Goal: Task Accomplishment & Management: Manage account settings

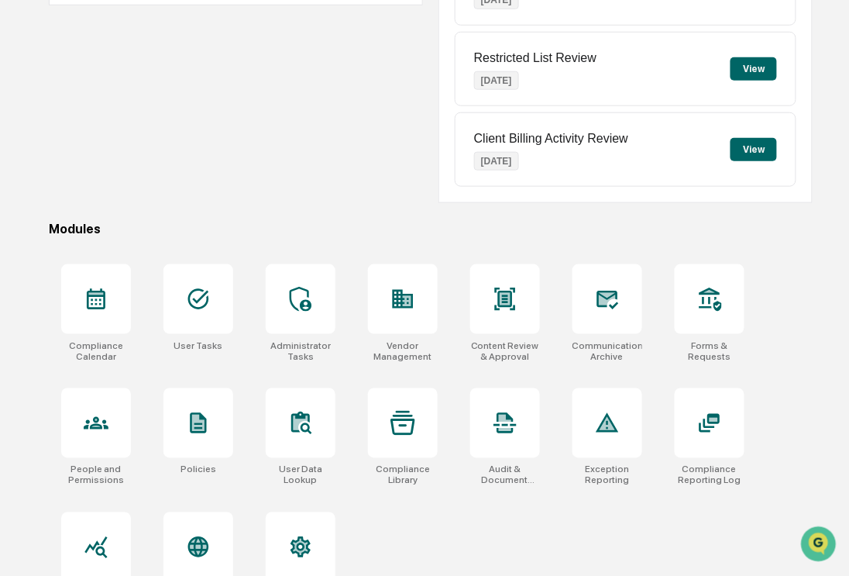
scroll to position [311, 0]
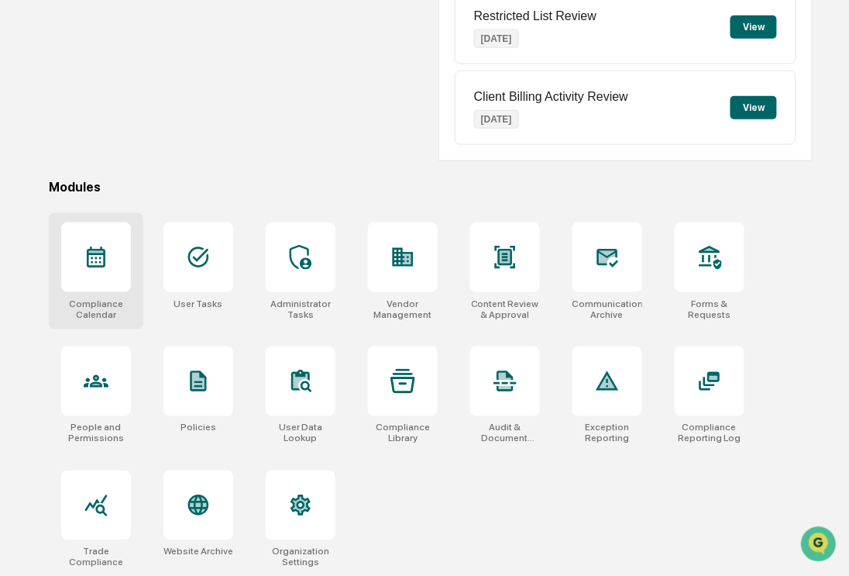
click at [126, 273] on div at bounding box center [96, 257] width 70 height 70
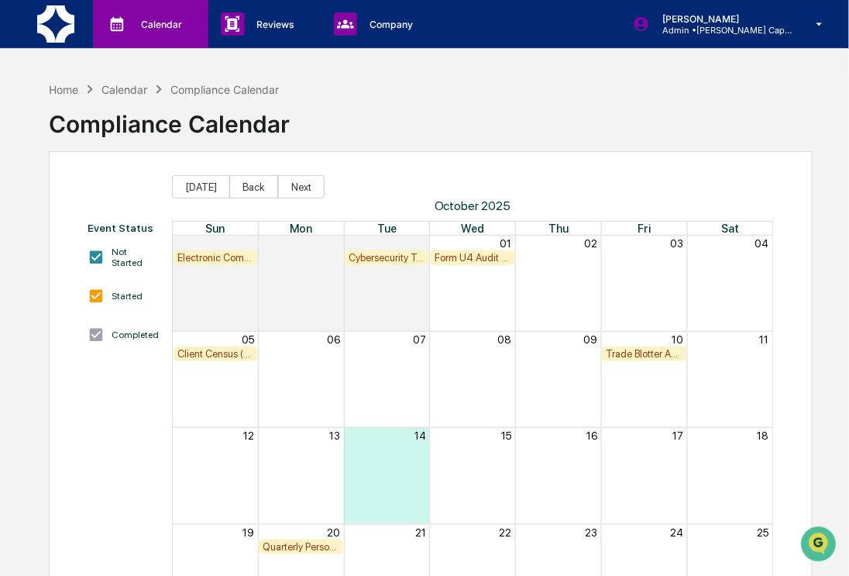
click at [121, 28] on icon at bounding box center [116, 23] width 23 height 23
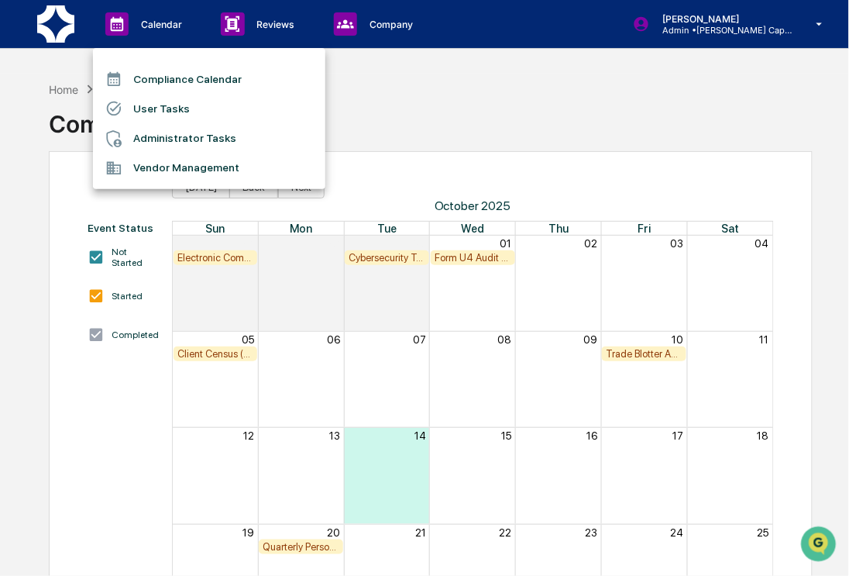
click at [177, 142] on li "Administrator Tasks" at bounding box center [209, 138] width 232 height 29
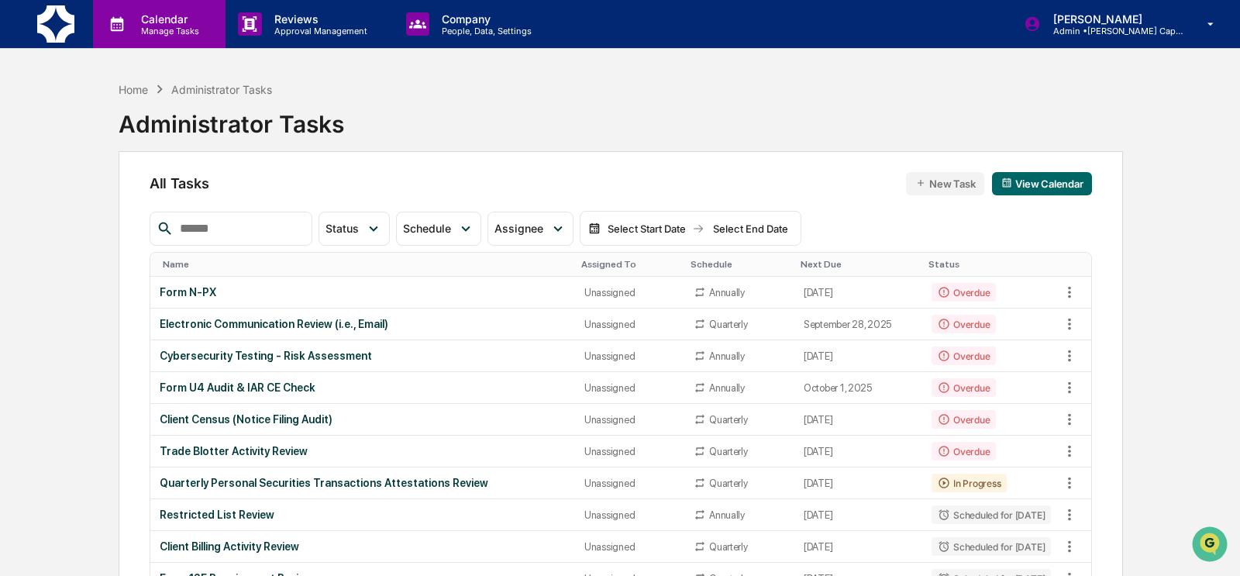
click at [167, 33] on p "Manage Tasks" at bounding box center [168, 31] width 78 height 11
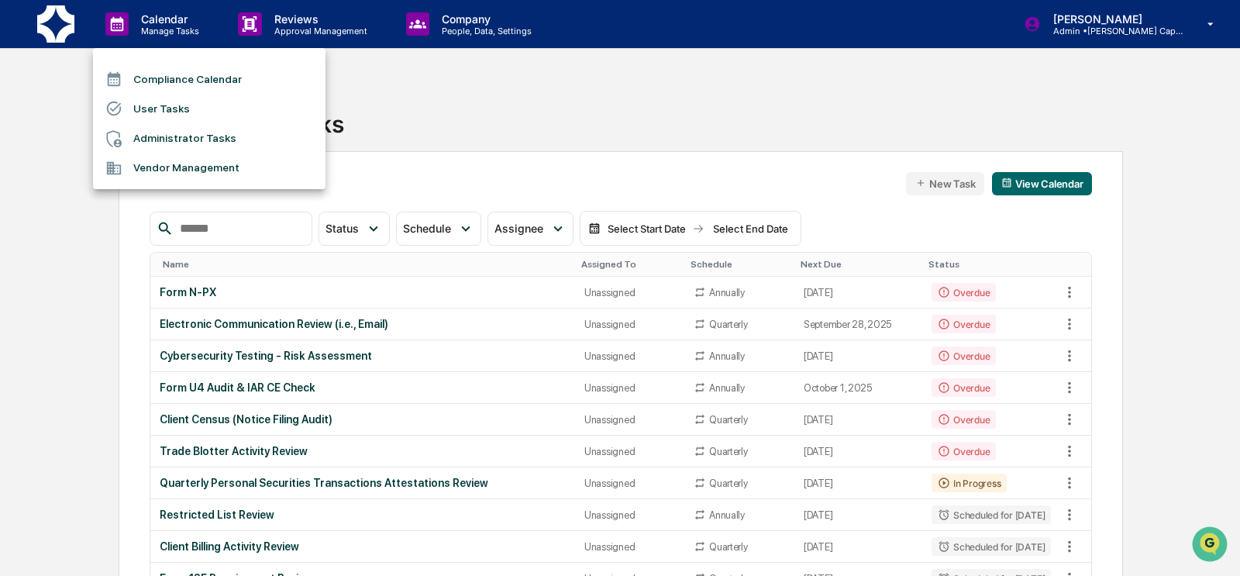
click at [167, 77] on li "Compliance Calendar" at bounding box center [209, 78] width 232 height 29
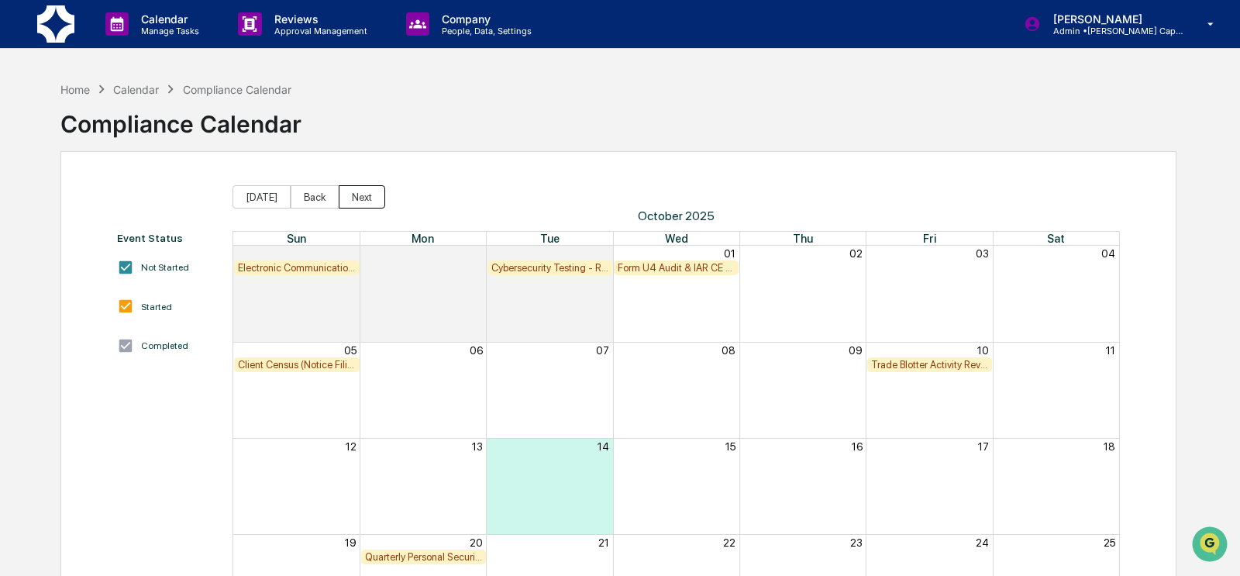
click at [356, 199] on button "Next" at bounding box center [362, 196] width 46 height 23
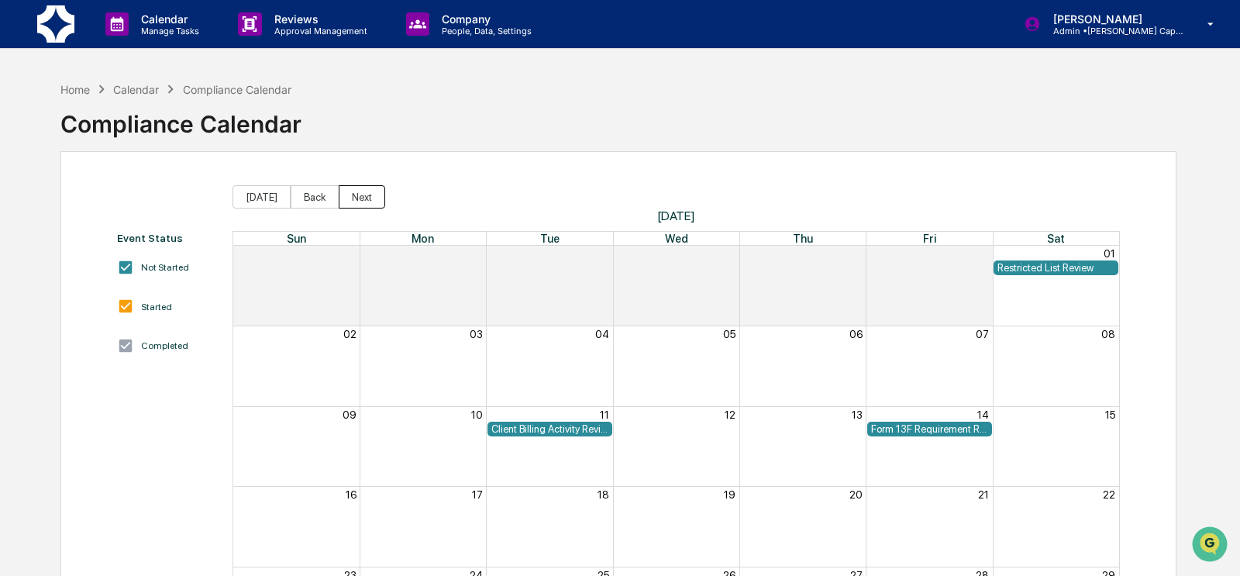
click at [356, 199] on button "Next" at bounding box center [362, 196] width 46 height 23
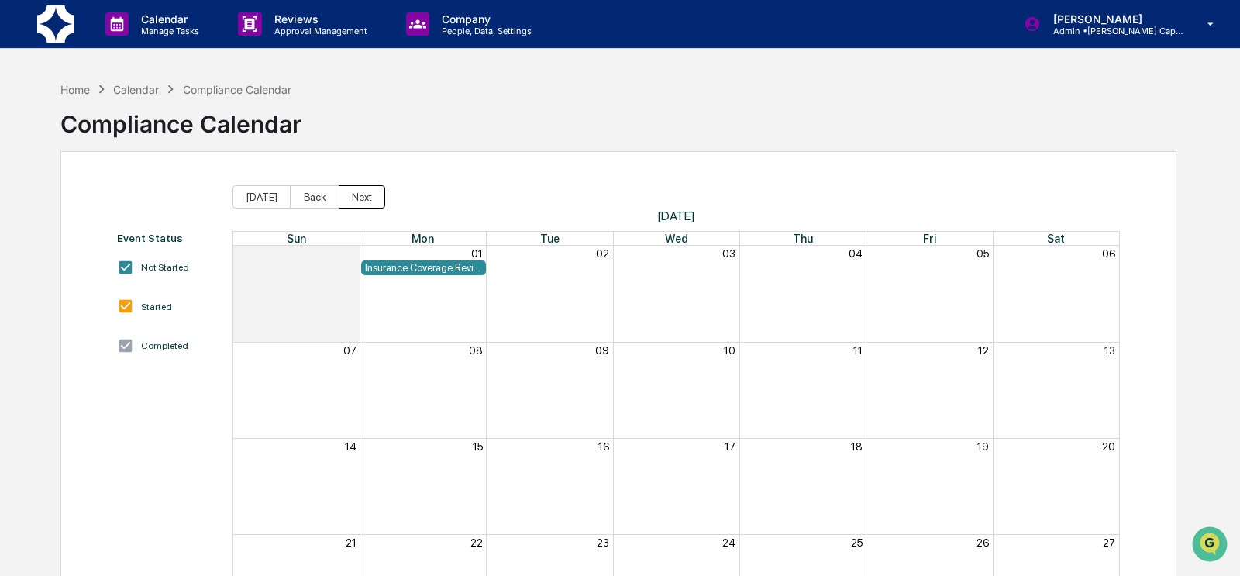
click at [356, 199] on button "Next" at bounding box center [362, 196] width 46 height 23
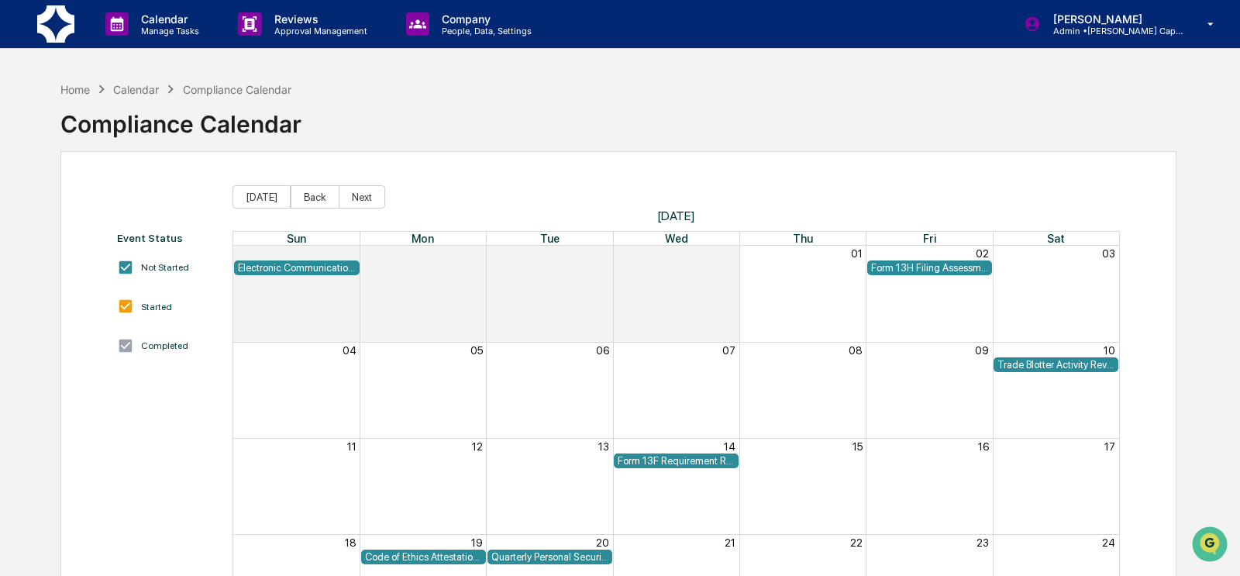
click at [356, 199] on button "Next" at bounding box center [362, 196] width 46 height 23
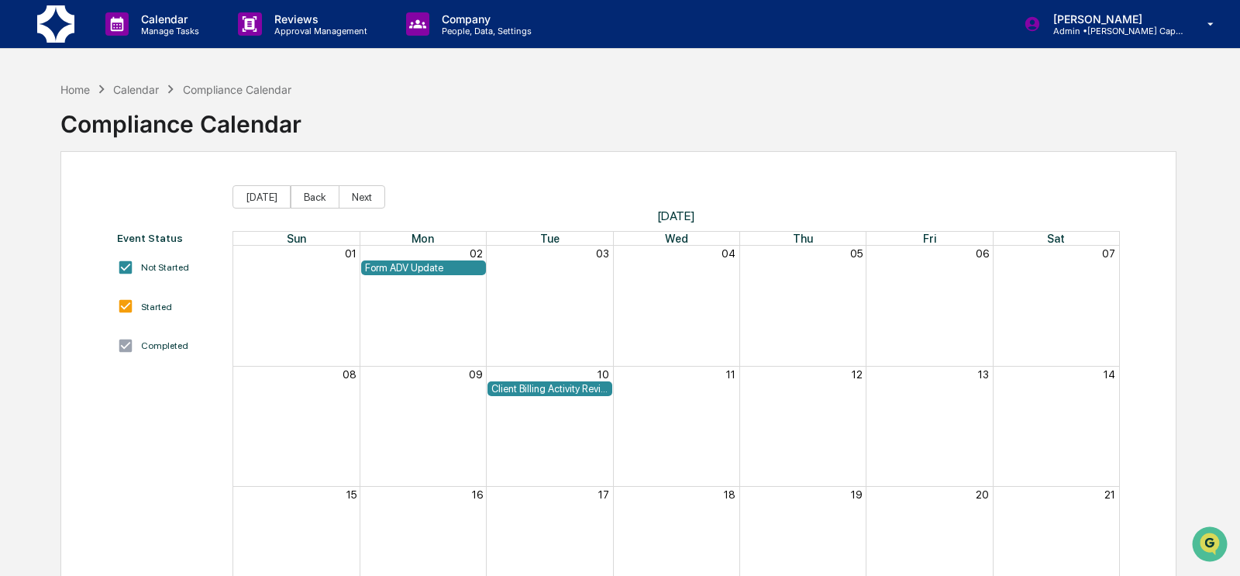
click at [356, 199] on button "Next" at bounding box center [362, 196] width 46 height 23
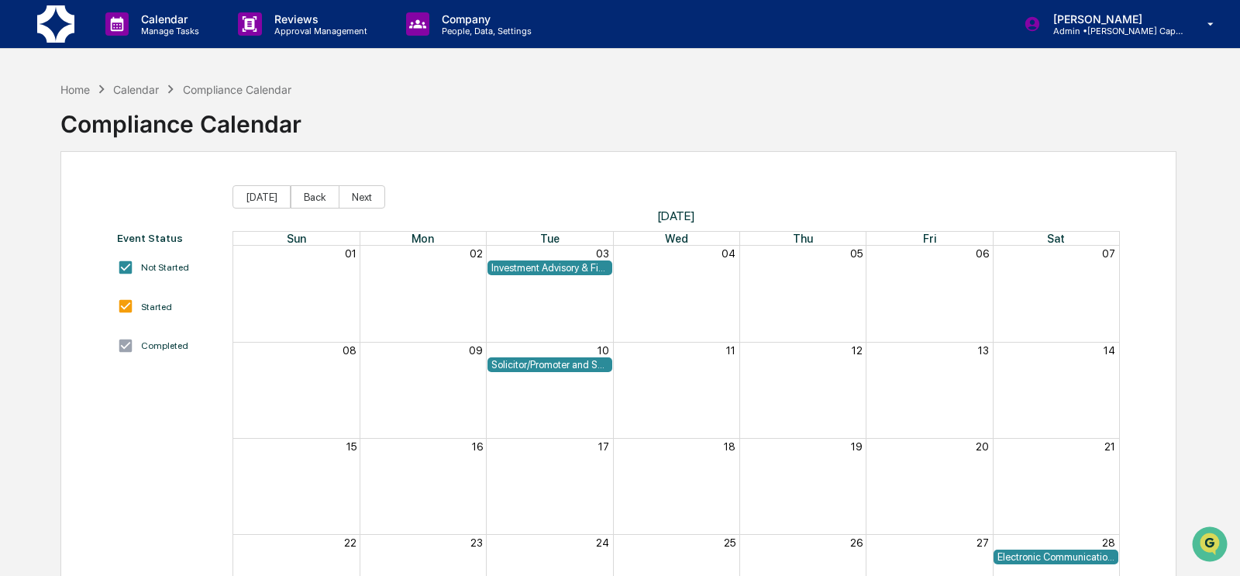
click at [356, 199] on button "Next" at bounding box center [362, 196] width 46 height 23
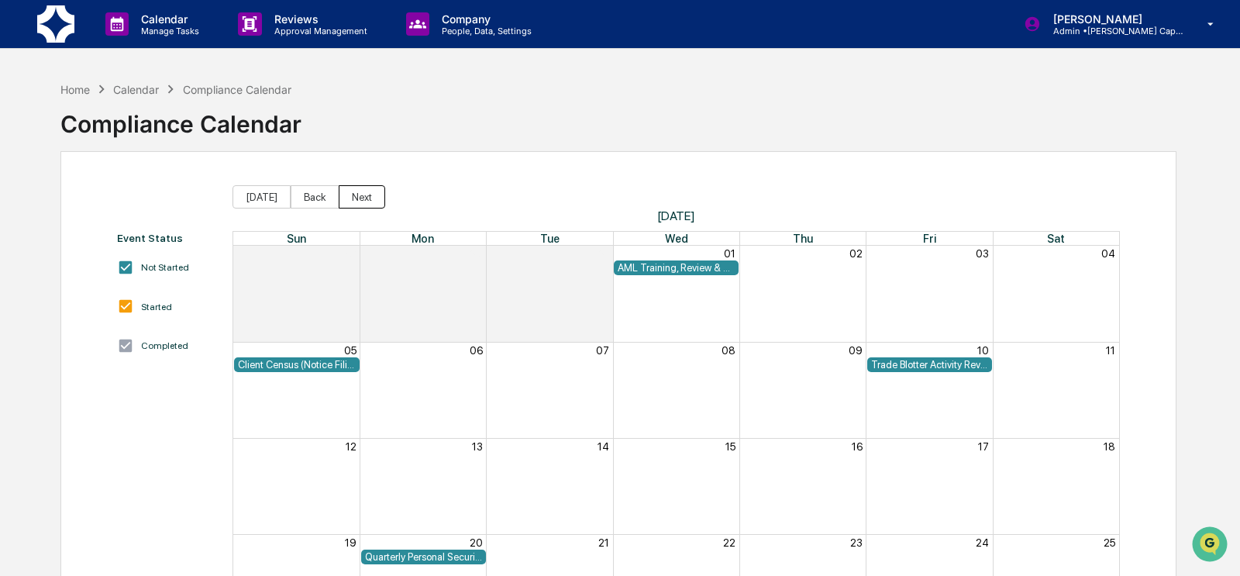
click at [356, 199] on button "Next" at bounding box center [362, 196] width 46 height 23
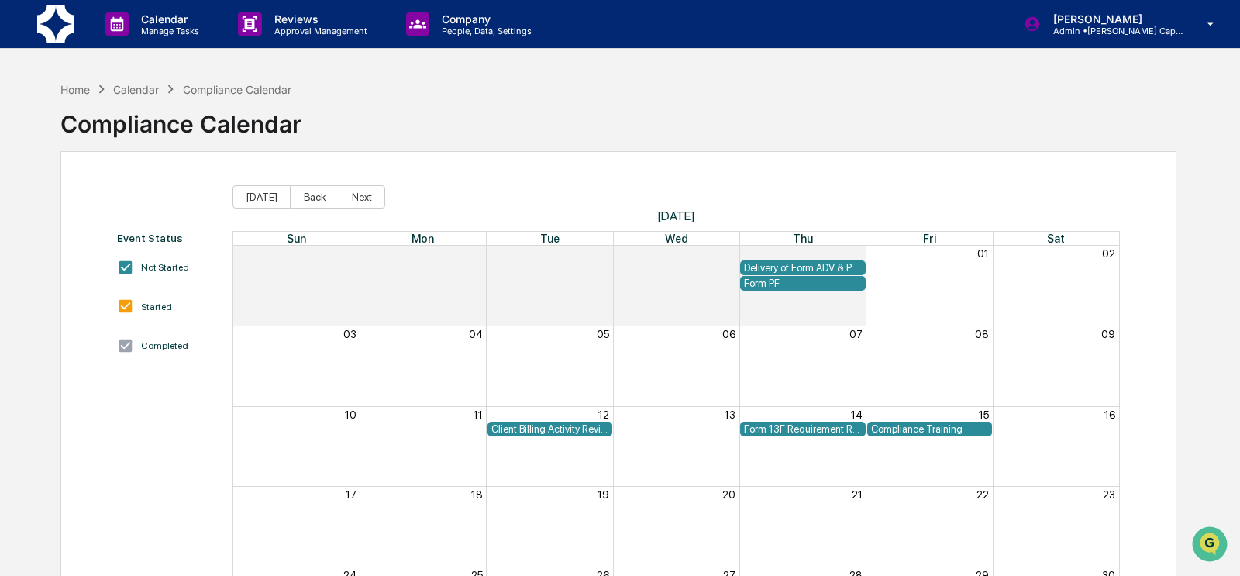
scroll to position [2, 0]
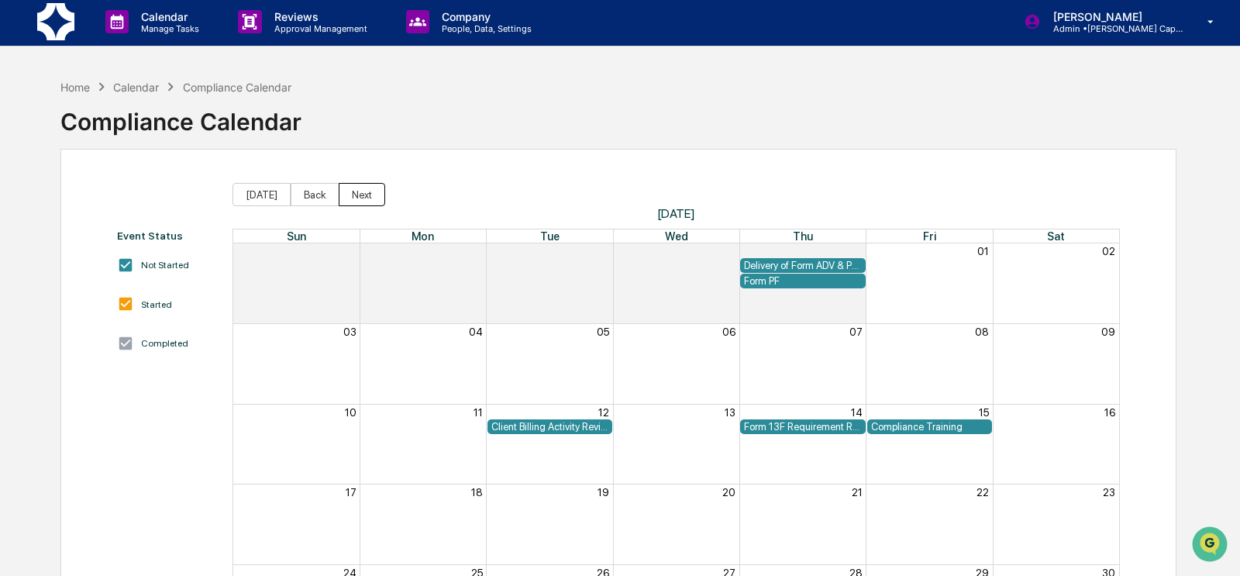
click at [356, 199] on button "Next" at bounding box center [362, 194] width 46 height 23
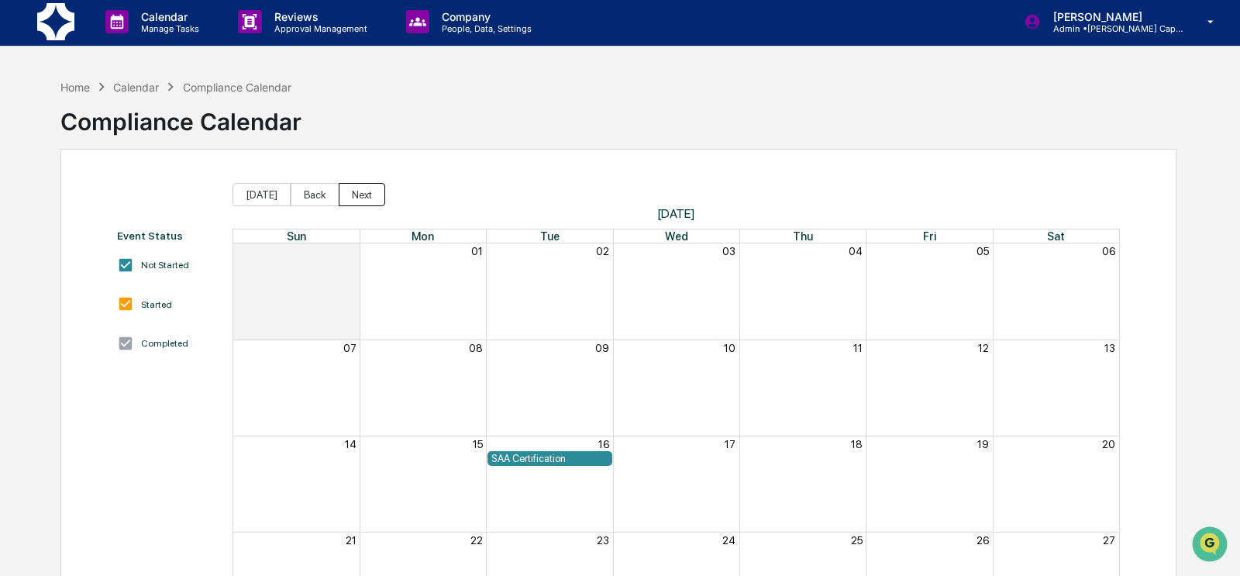
click at [356, 199] on button "Next" at bounding box center [362, 194] width 46 height 23
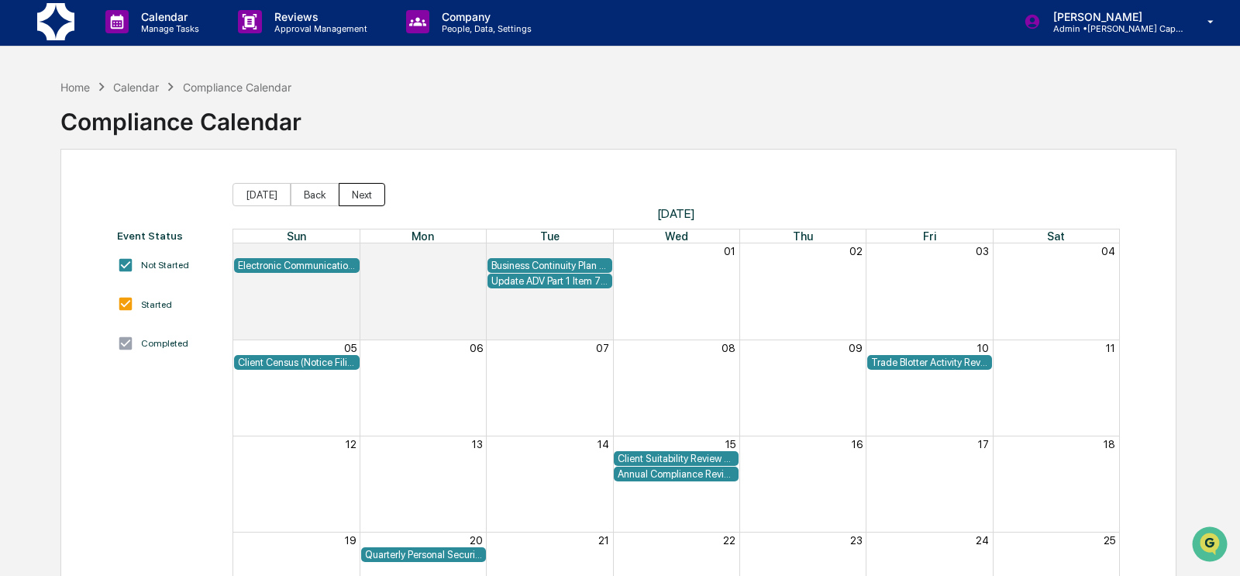
click at [356, 199] on button "Next" at bounding box center [362, 194] width 46 height 23
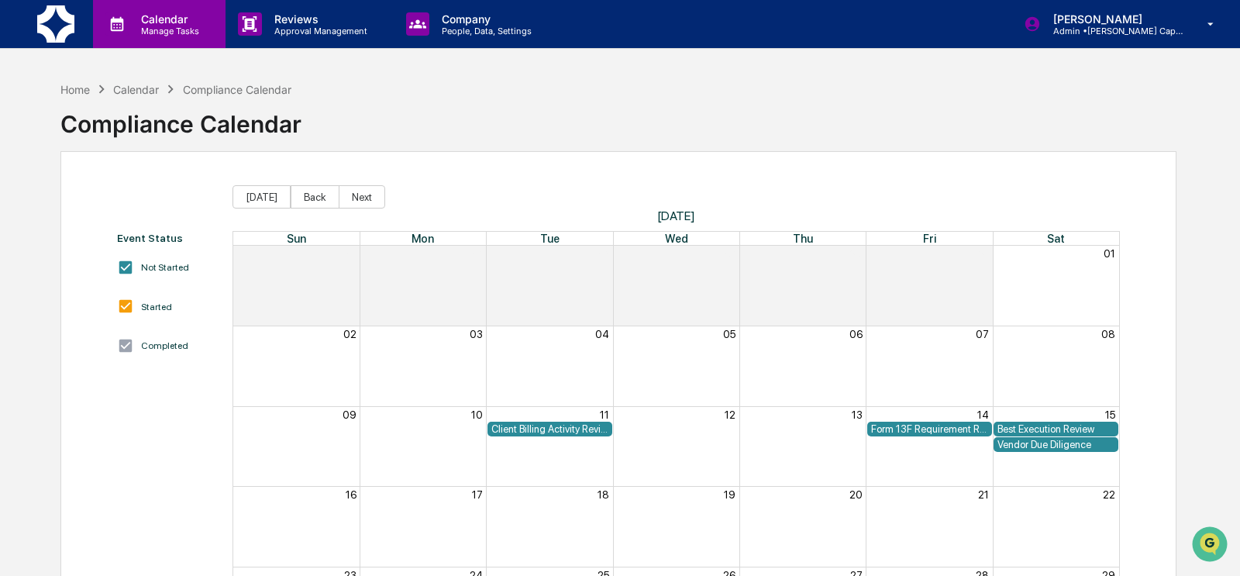
click at [117, 25] on icon at bounding box center [117, 24] width 13 height 15
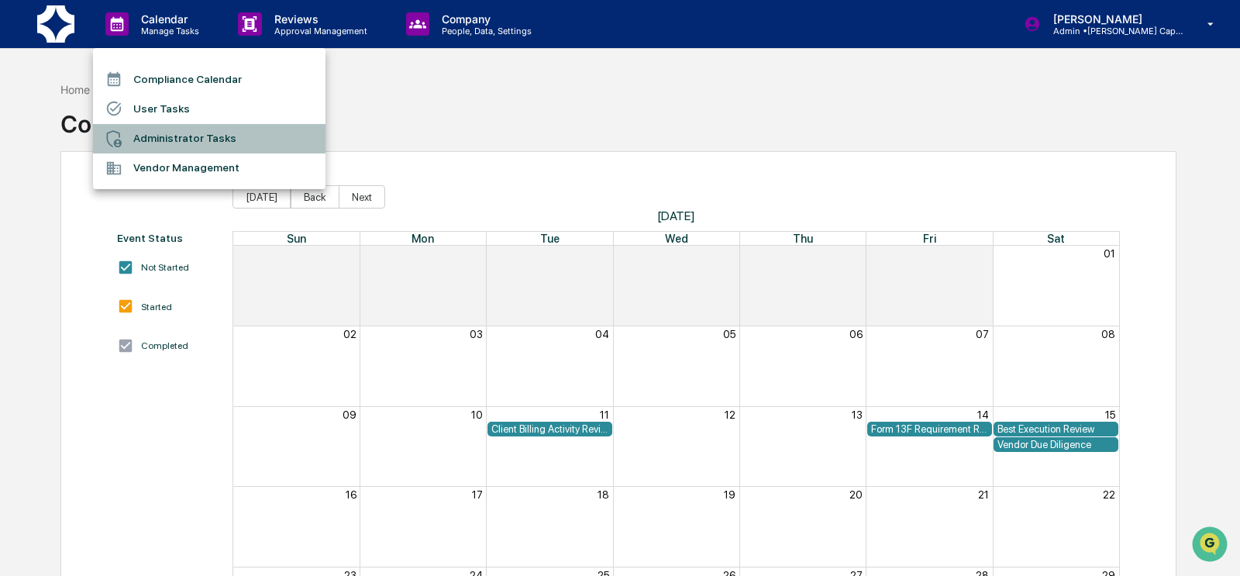
click at [204, 141] on li "Administrator Tasks" at bounding box center [209, 138] width 232 height 29
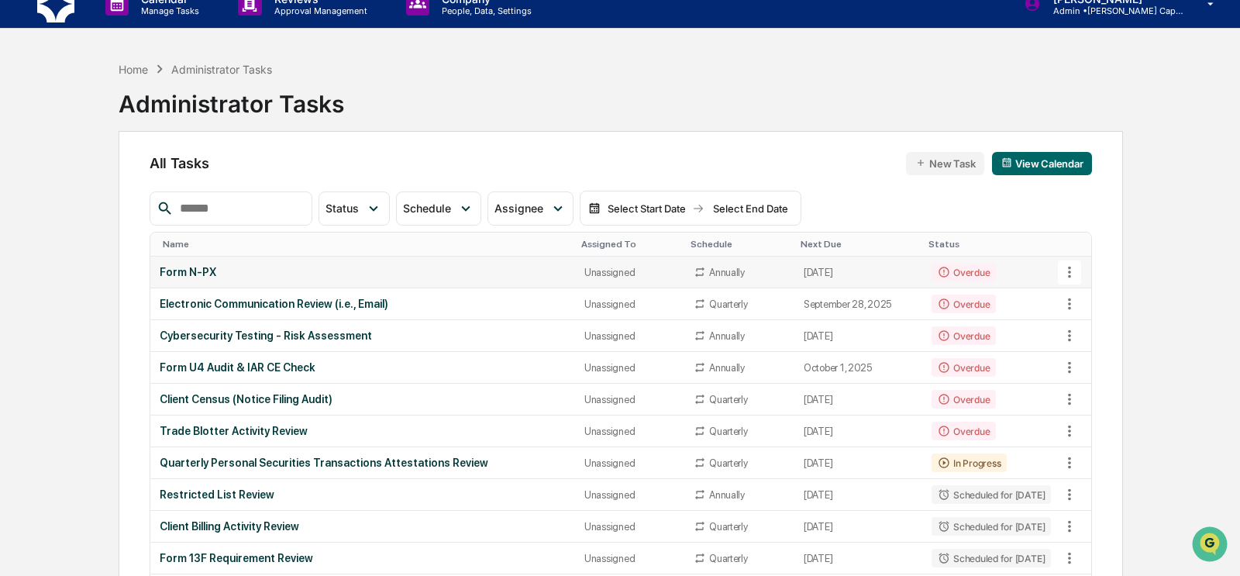
scroll to position [24, 0]
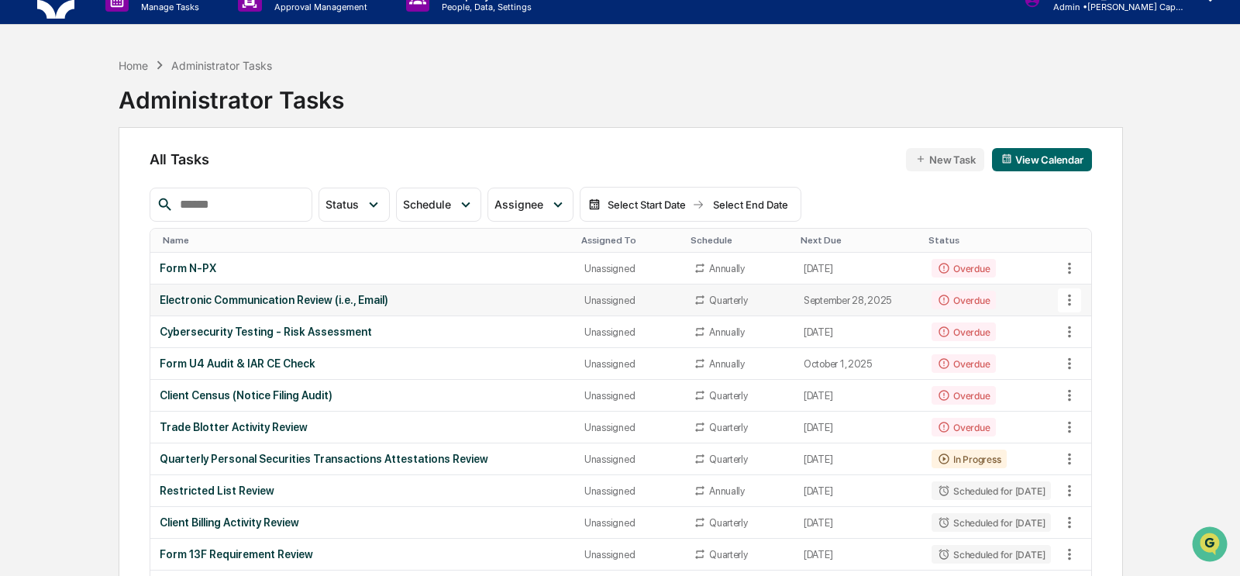
click at [305, 299] on div "Electronic Communication Review (i.e., Email)" at bounding box center [363, 300] width 406 height 12
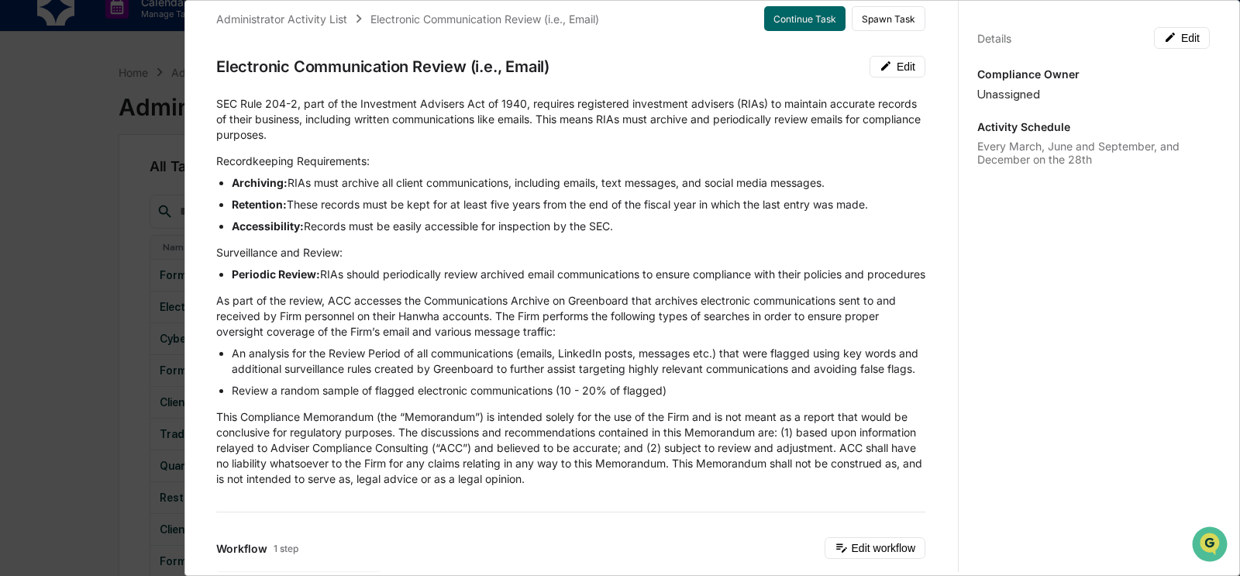
scroll to position [0, 0]
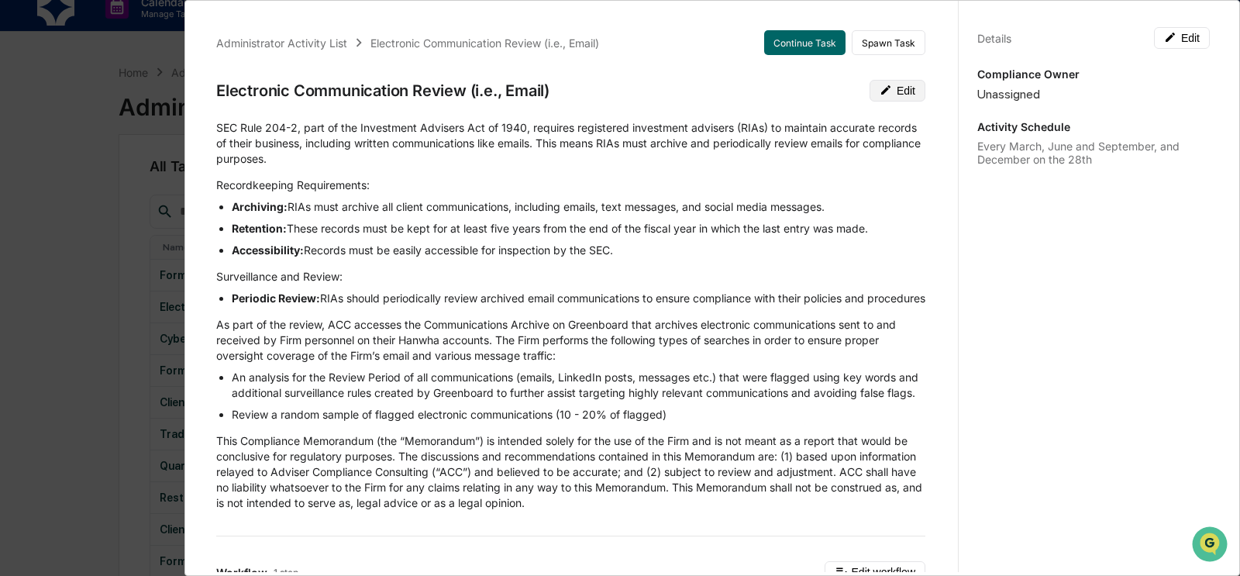
click at [848, 84] on button "Edit" at bounding box center [897, 91] width 56 height 22
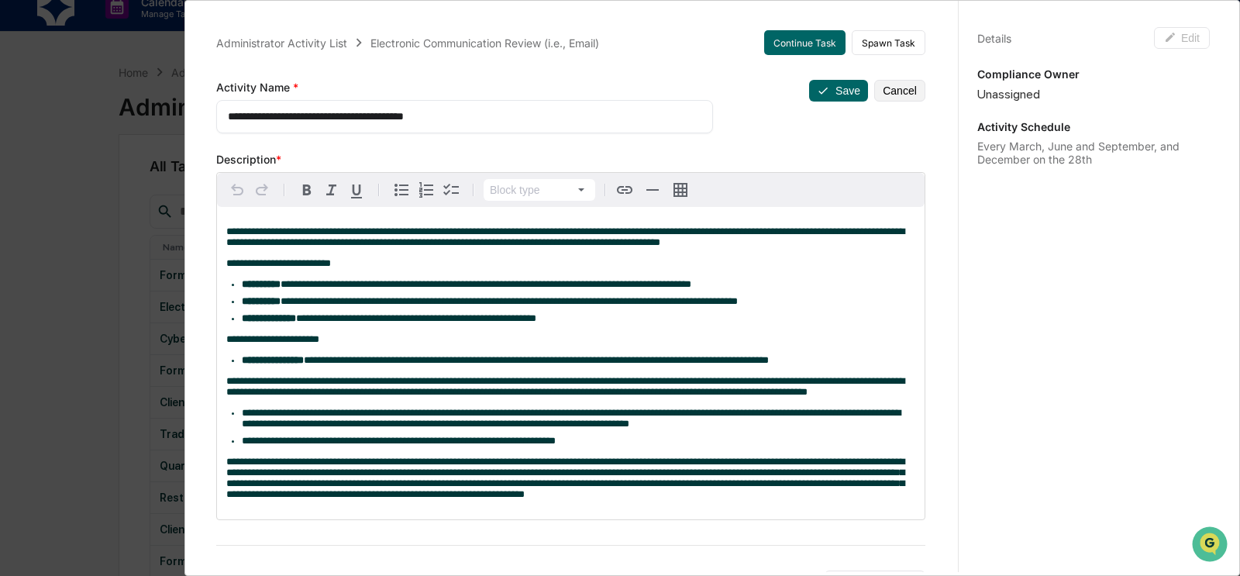
click at [405, 112] on textarea "**********" at bounding box center [465, 116] width 474 height 16
type textarea "**********"
click at [835, 94] on button "Save" at bounding box center [838, 91] width 59 height 22
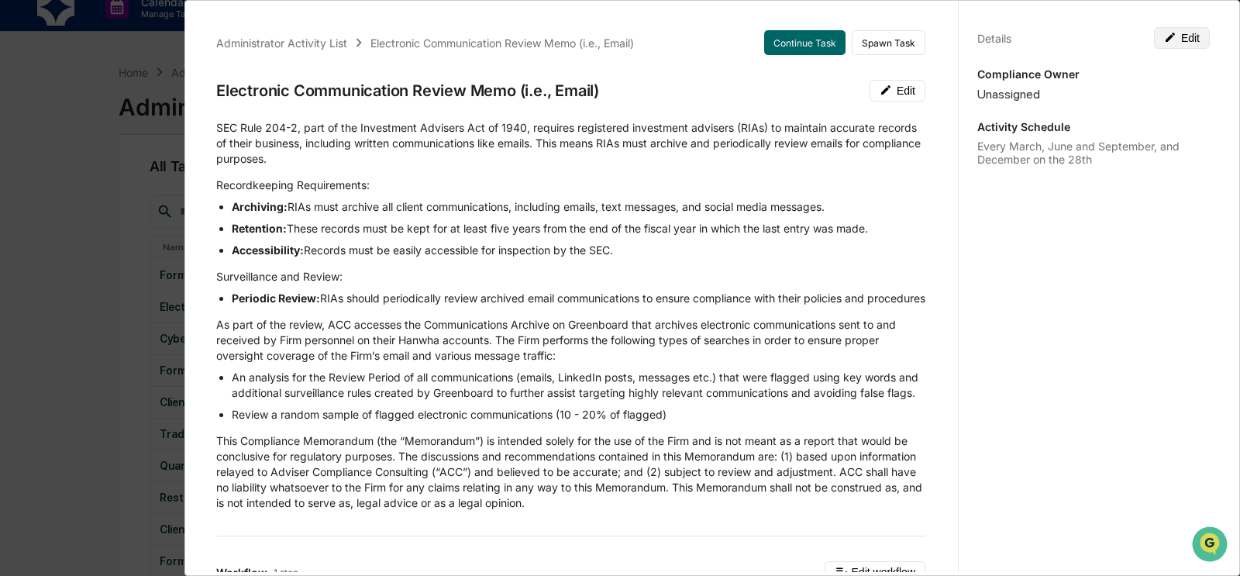
click at [848, 39] on button "Edit" at bounding box center [1182, 38] width 56 height 22
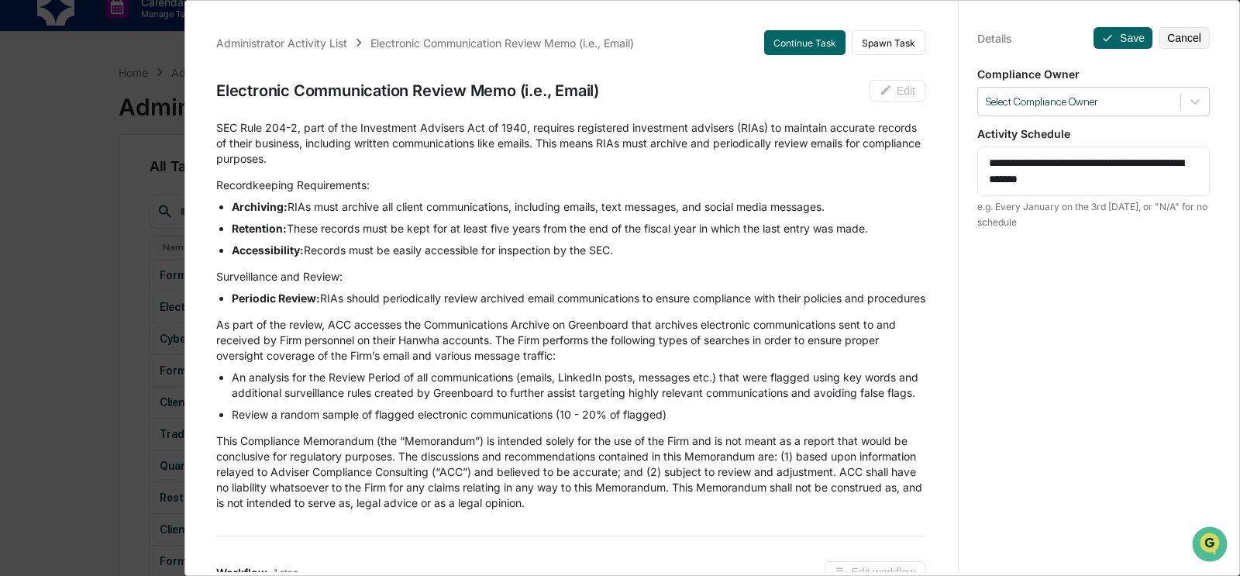
click at [848, 160] on textarea "**********" at bounding box center [1094, 171] width 210 height 33
drag, startPoint x: 1021, startPoint y: 160, endPoint x: 1052, endPoint y: 159, distance: 31.0
click at [848, 159] on textarea "**********" at bounding box center [1094, 171] width 210 height 33
drag, startPoint x: 1051, startPoint y: 166, endPoint x: 1074, endPoint y: 162, distance: 22.8
click at [848, 162] on textarea "**********" at bounding box center [1094, 171] width 210 height 33
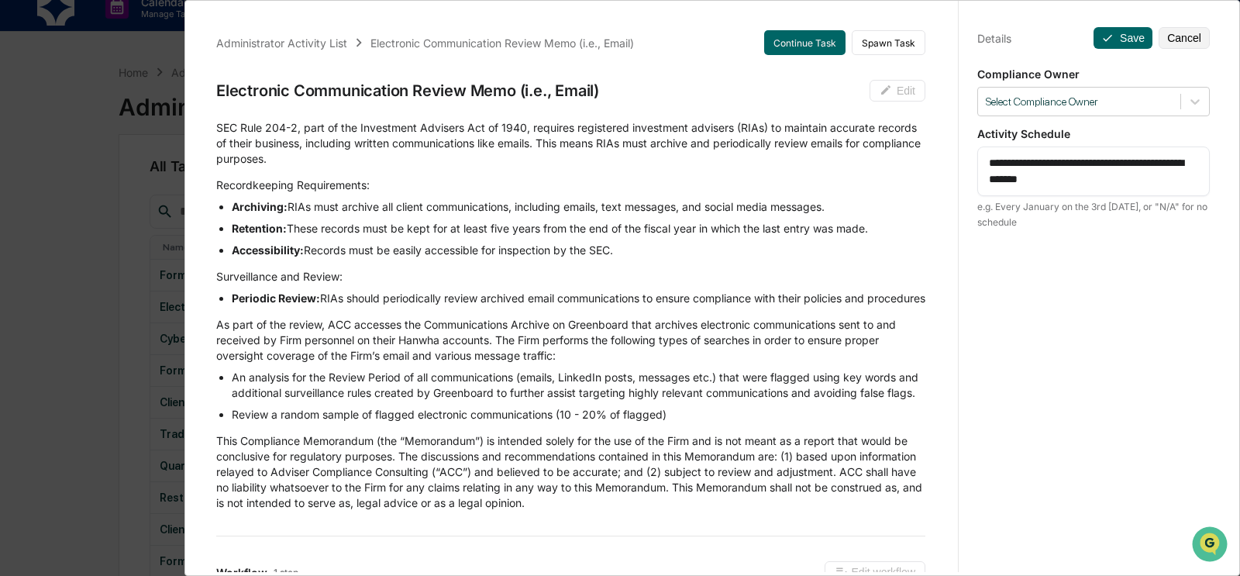
drag, startPoint x: 1113, startPoint y: 181, endPoint x: 1021, endPoint y: 160, distance: 94.7
click at [848, 160] on textarea "**********" at bounding box center [1094, 171] width 210 height 33
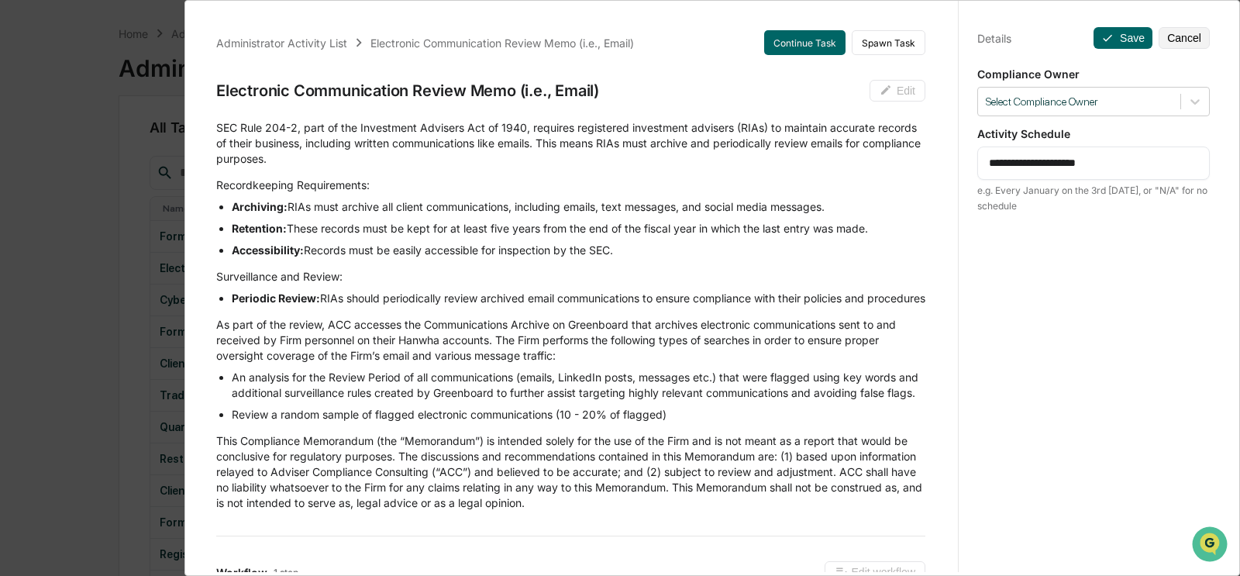
scroll to position [71, 0]
type textarea "**********"
click at [848, 37] on icon at bounding box center [1107, 38] width 12 height 12
click at [848, 41] on button "Save" at bounding box center [1122, 38] width 59 height 22
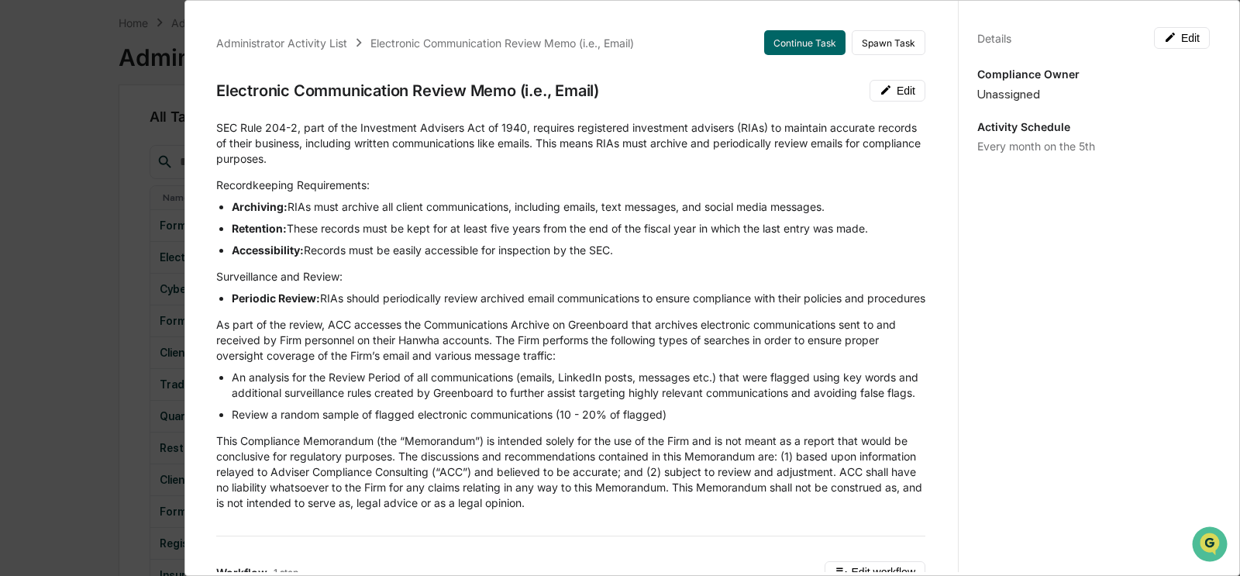
scroll to position [71, 0]
click at [796, 47] on button "Continue Task" at bounding box center [804, 42] width 81 height 25
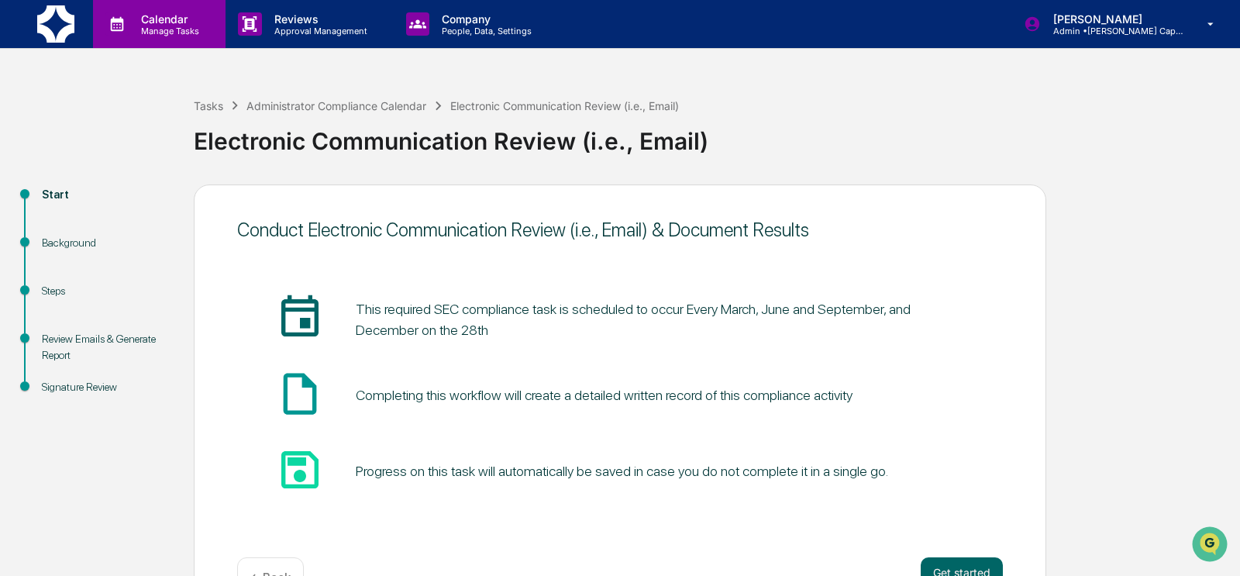
click at [122, 22] on icon at bounding box center [117, 24] width 13 height 15
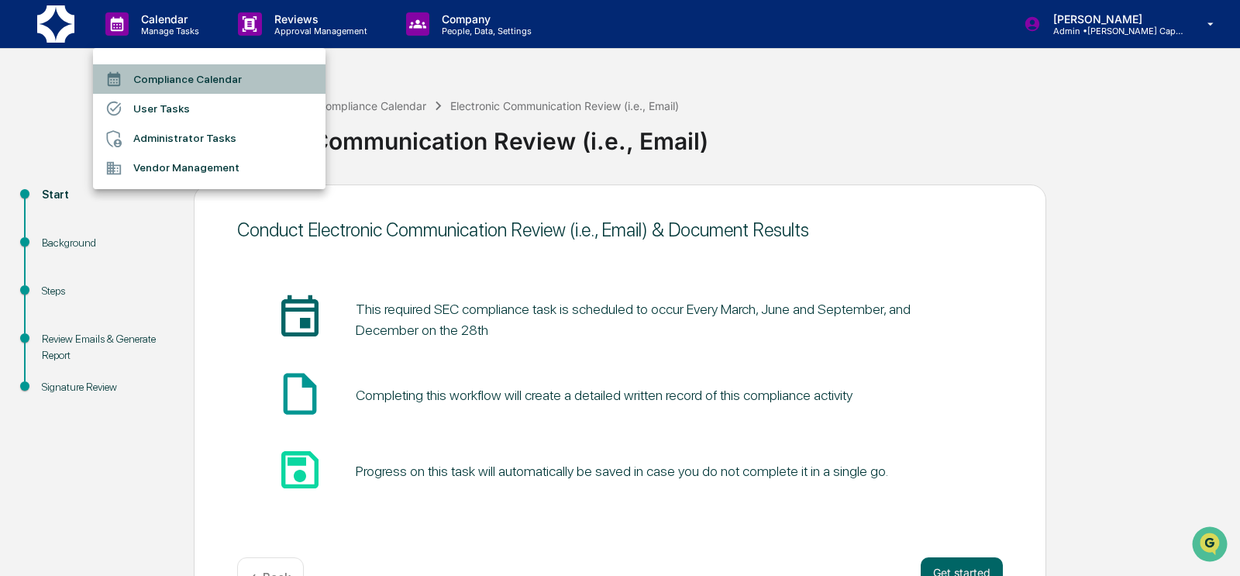
click at [163, 76] on li "Compliance Calendar" at bounding box center [209, 78] width 232 height 29
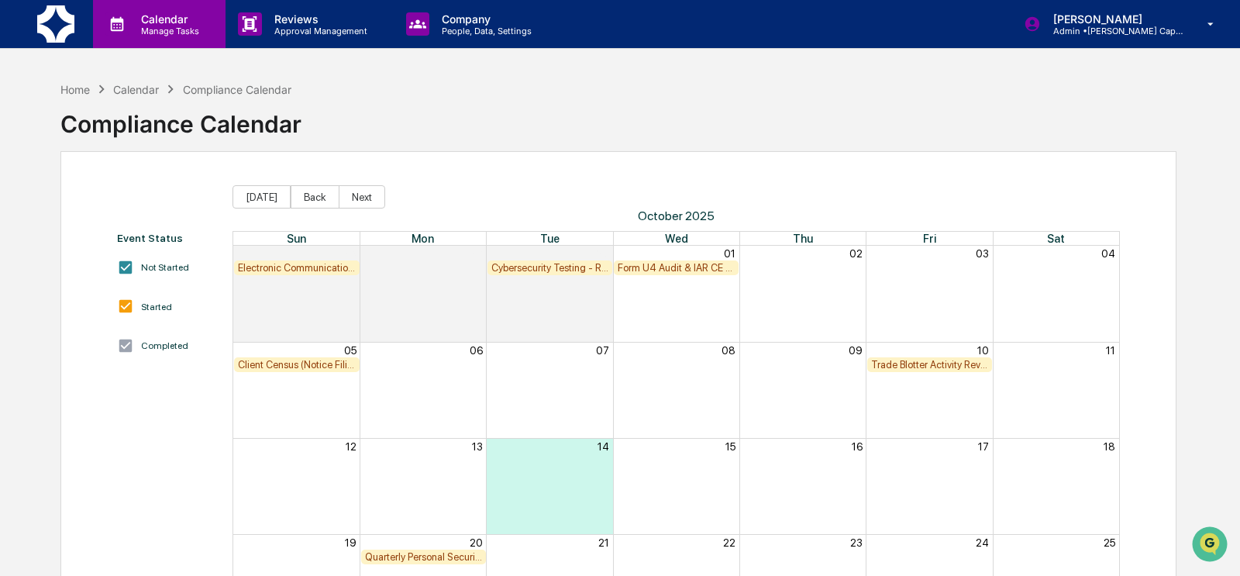
scroll to position [3, 0]
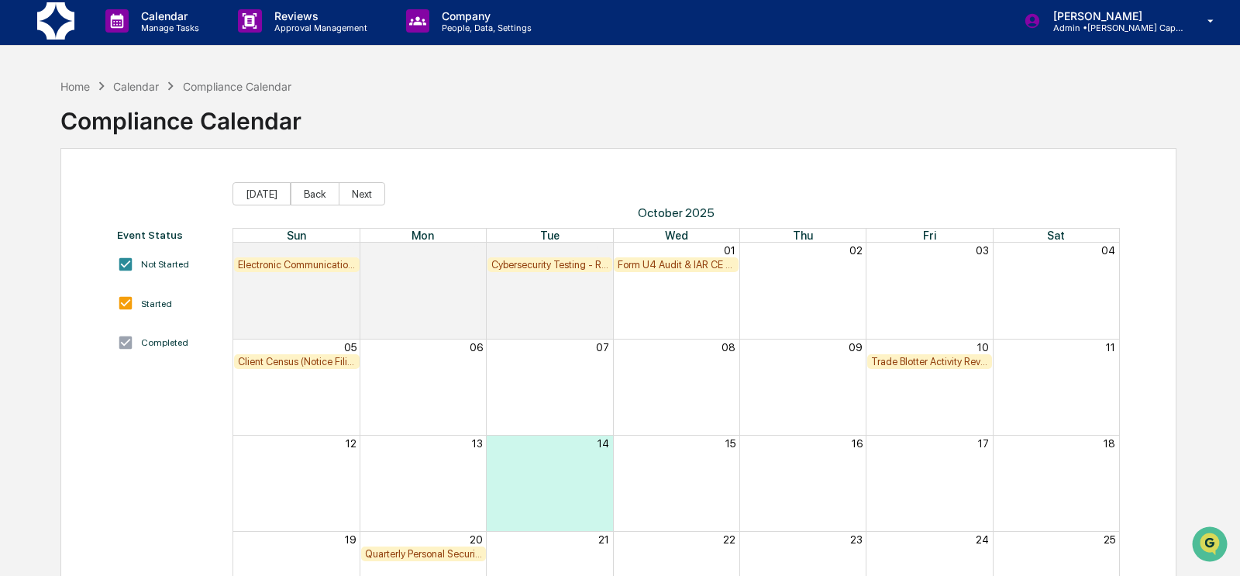
click at [294, 265] on div "Electronic Communication Review (i.e., Email)" at bounding box center [296, 265] width 117 height 12
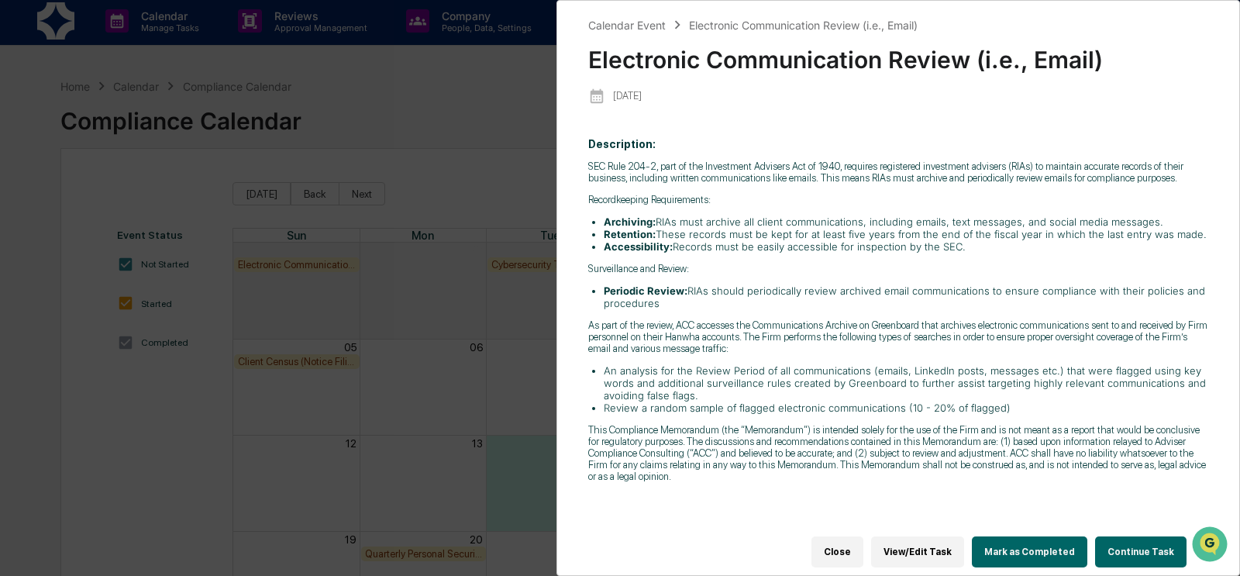
click at [146, 427] on div "Calendar Event Electronic Communication Review (i.e., Email) Electronic Communi…" at bounding box center [620, 288] width 1240 height 576
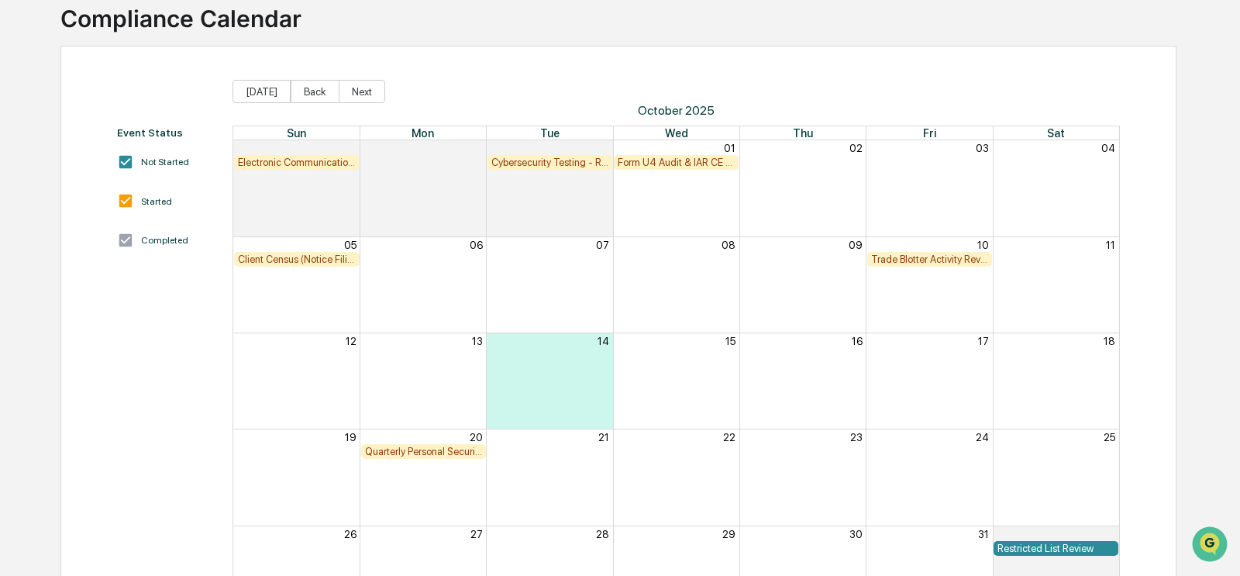
scroll to position [115, 0]
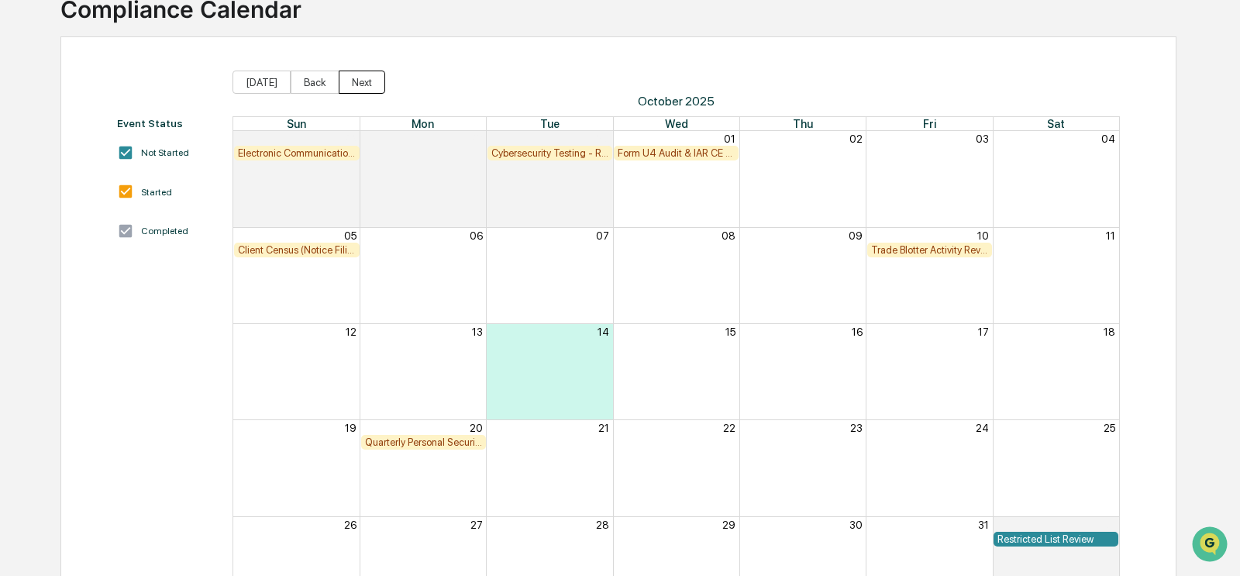
click at [369, 77] on button "Next" at bounding box center [362, 82] width 46 height 23
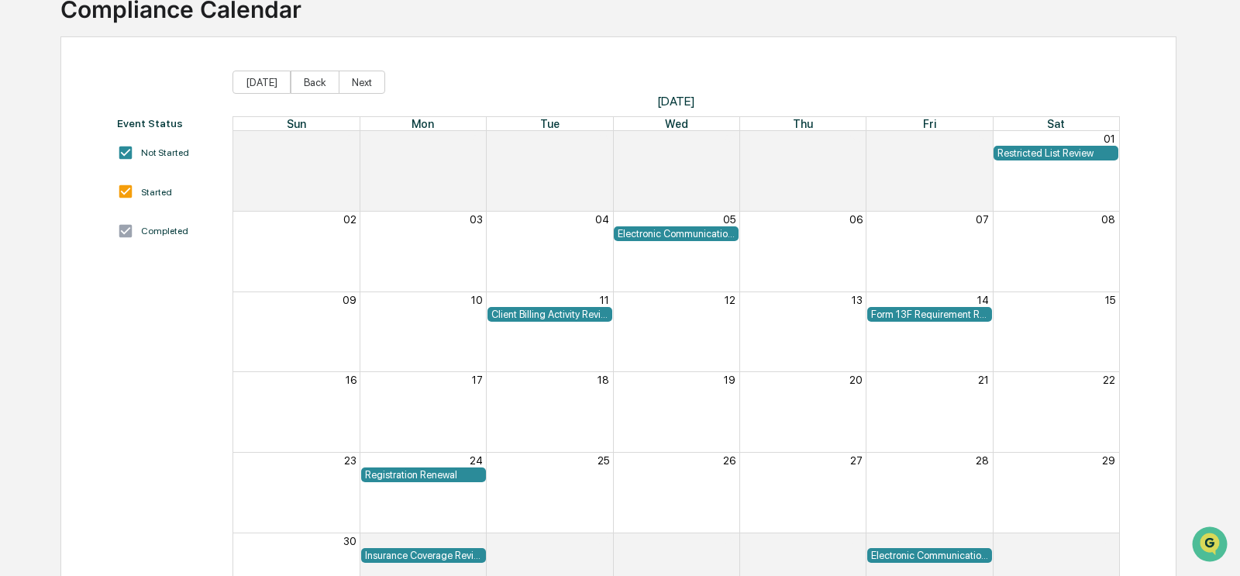
scroll to position [42, 0]
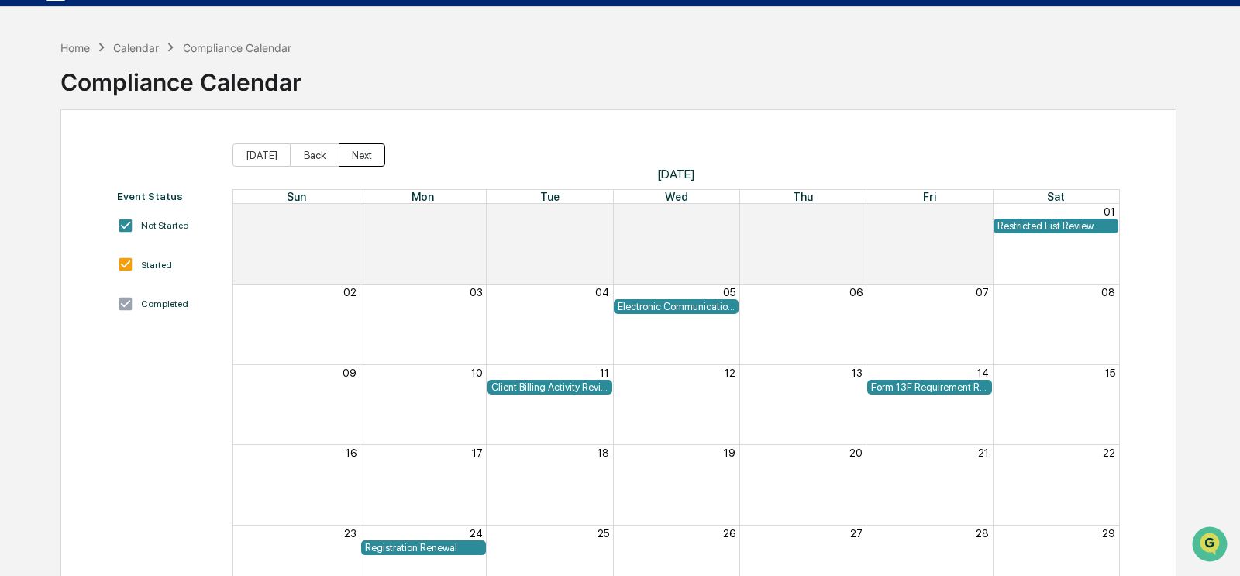
click at [367, 157] on button "Next" at bounding box center [362, 154] width 46 height 23
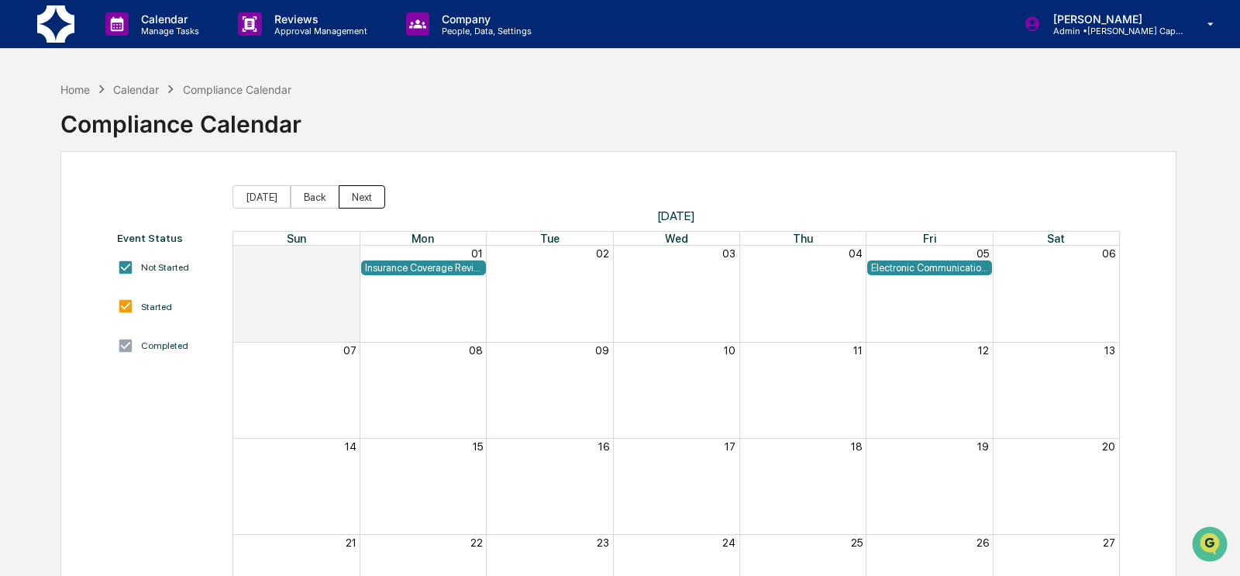
click at [364, 200] on button "Next" at bounding box center [362, 196] width 46 height 23
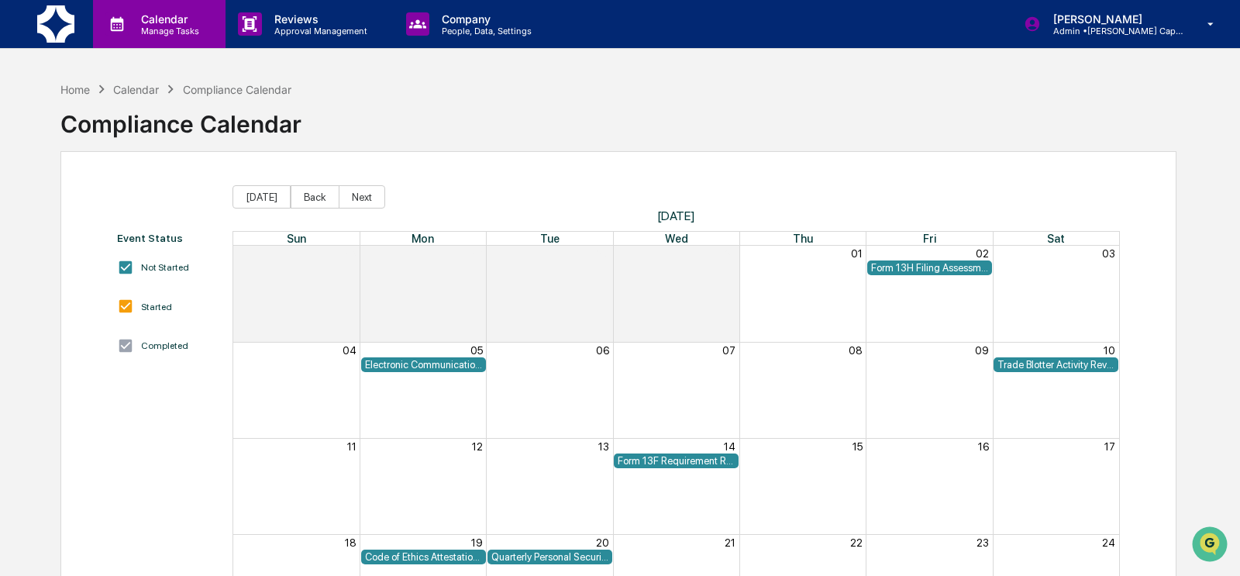
click at [146, 23] on p "Calendar" at bounding box center [168, 18] width 78 height 13
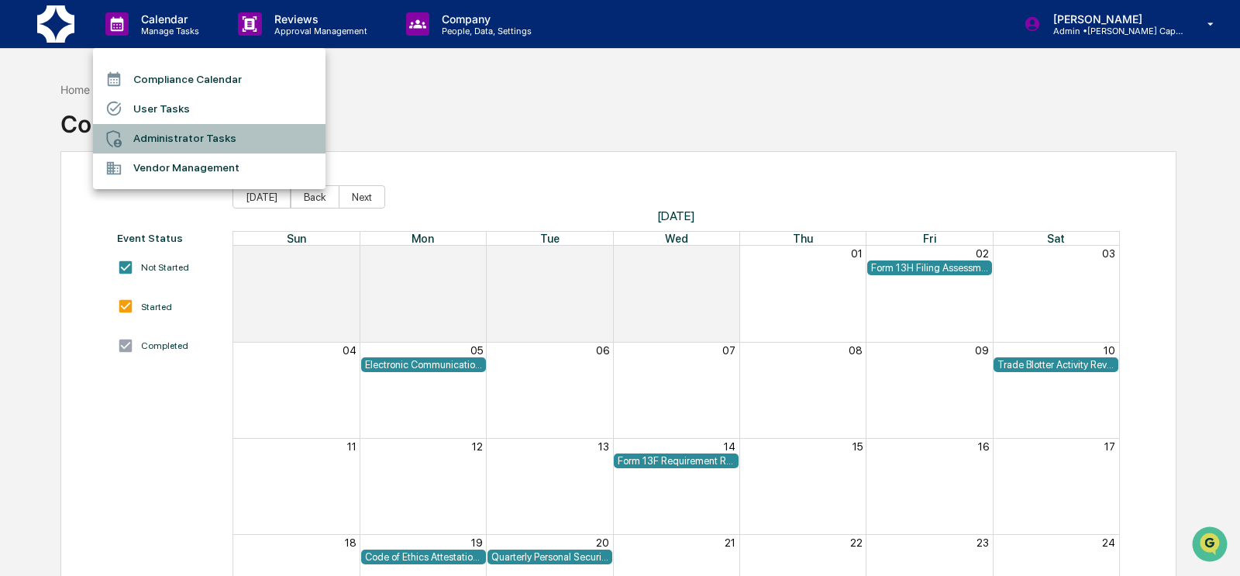
click at [199, 143] on li "Administrator Tasks" at bounding box center [209, 138] width 232 height 29
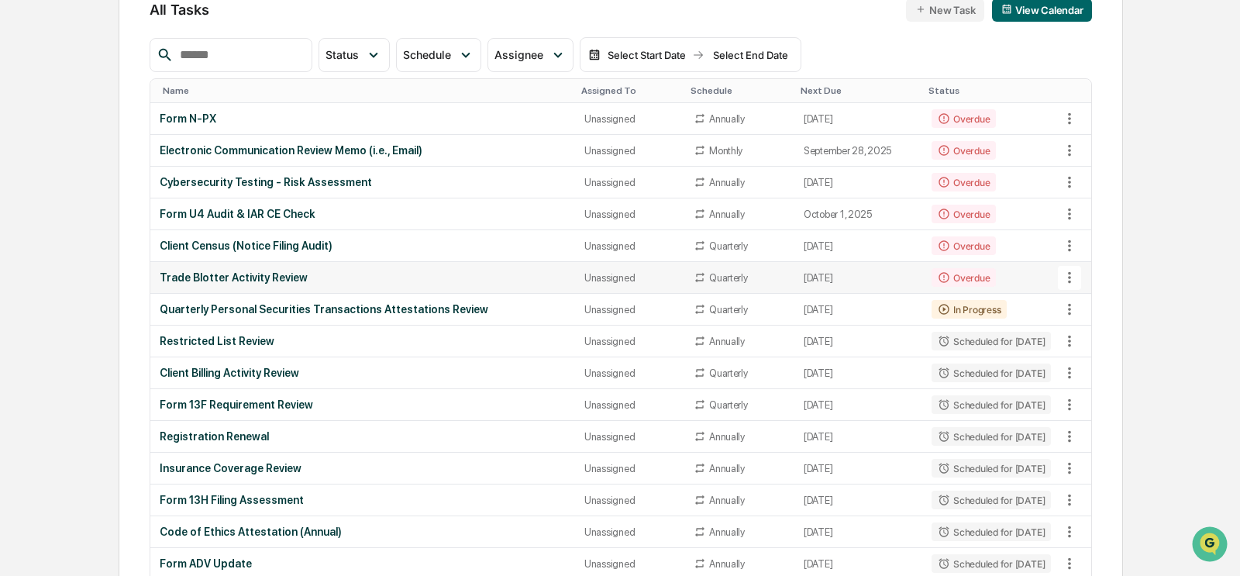
scroll to position [184, 0]
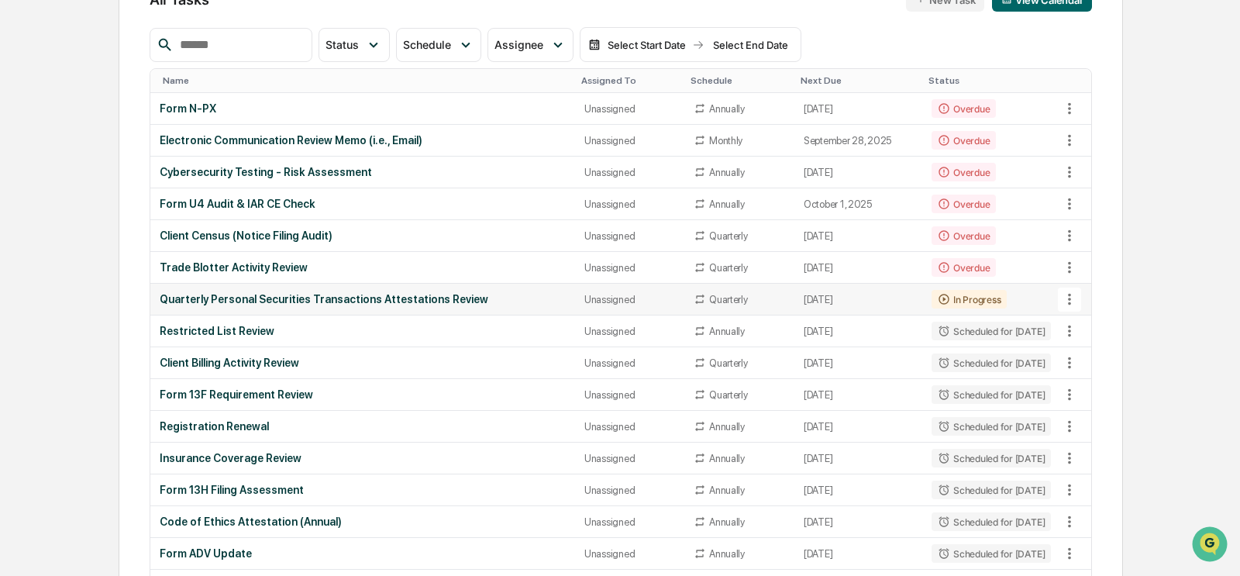
click at [318, 298] on div "Quarterly Personal Securities Transactions Attestations Review" at bounding box center [363, 299] width 406 height 12
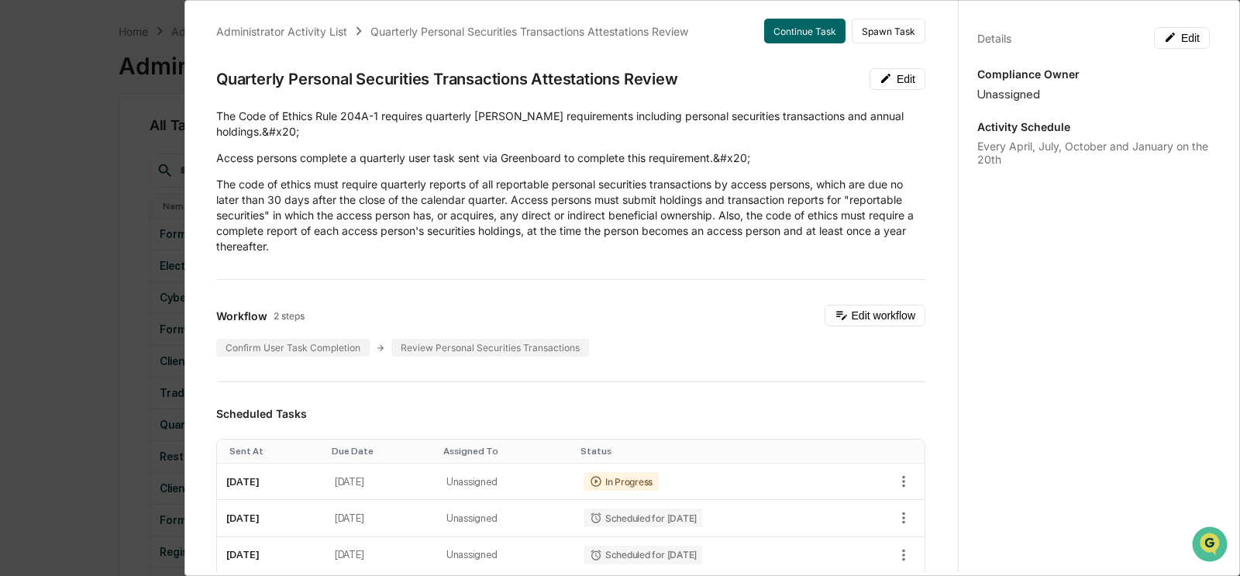
scroll to position [0, 0]
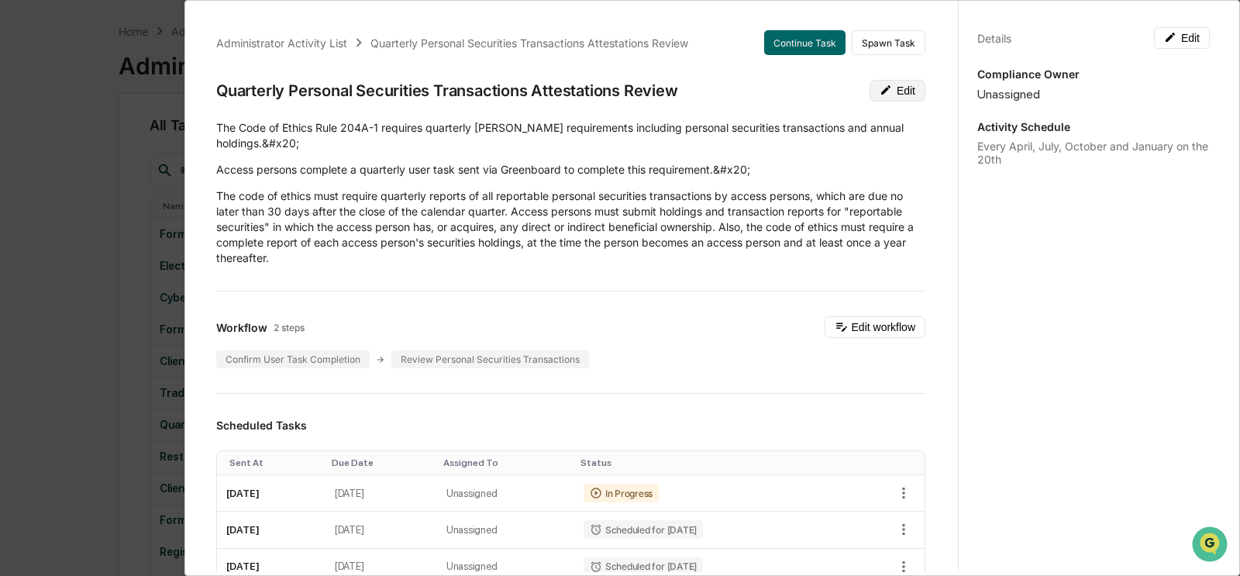
click at [848, 91] on icon at bounding box center [885, 89] width 9 height 9
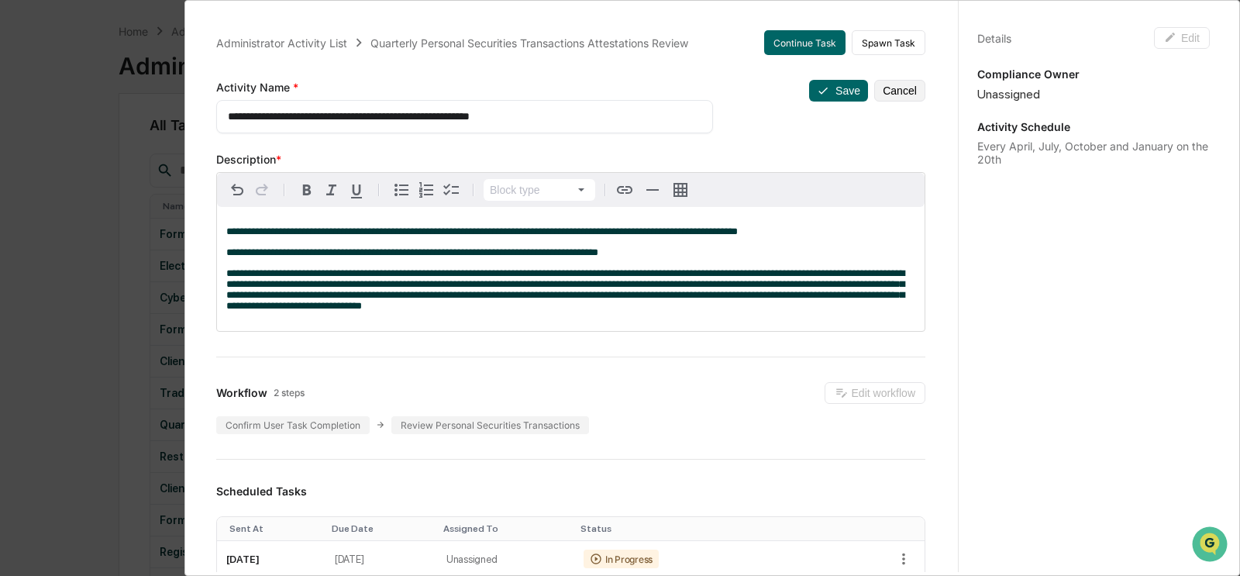
click at [613, 124] on div "**********" at bounding box center [464, 116] width 497 height 33
drag, startPoint x: 604, startPoint y: 120, endPoint x: 513, endPoint y: 122, distance: 90.7
click at [513, 122] on textarea "**********" at bounding box center [465, 116] width 474 height 16
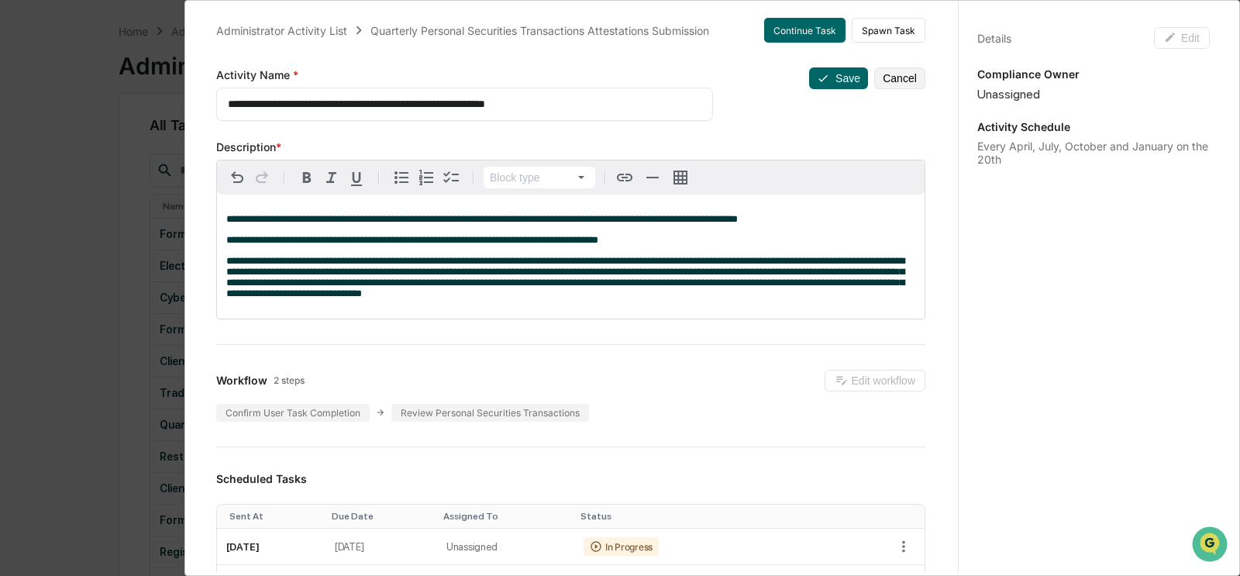
scroll to position [5, 0]
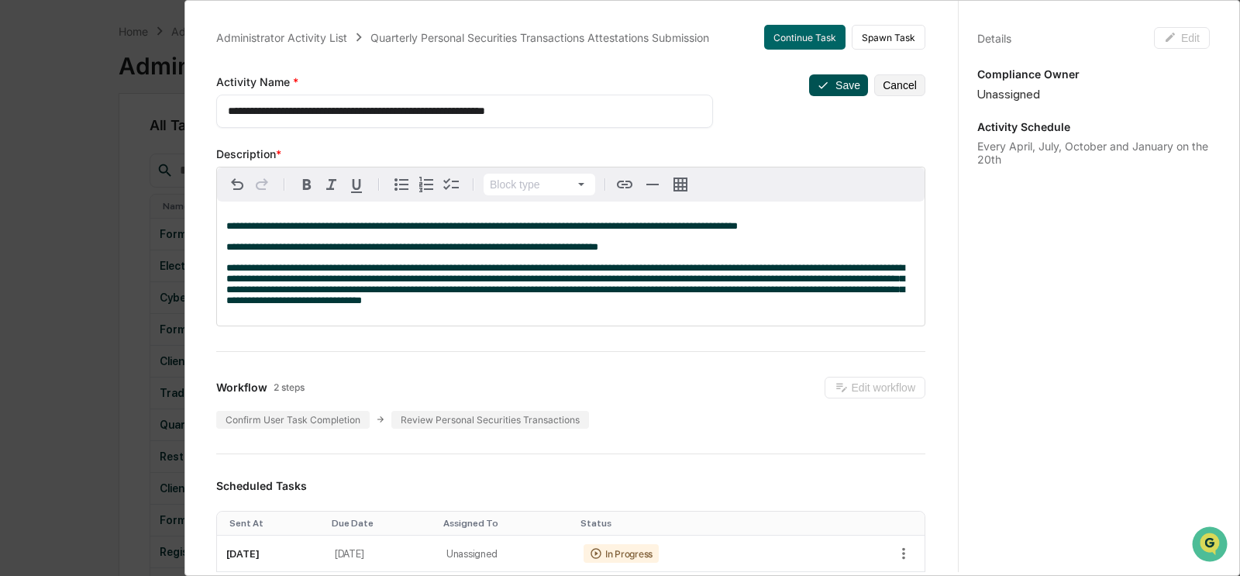
type textarea "**********"
click at [841, 88] on button "Save" at bounding box center [838, 85] width 59 height 22
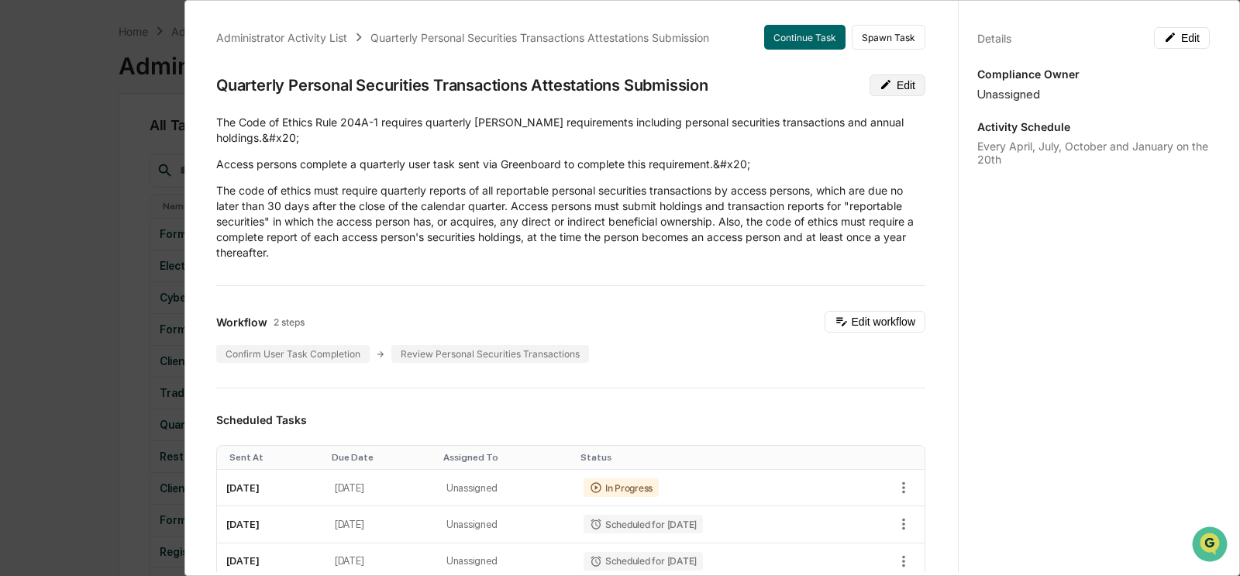
click at [848, 84] on icon at bounding box center [885, 84] width 9 height 9
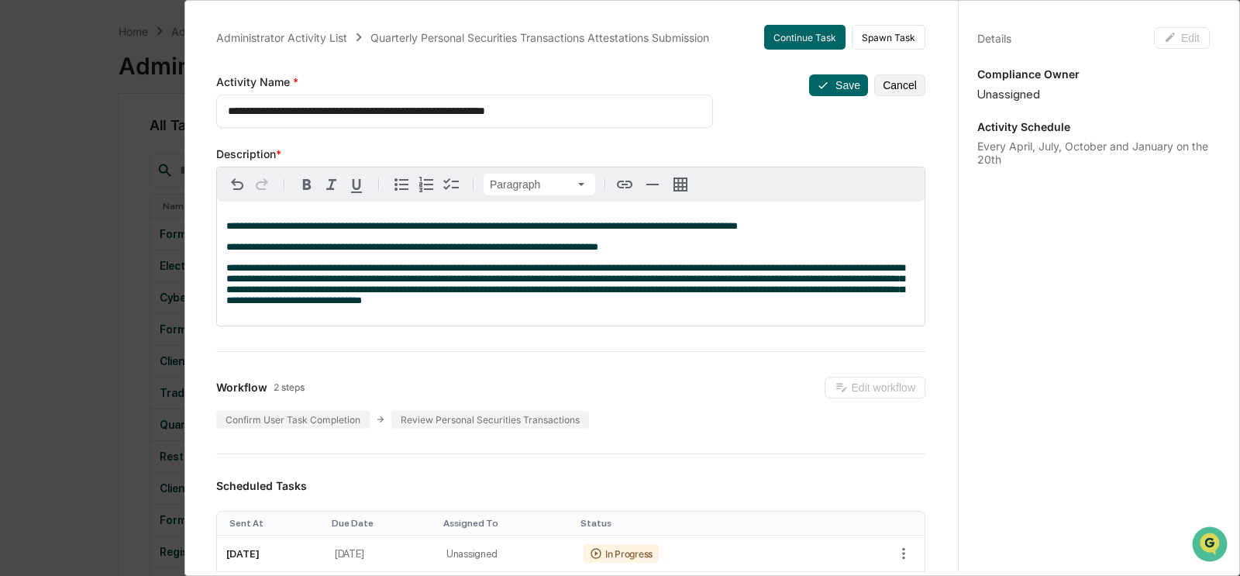
click at [848, 225] on p "**********" at bounding box center [570, 226] width 689 height 11
drag, startPoint x: 865, startPoint y: 225, endPoint x: 890, endPoint y: 225, distance: 25.6
click at [848, 224] on p "**********" at bounding box center [570, 226] width 689 height 11
drag, startPoint x: 852, startPoint y: 229, endPoint x: 841, endPoint y: 230, distance: 11.6
click at [841, 230] on p "**********" at bounding box center [570, 226] width 689 height 11
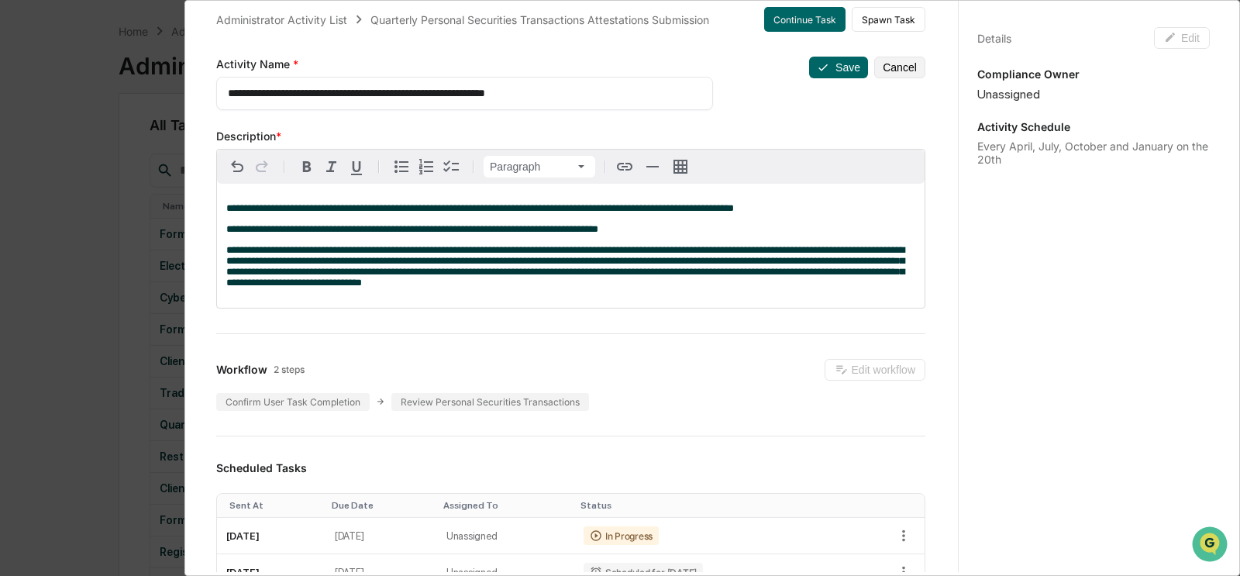
scroll to position [29, 0]
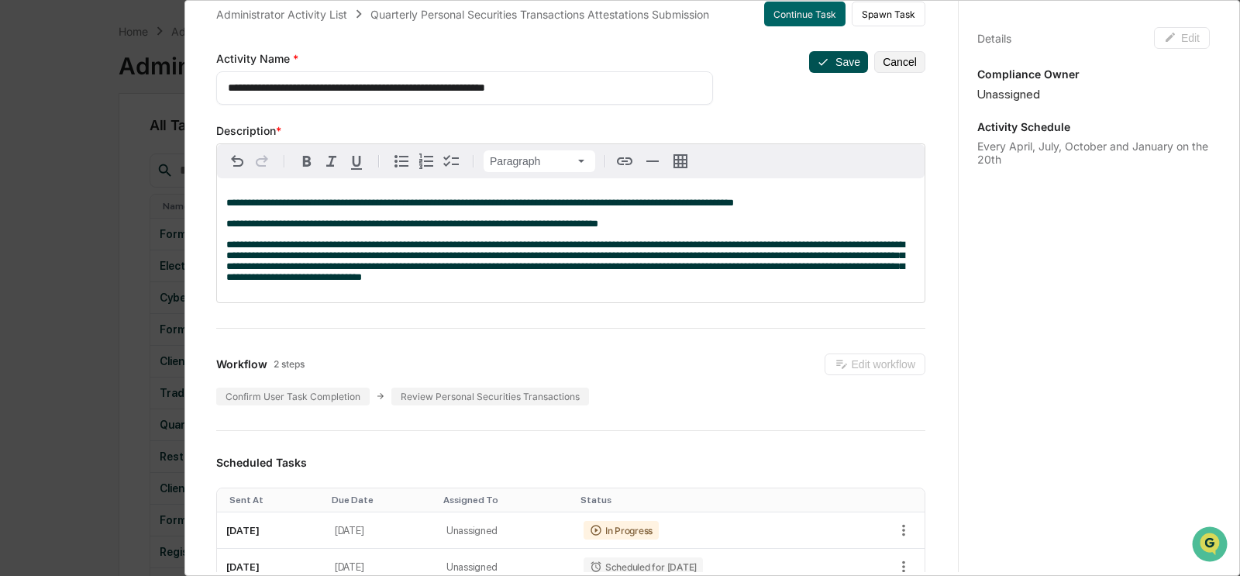
click at [831, 67] on button "Save" at bounding box center [838, 62] width 59 height 22
click at [822, 62] on icon at bounding box center [823, 62] width 12 height 12
click at [824, 60] on icon at bounding box center [823, 62] width 12 height 12
click at [827, 67] on button "Save" at bounding box center [838, 62] width 59 height 22
click at [831, 59] on button "Save" at bounding box center [838, 62] width 59 height 22
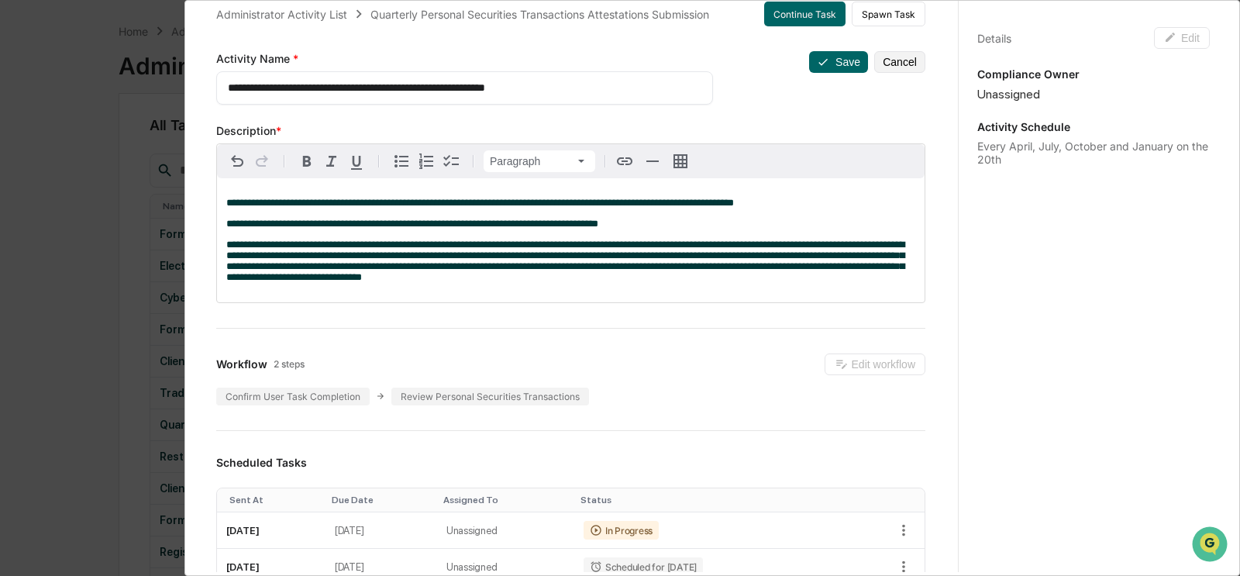
click at [771, 223] on p "**********" at bounding box center [570, 223] width 689 height 11
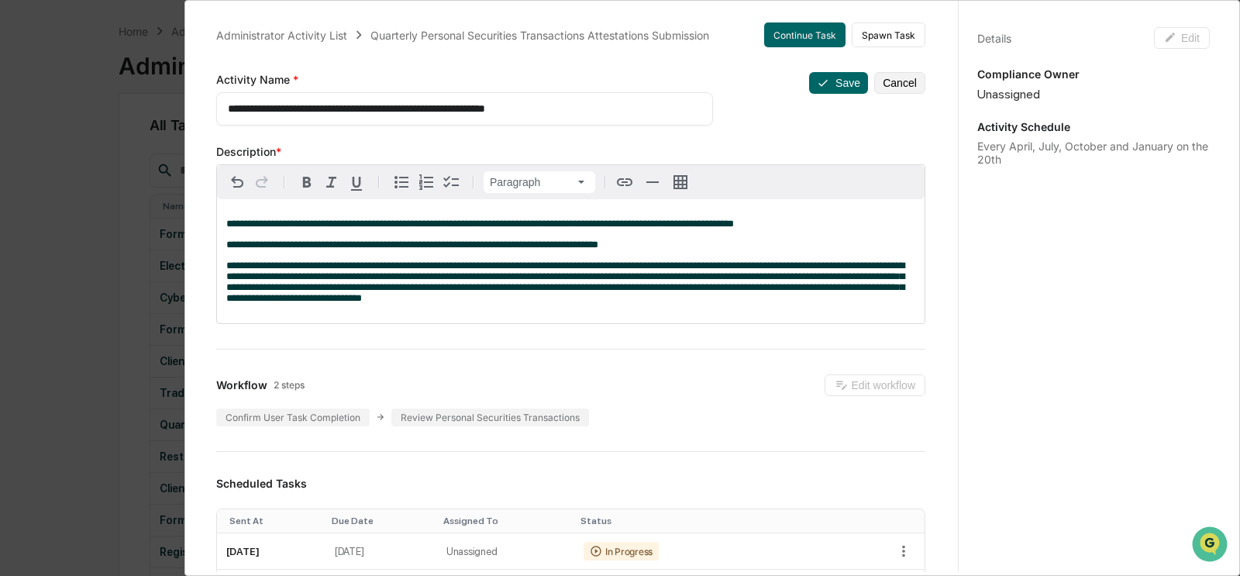
scroll to position [1, 0]
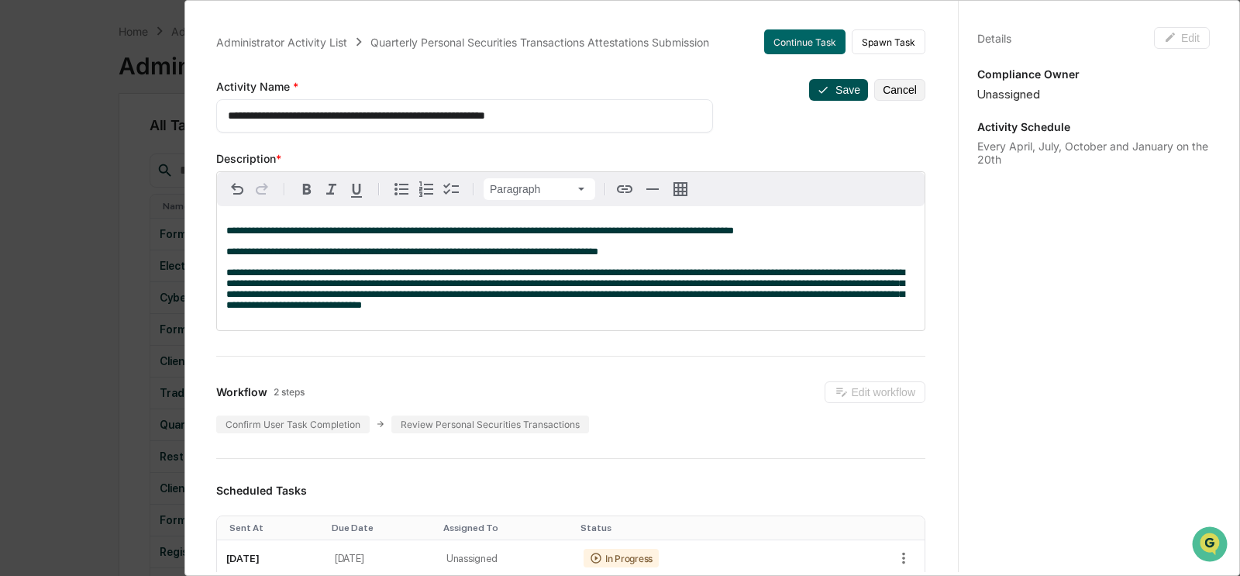
click at [831, 92] on button "Save" at bounding box center [838, 90] width 59 height 22
drag, startPoint x: 822, startPoint y: 88, endPoint x: 826, endPoint y: 184, distance: 95.4
click at [822, 88] on icon at bounding box center [823, 90] width 12 height 12
click at [848, 232] on p "**********" at bounding box center [570, 230] width 689 height 11
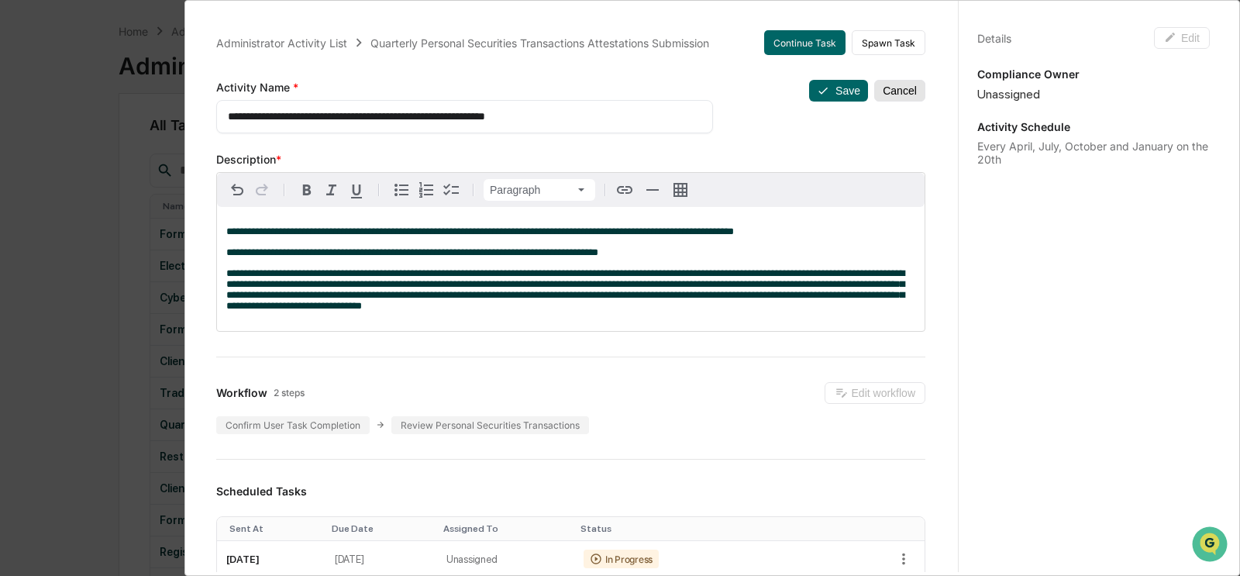
click at [848, 91] on button "Cancel" at bounding box center [899, 91] width 51 height 22
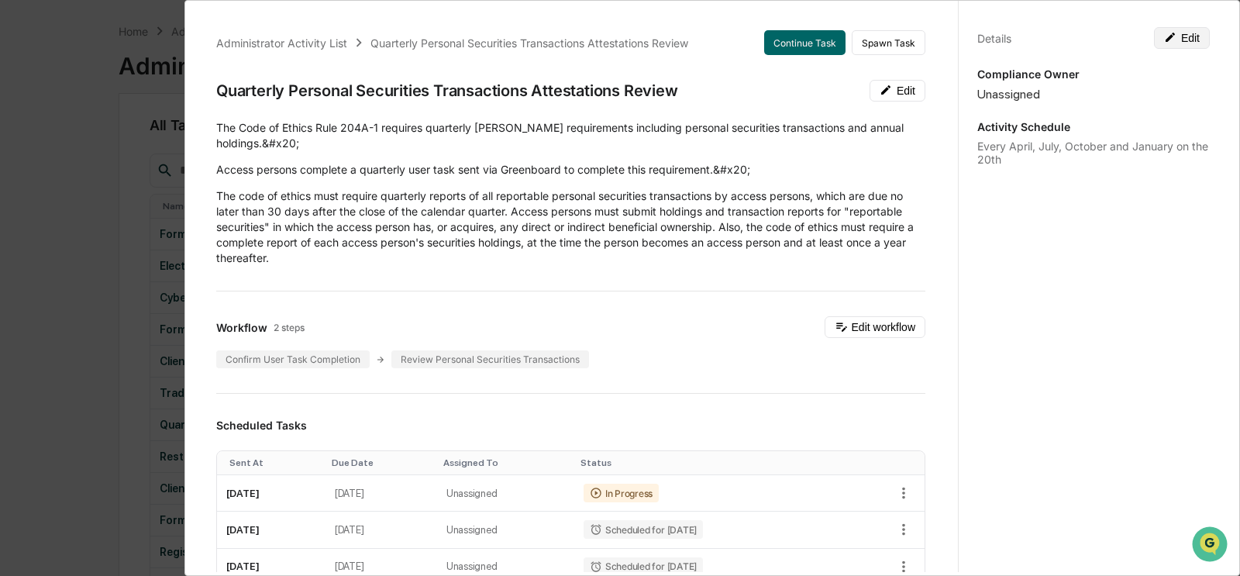
click at [848, 33] on button "Edit" at bounding box center [1182, 38] width 56 height 22
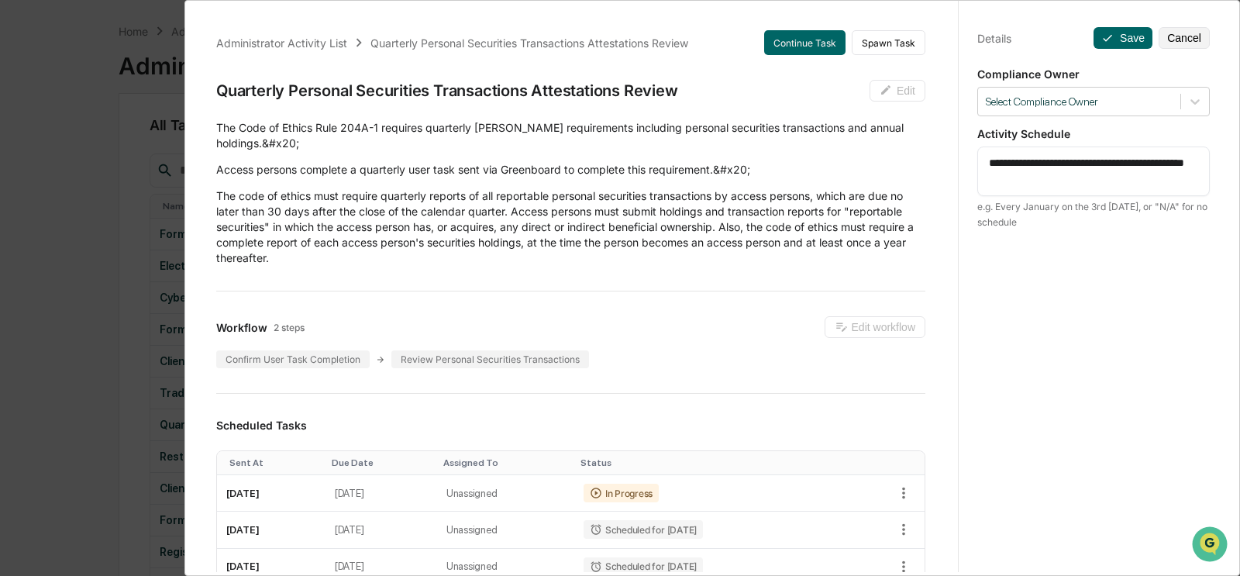
click at [848, 177] on textarea "**********" at bounding box center [1094, 171] width 210 height 33
drag, startPoint x: 1034, startPoint y: 179, endPoint x: 1096, endPoint y: 208, distance: 69.0
click at [848, 179] on textarea "**********" at bounding box center [1094, 171] width 210 height 33
type textarea "**********"
click at [848, 95] on div at bounding box center [1078, 102] width 187 height 15
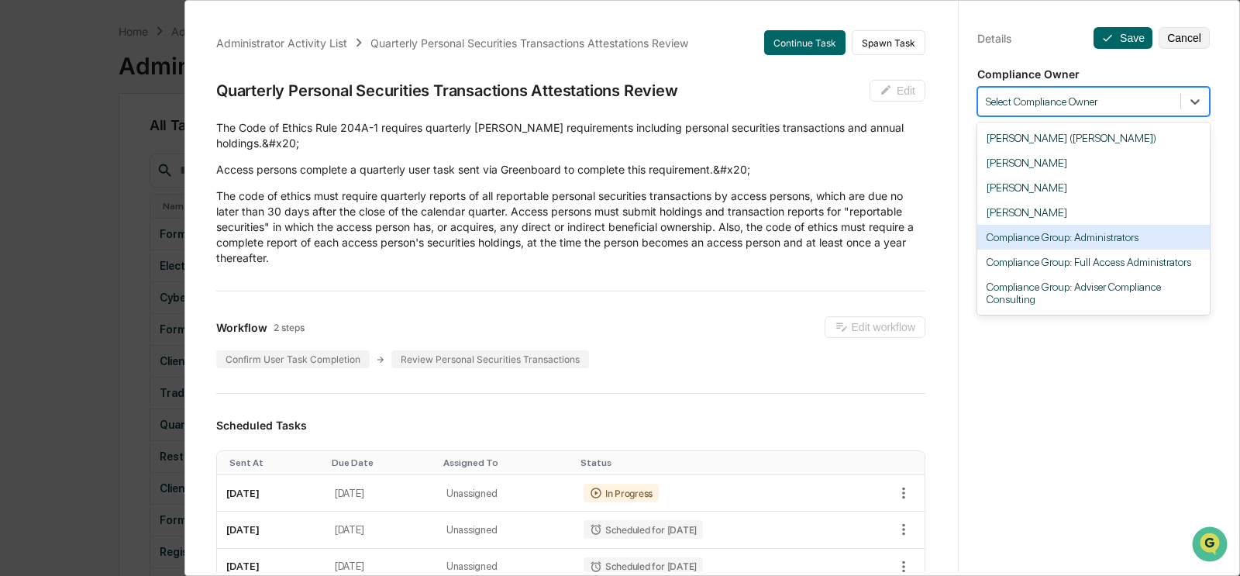
click at [848, 238] on div "Compliance Group: Administrators" at bounding box center [1093, 237] width 232 height 25
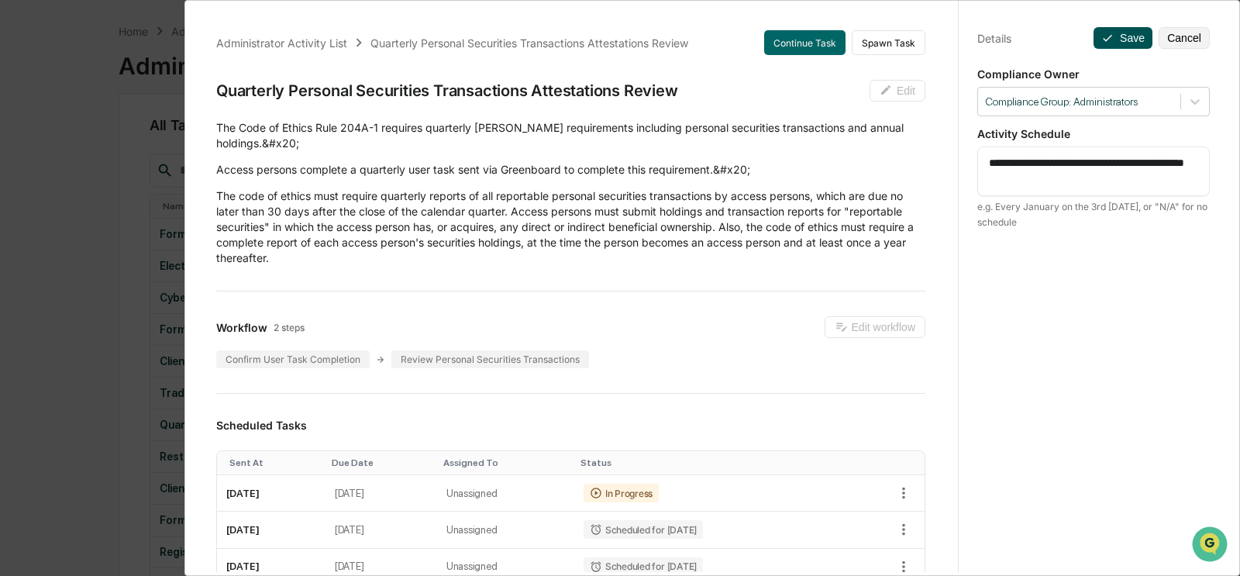
click at [848, 36] on icon at bounding box center [1107, 38] width 12 height 12
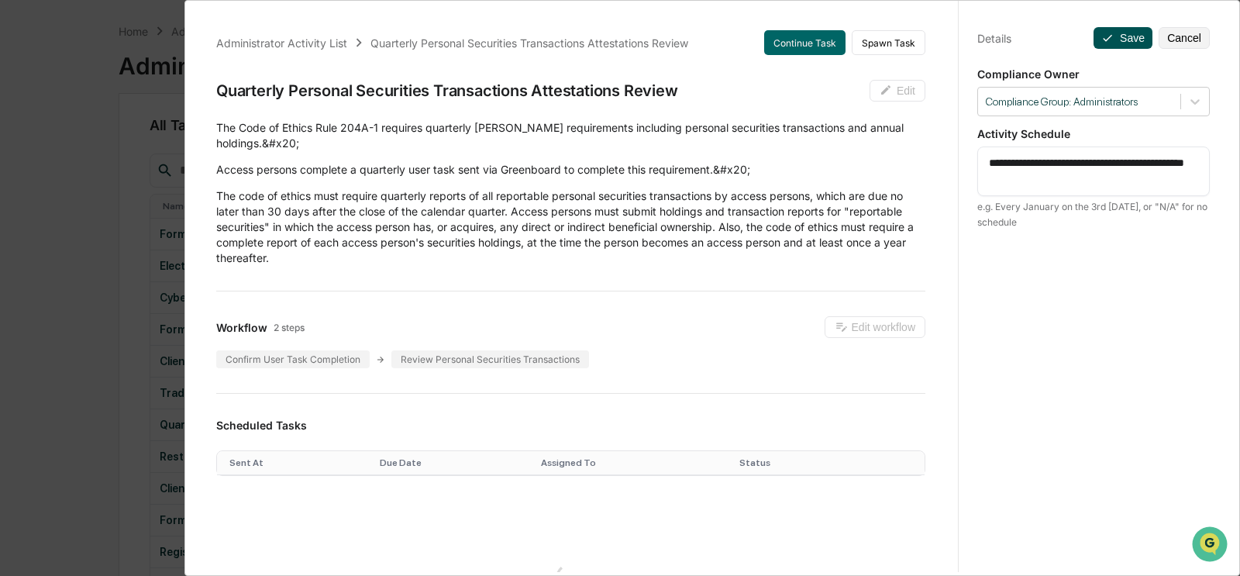
click at [848, 37] on icon at bounding box center [1107, 38] width 12 height 12
click at [848, 38] on button "Save" at bounding box center [1122, 38] width 59 height 22
click at [848, 154] on div "​The Code of Ethics Rule 204A-1 requires quarterly [PERSON_NAME] requirements i…" at bounding box center [570, 193] width 709 height 146
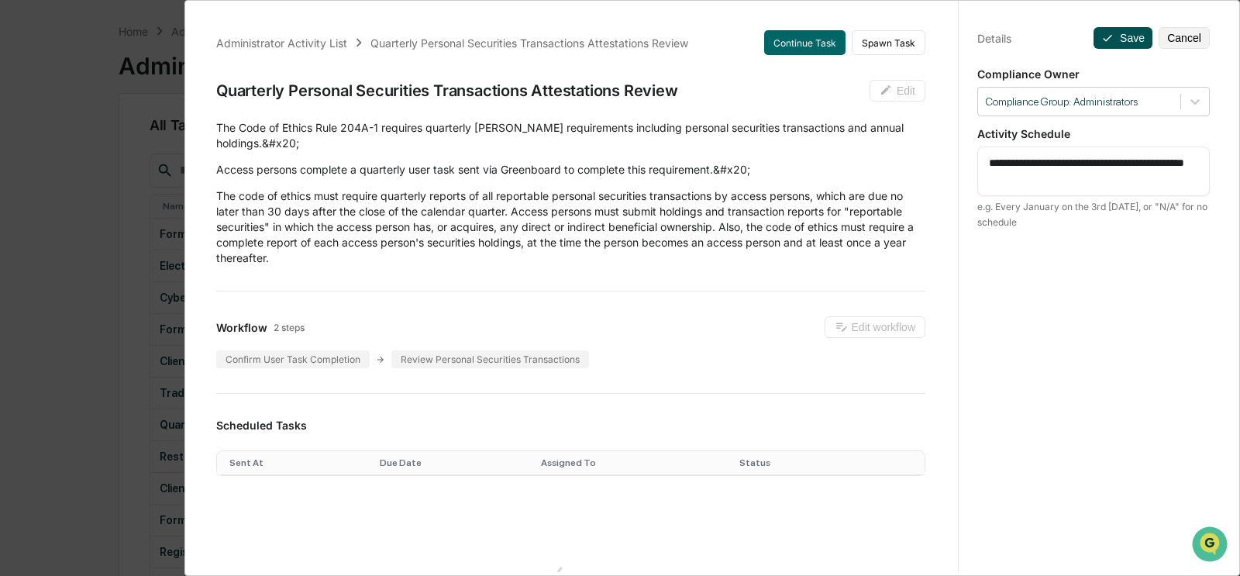
click at [848, 43] on button "Save" at bounding box center [1122, 38] width 59 height 22
click at [848, 40] on button "Save" at bounding box center [1122, 38] width 59 height 22
click at [848, 35] on button "Cancel" at bounding box center [1183, 38] width 51 height 22
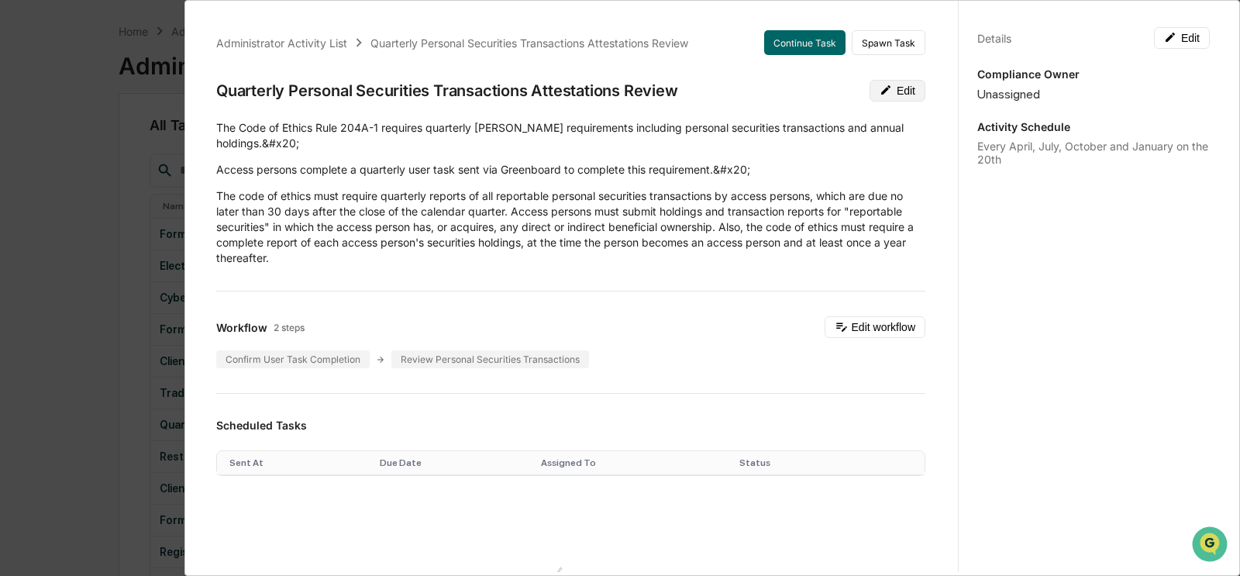
click at [848, 88] on icon at bounding box center [885, 89] width 9 height 9
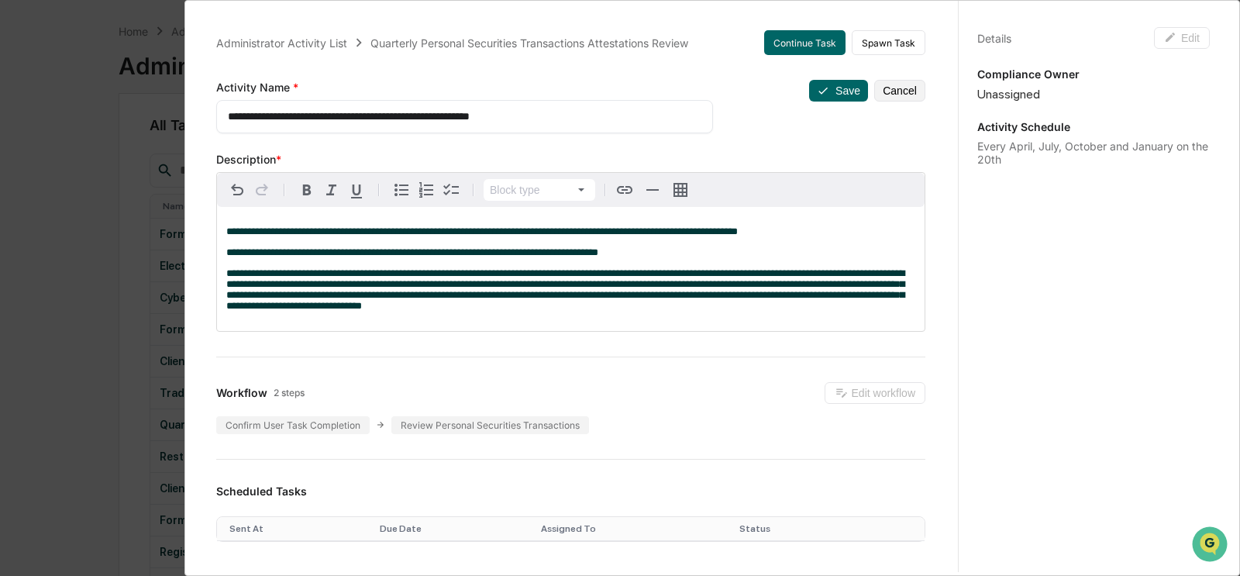
drag, startPoint x: 478, startPoint y: 117, endPoint x: 466, endPoint y: 119, distance: 12.6
click at [478, 117] on textarea "**********" at bounding box center [465, 116] width 474 height 16
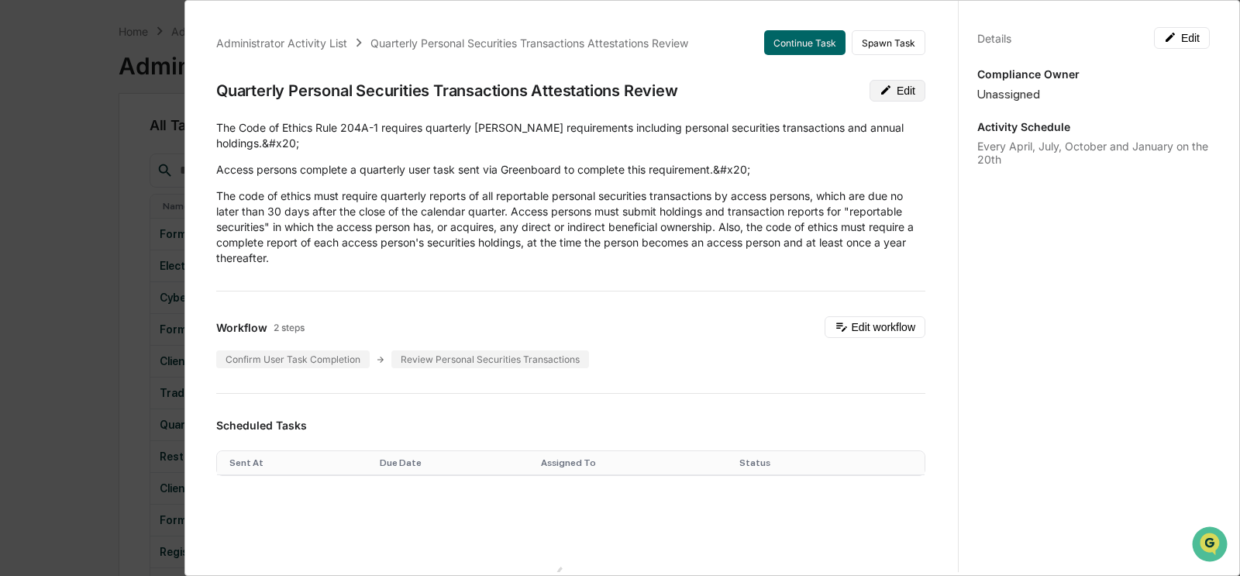
click at [848, 92] on icon at bounding box center [885, 90] width 12 height 12
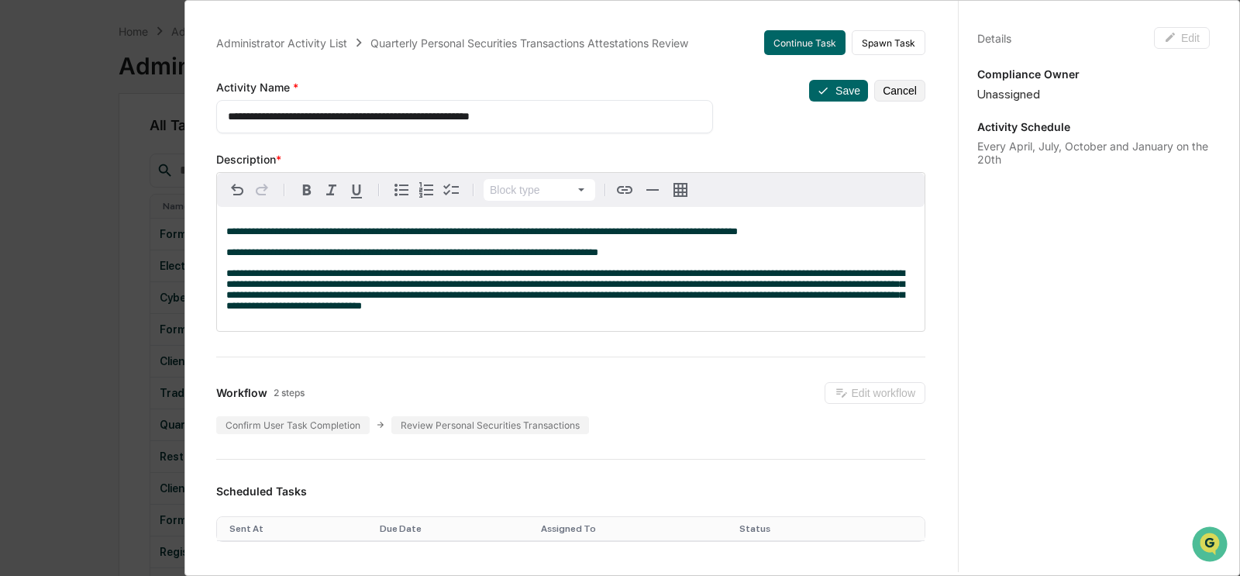
drag, startPoint x: 528, startPoint y: 110, endPoint x: 487, endPoint y: 112, distance: 41.1
click at [528, 110] on textarea "**********" at bounding box center [465, 116] width 474 height 16
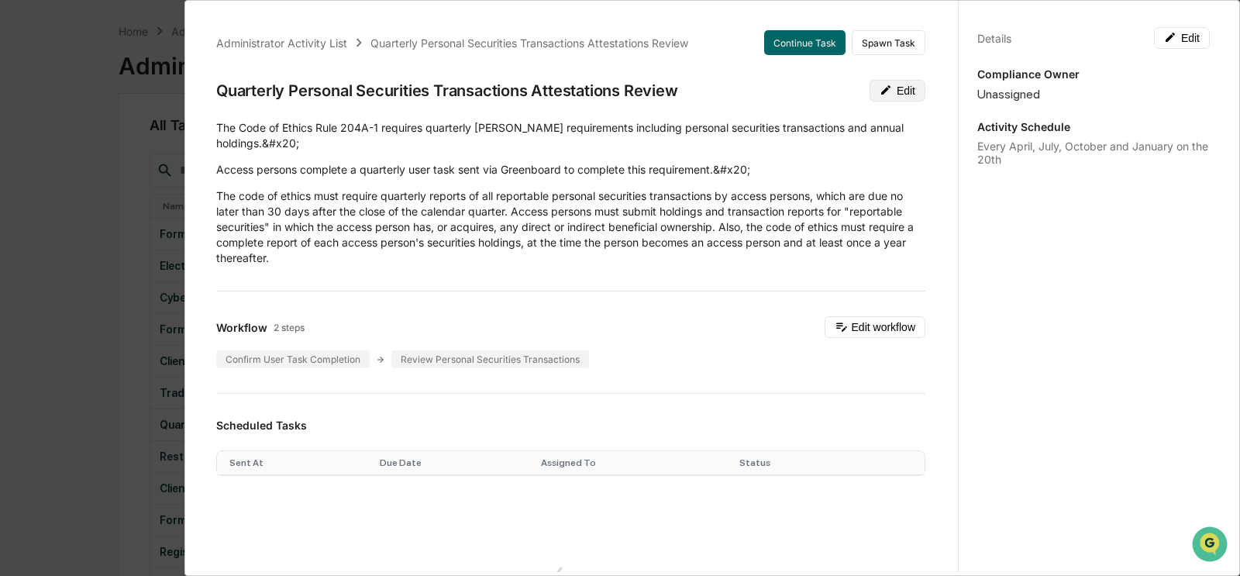
click at [848, 87] on button "Edit" at bounding box center [897, 91] width 56 height 22
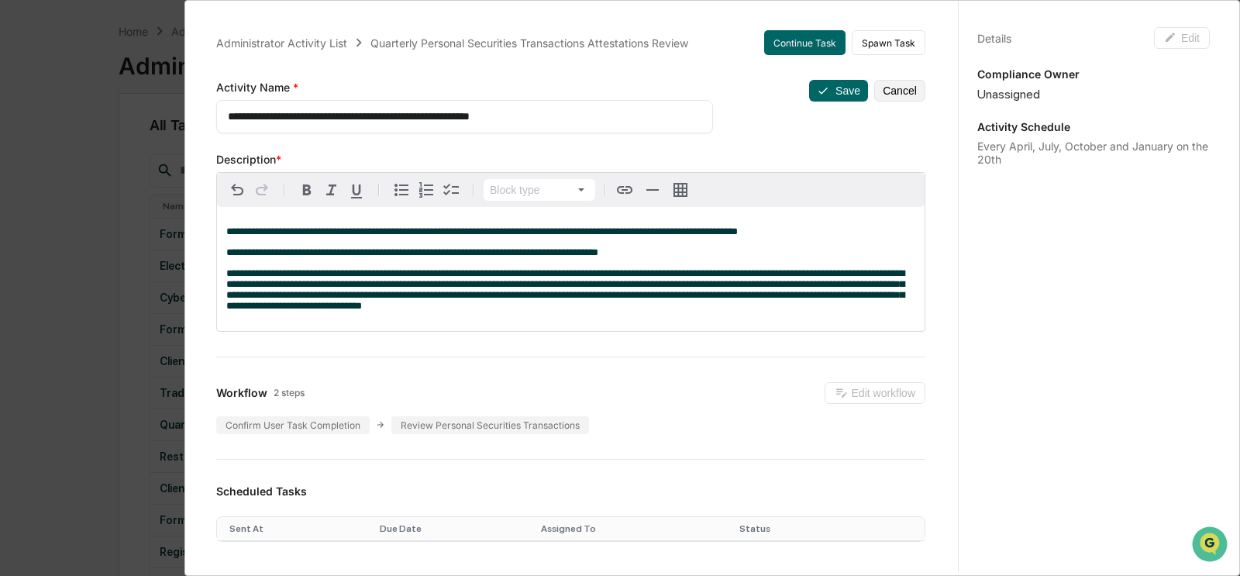
click at [469, 118] on textarea "**********" at bounding box center [465, 116] width 474 height 16
drag, startPoint x: 449, startPoint y: 116, endPoint x: 621, endPoint y: 122, distance: 172.1
click at [621, 122] on textarea "**********" at bounding box center [465, 116] width 474 height 16
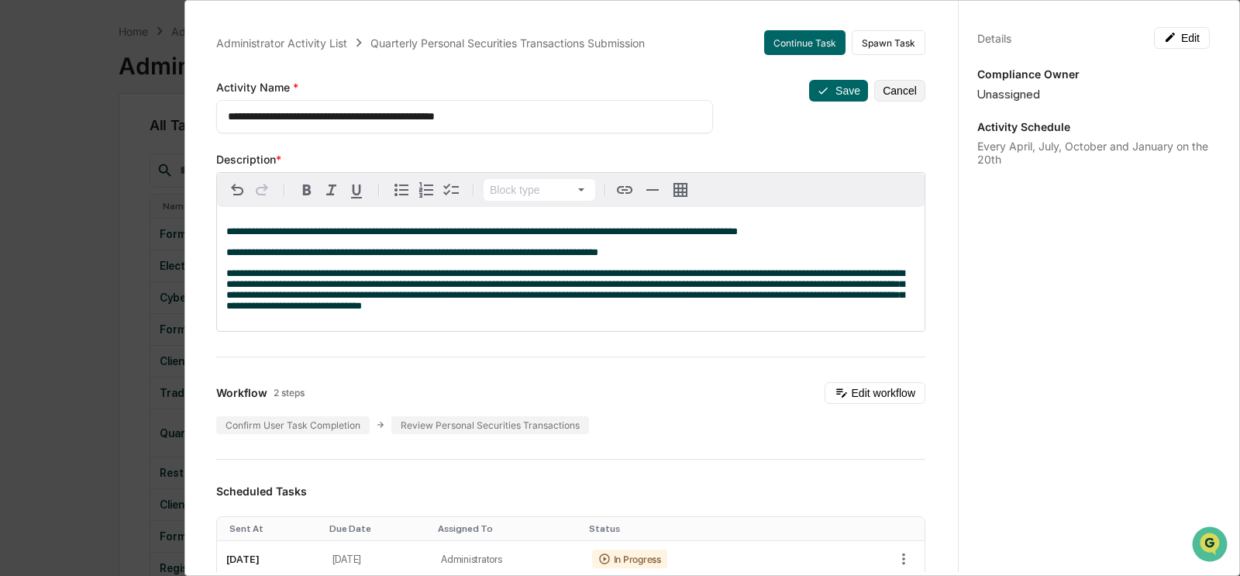
drag, startPoint x: 452, startPoint y: 116, endPoint x: 470, endPoint y: 131, distance: 23.7
click at [452, 116] on textarea "**********" at bounding box center [465, 116] width 474 height 16
type textarea "**********"
click at [827, 90] on icon at bounding box center [823, 90] width 12 height 12
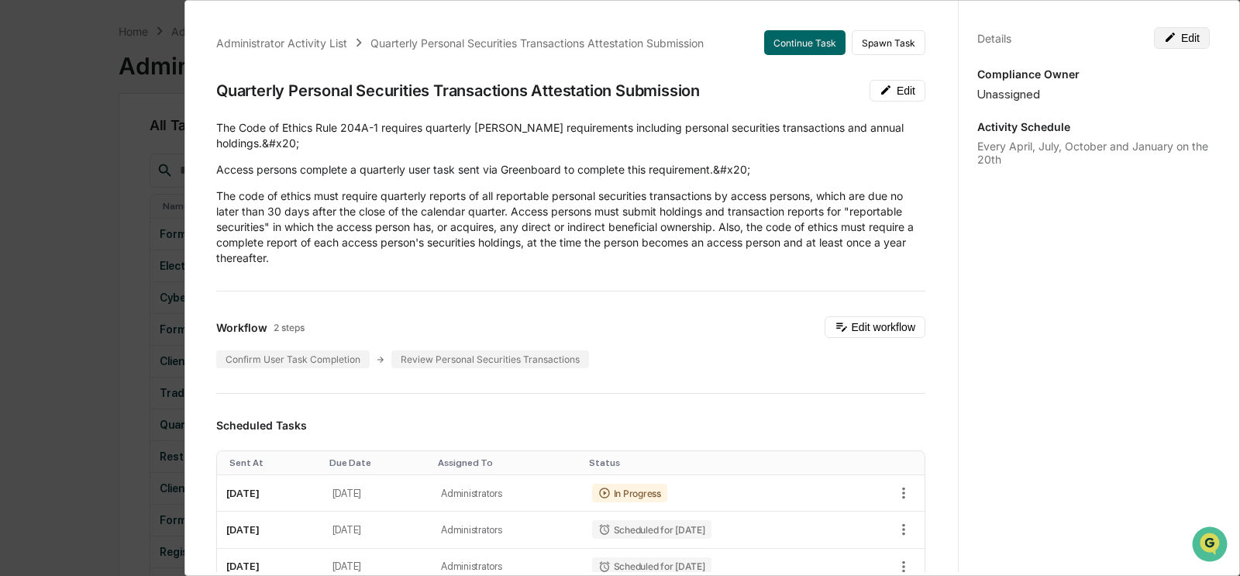
click at [848, 40] on button "Edit" at bounding box center [1182, 38] width 56 height 22
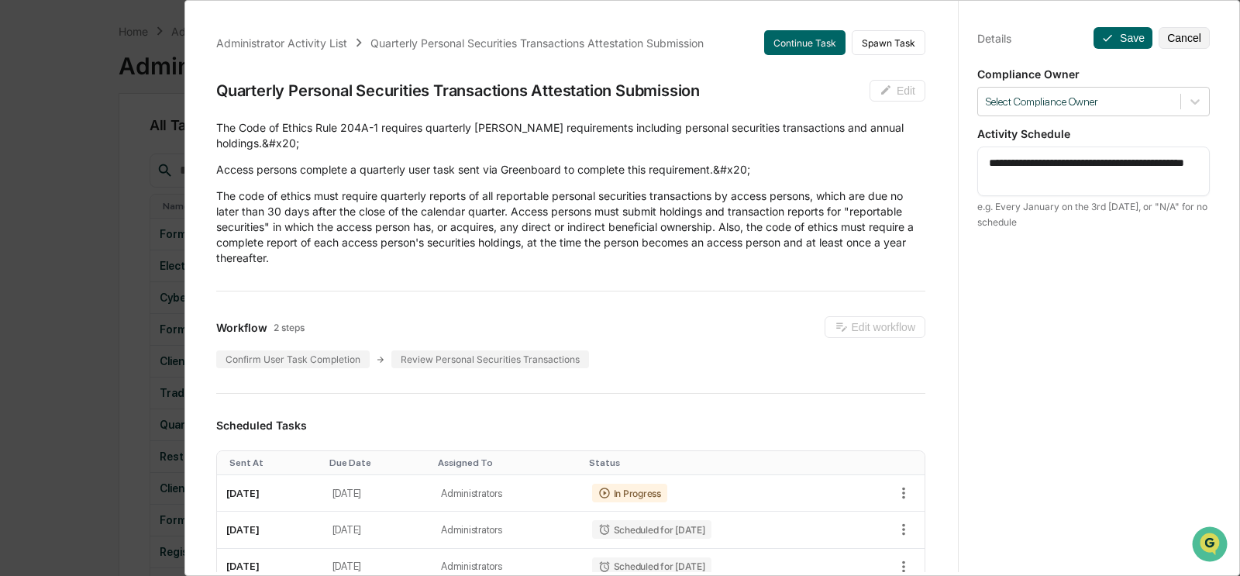
click at [848, 177] on textarea "**********" at bounding box center [1094, 171] width 210 height 33
type textarea "**********"
click at [848, 97] on div at bounding box center [1078, 102] width 187 height 15
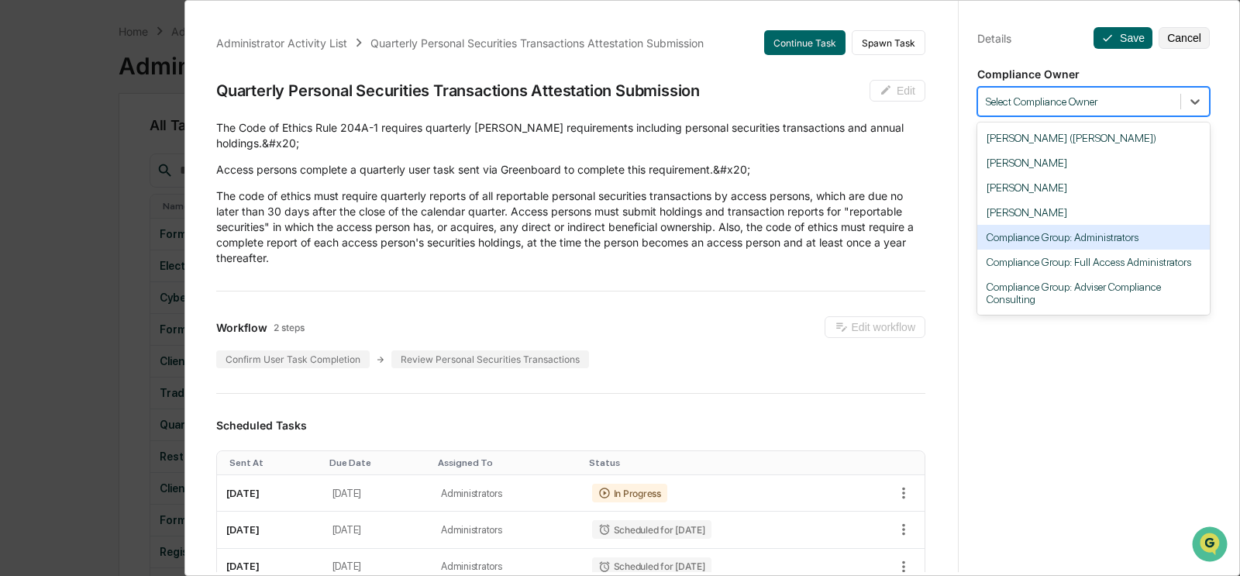
click at [848, 238] on div "Compliance Group: Administrators" at bounding box center [1093, 237] width 232 height 25
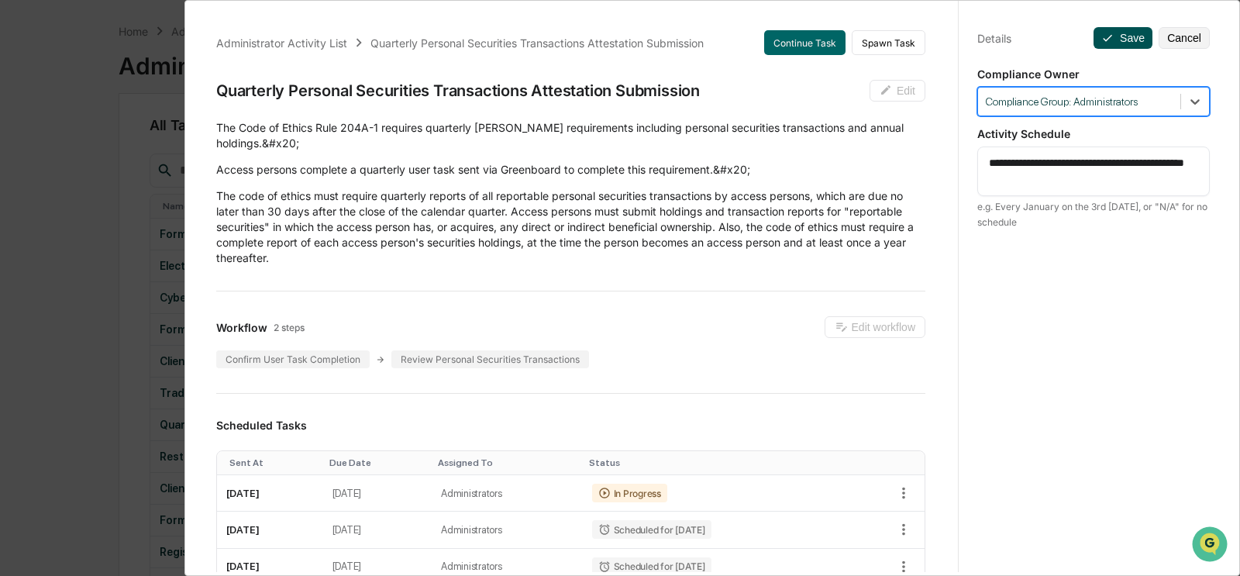
click at [848, 33] on button "Save" at bounding box center [1122, 38] width 59 height 22
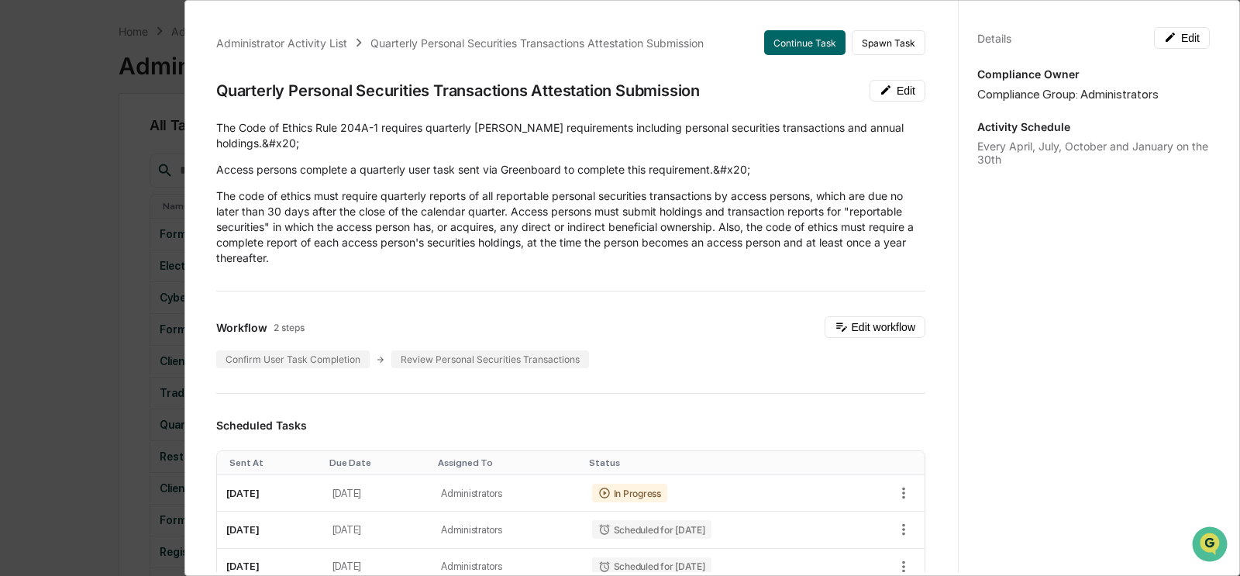
click at [117, 342] on div "Administrator Activity List Quarterly Personal Securities Transactions Attestat…" at bounding box center [620, 288] width 1240 height 576
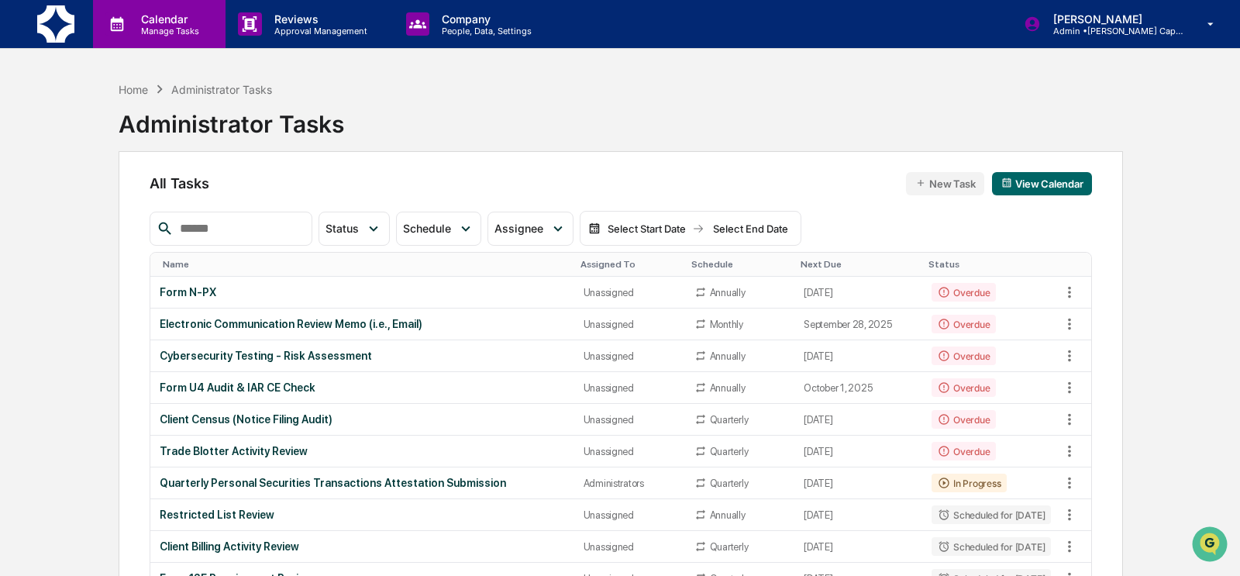
click at [126, 33] on icon at bounding box center [116, 23] width 23 height 23
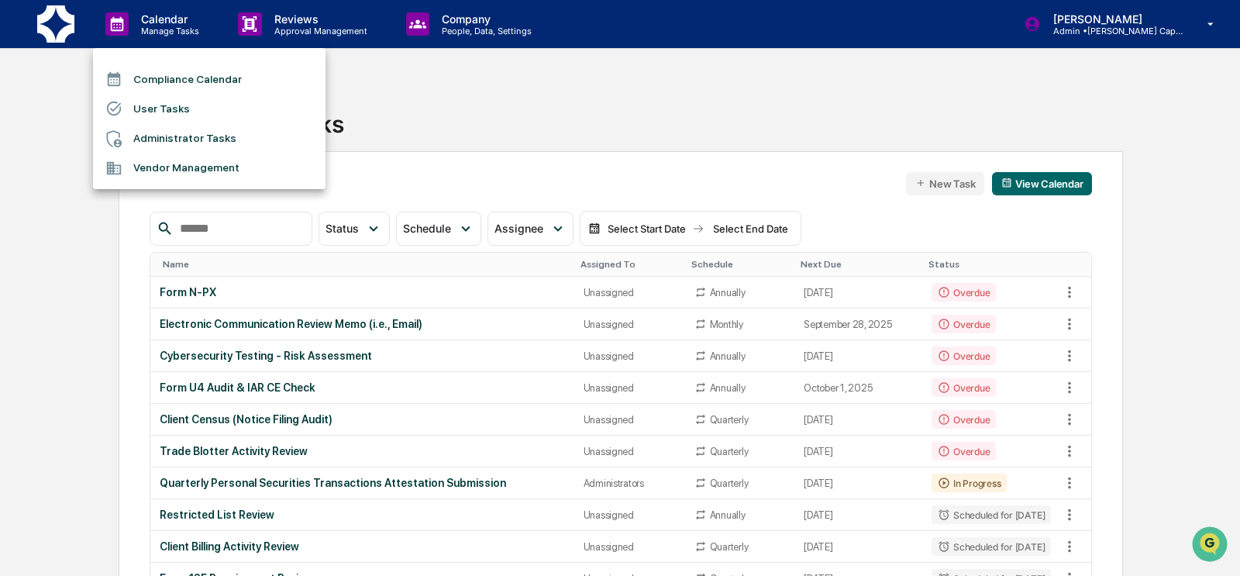
click at [167, 85] on li "Compliance Calendar" at bounding box center [209, 78] width 232 height 29
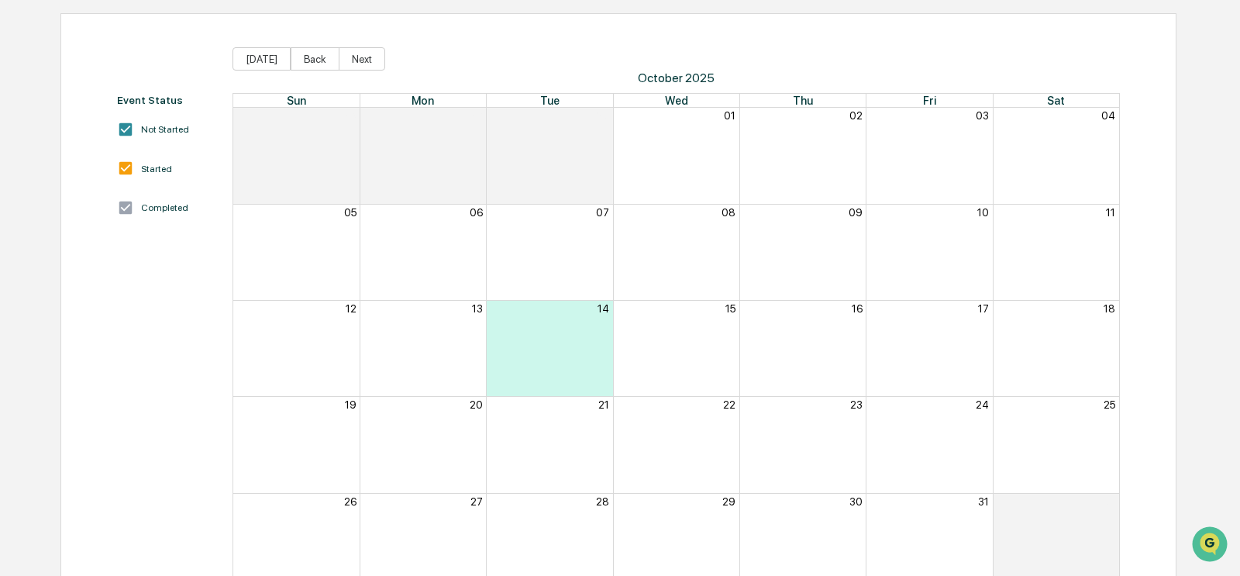
scroll to position [184, 0]
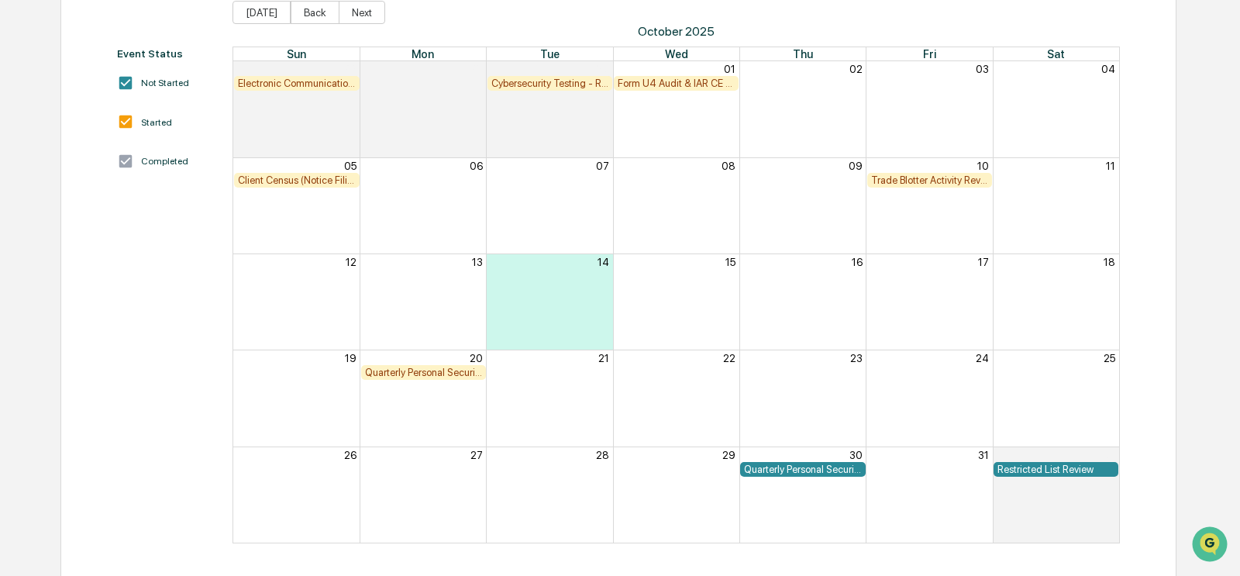
click at [800, 470] on div "Quarterly Personal Securities Transactions Attestation Submission" at bounding box center [802, 469] width 117 height 12
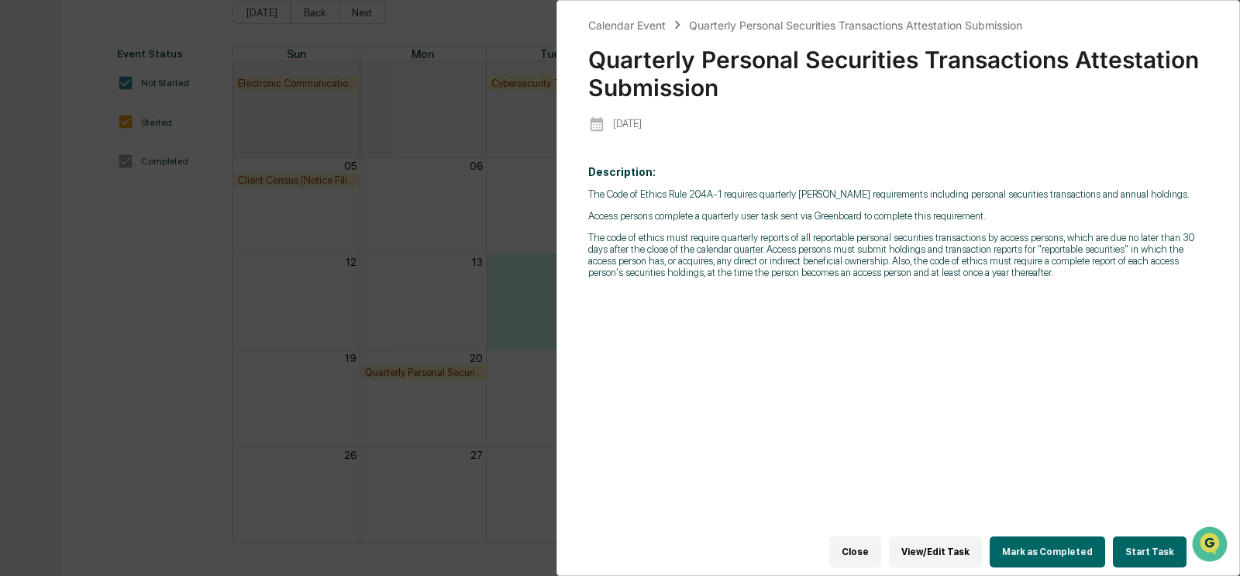
click at [448, 373] on div "Calendar Event Quarterly Personal Securities Transactions Attestation Submissio…" at bounding box center [620, 288] width 1240 height 576
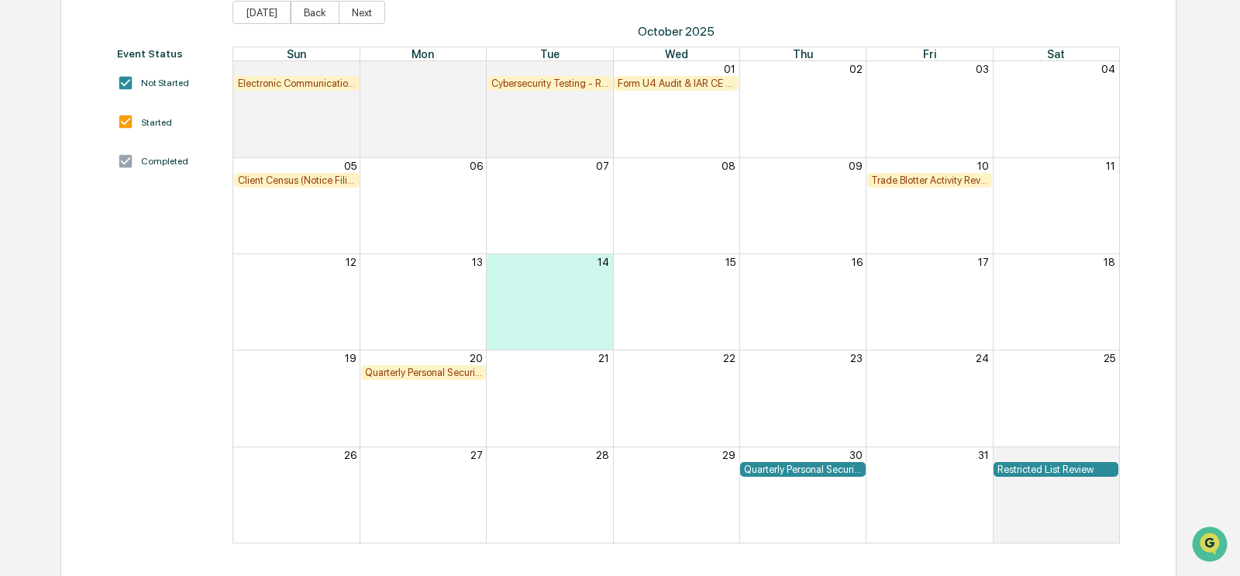
click at [445, 375] on div "Quarterly Personal Securities Transactions Attestations Review" at bounding box center [423, 372] width 117 height 12
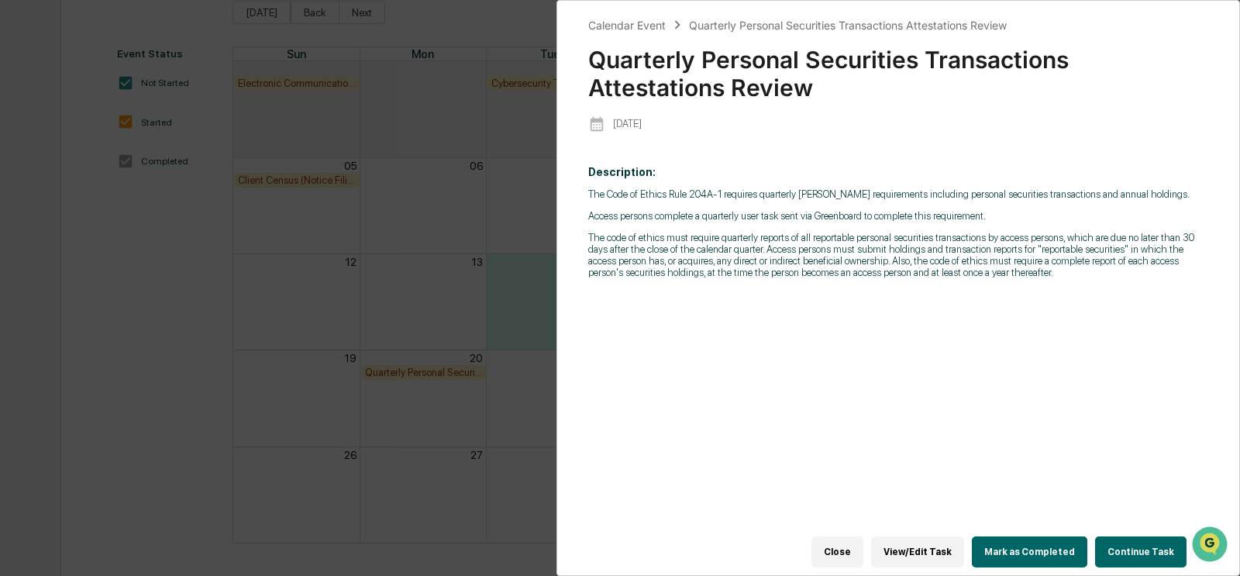
click at [440, 422] on div "Calendar Event Quarterly Personal Securities Transactions Attestations Review Q…" at bounding box center [620, 288] width 1240 height 576
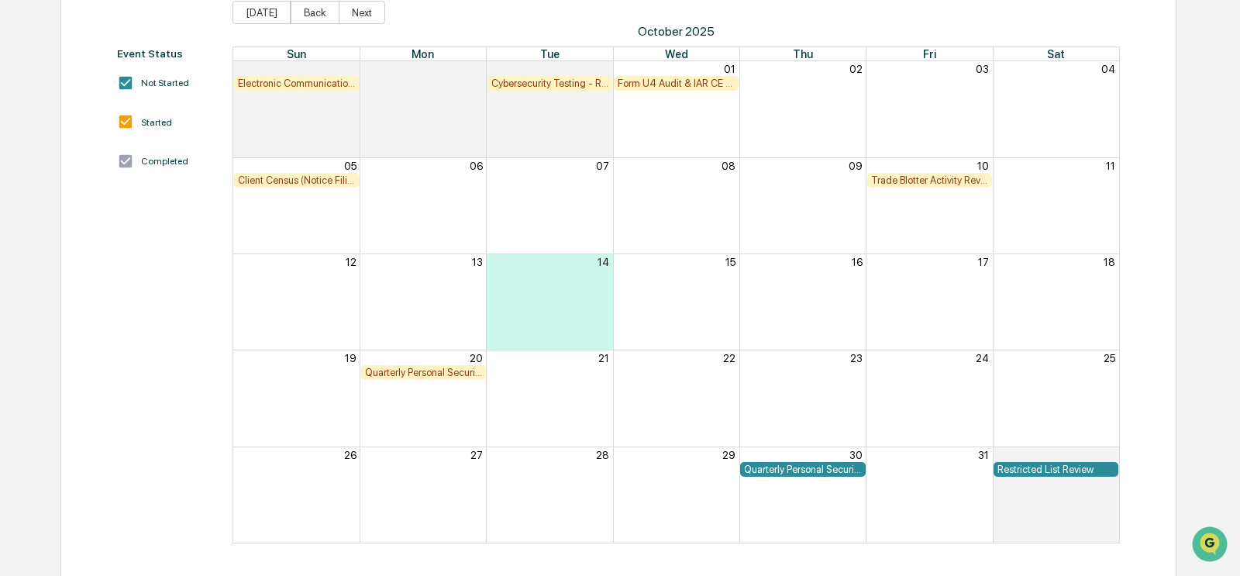
click at [822, 465] on div "Quarterly Personal Securities Transactions Attestation Submission" at bounding box center [802, 469] width 117 height 12
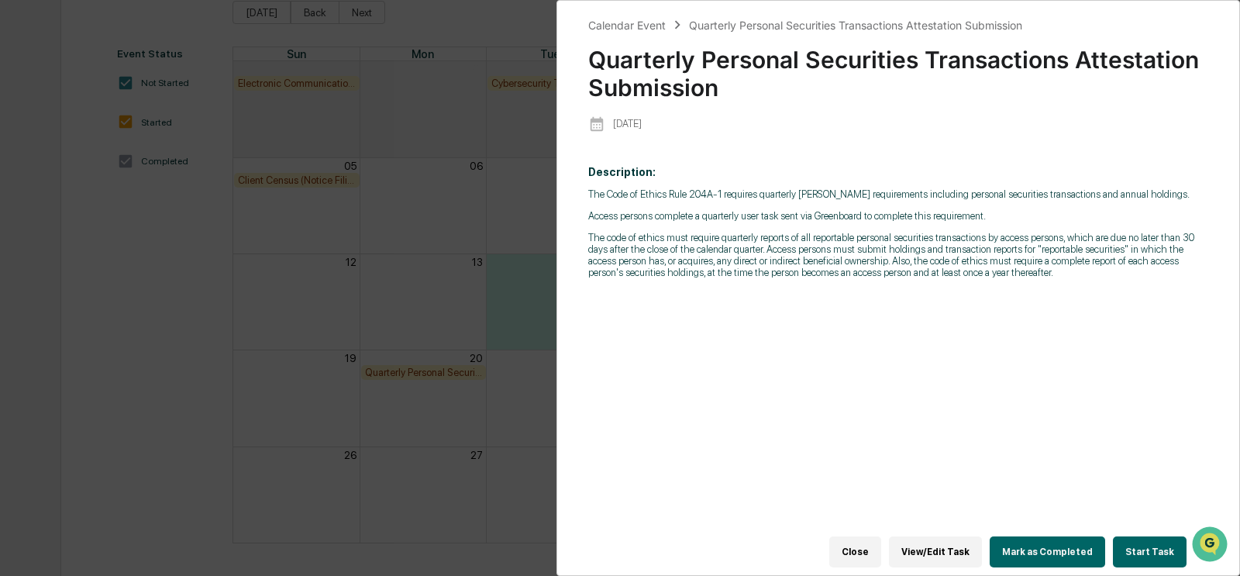
click at [848, 549] on button "Close" at bounding box center [855, 551] width 52 height 31
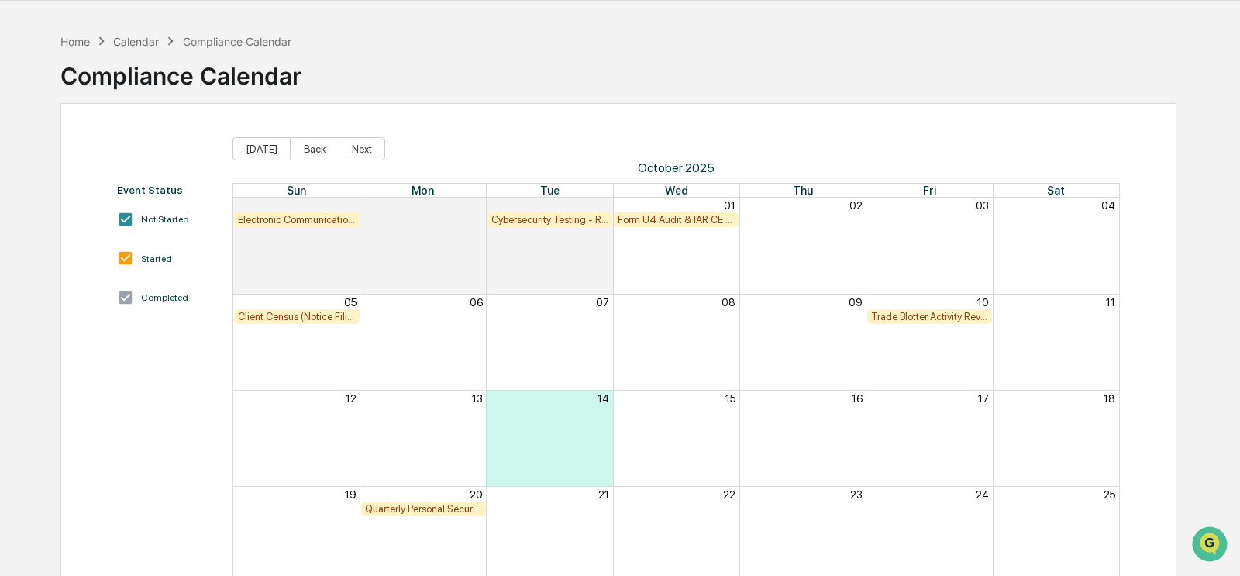
scroll to position [0, 0]
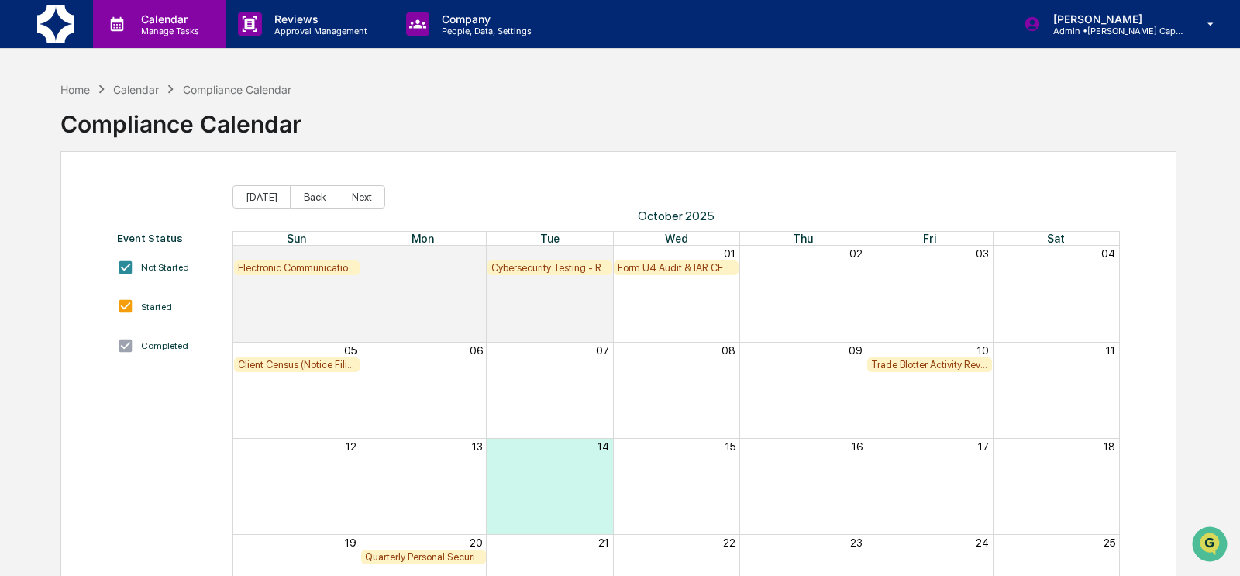
click at [120, 36] on icon at bounding box center [116, 23] width 23 height 23
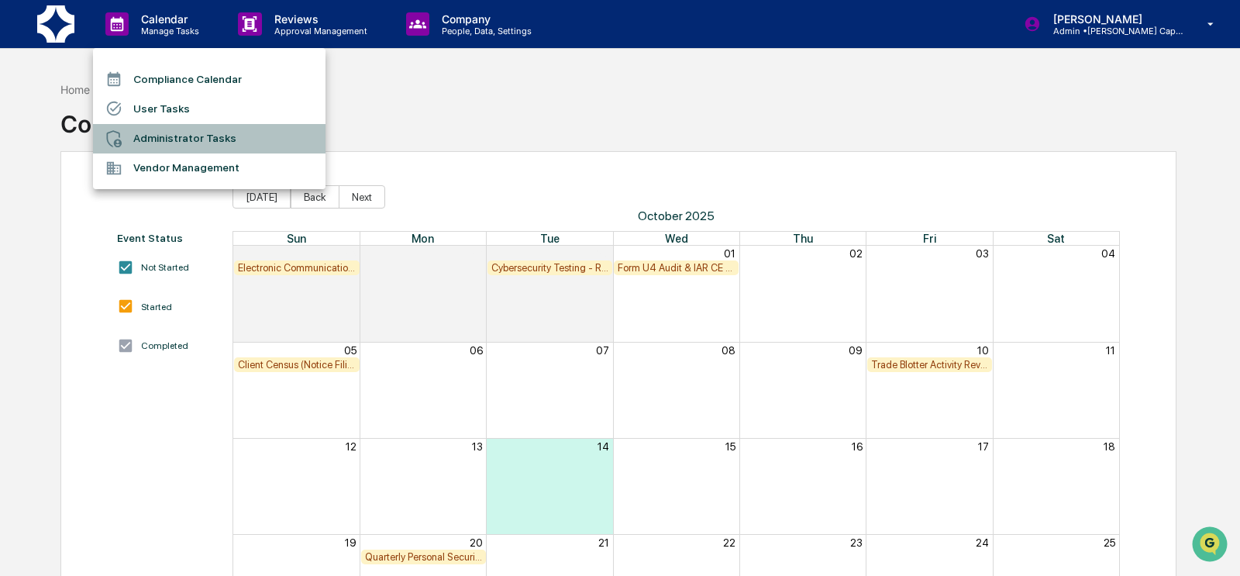
click at [166, 134] on li "Administrator Tasks" at bounding box center [209, 138] width 232 height 29
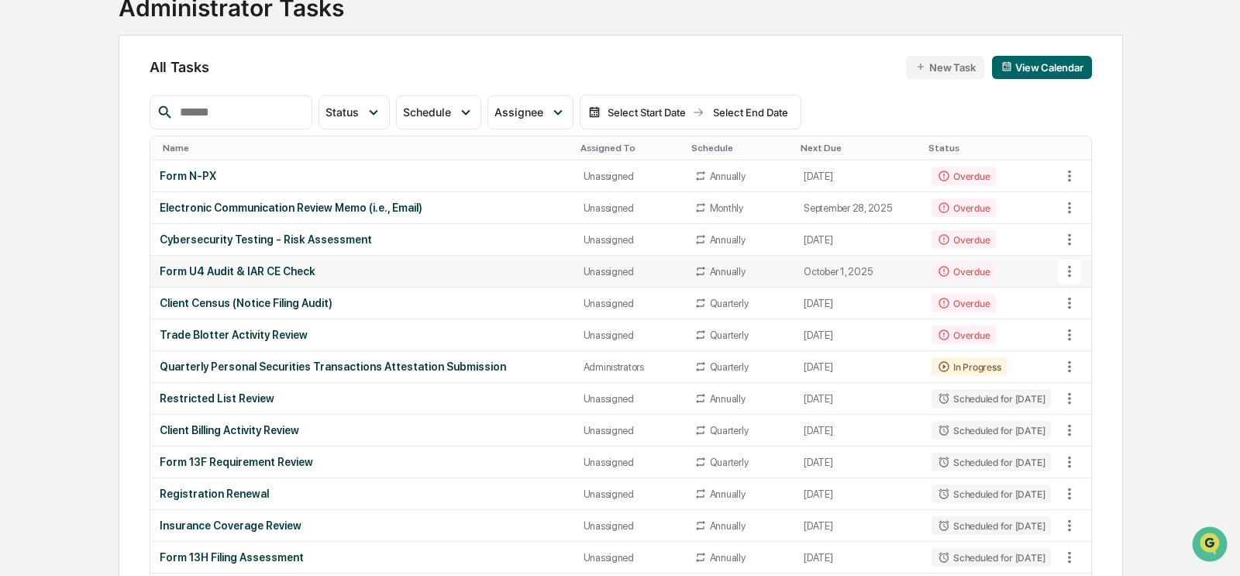
scroll to position [121, 0]
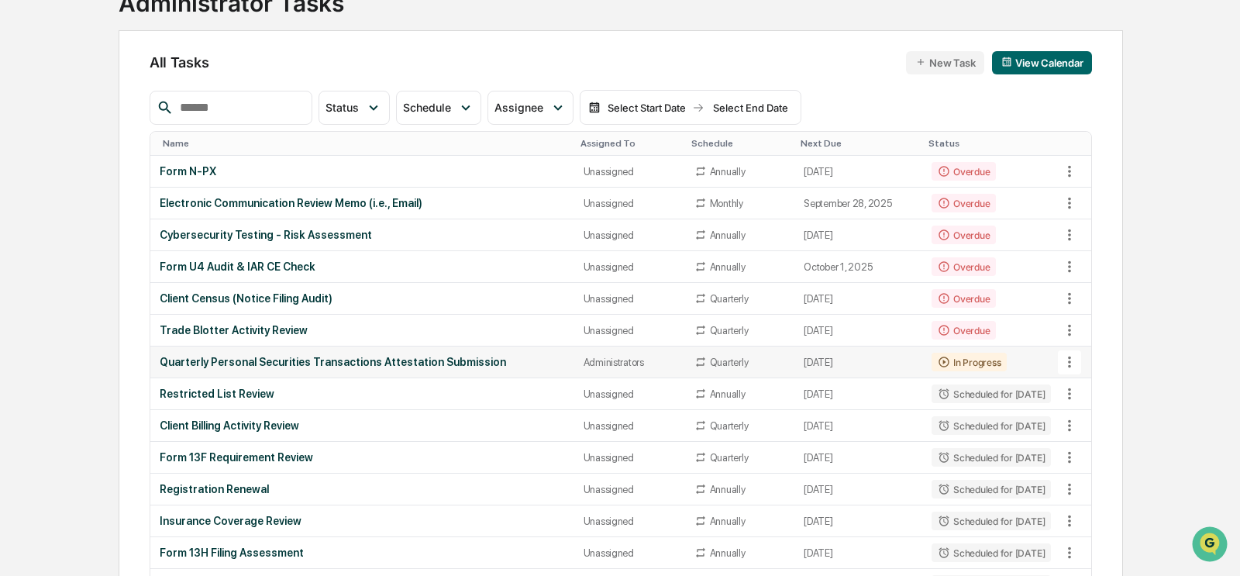
click at [421, 360] on div "Quarterly Personal Securities Transactions Attestation Submission" at bounding box center [362, 362] width 405 height 12
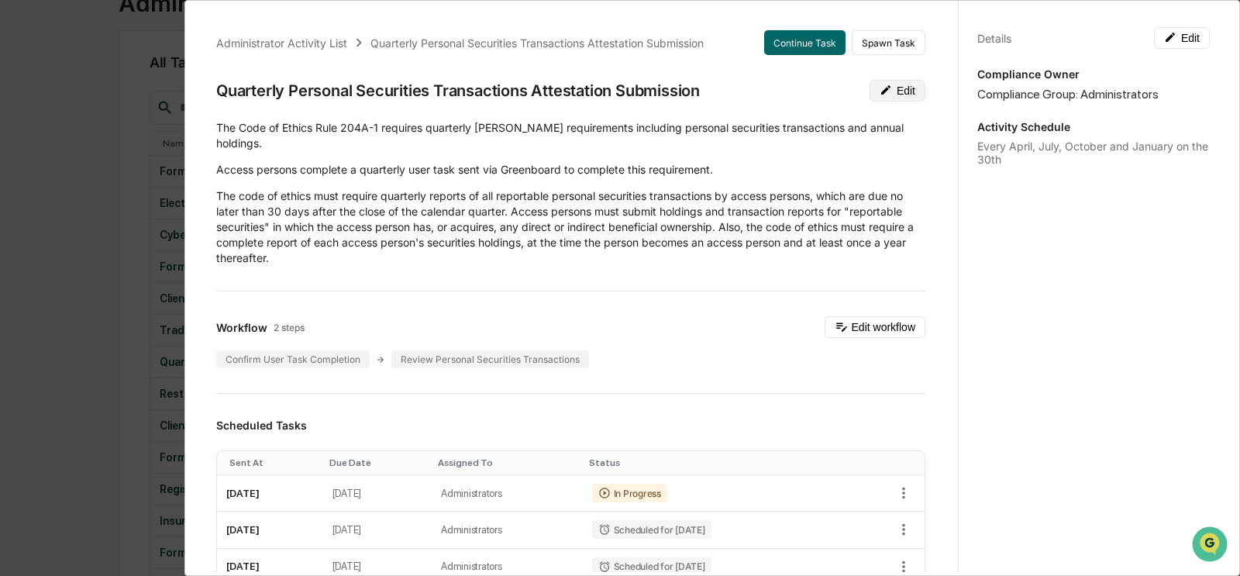
click at [848, 86] on button "Edit" at bounding box center [897, 91] width 56 height 22
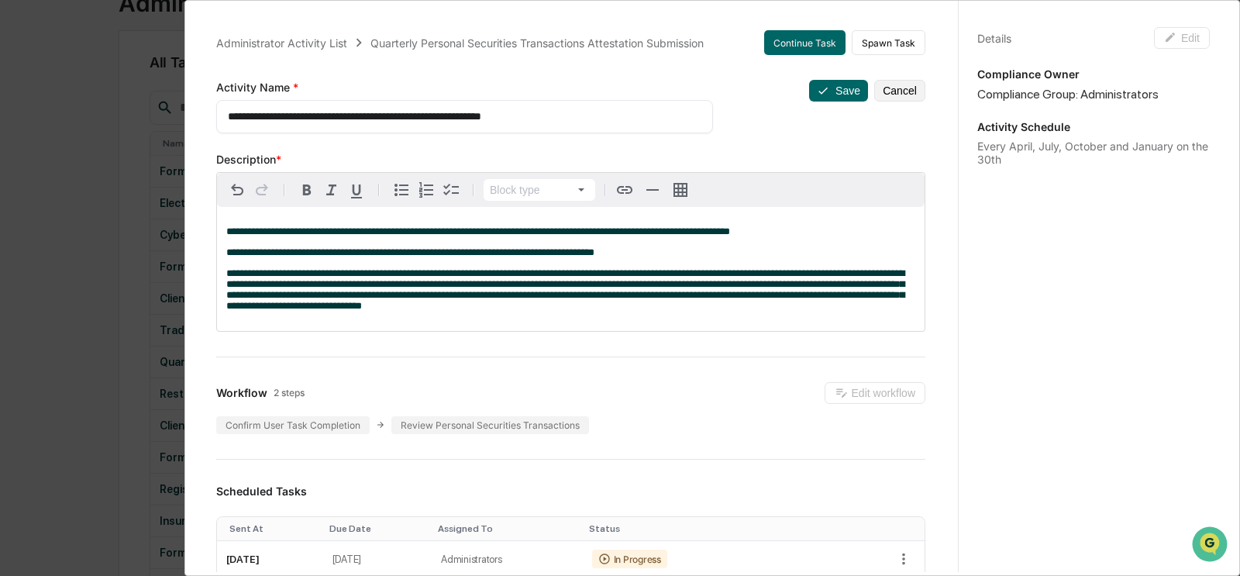
drag, startPoint x: 575, startPoint y: 115, endPoint x: 505, endPoint y: 112, distance: 69.8
click at [505, 112] on textarea "**********" at bounding box center [465, 116] width 474 height 16
type textarea "**********"
click at [829, 87] on icon at bounding box center [823, 90] width 12 height 12
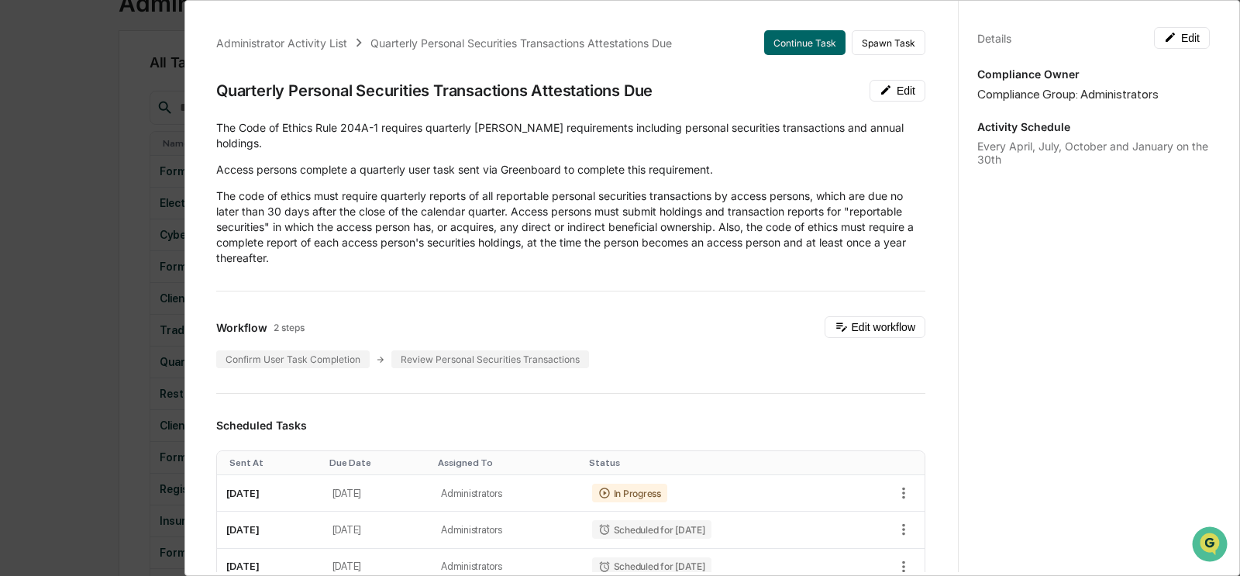
click at [66, 195] on div "Administrator Activity List Quarterly Personal Securities Transactions Attestat…" at bounding box center [620, 288] width 1240 height 576
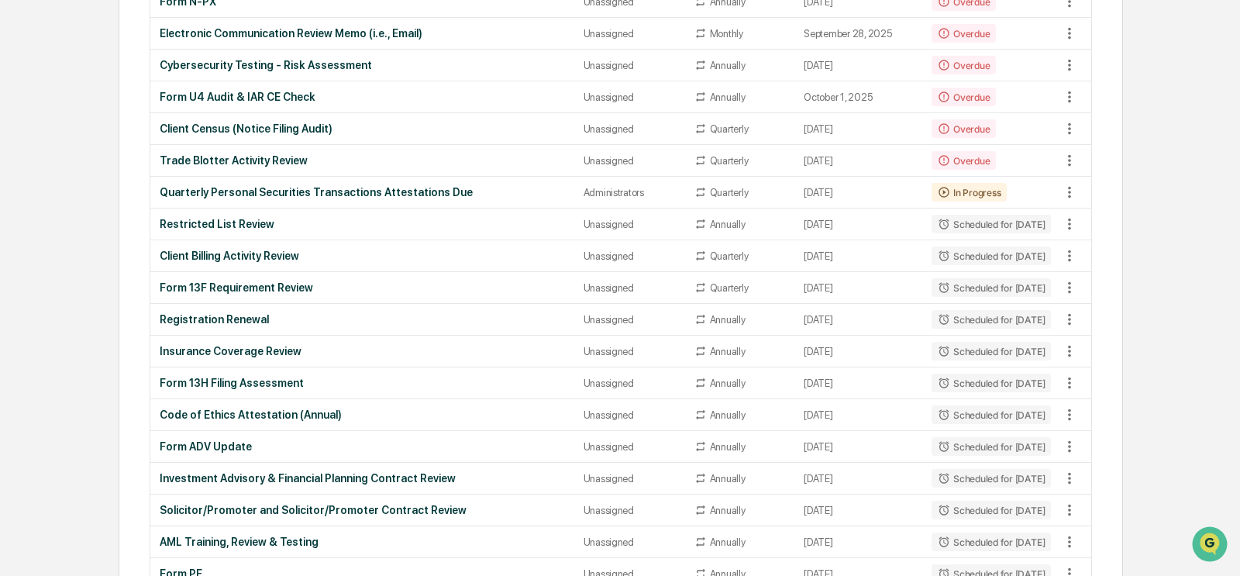
scroll to position [279, 0]
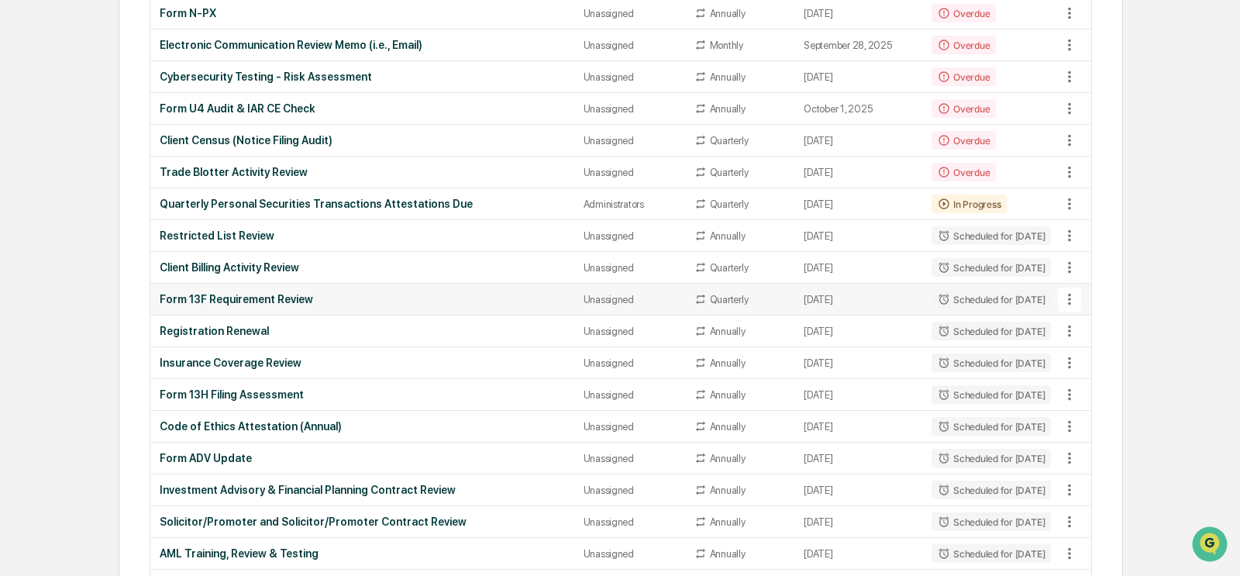
click at [234, 298] on div "Form 13F Requirement Review" at bounding box center [362, 299] width 405 height 12
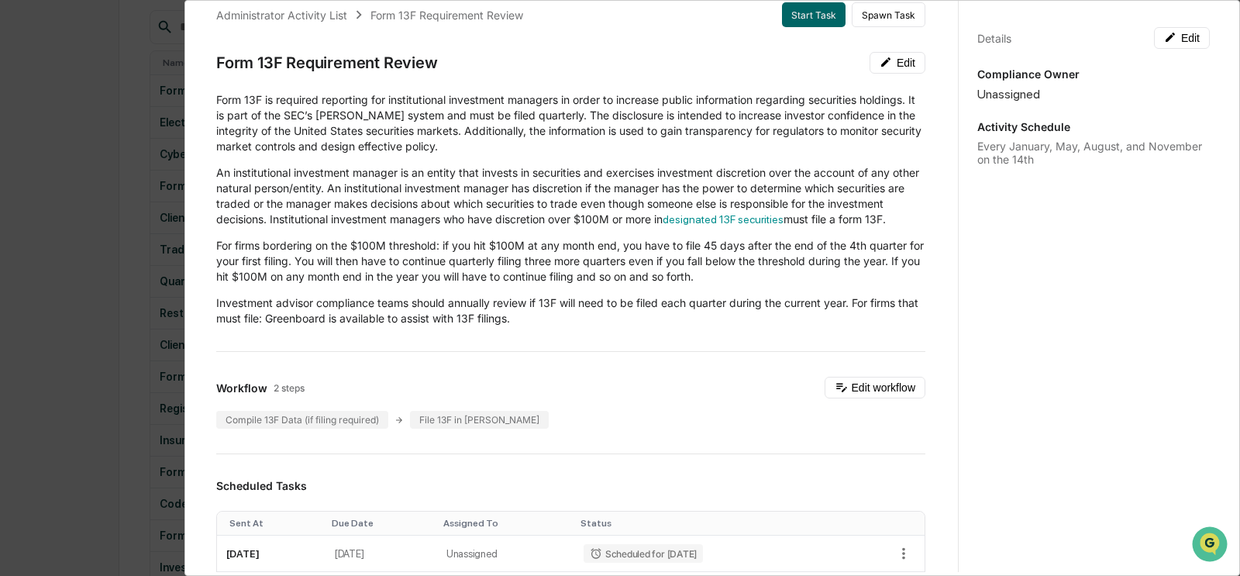
scroll to position [35, 0]
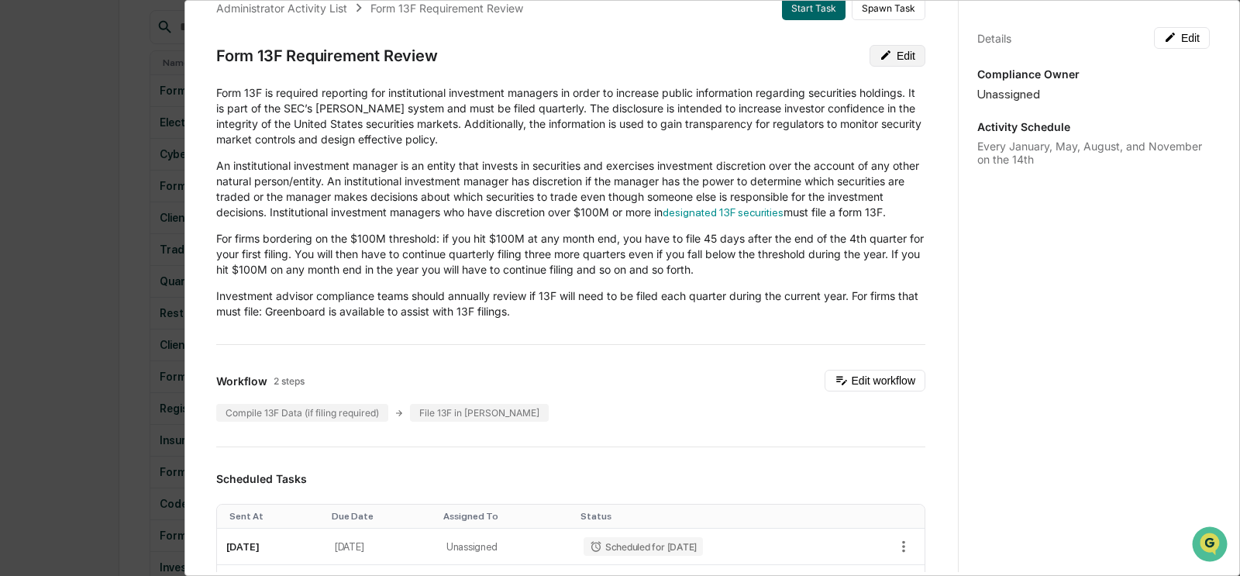
click at [848, 60] on button "Edit" at bounding box center [897, 56] width 56 height 22
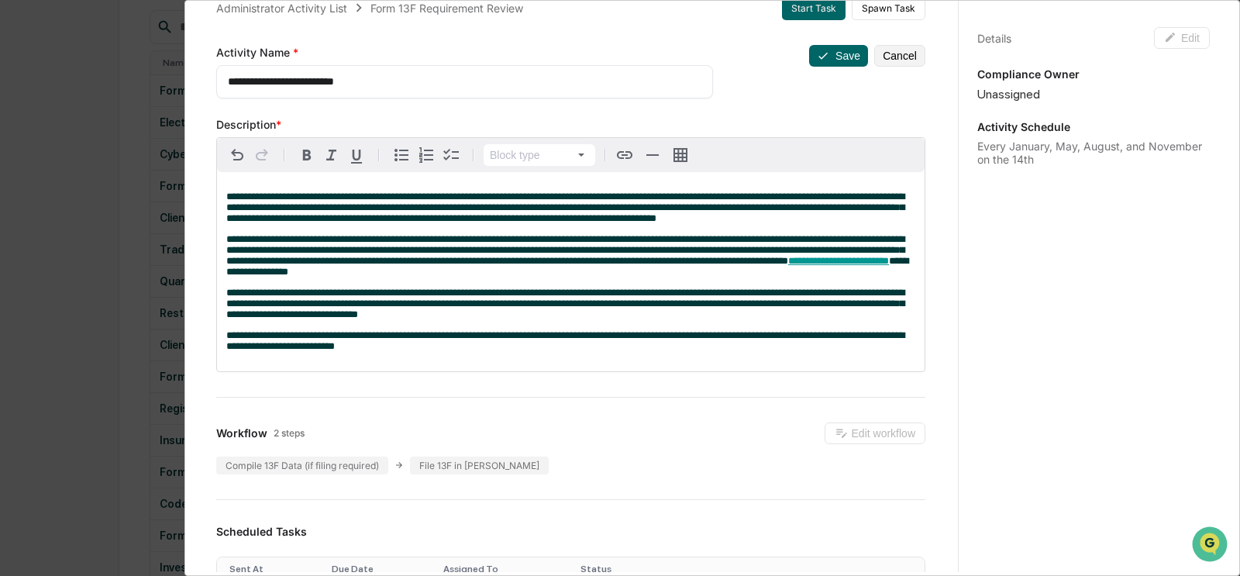
drag, startPoint x: 346, startPoint y: 74, endPoint x: 370, endPoint y: 77, distance: 25.0
click at [346, 74] on textarea "**********" at bounding box center [465, 82] width 474 height 16
drag, startPoint x: 403, startPoint y: 84, endPoint x: 279, endPoint y: 85, distance: 124.0
click at [279, 85] on textarea "**********" at bounding box center [465, 82] width 474 height 16
type textarea "**********"
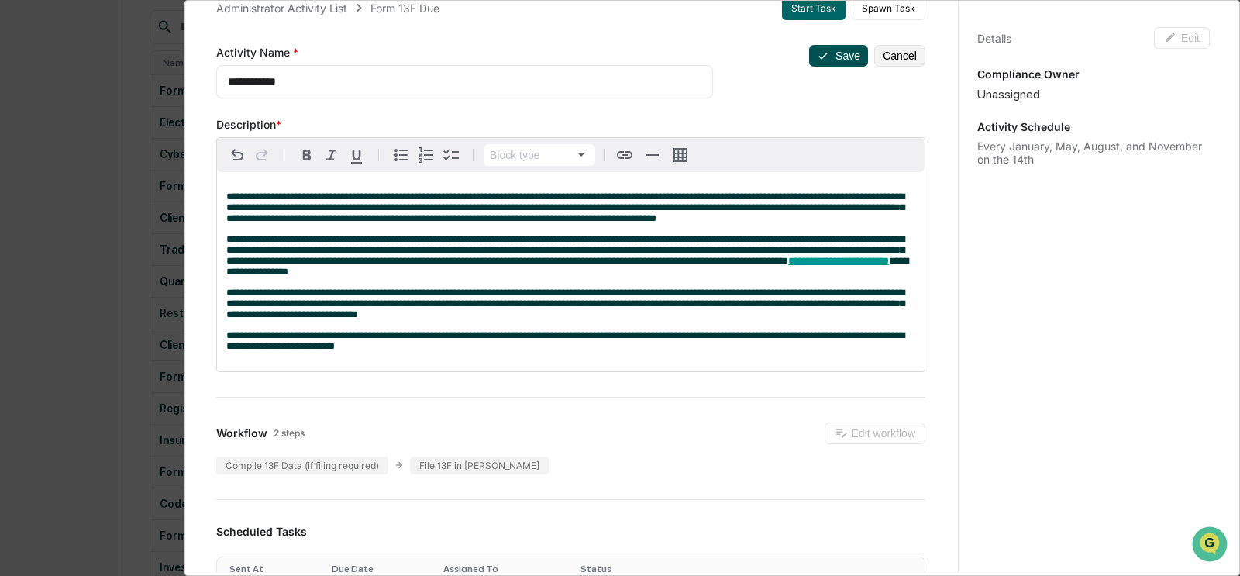
click at [833, 54] on button "Save" at bounding box center [838, 56] width 59 height 22
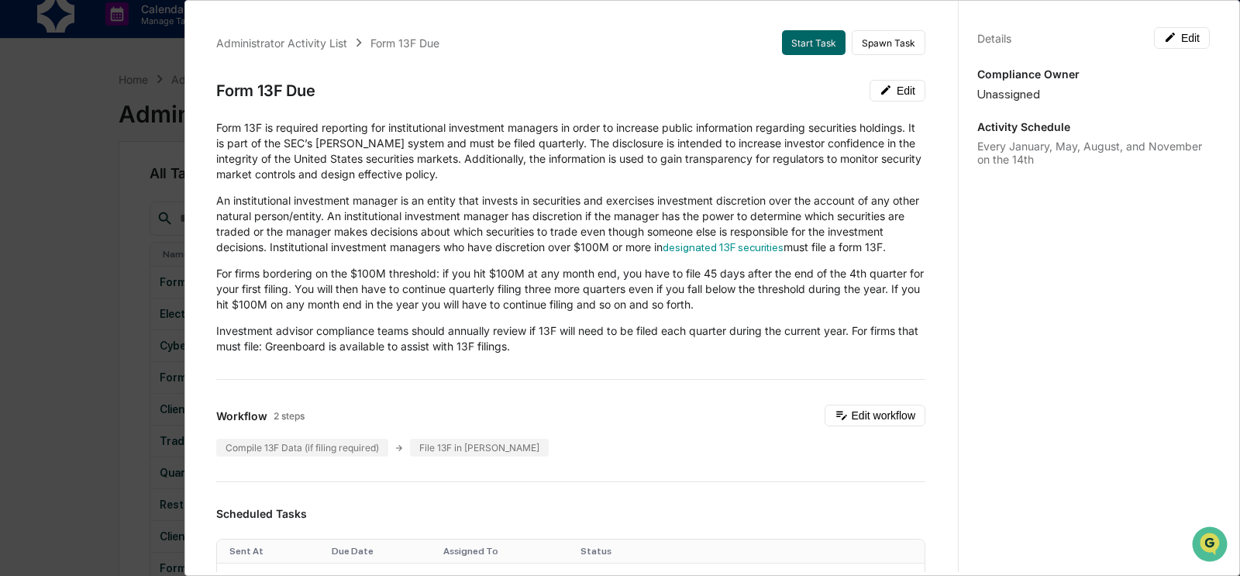
scroll to position [12, 0]
click at [99, 242] on div "Administrator Activity List Form 13F Due Start Task Spawn Task Form 13F Due Edi…" at bounding box center [620, 288] width 1240 height 576
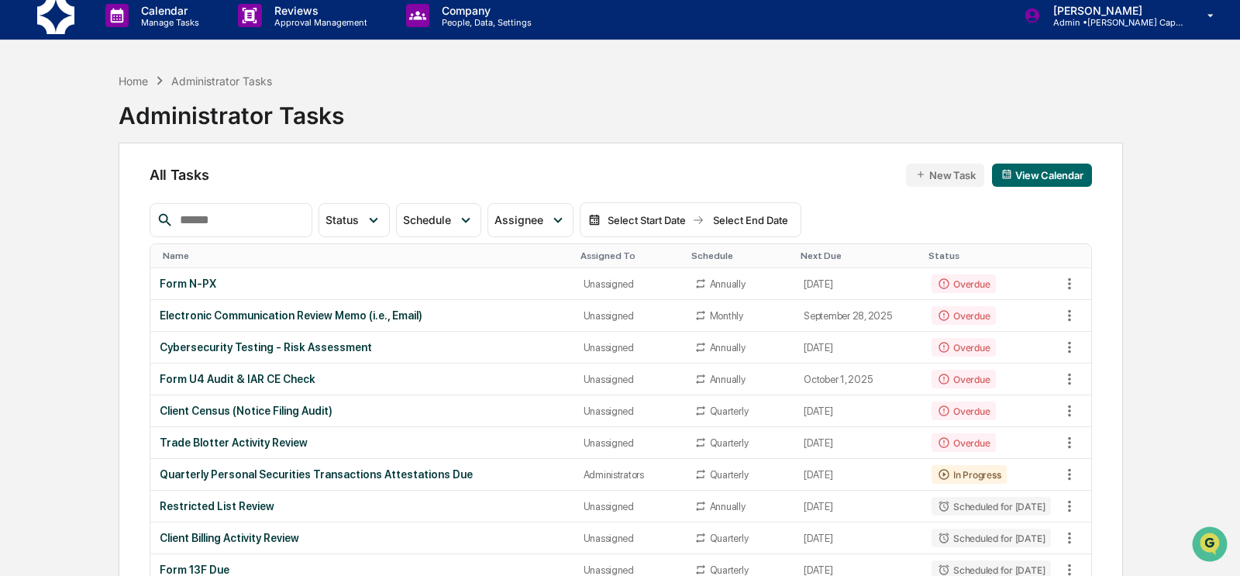
scroll to position [0, 0]
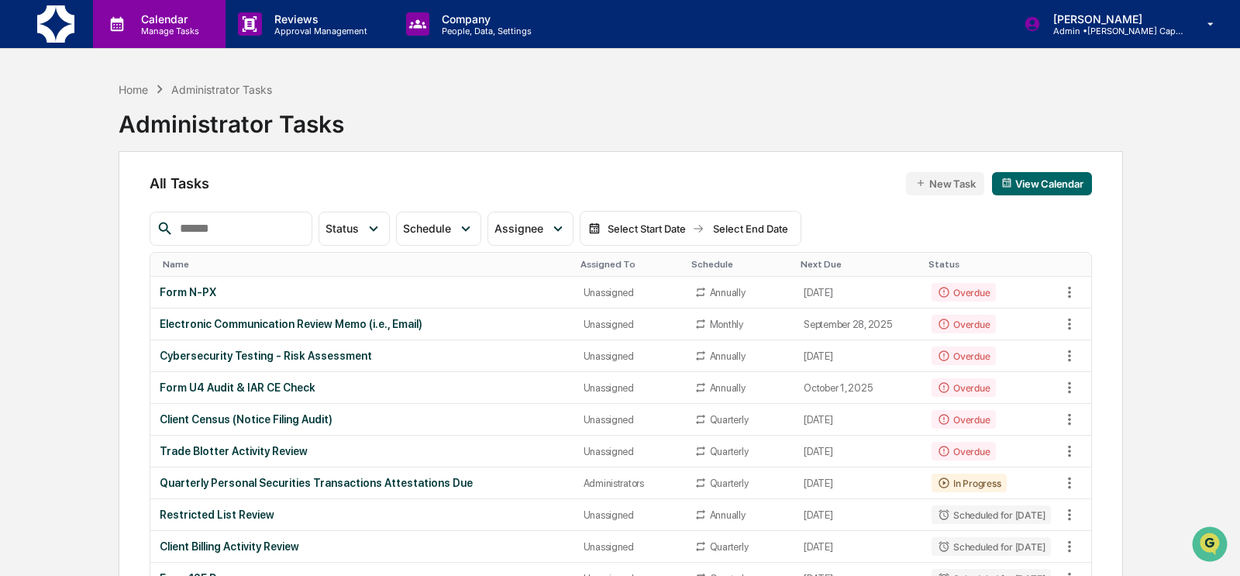
click at [142, 32] on p "Manage Tasks" at bounding box center [168, 31] width 78 height 11
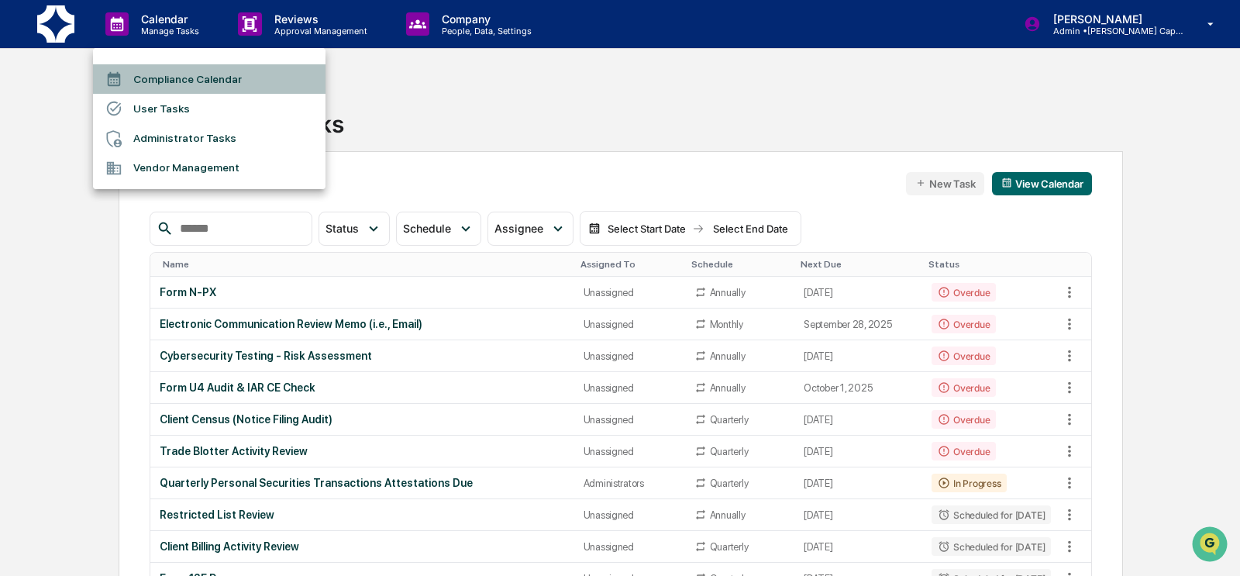
click at [170, 82] on li "Compliance Calendar" at bounding box center [209, 78] width 232 height 29
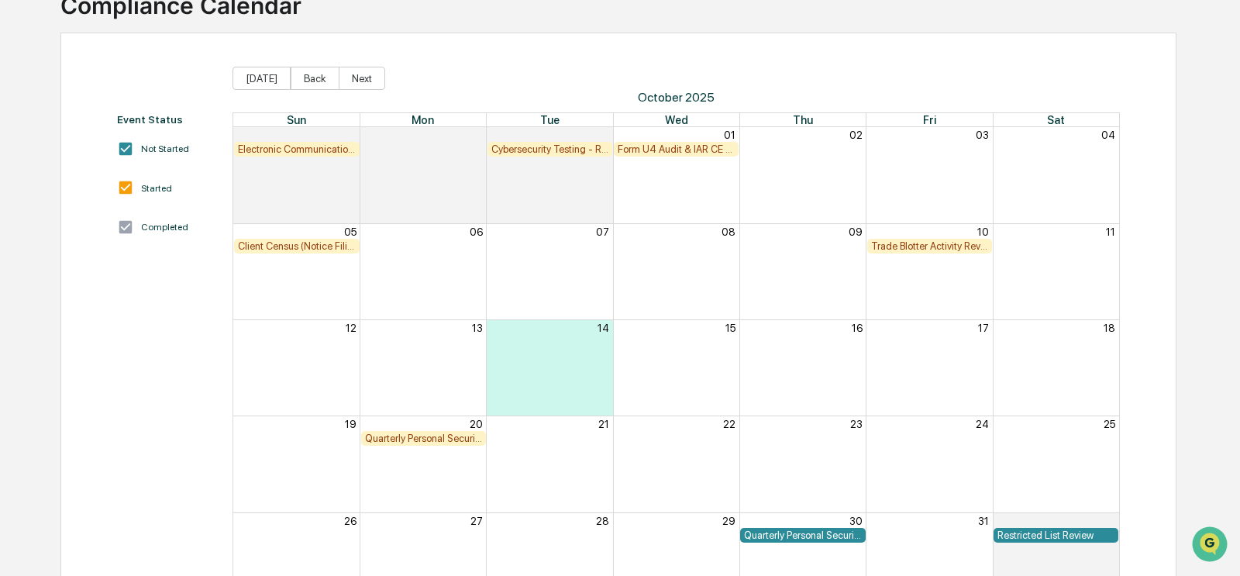
scroll to position [132, 0]
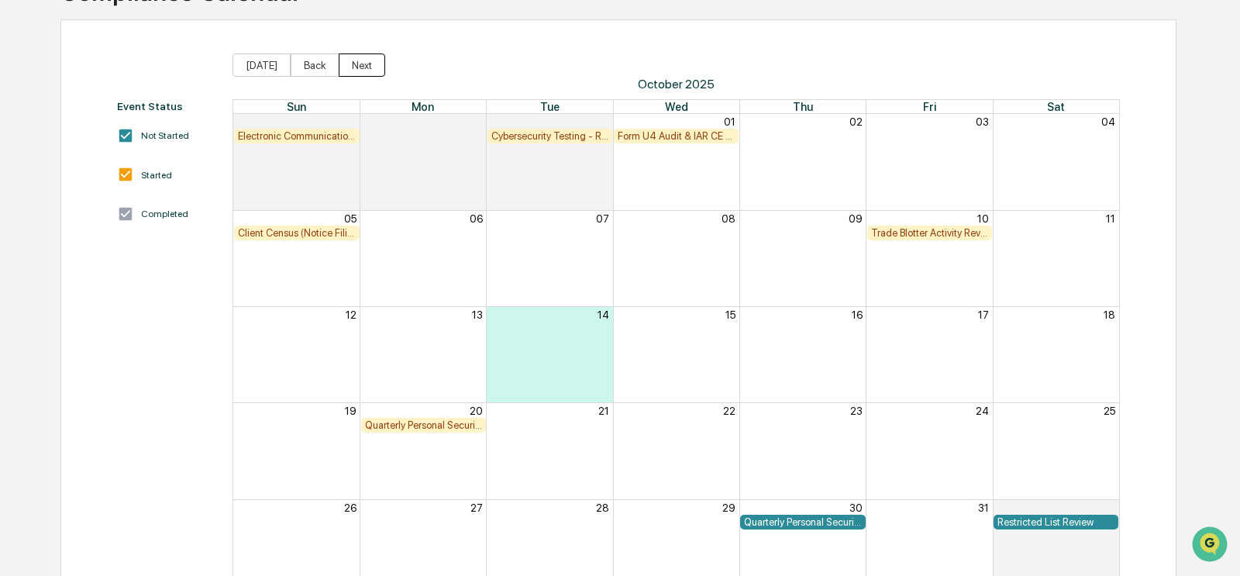
click at [377, 71] on button "Next" at bounding box center [362, 64] width 46 height 23
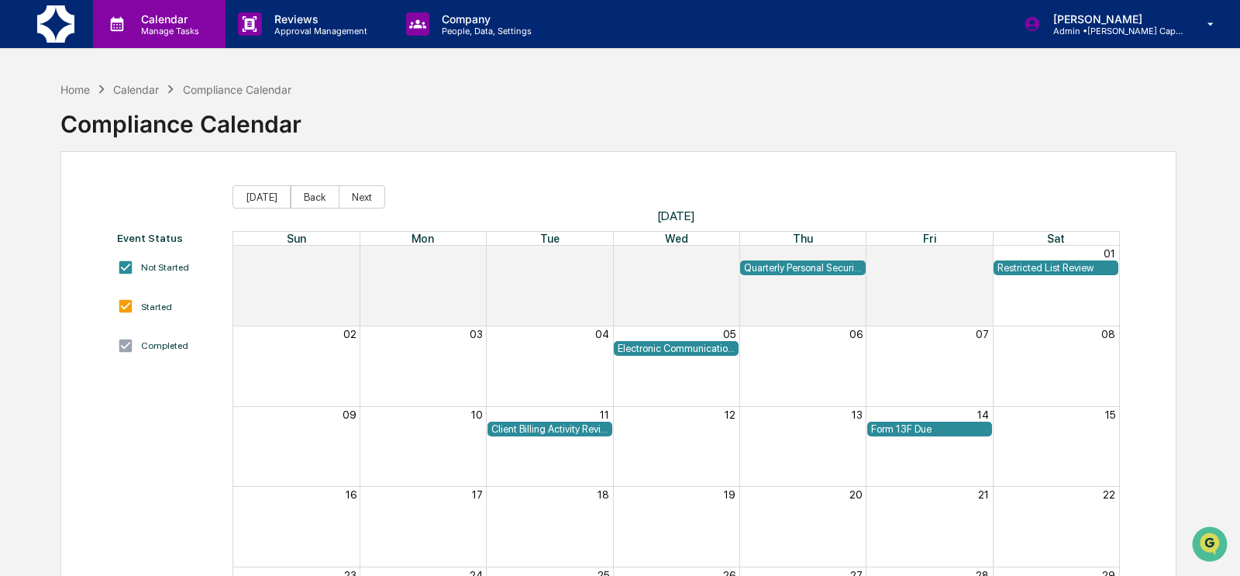
click at [162, 39] on div "Calendar Manage Tasks" at bounding box center [159, 24] width 132 height 48
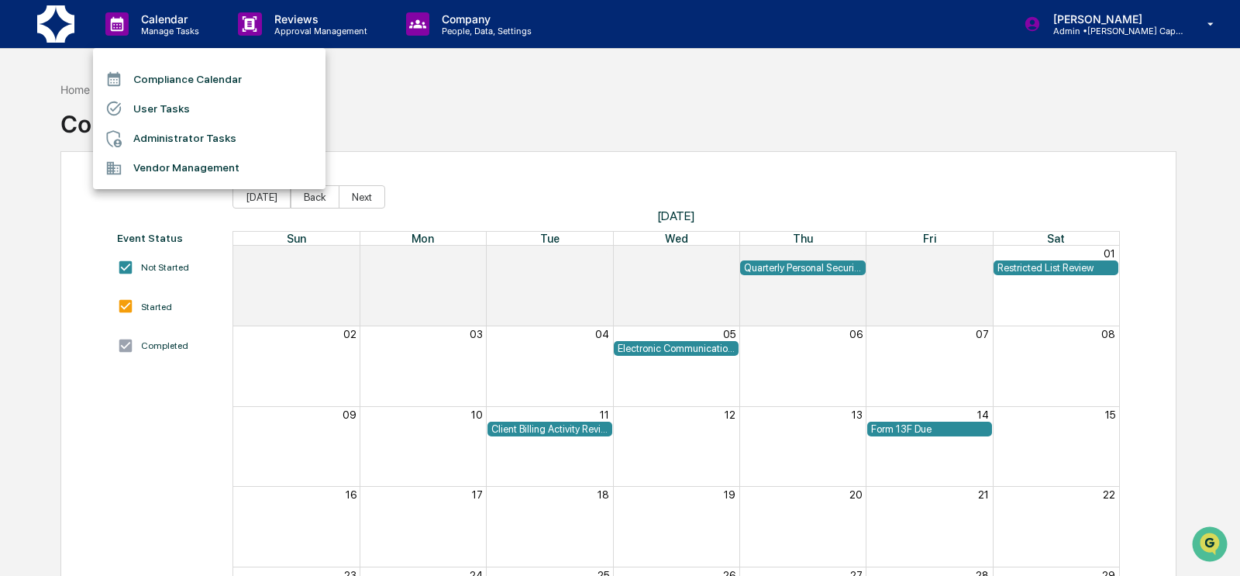
click at [179, 130] on li "Administrator Tasks" at bounding box center [209, 138] width 232 height 29
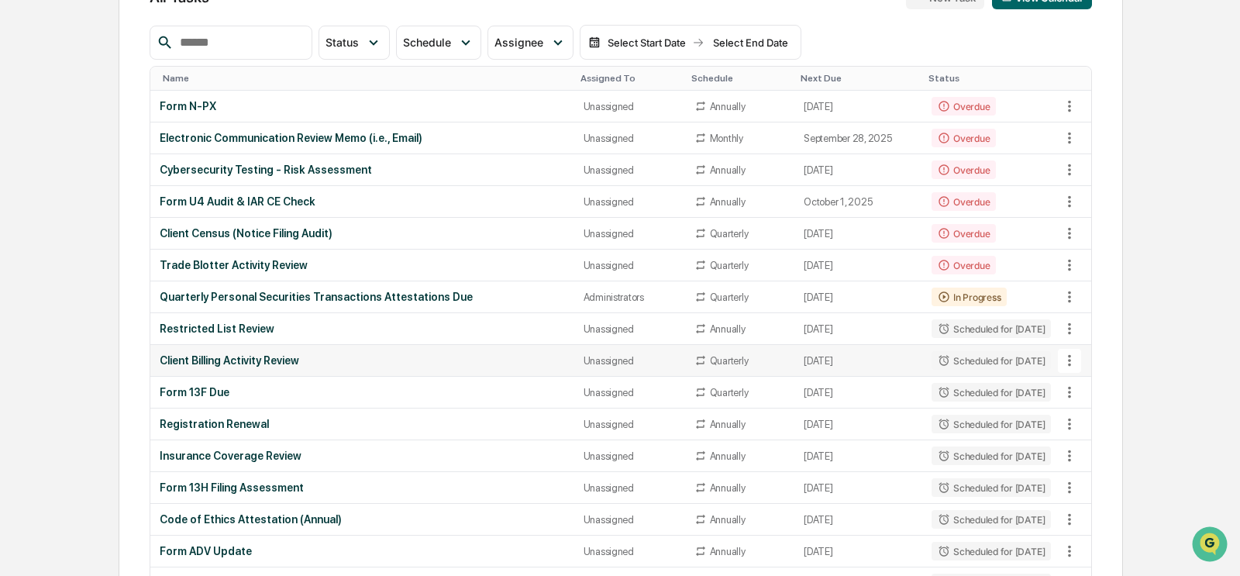
scroll to position [205, 0]
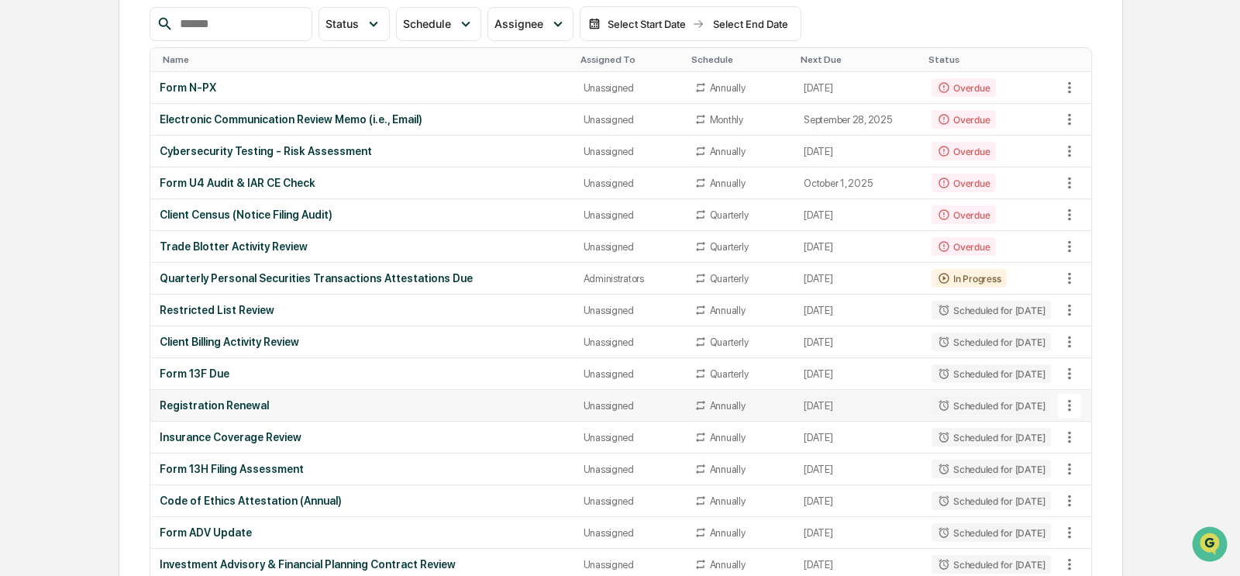
click at [246, 399] on div "Registration Renewal" at bounding box center [362, 405] width 405 height 12
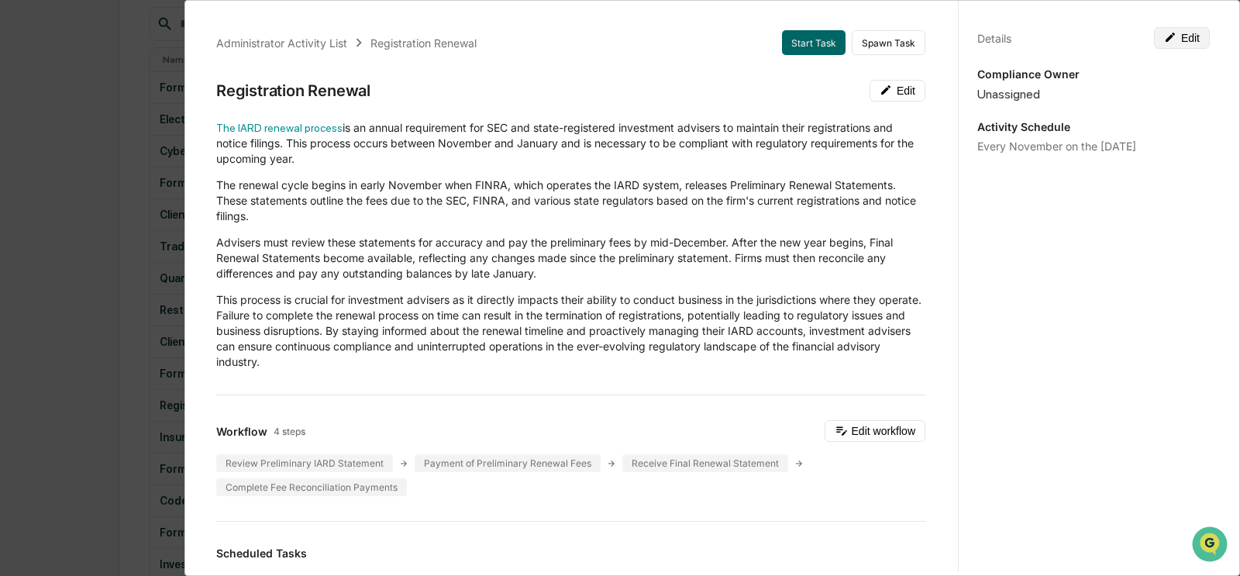
click at [848, 38] on icon at bounding box center [1170, 37] width 12 height 12
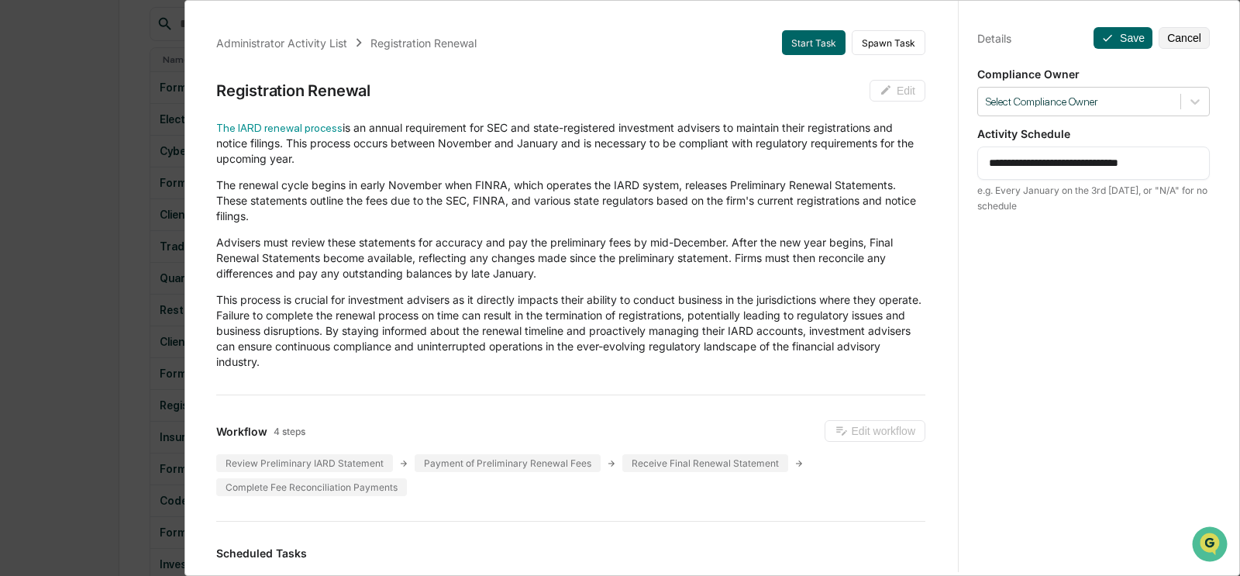
drag, startPoint x: 1020, startPoint y: 163, endPoint x: 1075, endPoint y: 164, distance: 54.3
click at [848, 164] on textarea "**********" at bounding box center [1094, 163] width 210 height 16
drag, startPoint x: 1175, startPoint y: 161, endPoint x: 1112, endPoint y: 161, distance: 63.5
click at [848, 161] on textarea "**********" at bounding box center [1094, 163] width 210 height 16
type textarea "**********"
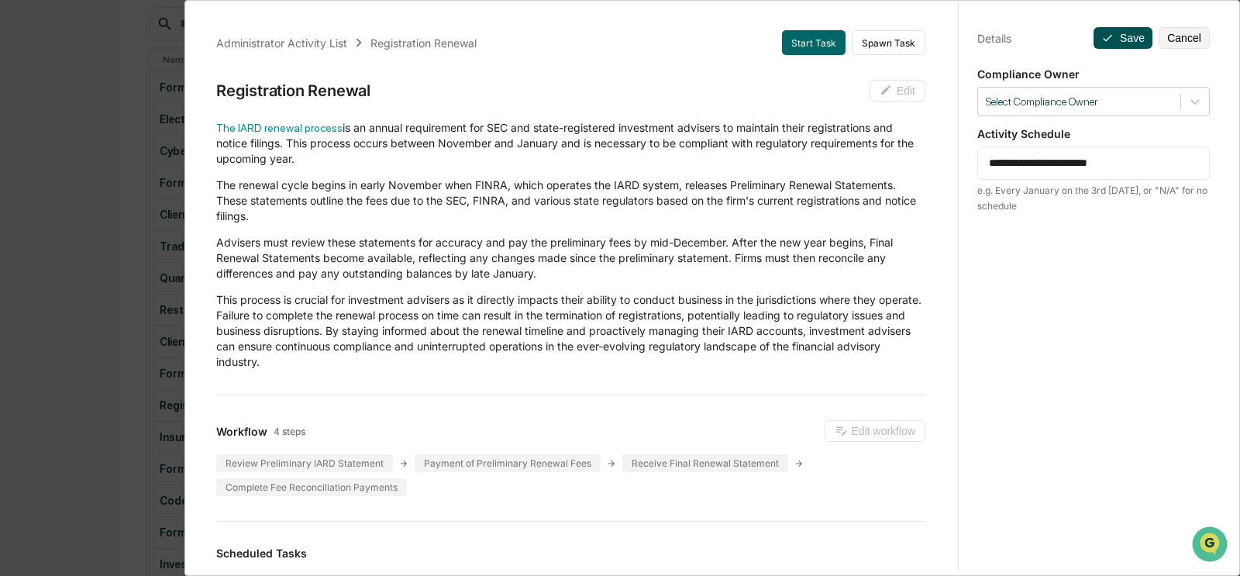
click at [848, 40] on button "Save" at bounding box center [1122, 38] width 59 height 22
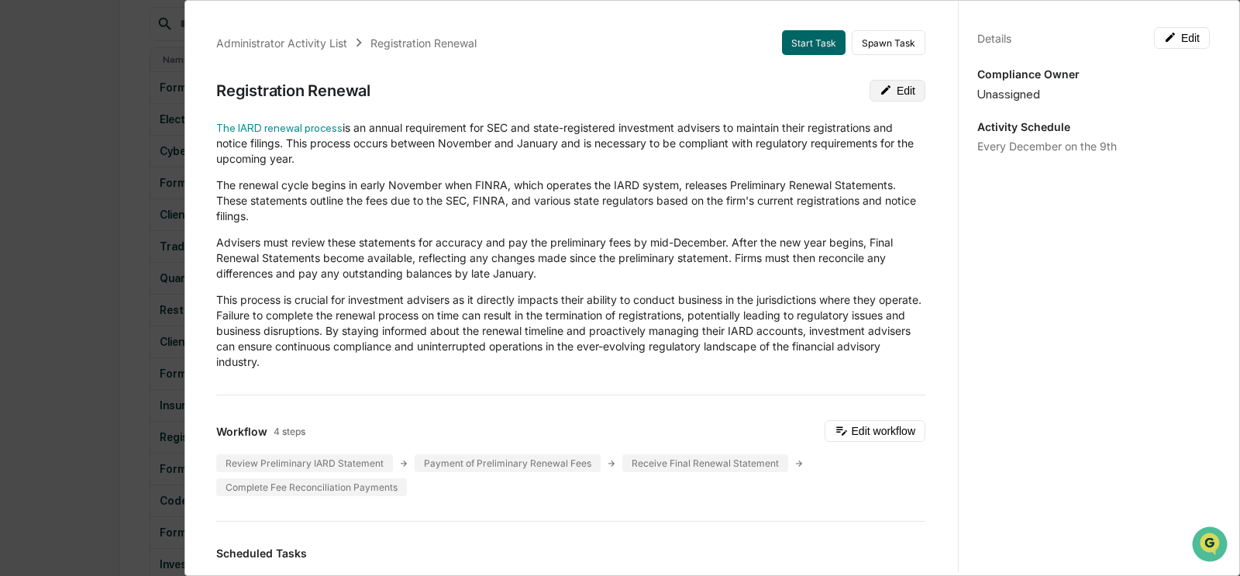
scroll to position [5, 0]
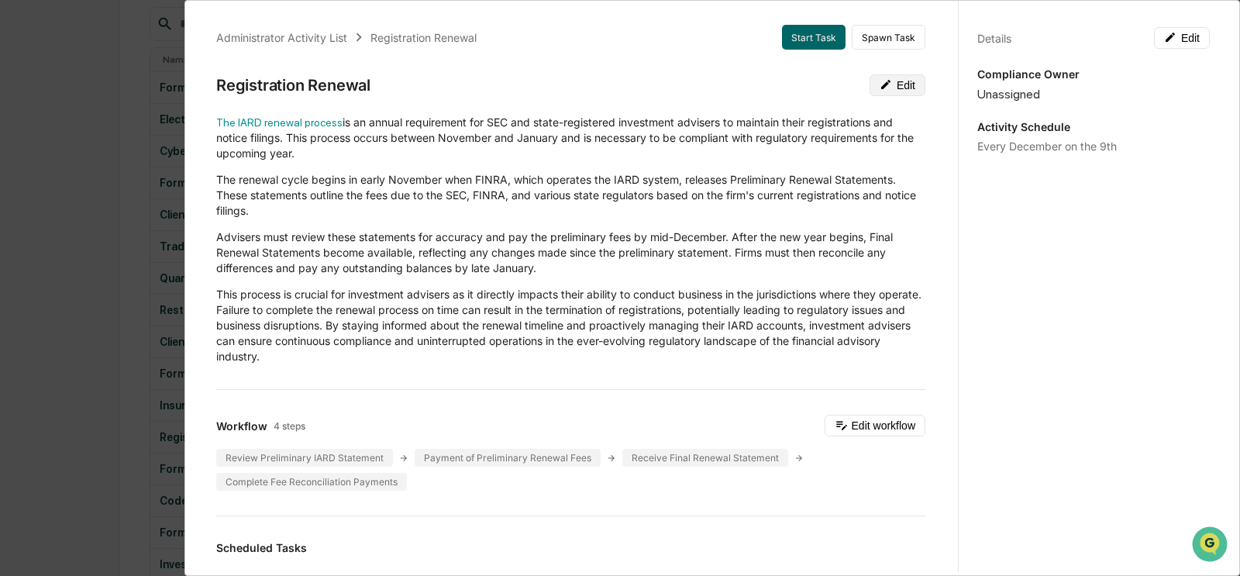
click at [848, 94] on button "Edit" at bounding box center [897, 85] width 56 height 22
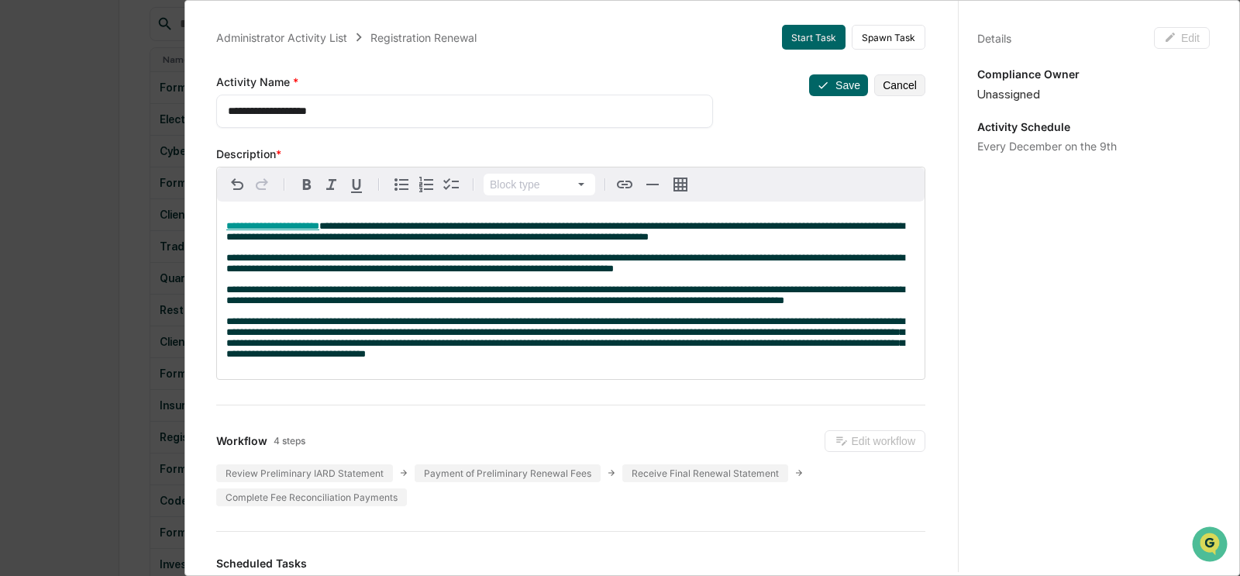
click at [387, 112] on textarea "**********" at bounding box center [465, 111] width 474 height 16
type textarea "**********"
click at [821, 81] on icon at bounding box center [823, 85] width 12 height 12
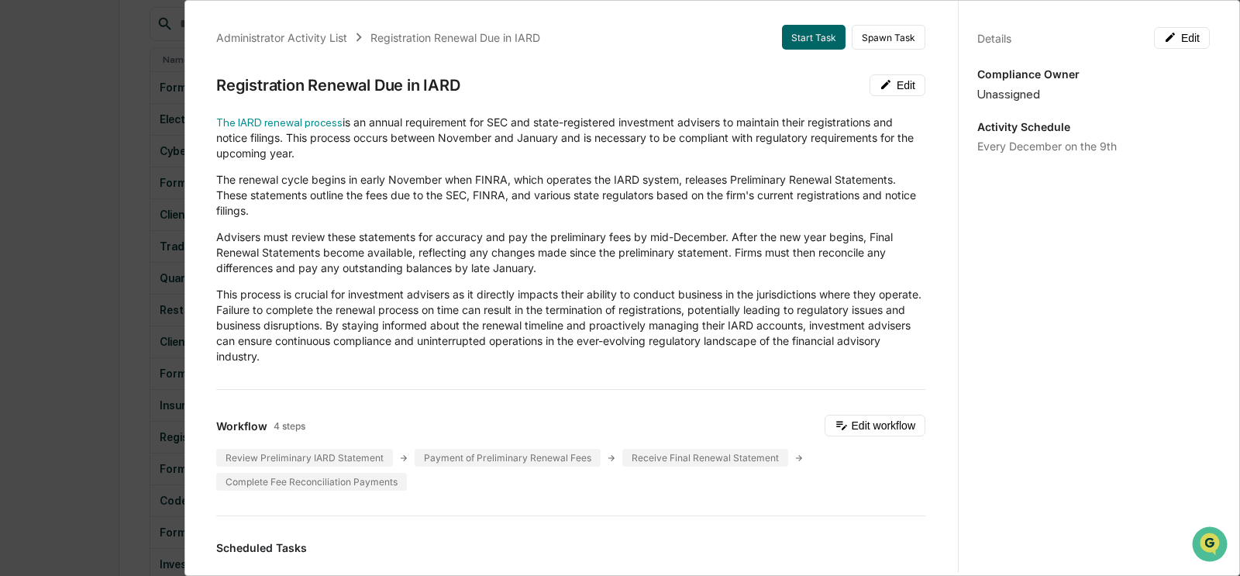
click at [74, 236] on div "Administrator Activity List Registration Renewal Due in IARD Start Task Spawn T…" at bounding box center [620, 288] width 1240 height 576
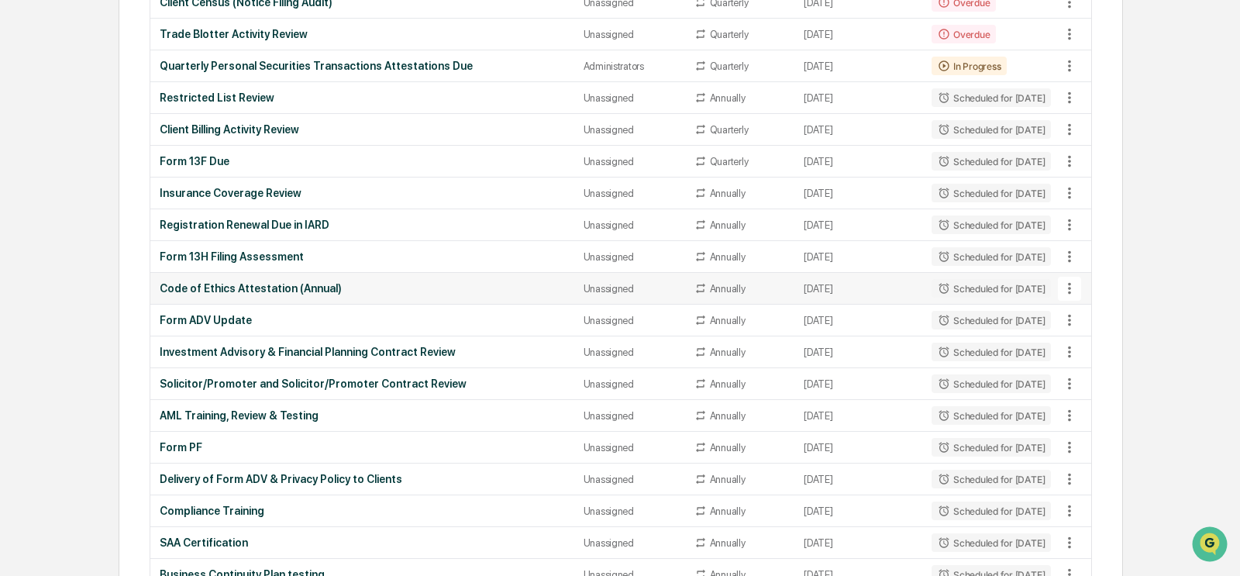
scroll to position [420, 0]
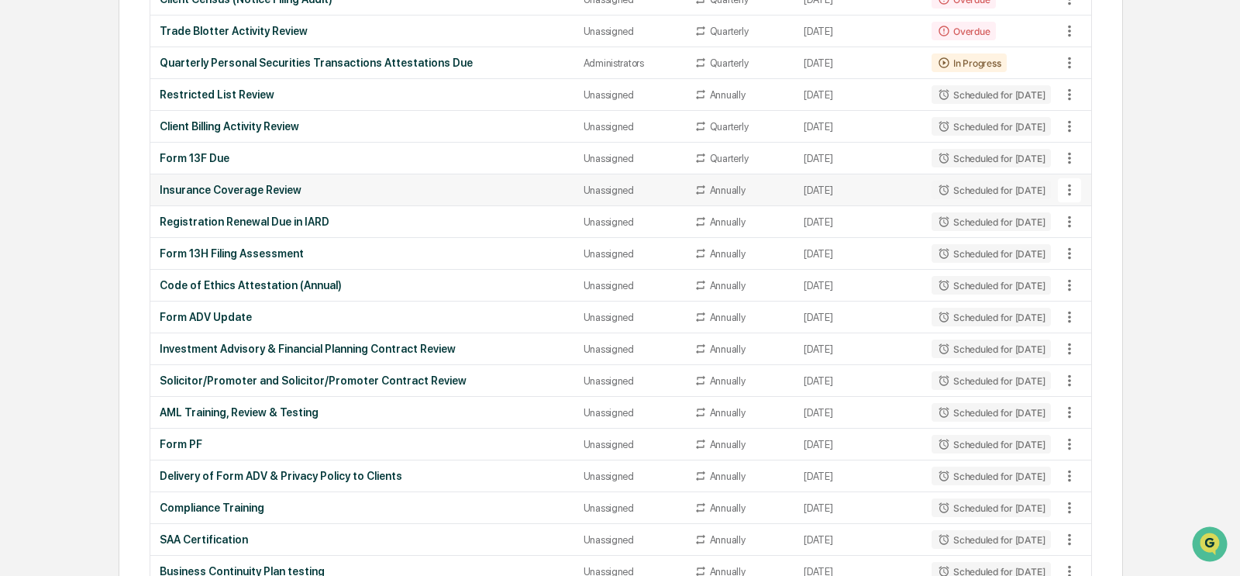
click at [848, 184] on icon at bounding box center [1069, 190] width 3 height 12
click at [848, 267] on li "Delete Task" at bounding box center [1121, 268] width 124 height 29
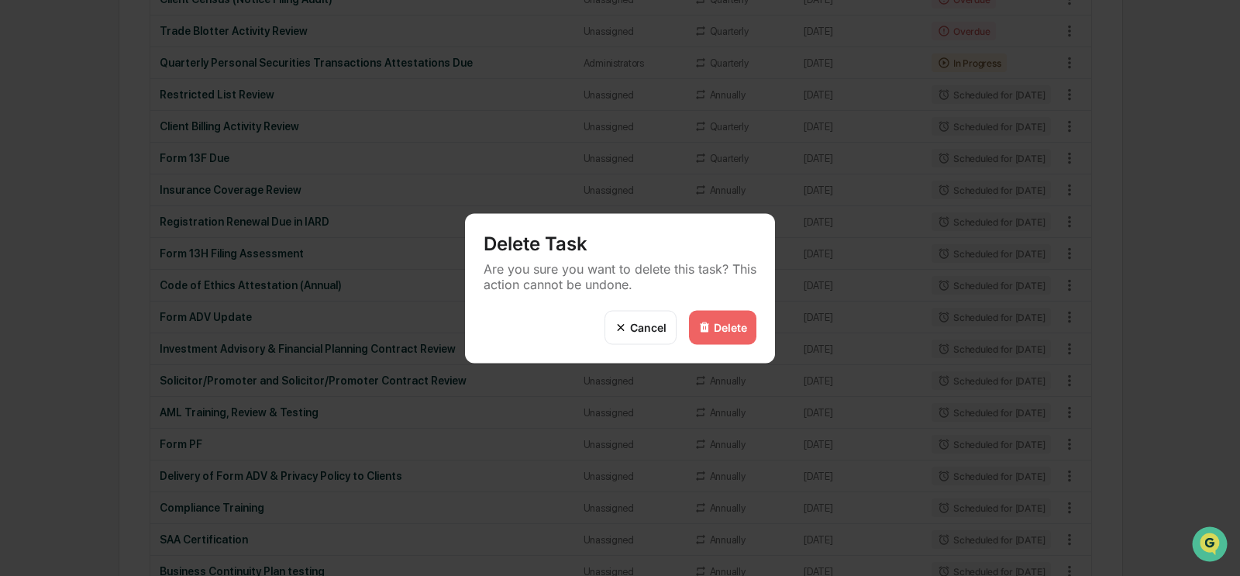
click at [725, 330] on div "Delete" at bounding box center [730, 327] width 33 height 13
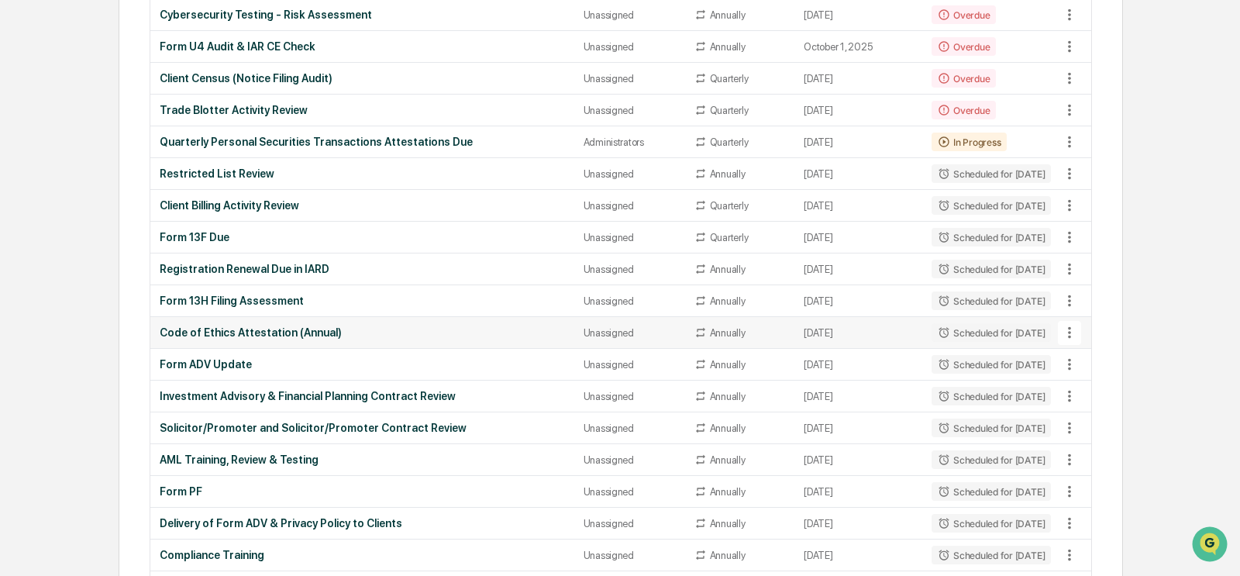
scroll to position [346, 0]
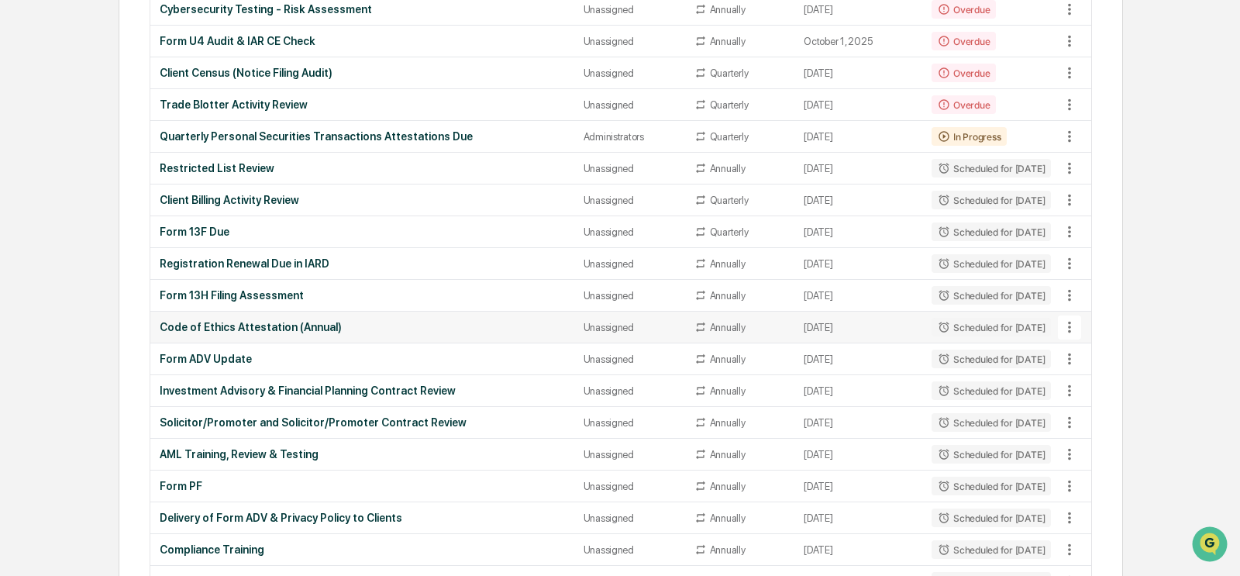
click at [426, 322] on div "Code of Ethics Attestation (Annual)" at bounding box center [362, 327] width 405 height 12
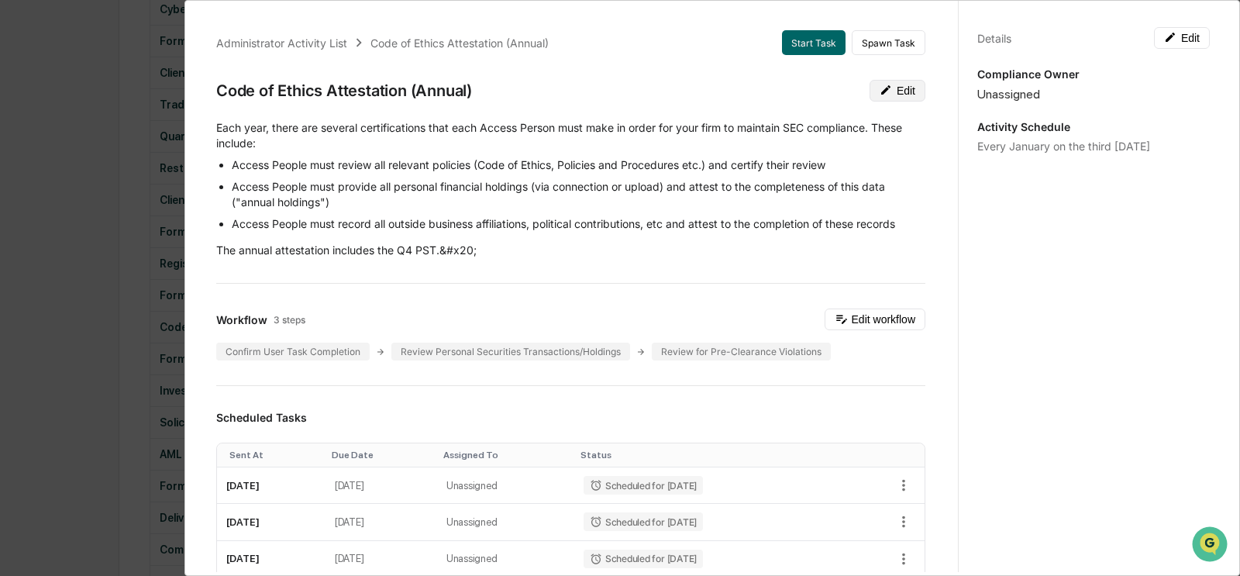
click at [848, 83] on button "Edit" at bounding box center [897, 91] width 56 height 22
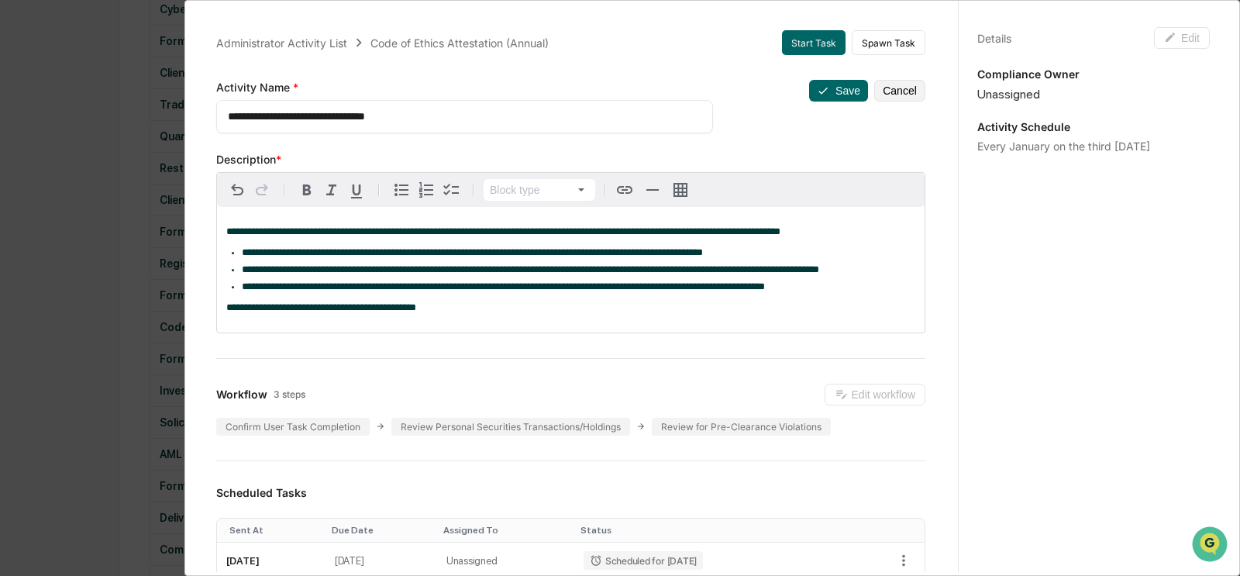
click at [237, 115] on textarea "**********" at bounding box center [465, 116] width 474 height 16
click at [227, 118] on div "**********" at bounding box center [464, 116] width 497 height 33
click at [230, 114] on textarea "**********" at bounding box center [465, 116] width 474 height 16
drag, startPoint x: 416, startPoint y: 115, endPoint x: 346, endPoint y: 122, distance: 70.8
click at [346, 122] on textarea "**********" at bounding box center [465, 116] width 474 height 16
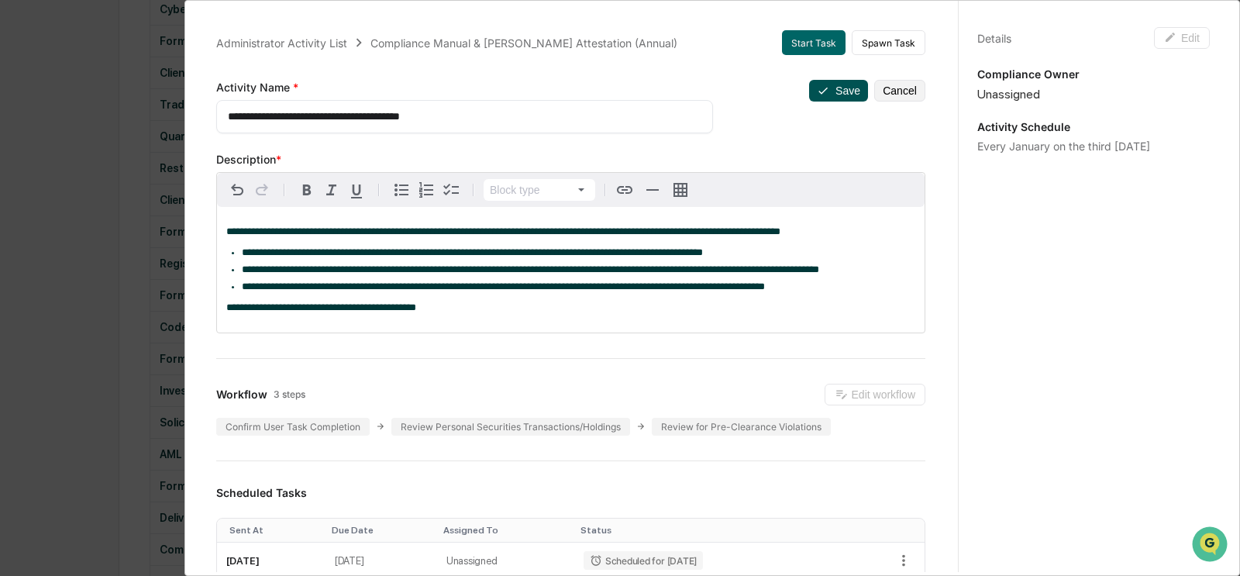
type textarea "**********"
click at [830, 90] on button "Save" at bounding box center [838, 91] width 59 height 22
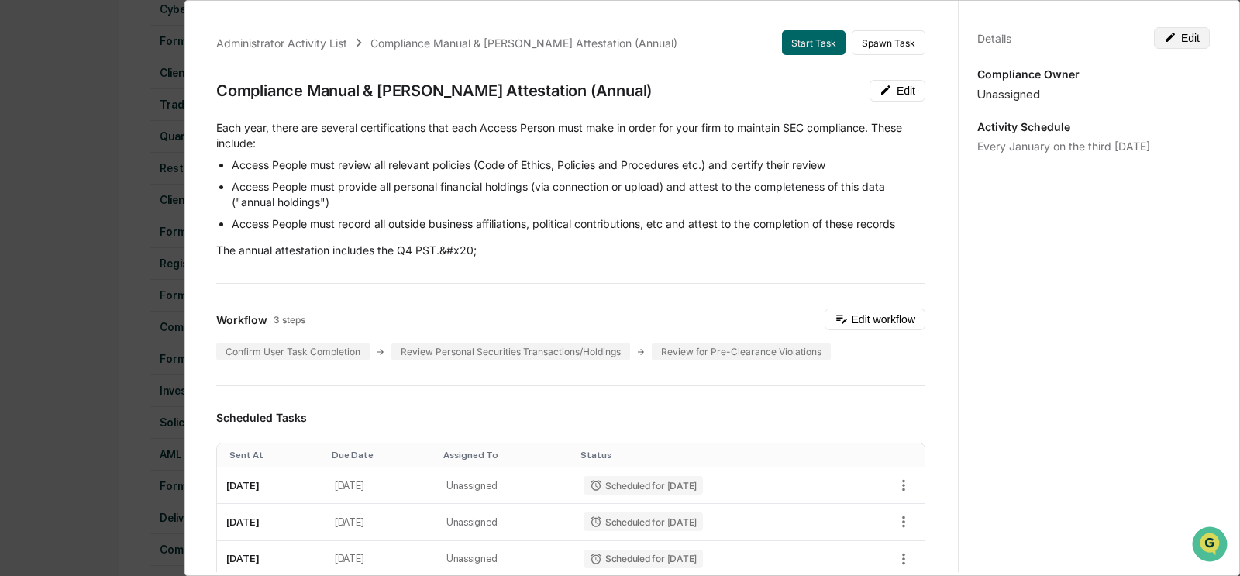
click at [848, 37] on icon at bounding box center [1169, 37] width 9 height 9
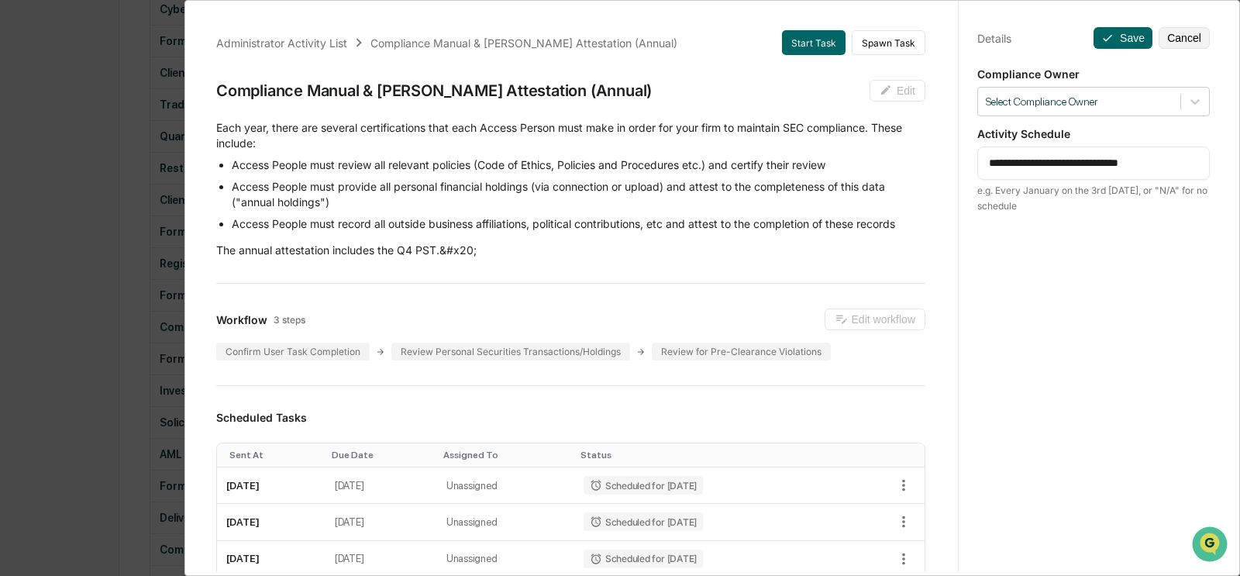
drag, startPoint x: 1062, startPoint y: 165, endPoint x: 1023, endPoint y: 165, distance: 39.5
click at [848, 165] on textarea "**********" at bounding box center [1094, 163] width 210 height 16
drag, startPoint x: 1173, startPoint y: 164, endPoint x: 1106, endPoint y: 164, distance: 66.6
click at [848, 164] on textarea "**********" at bounding box center [1094, 163] width 210 height 16
type textarea "**********"
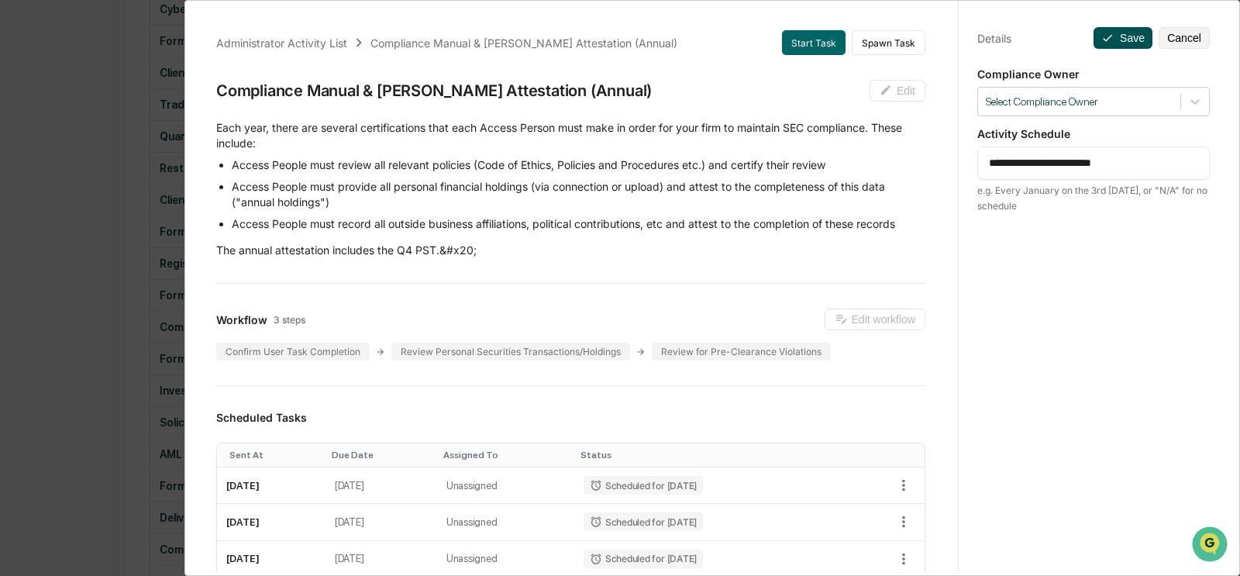
click at [848, 32] on icon at bounding box center [1107, 38] width 12 height 12
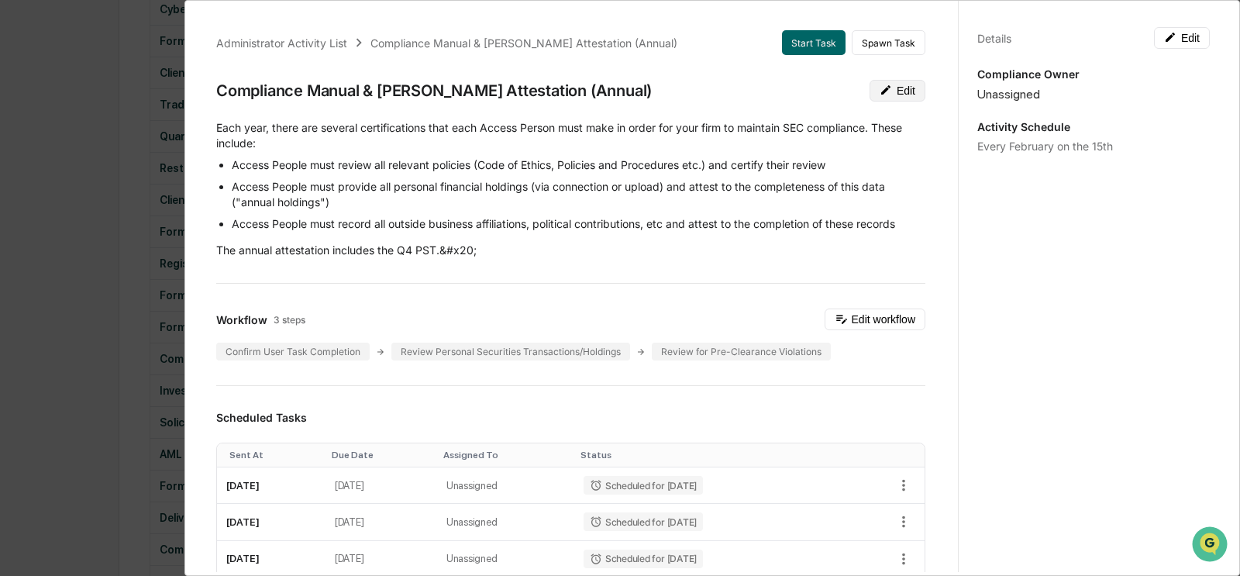
click at [848, 90] on button "Edit" at bounding box center [897, 91] width 56 height 22
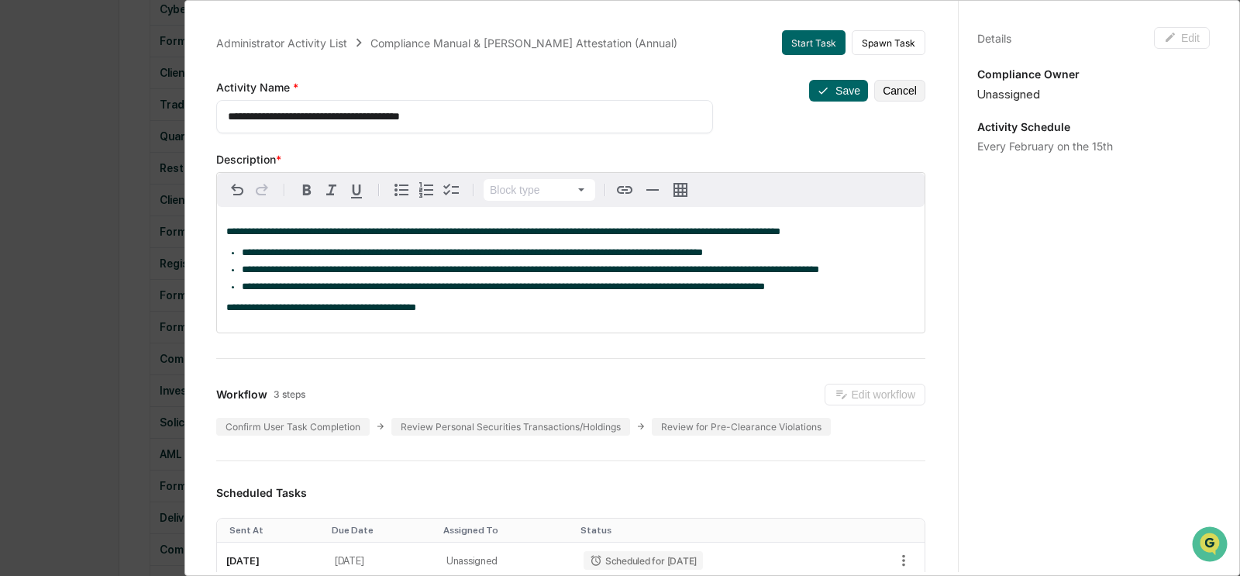
click at [426, 114] on textarea "**********" at bounding box center [465, 116] width 474 height 16
type textarea "**********"
click at [829, 92] on icon at bounding box center [823, 90] width 12 height 12
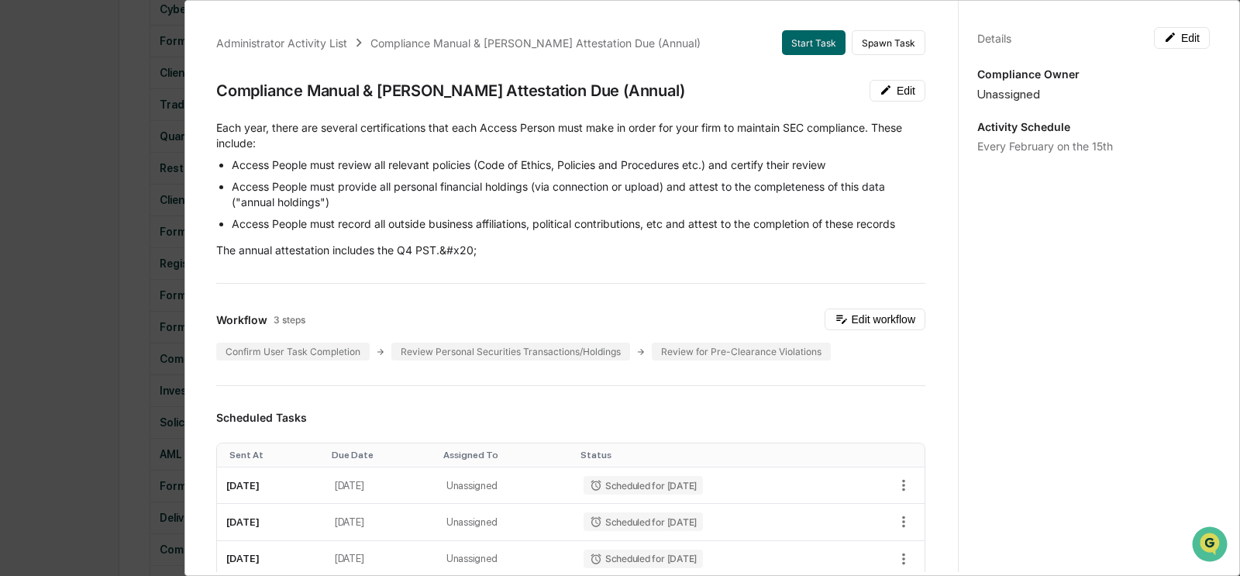
click at [112, 343] on div "Administrator Activity List Compliance Manual & [PERSON_NAME] Attestation Due (…" at bounding box center [620, 288] width 1240 height 576
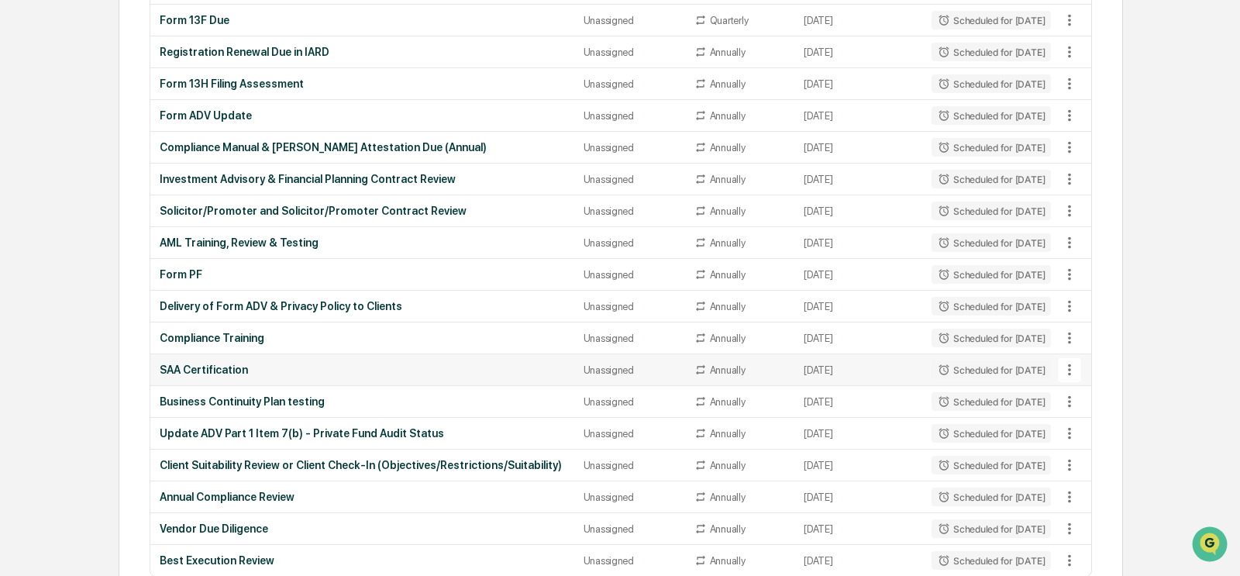
scroll to position [552, 0]
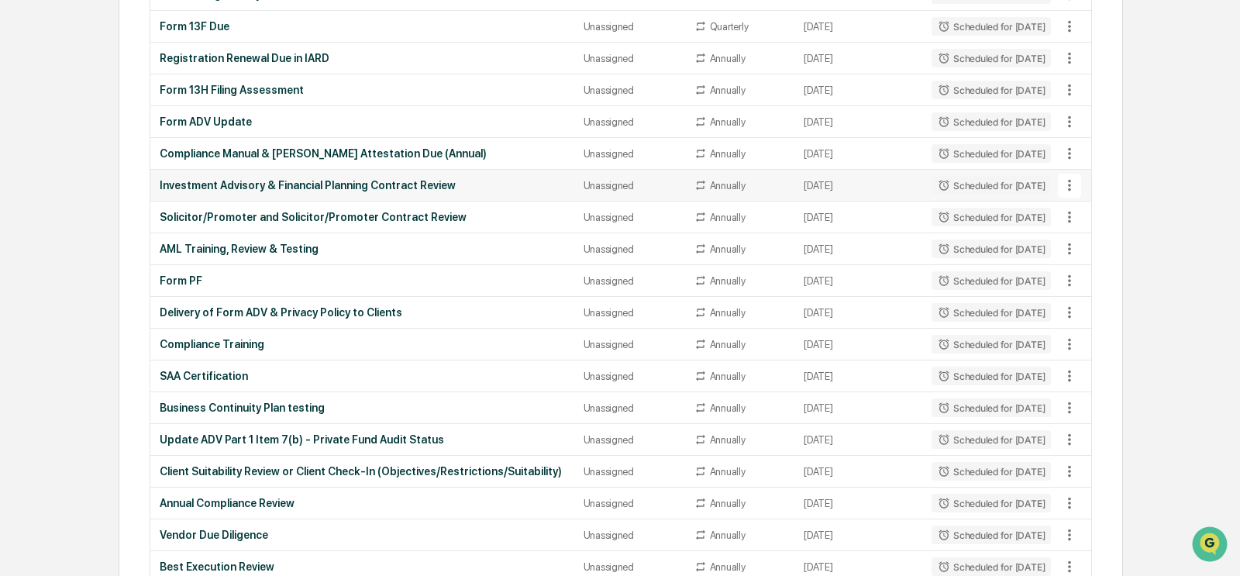
click at [848, 182] on icon at bounding box center [1069, 185] width 17 height 17
click at [848, 265] on li "Delete Task" at bounding box center [1121, 262] width 124 height 29
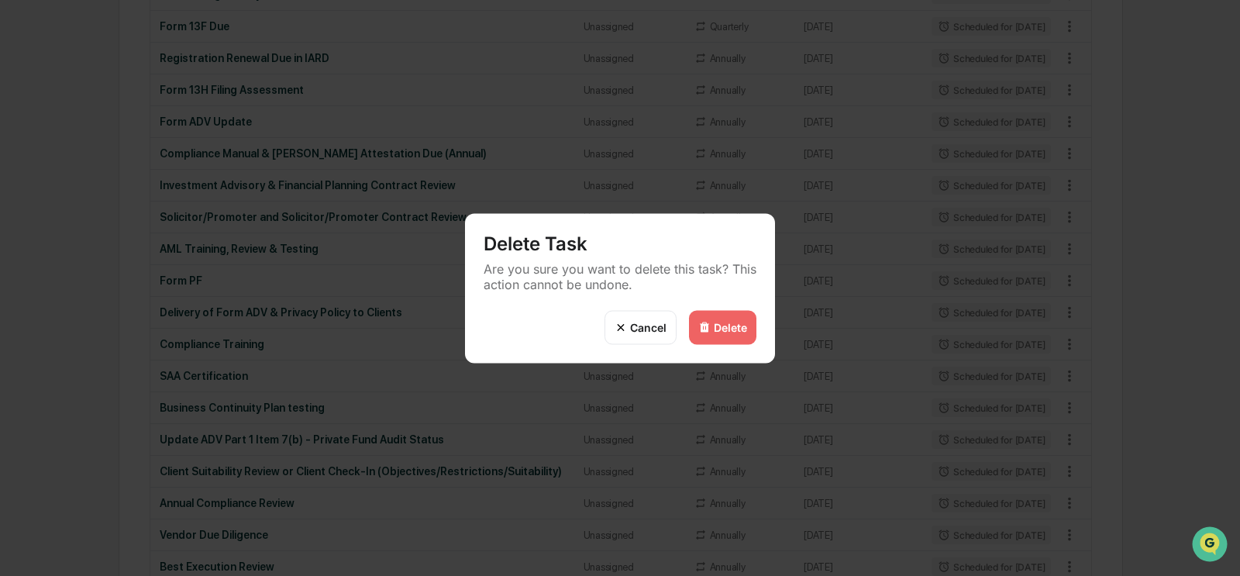
click at [736, 329] on div "Delete" at bounding box center [730, 327] width 33 height 13
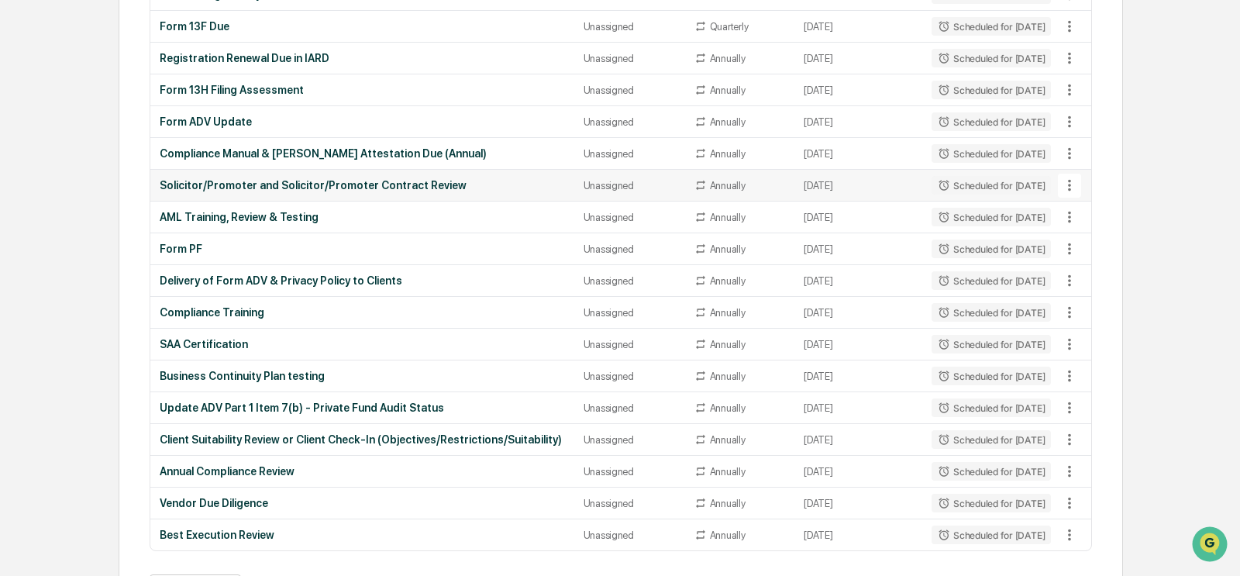
click at [848, 181] on icon at bounding box center [1069, 185] width 17 height 17
click at [848, 260] on li "Delete Task" at bounding box center [1121, 262] width 124 height 29
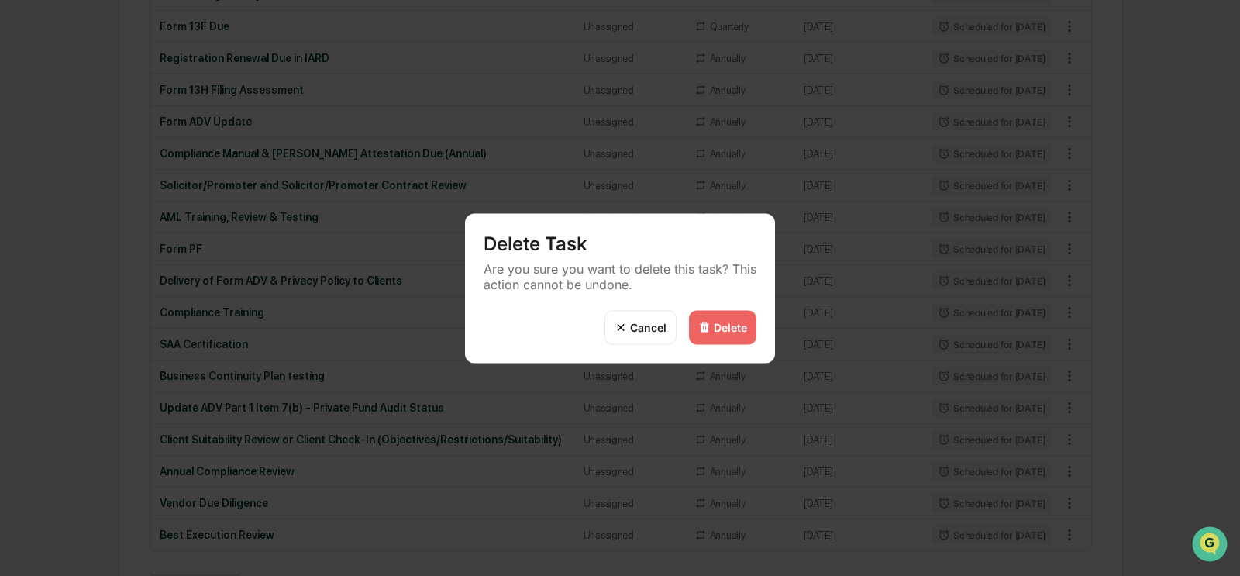
click at [746, 325] on div "Delete" at bounding box center [730, 327] width 33 height 13
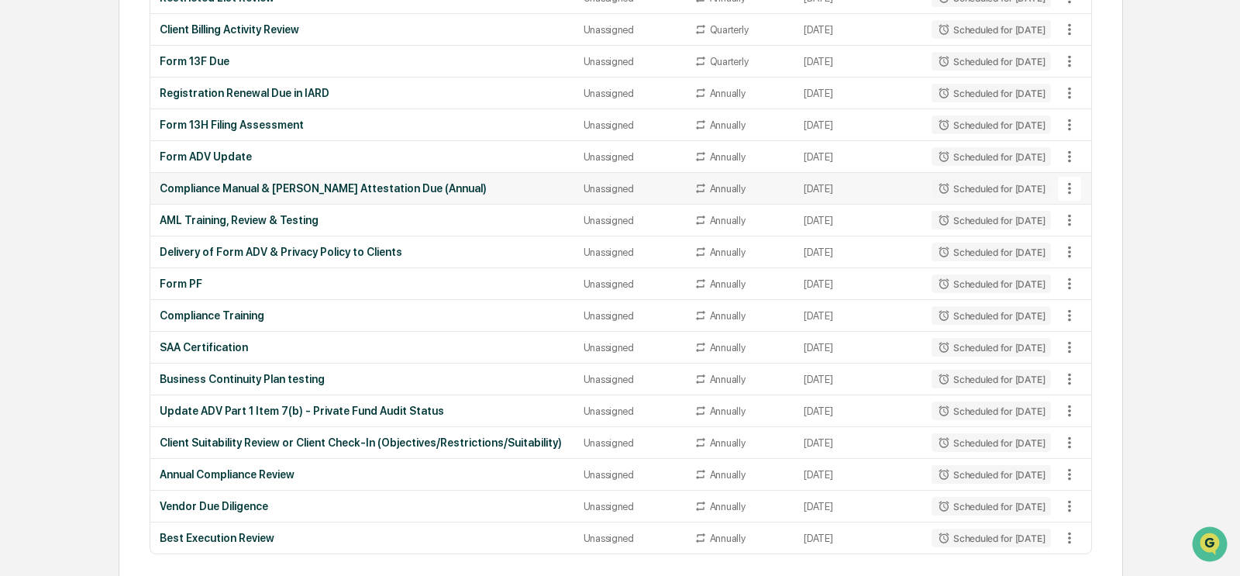
scroll to position [529, 0]
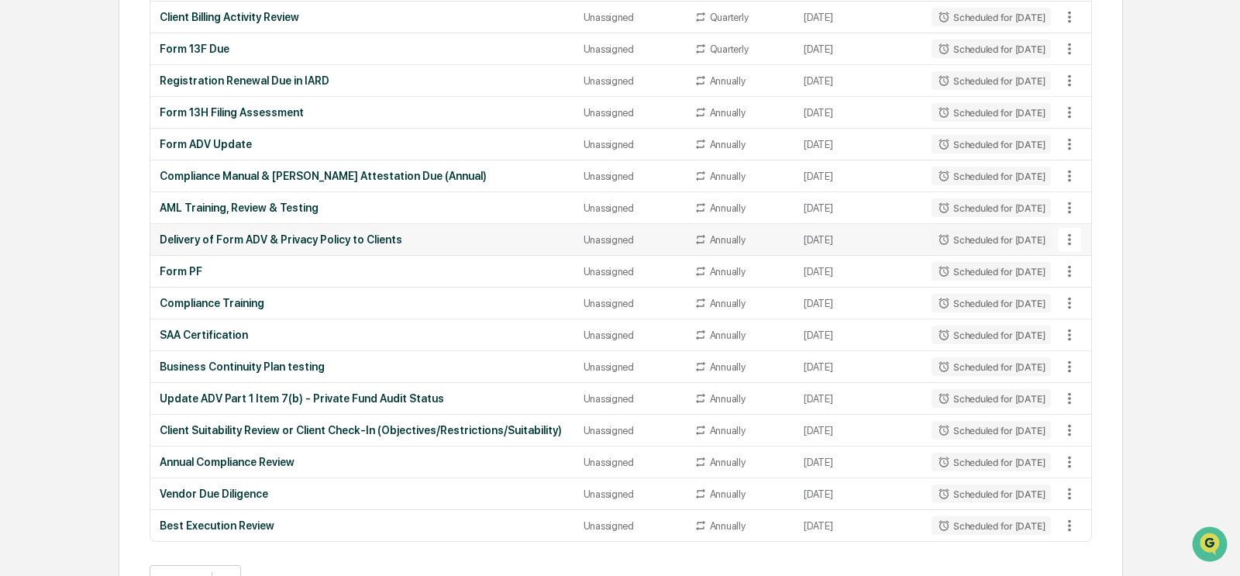
click at [322, 234] on div "Delivery of Form ADV & Privacy Policy to Clients" at bounding box center [362, 239] width 405 height 12
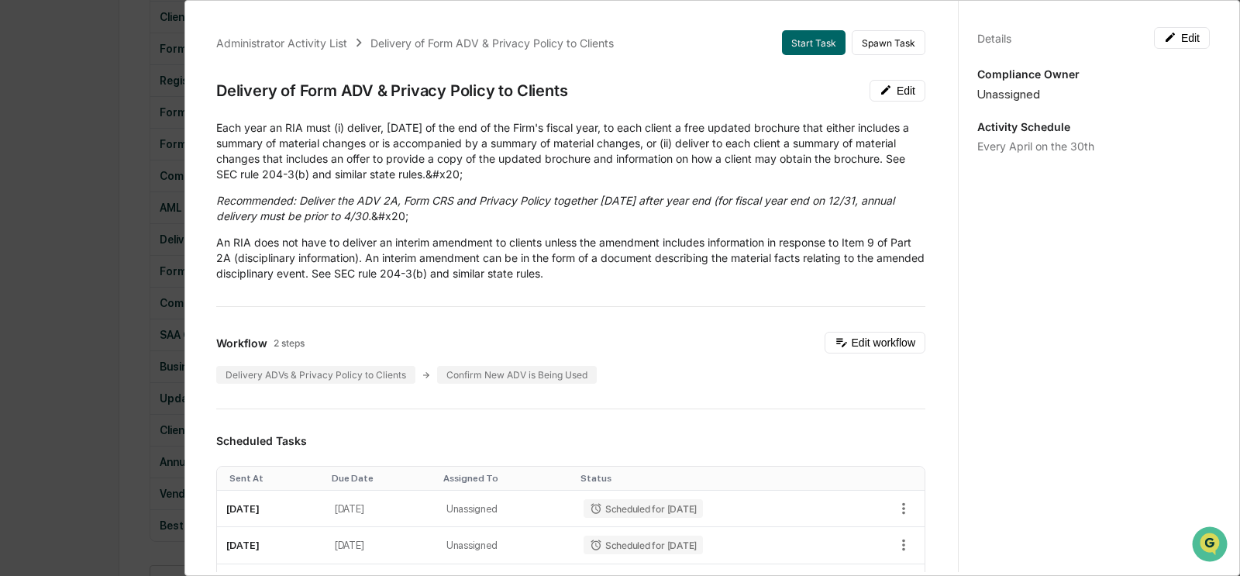
click at [83, 205] on div "Administrator Activity List Delivery of Form ADV & Privacy Policy to Clients St…" at bounding box center [620, 288] width 1240 height 576
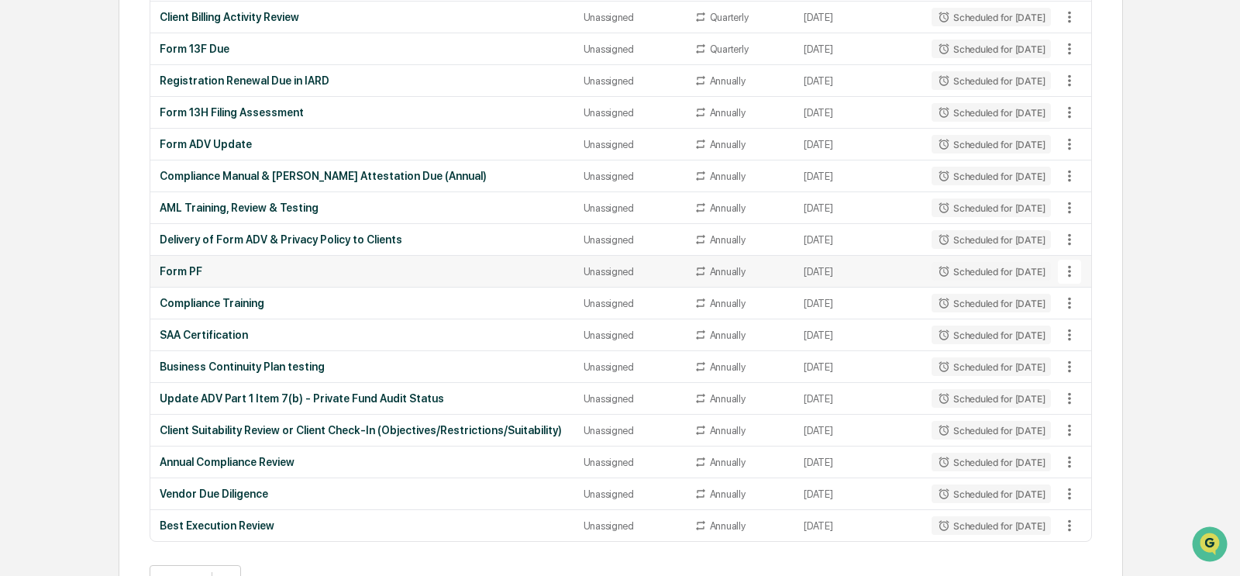
click at [255, 267] on div "Form PF" at bounding box center [362, 271] width 405 height 12
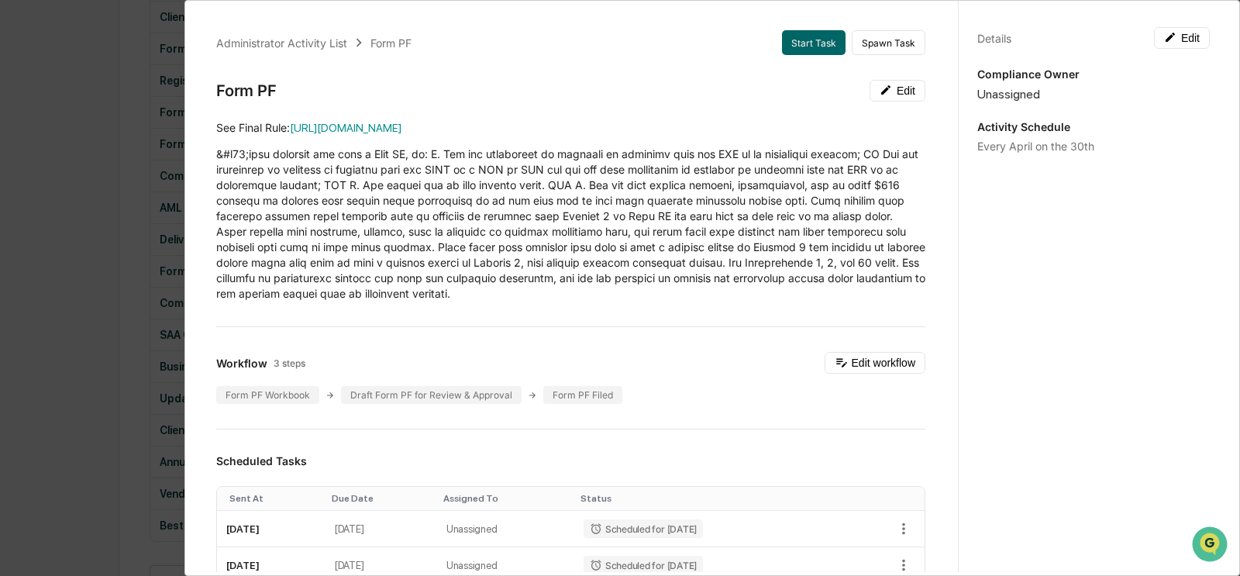
scroll to position [525, 0]
drag, startPoint x: 63, startPoint y: 200, endPoint x: 53, endPoint y: 240, distance: 41.5
click at [63, 200] on div "Administrator Activity List Form PF Start Task Spawn Task Form PF Edit ​See Fin…" at bounding box center [620, 288] width 1240 height 576
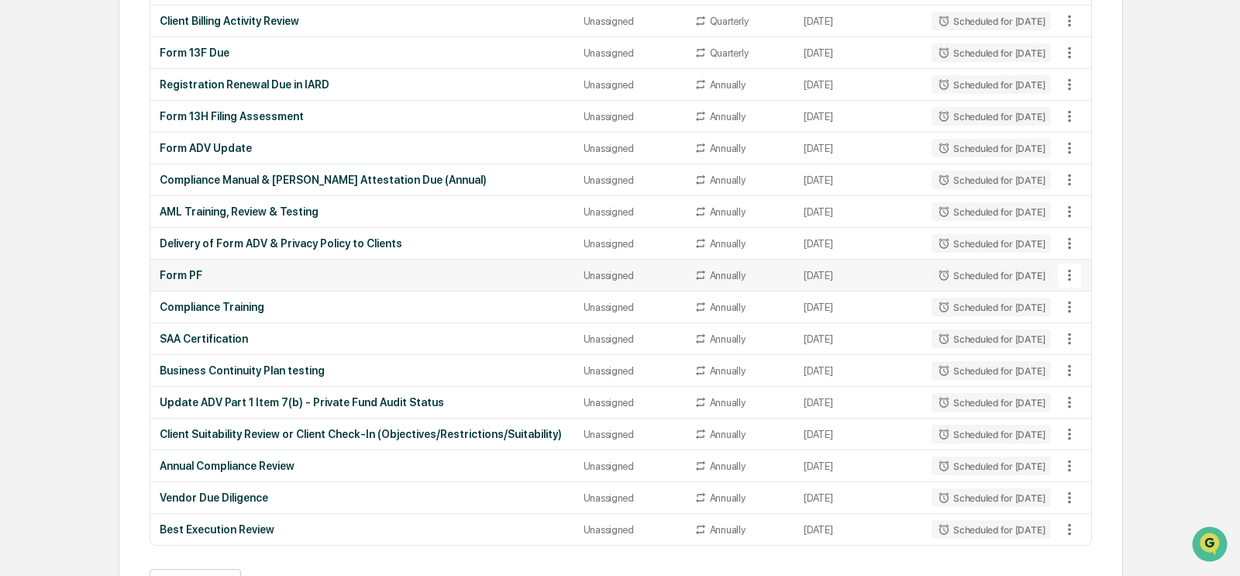
click at [275, 269] on div "Form PF" at bounding box center [362, 275] width 405 height 12
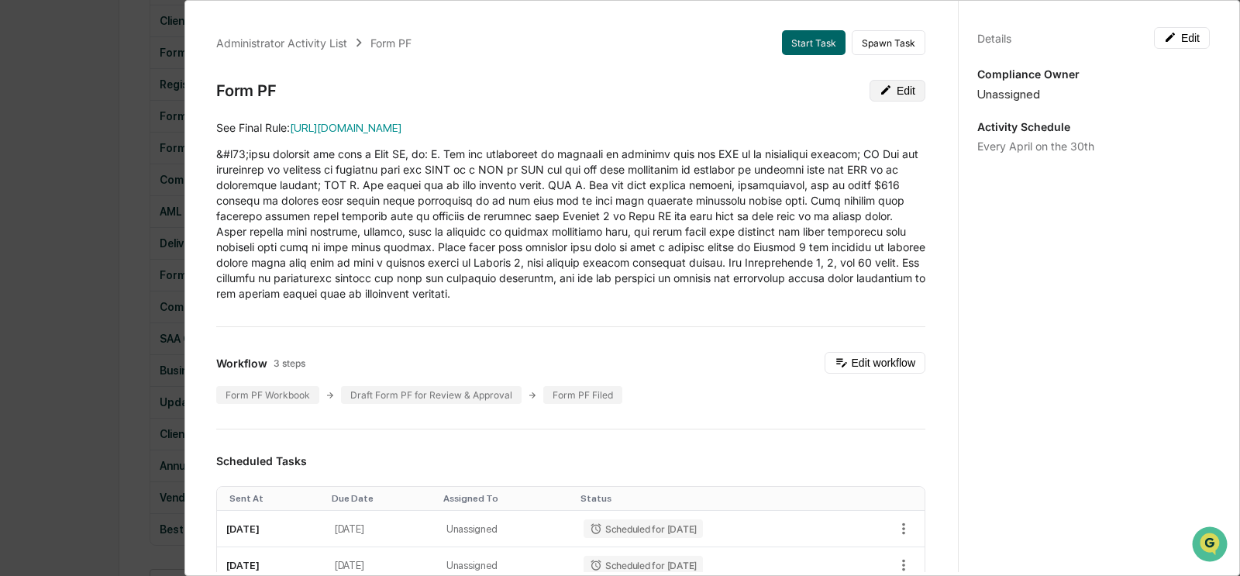
click at [848, 88] on button "Edit" at bounding box center [897, 91] width 56 height 22
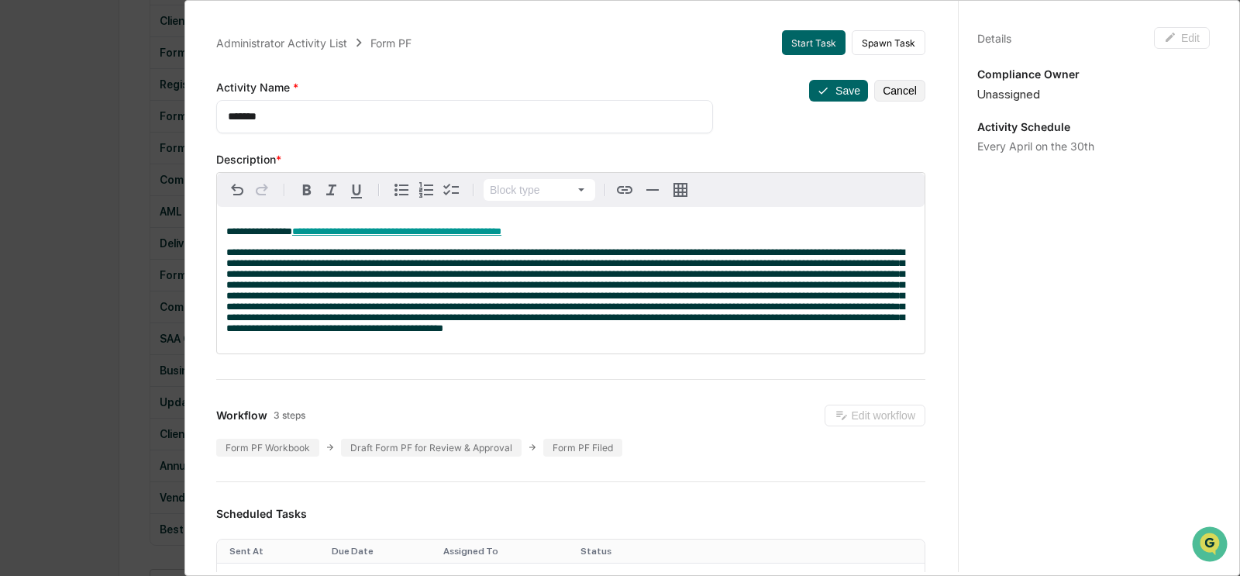
click at [387, 119] on textarea "*******" at bounding box center [465, 116] width 474 height 16
type textarea "**********"
click at [823, 88] on icon at bounding box center [823, 90] width 12 height 12
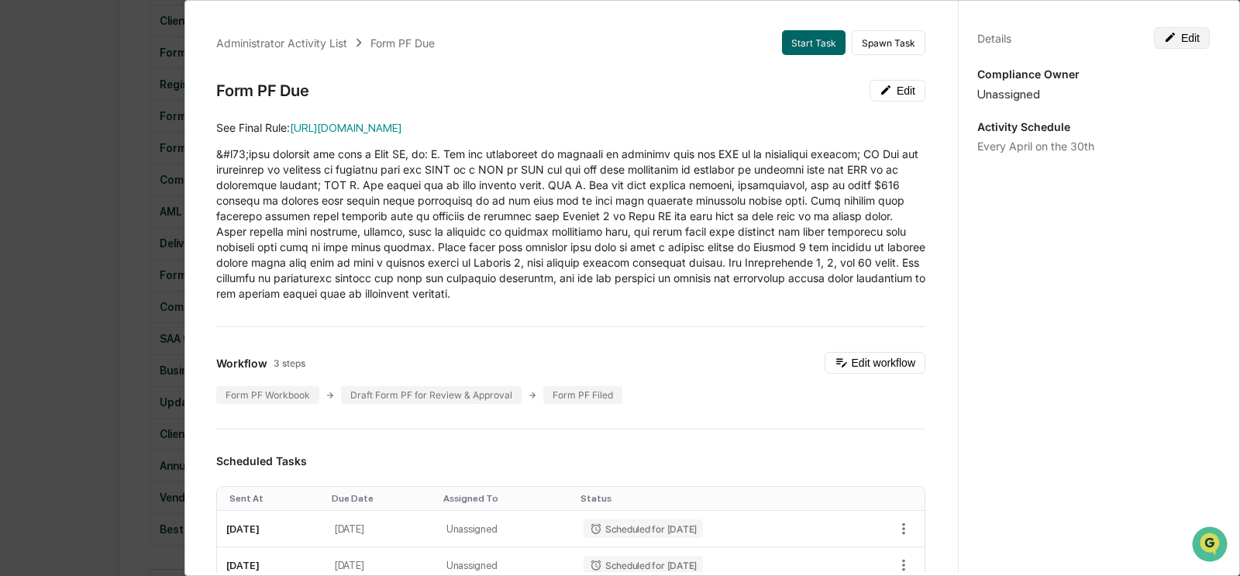
click at [848, 35] on icon at bounding box center [1169, 37] width 9 height 9
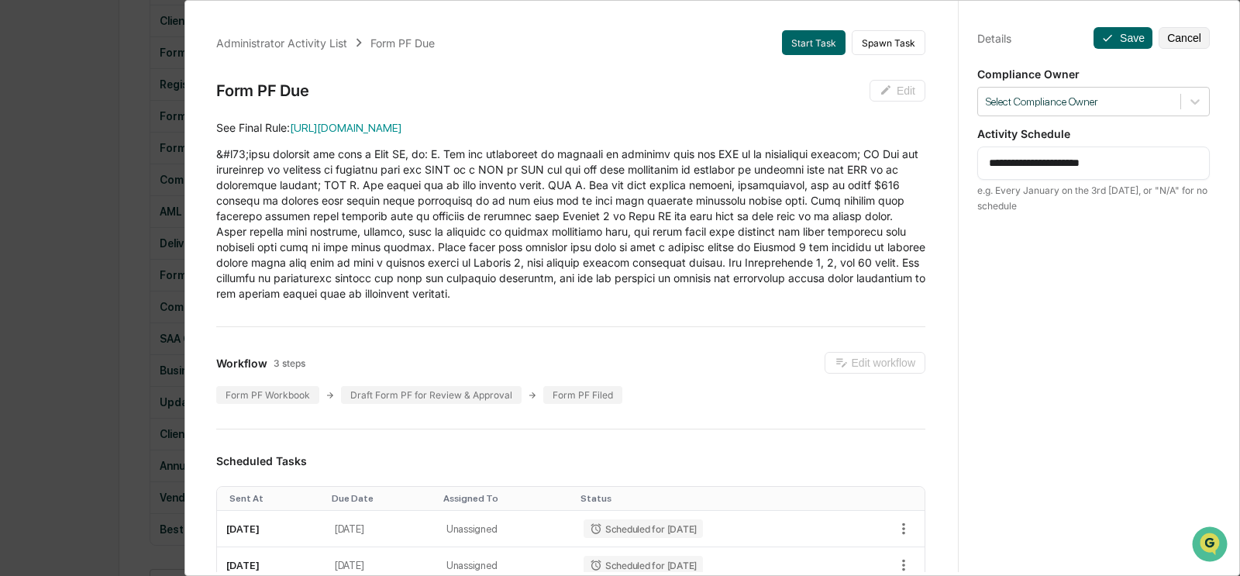
drag, startPoint x: 1019, startPoint y: 162, endPoint x: 1118, endPoint y: 164, distance: 99.2
click at [848, 164] on textarea "**********" at bounding box center [1094, 163] width 210 height 16
type textarea "**********"
click at [848, 33] on button "Save" at bounding box center [1122, 38] width 59 height 22
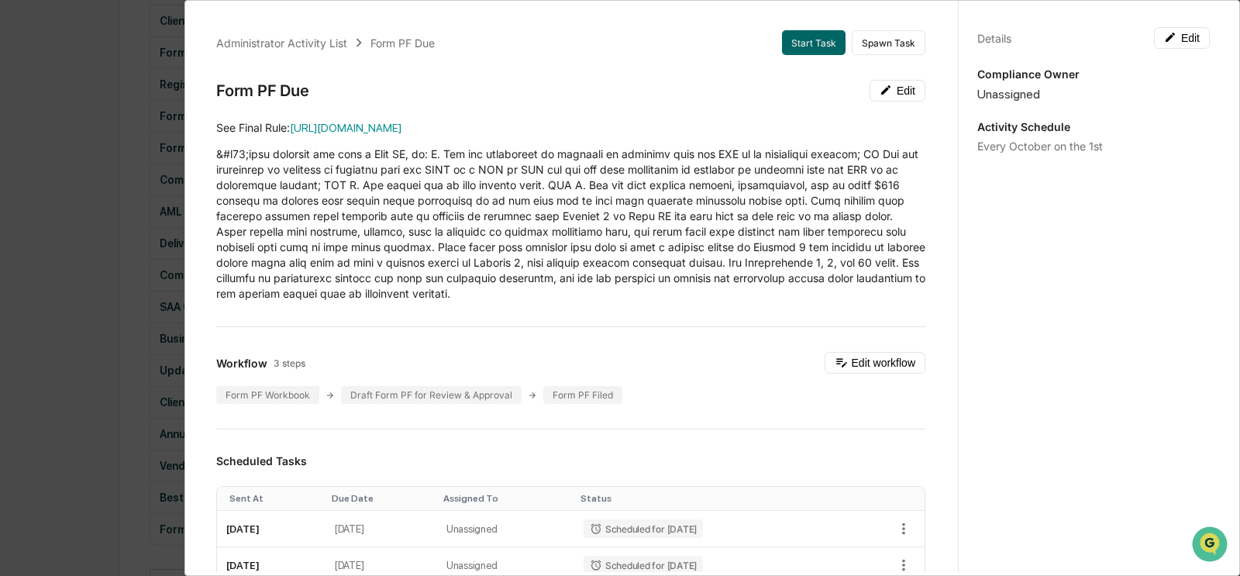
click at [72, 185] on div "Administrator Activity List Form PF Due Start Task Spawn Task Form PF Due Edit …" at bounding box center [620, 288] width 1240 height 576
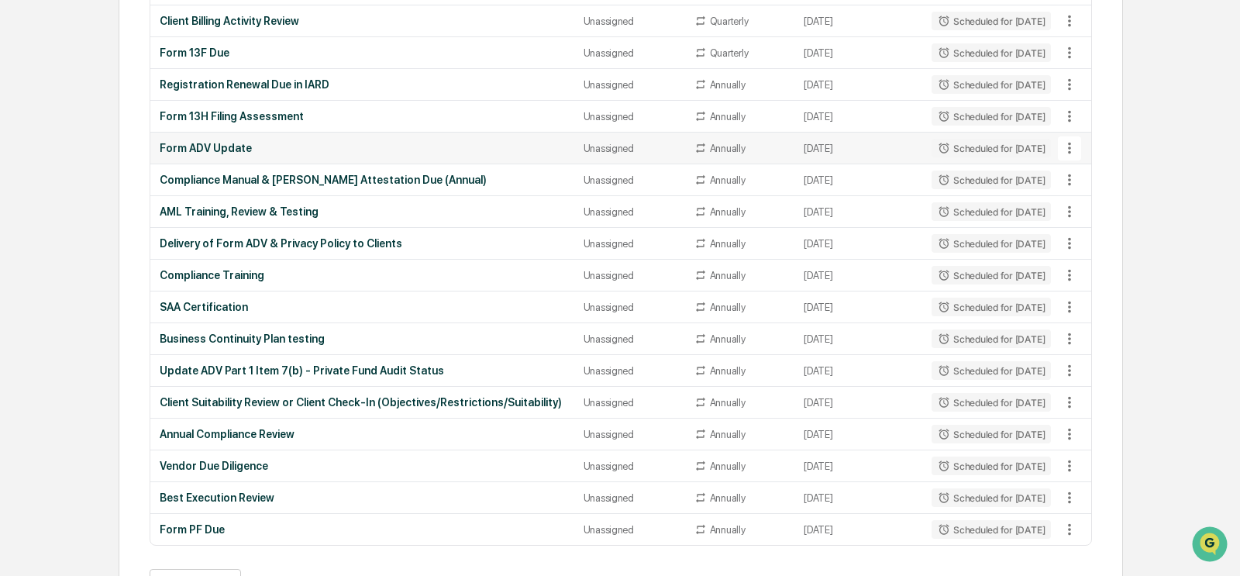
click at [226, 146] on div "Form ADV Update" at bounding box center [362, 148] width 405 height 12
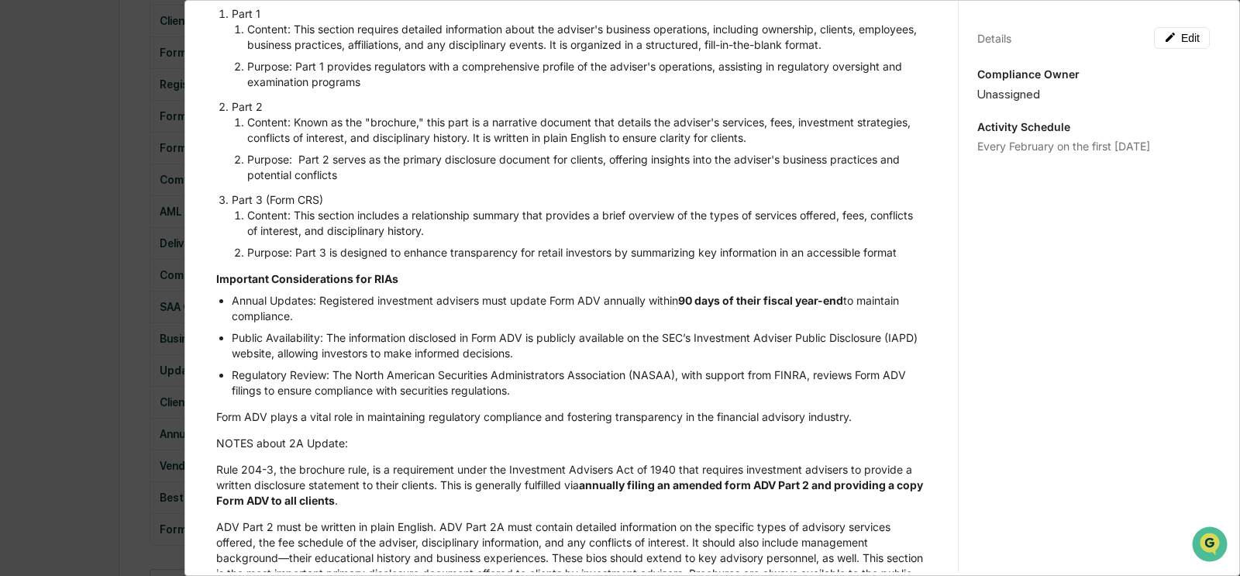
scroll to position [0, 0]
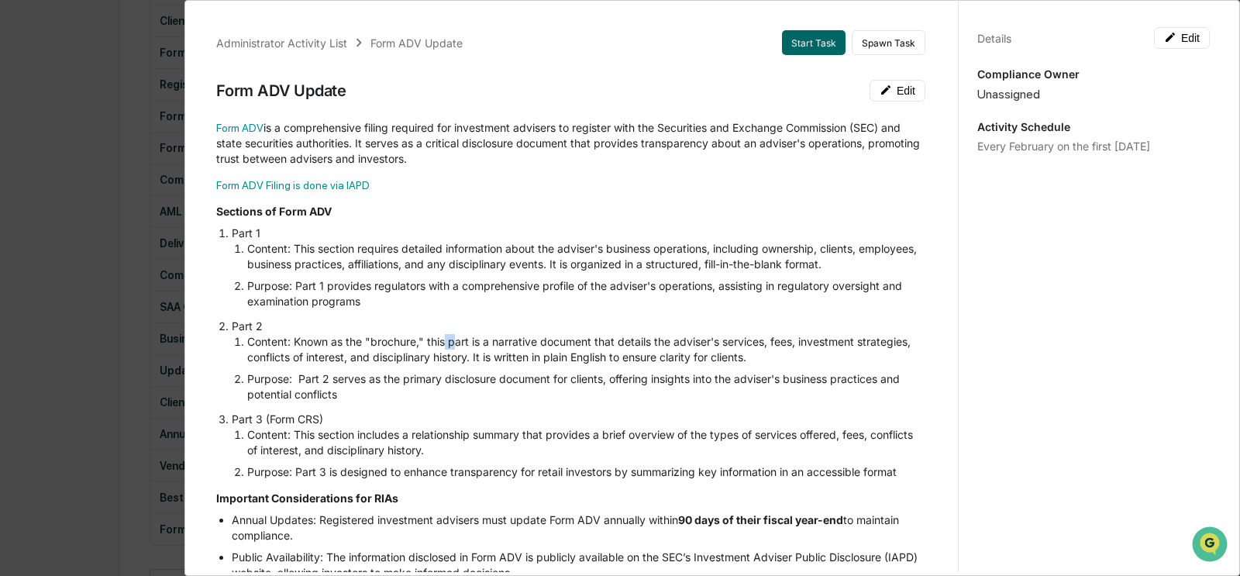
click at [496, 328] on li "Part 2 Content: Known as the "brochure," this part is a narrative document that…" at bounding box center [578, 360] width 693 height 84
click at [848, 98] on button "Edit" at bounding box center [897, 91] width 56 height 22
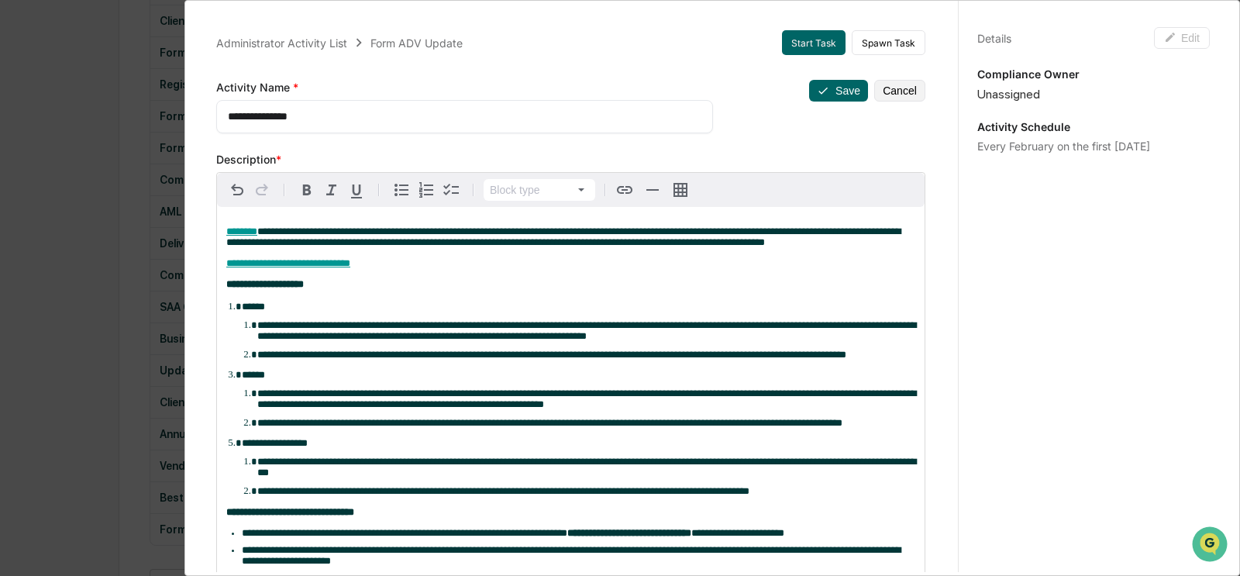
click at [473, 115] on textarea "**********" at bounding box center [465, 116] width 474 height 16
type textarea "**********"
click at [818, 87] on icon at bounding box center [823, 90] width 12 height 12
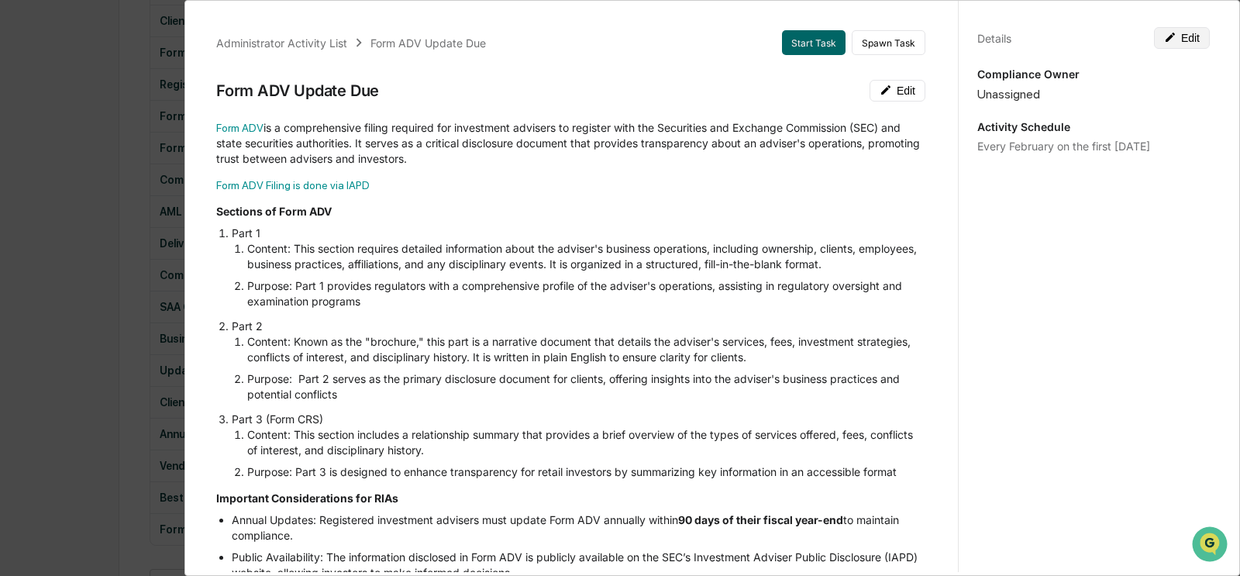
click at [848, 43] on button "Edit" at bounding box center [1182, 38] width 56 height 22
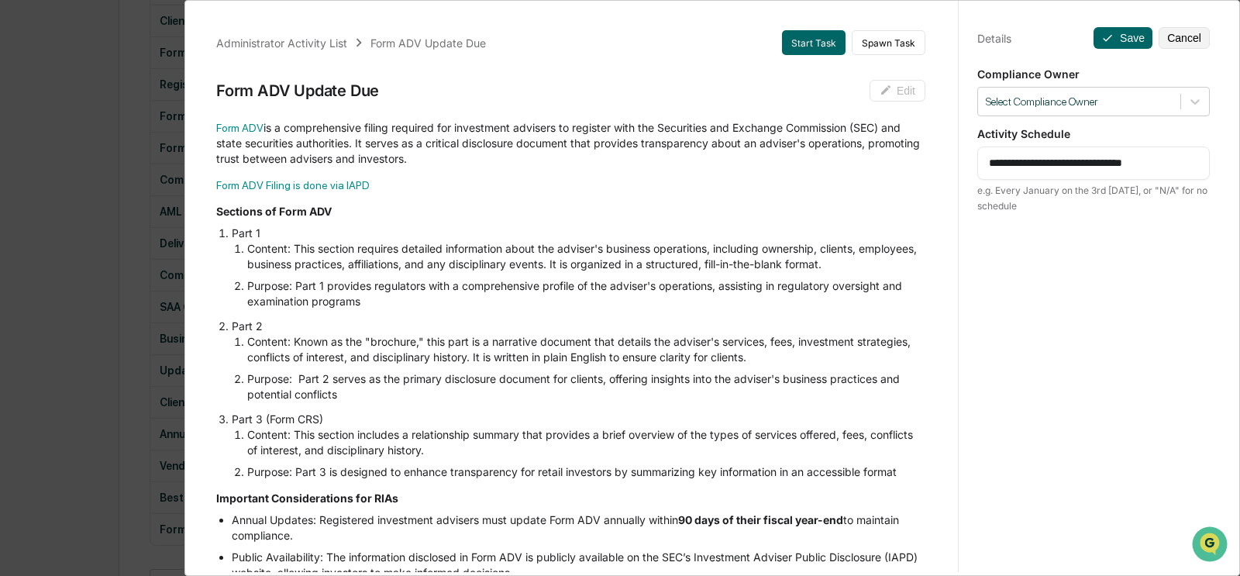
click at [848, 163] on textarea "**********" at bounding box center [1094, 163] width 210 height 16
drag, startPoint x: 1021, startPoint y: 164, endPoint x: 1237, endPoint y: 168, distance: 216.2
click at [848, 168] on div "Administrator Activity List Form ADV Update Due Start Task Spawn Task Form ADV …" at bounding box center [711, 288] width 1055 height 576
type textarea "**********"
click at [848, 41] on button "Save" at bounding box center [1122, 38] width 59 height 22
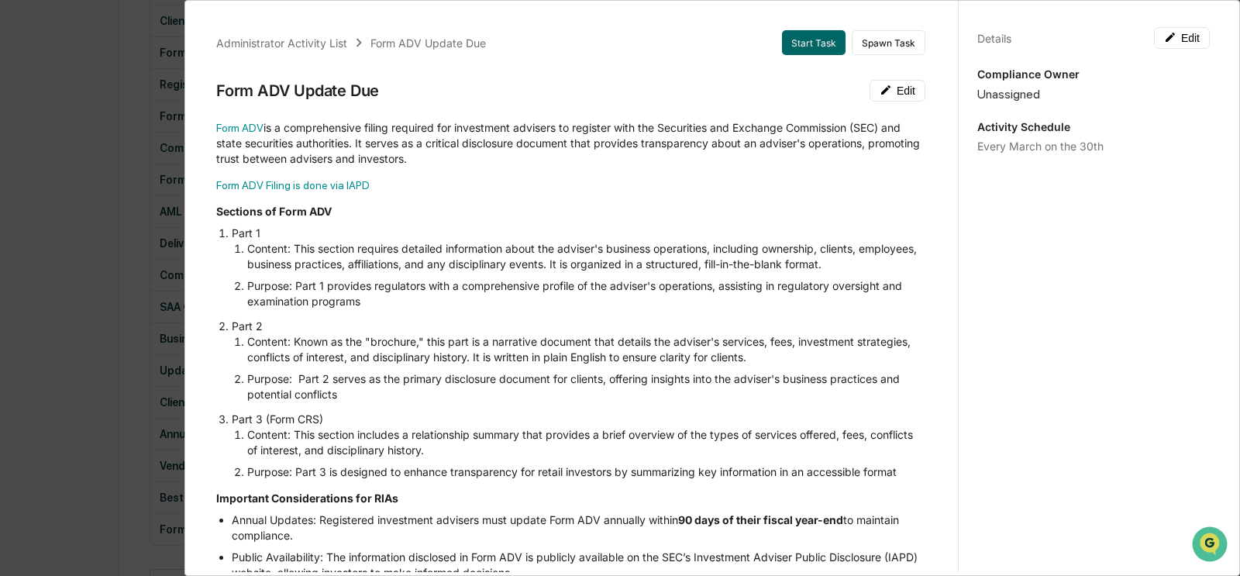
click at [108, 293] on div "Administrator Activity List Form ADV Update Due Start Task Spawn Task Form ADV …" at bounding box center [620, 288] width 1240 height 576
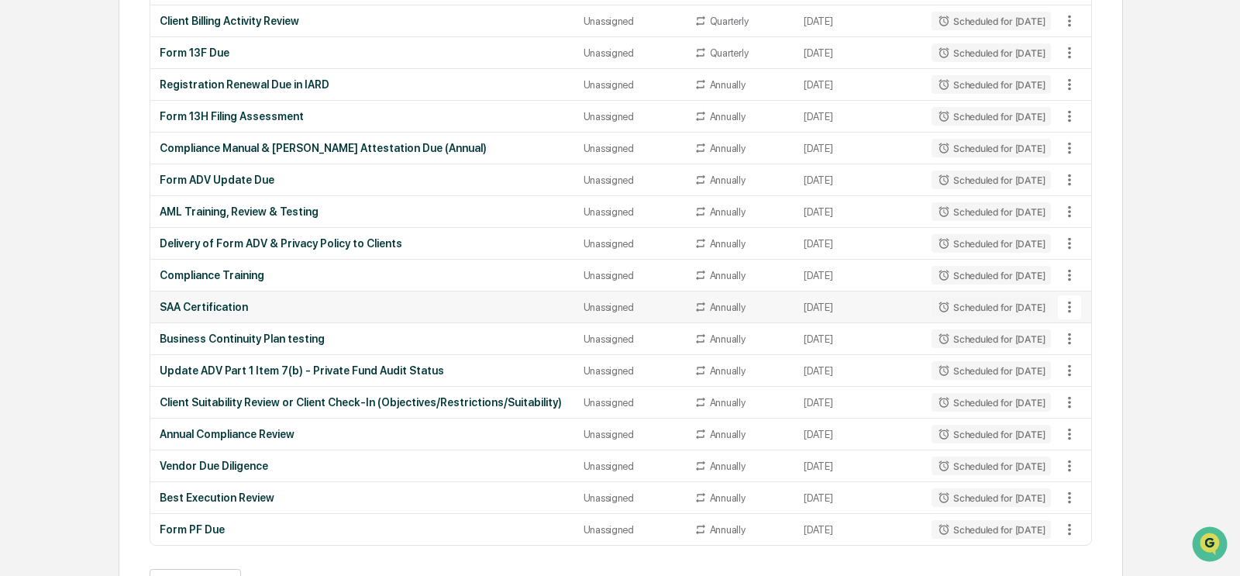
click at [196, 301] on div "SAA Certification" at bounding box center [362, 307] width 405 height 12
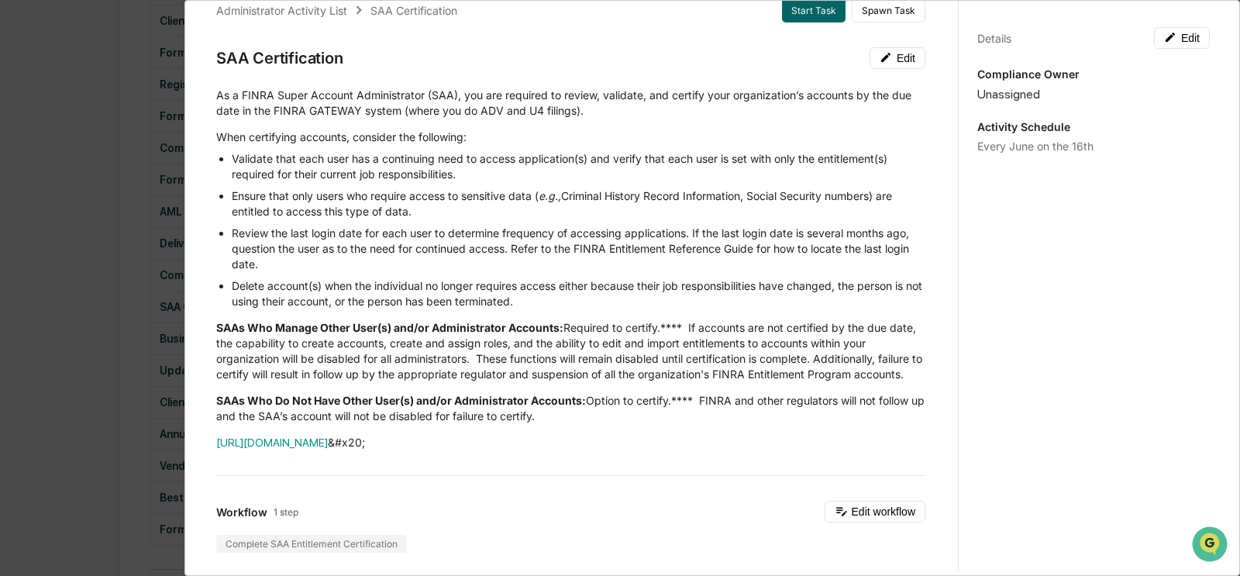
scroll to position [1, 0]
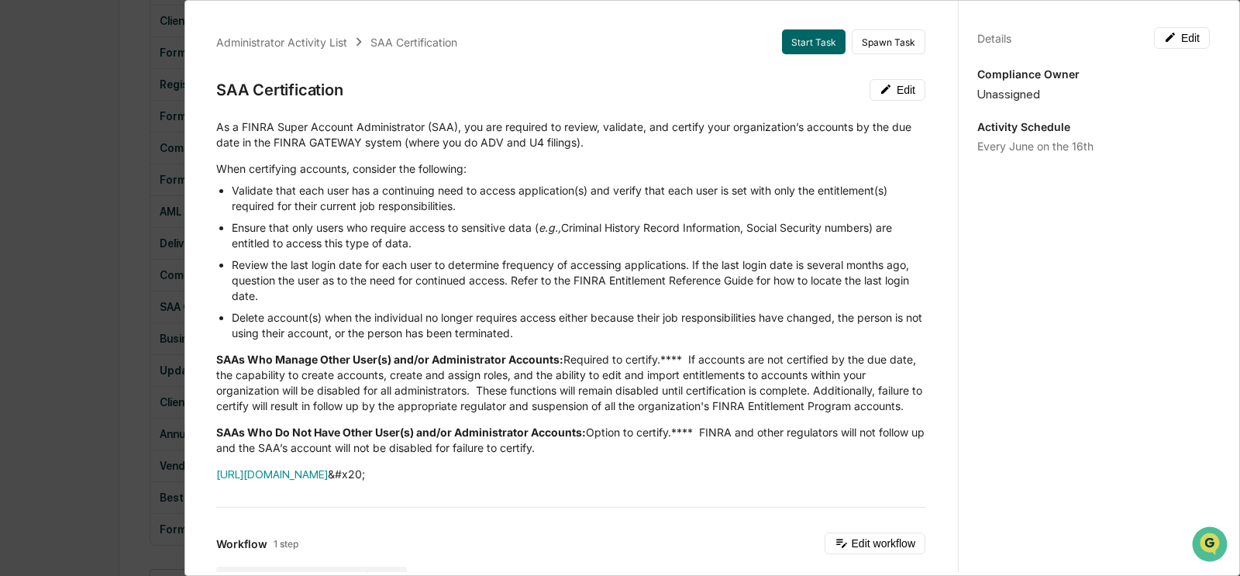
click at [88, 280] on div "Administrator Activity List SAA Certification Start Task Spawn Task SAA Certifi…" at bounding box center [620, 288] width 1240 height 576
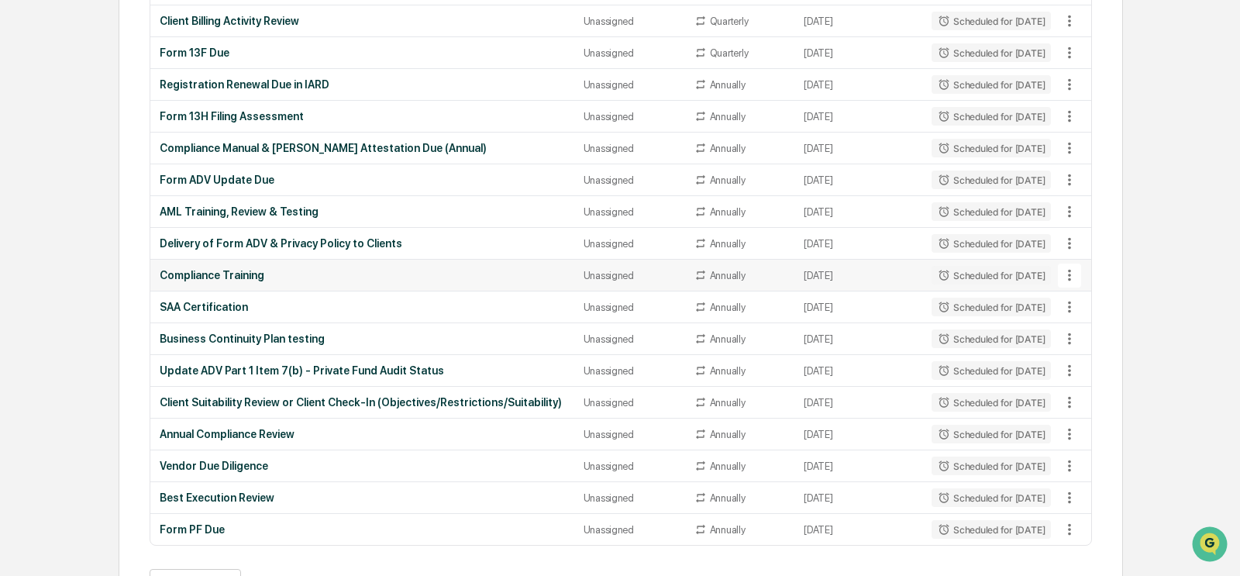
click at [412, 275] on td "Compliance Training" at bounding box center [362, 276] width 424 height 32
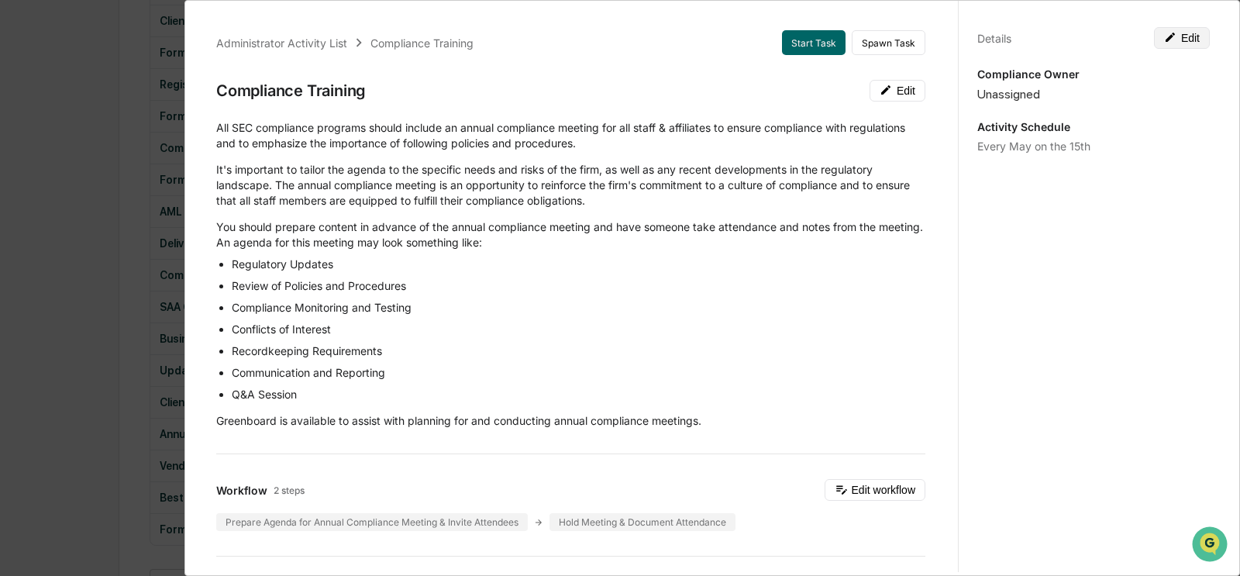
click at [848, 40] on button "Edit" at bounding box center [1182, 38] width 56 height 22
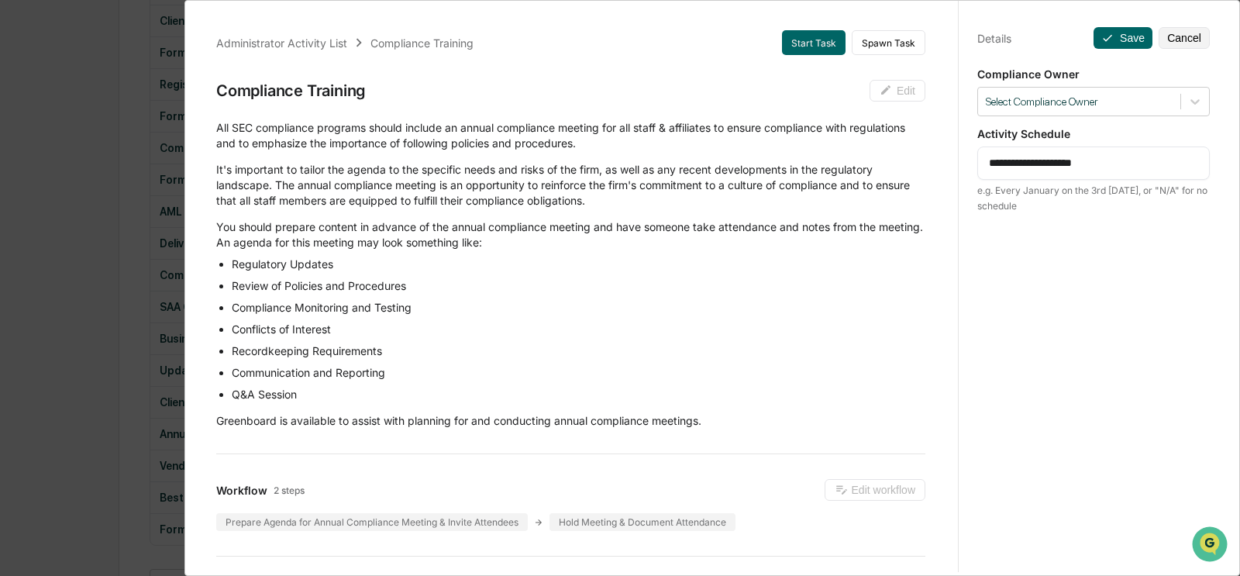
drag, startPoint x: 1023, startPoint y: 162, endPoint x: 1119, endPoint y: 166, distance: 96.1
click at [848, 166] on textarea "**********" at bounding box center [1094, 163] width 210 height 16
type textarea "**********"
click at [848, 35] on icon at bounding box center [1107, 38] width 12 height 12
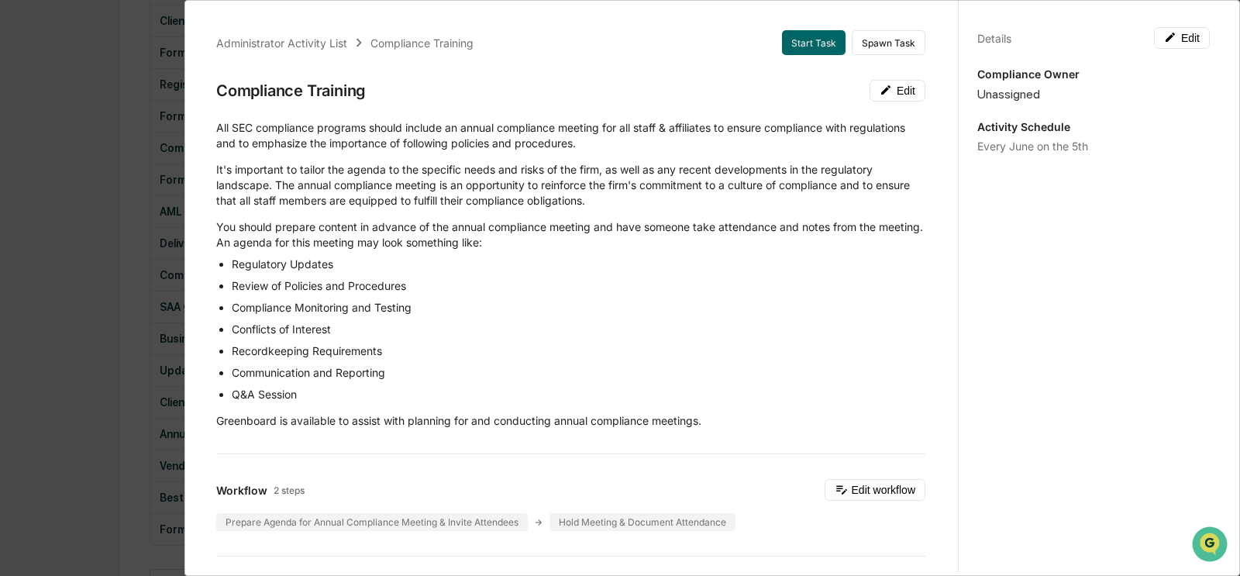
click at [87, 359] on div "Administrator Activity List Compliance Training Start Task Spawn Task Complianc…" at bounding box center [620, 288] width 1240 height 576
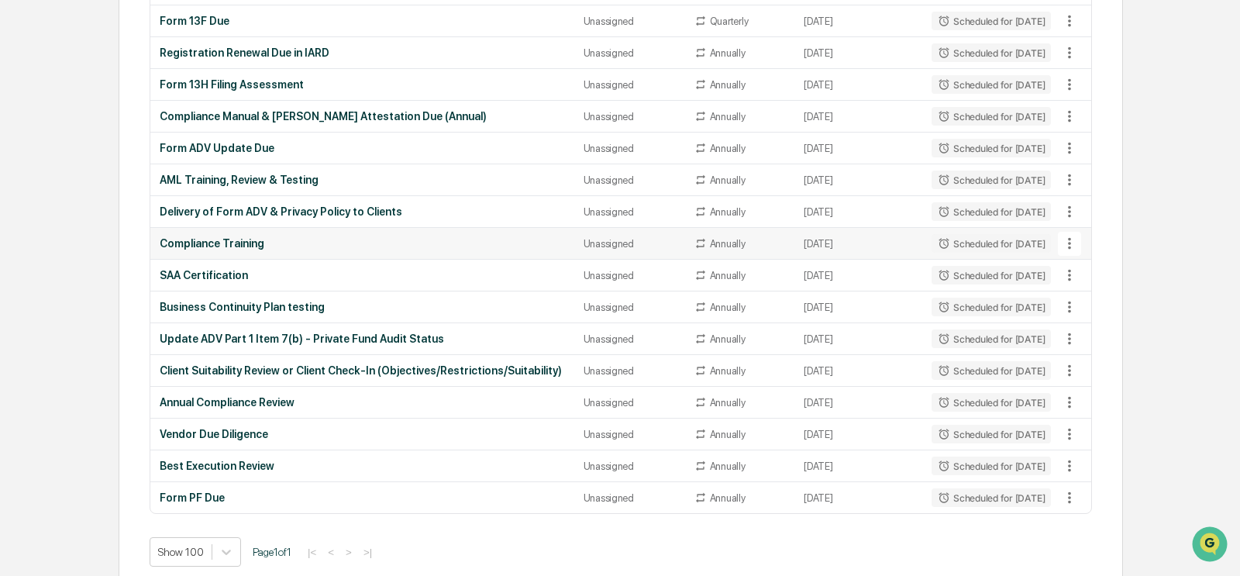
scroll to position [563, 0]
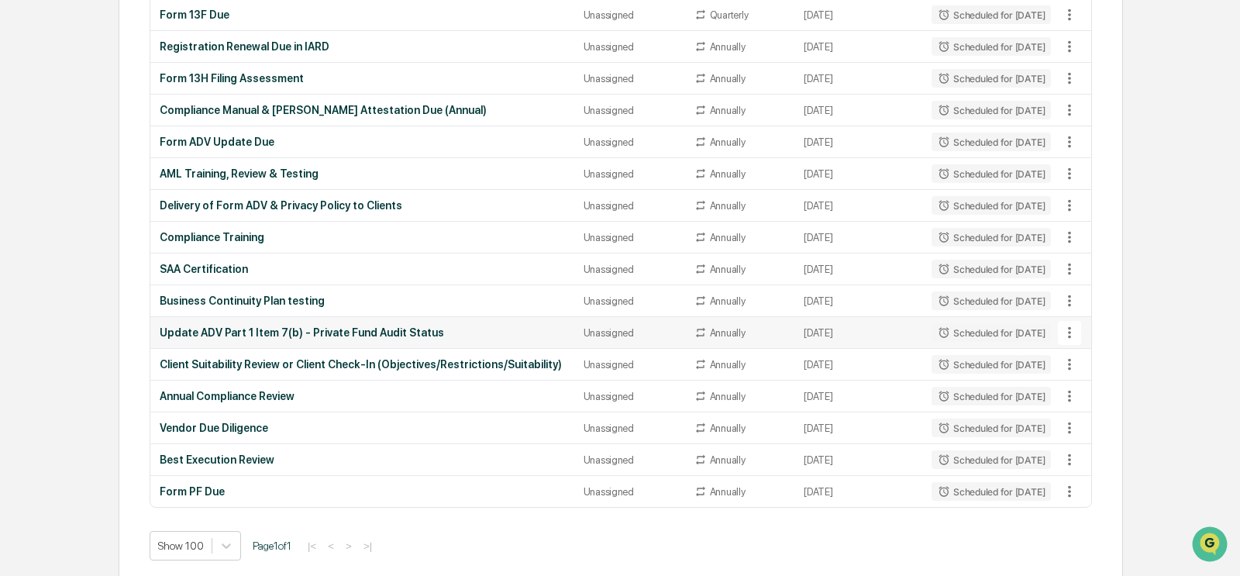
click at [366, 328] on div "Update ADV Part 1 Item 7(b) - Private Fund Audit Status" at bounding box center [362, 332] width 405 height 12
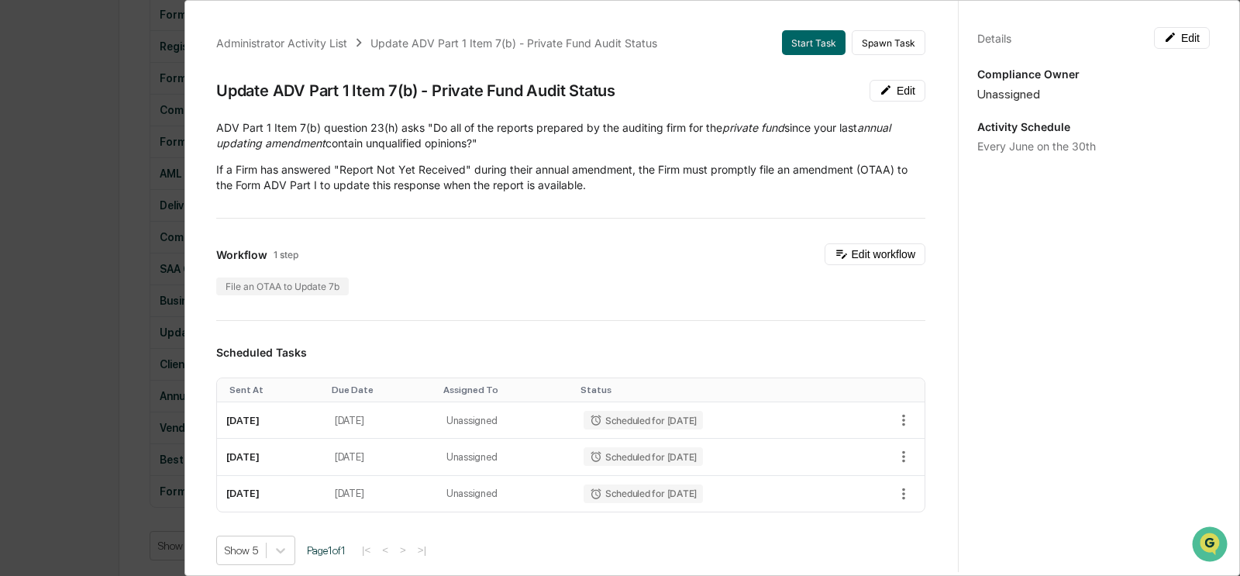
click at [57, 289] on div "Administrator Activity List Update ADV Part 1 Item 7(b) - Private Fund Audit St…" at bounding box center [620, 288] width 1240 height 576
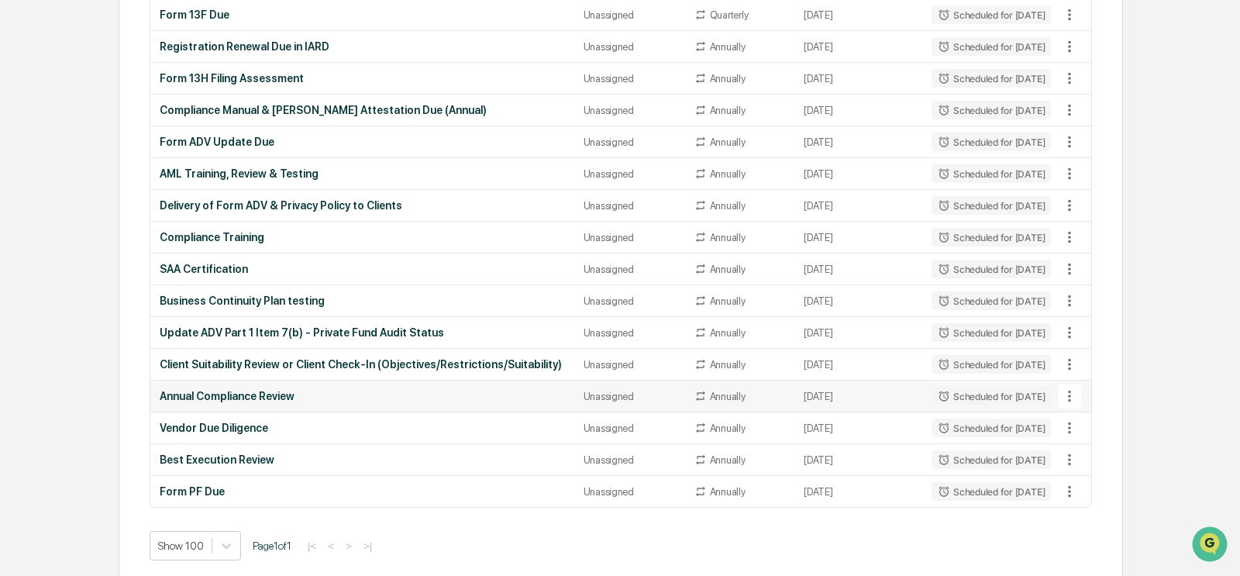
click at [424, 392] on div "Annual Compliance Review" at bounding box center [362, 396] width 405 height 12
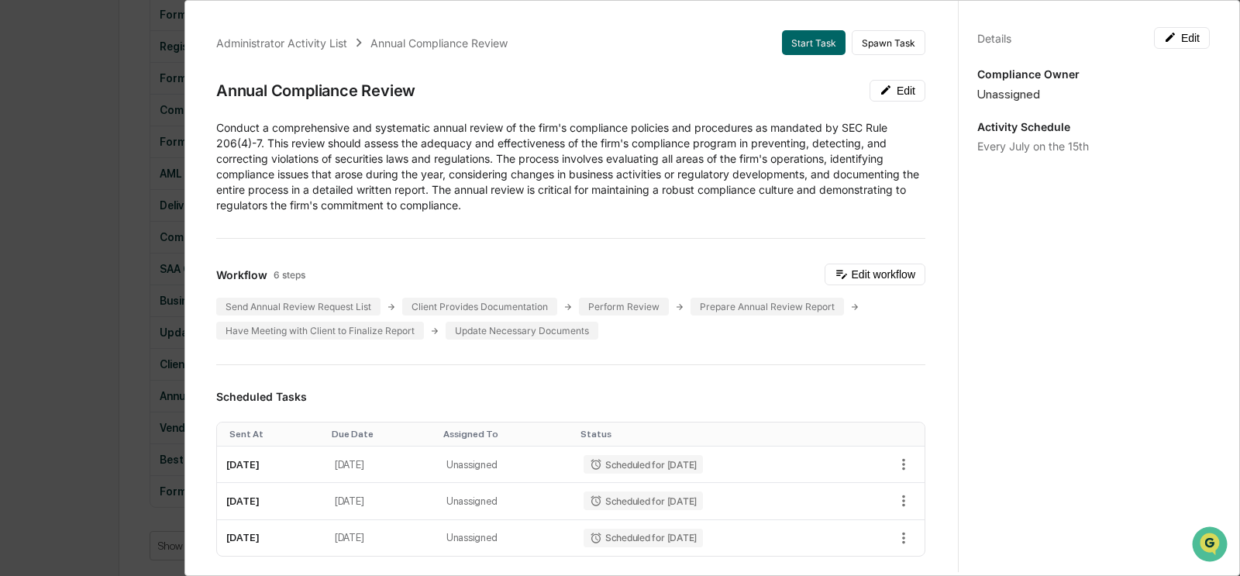
click at [50, 310] on div "Administrator Activity List Annual Compliance Review Start Task Spawn Task Annu…" at bounding box center [620, 288] width 1240 height 576
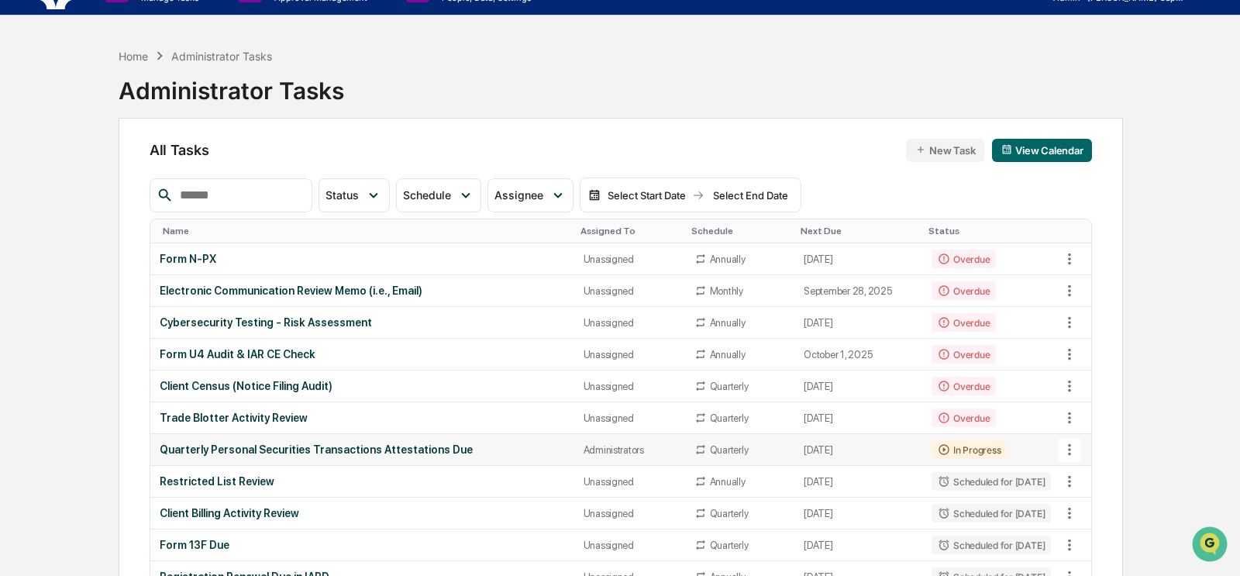
scroll to position [0, 0]
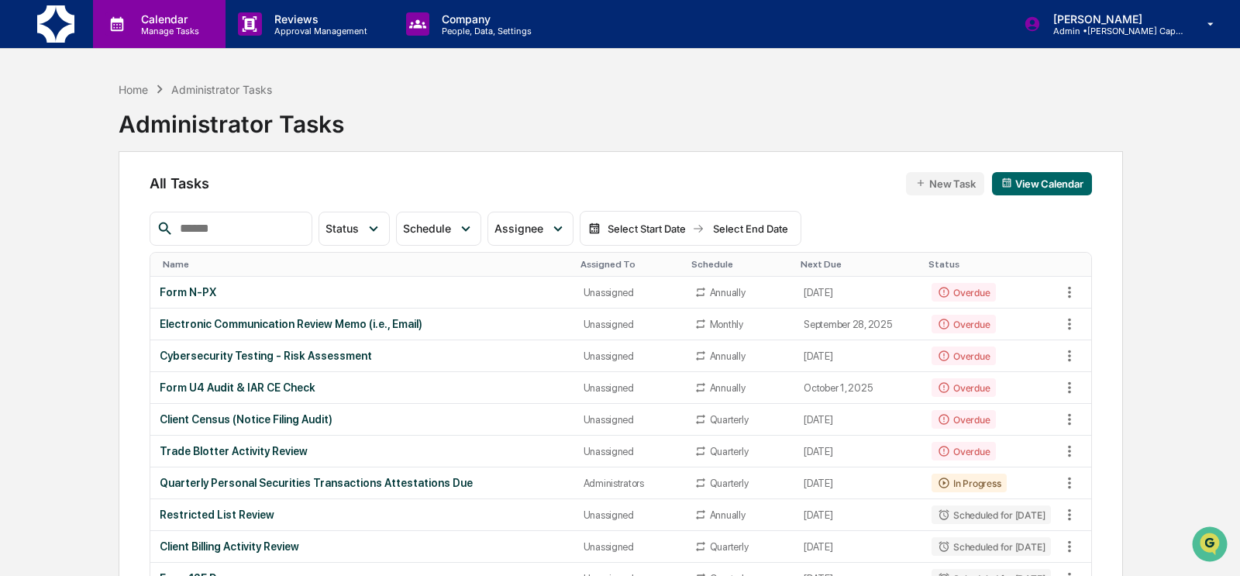
click at [174, 39] on div "Calendar Manage Tasks" at bounding box center [159, 24] width 132 height 48
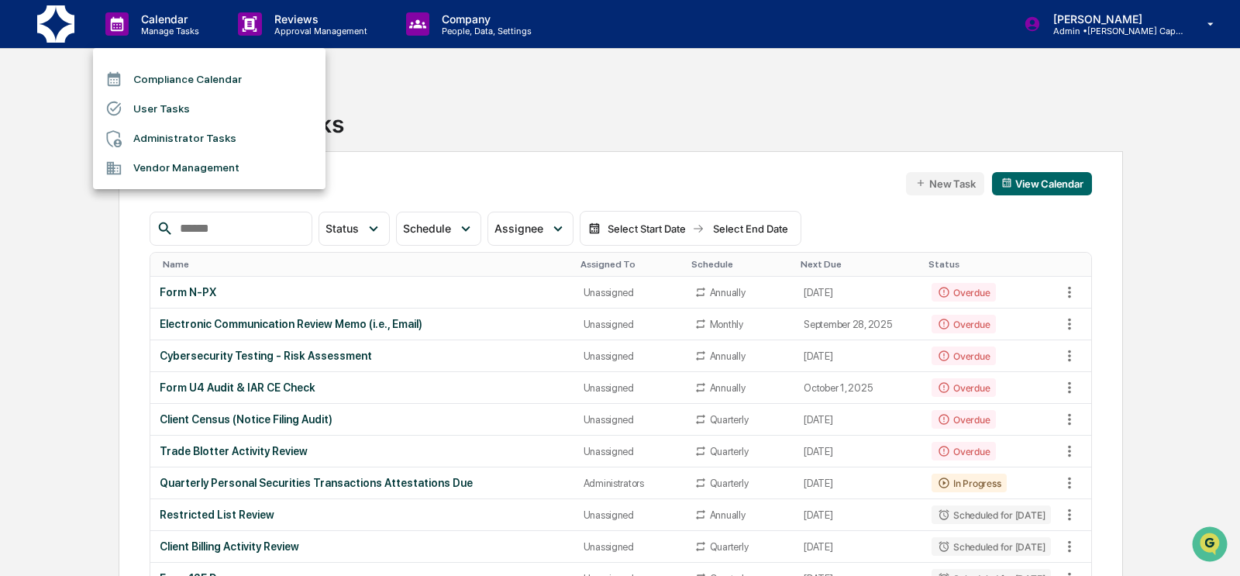
click at [172, 81] on li "Compliance Calendar" at bounding box center [209, 78] width 232 height 29
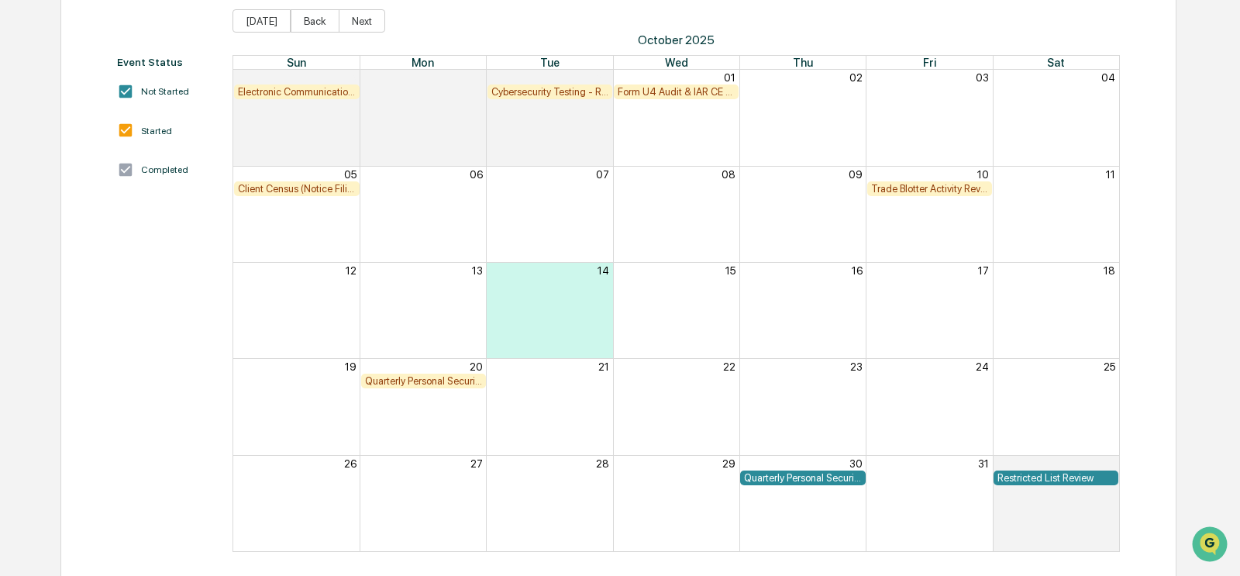
scroll to position [180, 0]
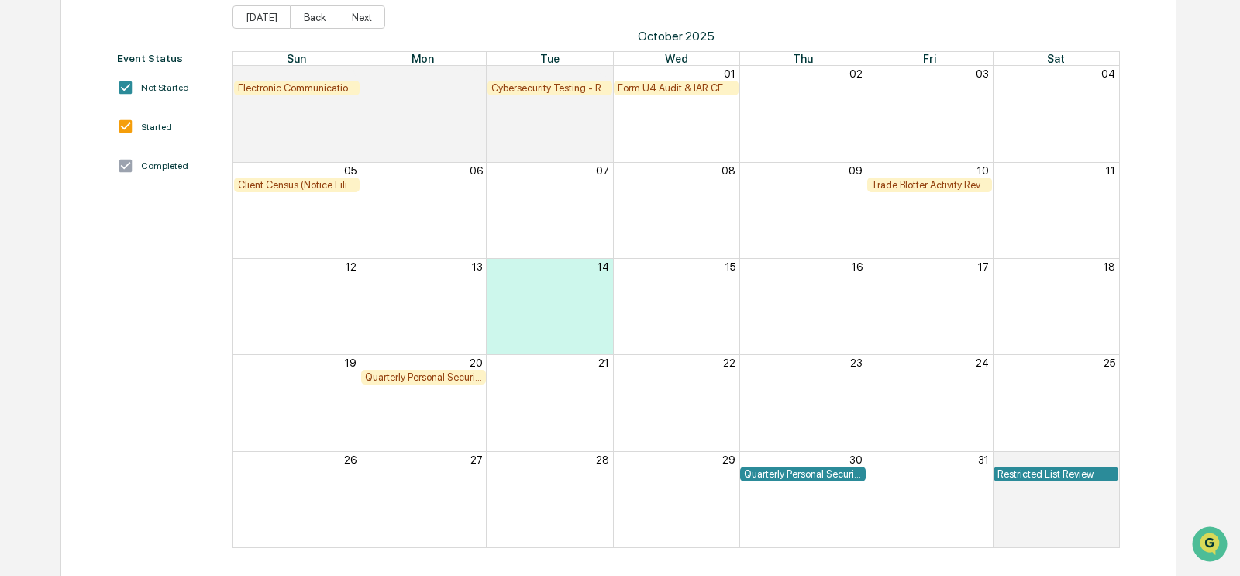
click at [848, 473] on div "Restricted List Review" at bounding box center [1055, 474] width 117 height 12
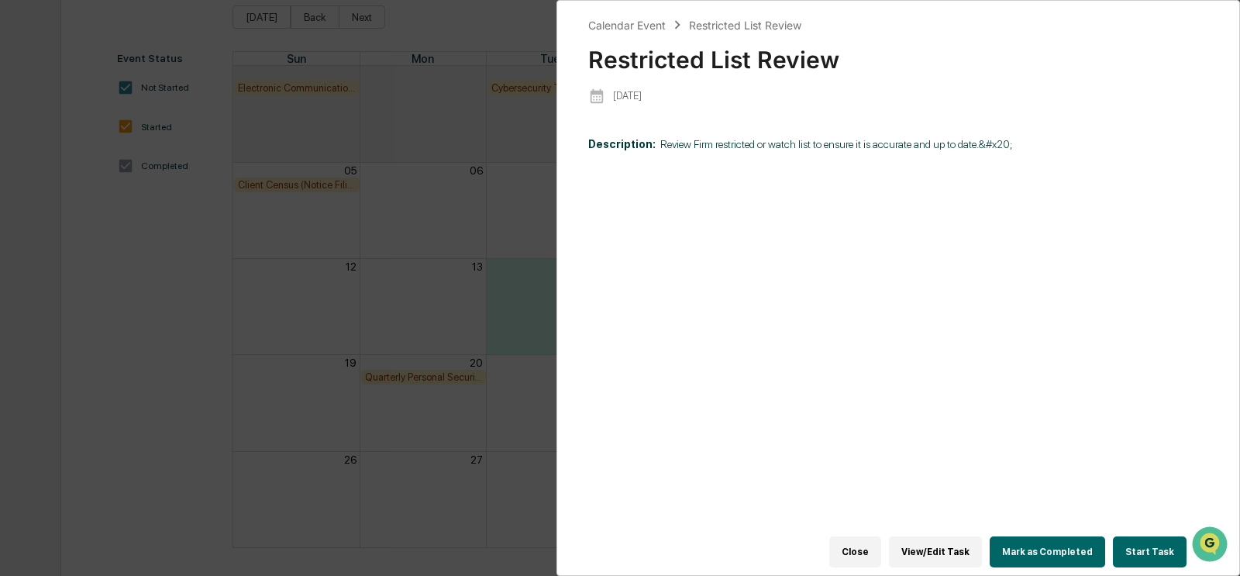
click at [190, 382] on div "Calendar Event Restricted List Review Restricted List Review [DATE] Description…" at bounding box center [620, 288] width 1240 height 576
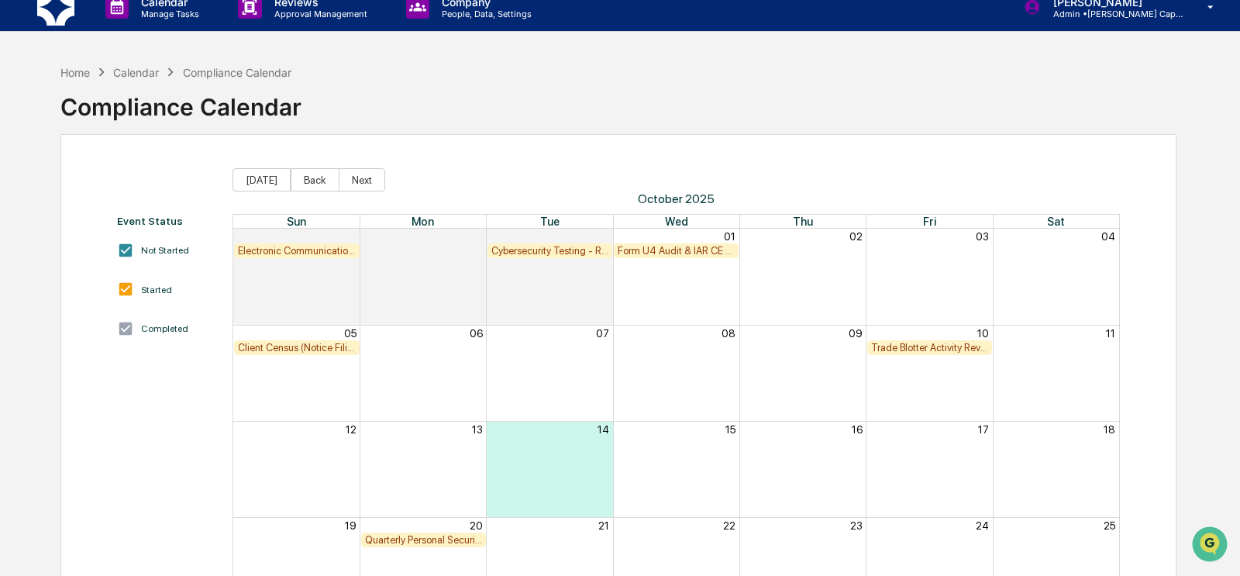
scroll to position [0, 0]
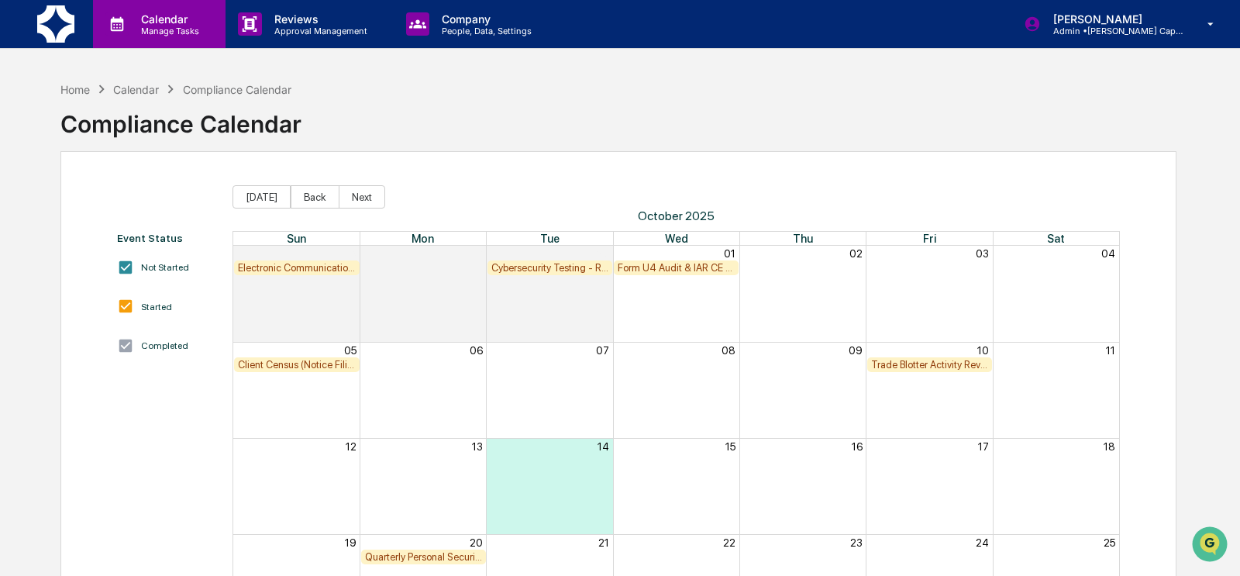
click at [135, 24] on p "Calendar" at bounding box center [168, 18] width 78 height 13
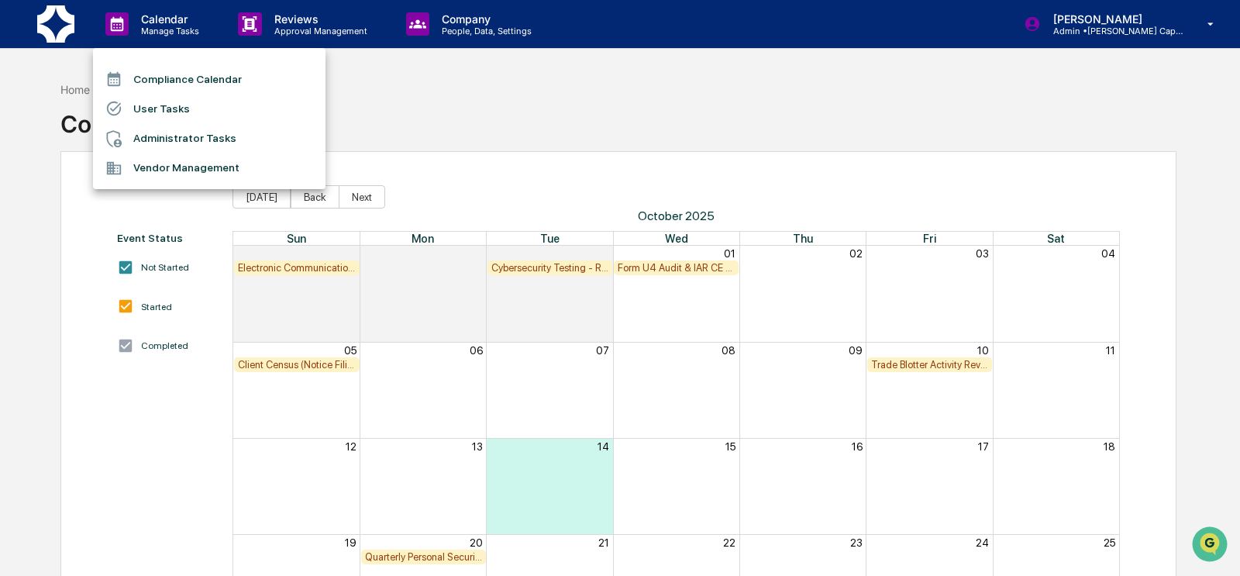
click at [153, 135] on li "Administrator Tasks" at bounding box center [209, 138] width 232 height 29
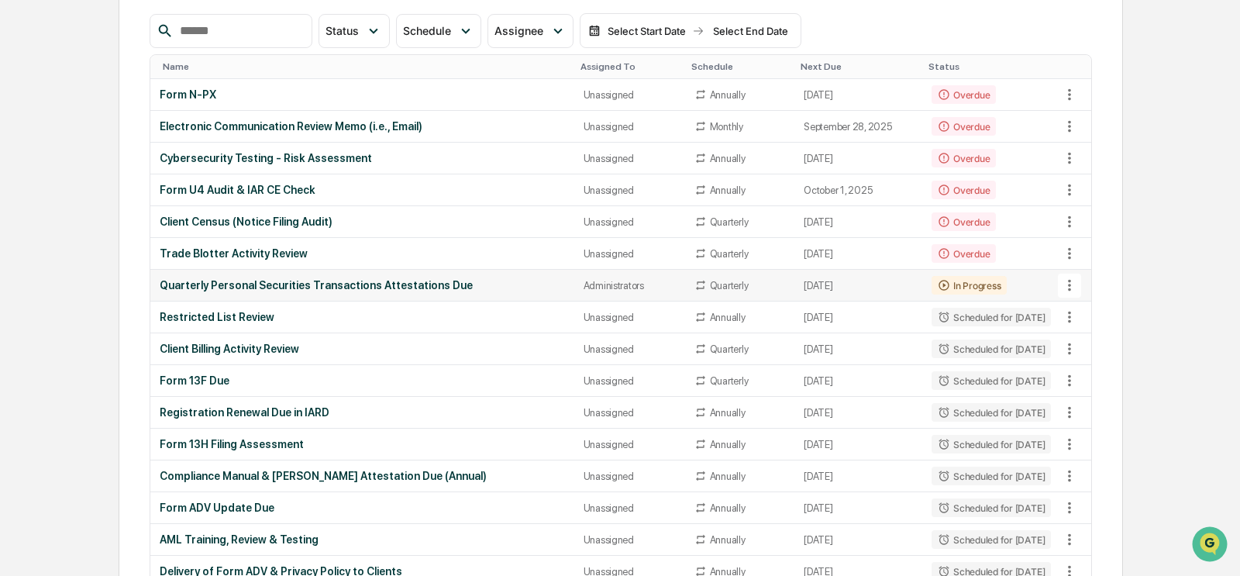
scroll to position [198, 0]
click at [255, 312] on div "Restricted List Review" at bounding box center [362, 316] width 405 height 12
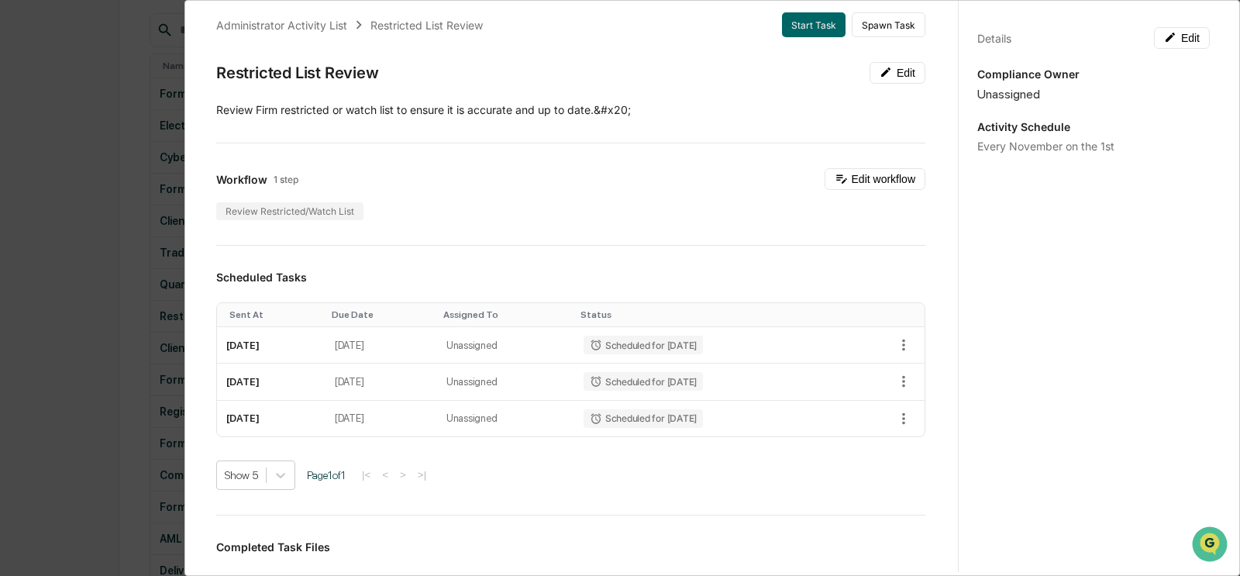
scroll to position [23, 0]
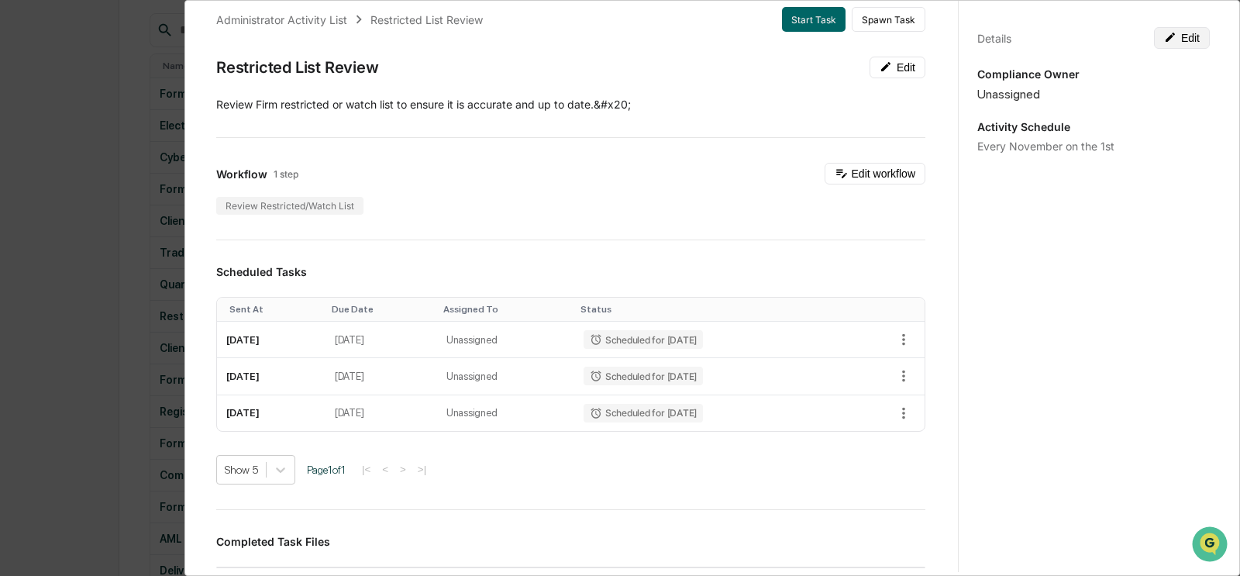
click at [848, 33] on icon at bounding box center [1169, 37] width 9 height 9
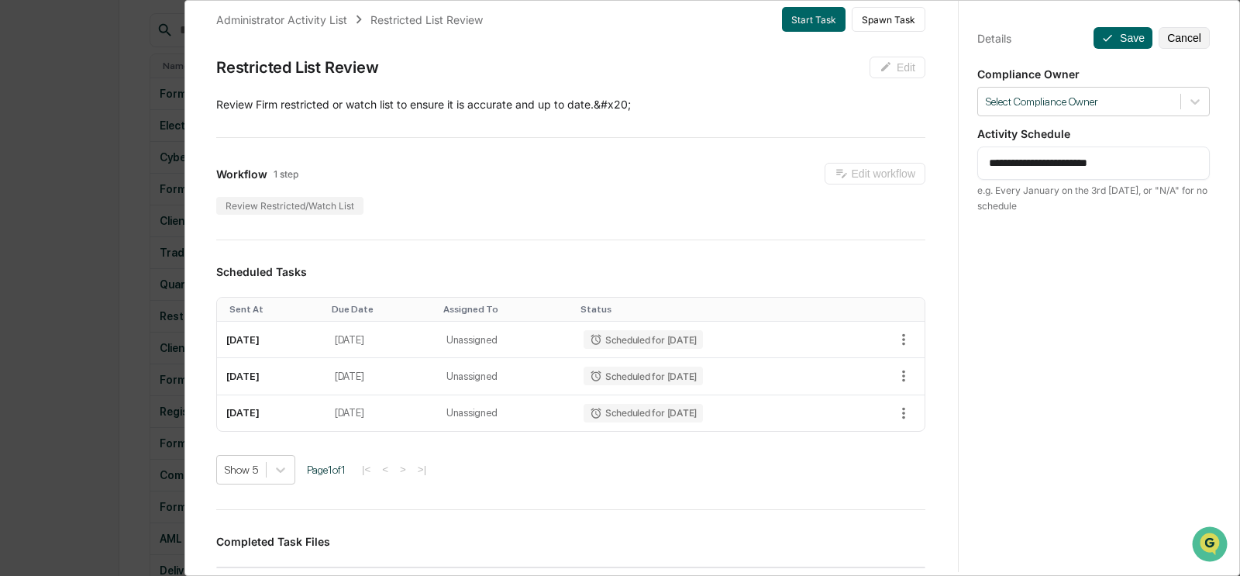
click at [848, 159] on textarea "**********" at bounding box center [1094, 163] width 210 height 16
type textarea "**********"
click at [848, 37] on button "Save" at bounding box center [1122, 38] width 59 height 22
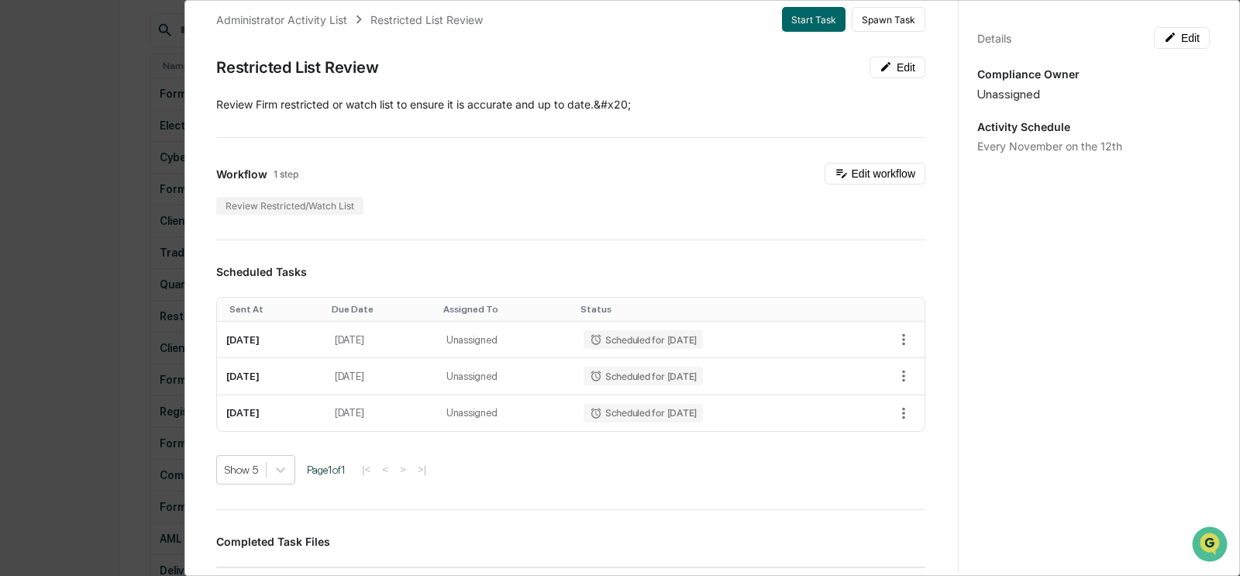
click at [98, 253] on div "Administrator Activity List Restricted List Review Start Task Spawn Task Restri…" at bounding box center [620, 288] width 1240 height 576
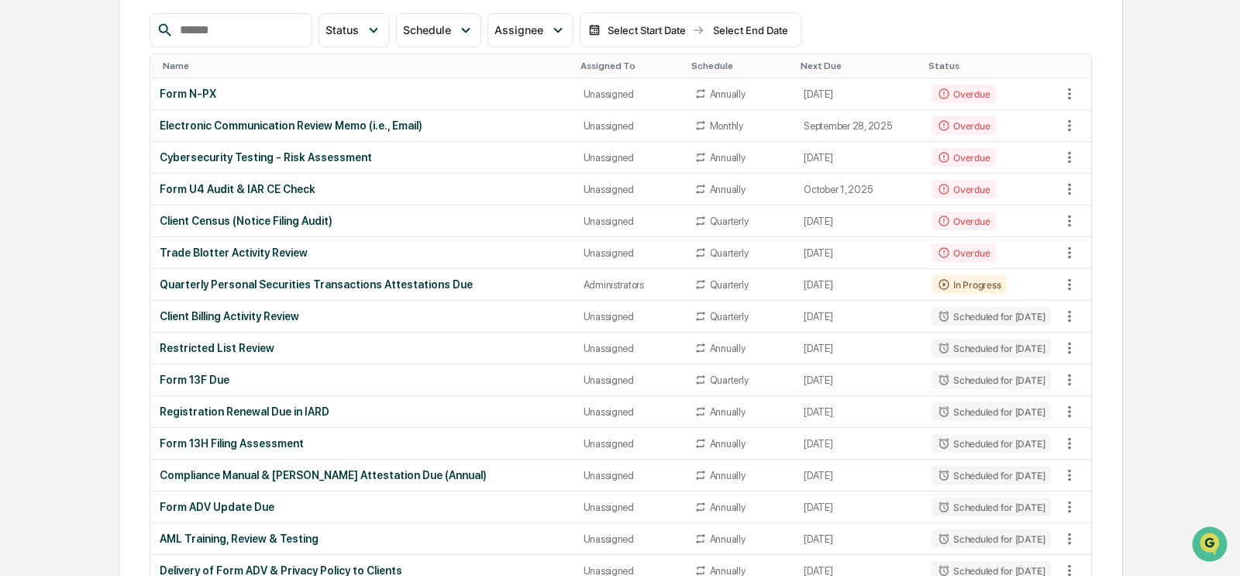
scroll to position [0, 0]
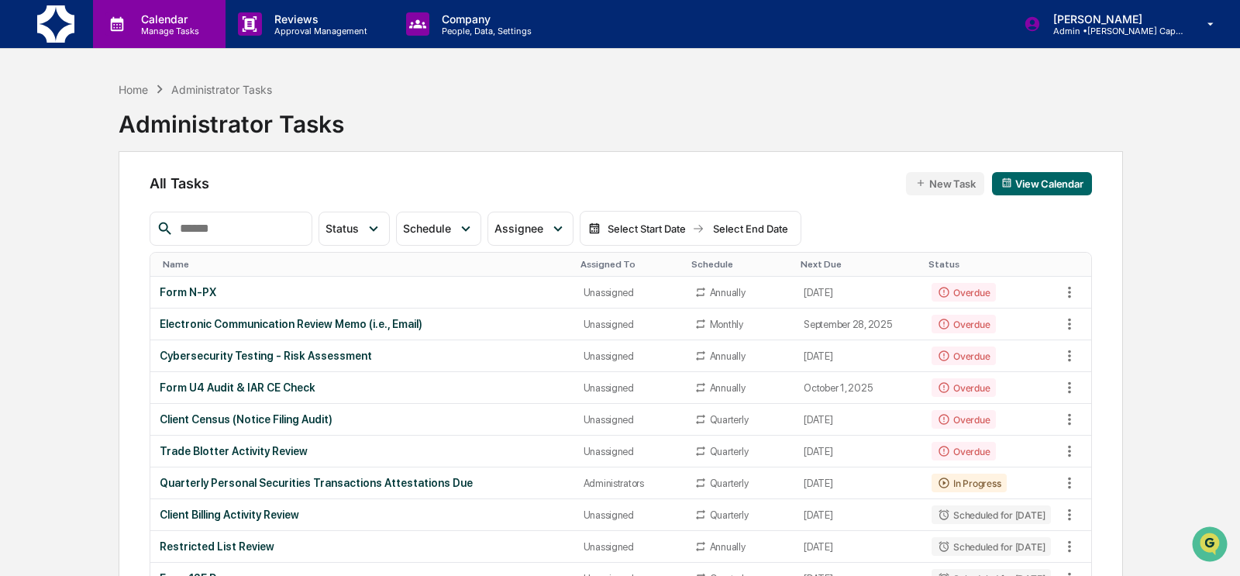
click at [134, 35] on p "Manage Tasks" at bounding box center [168, 31] width 78 height 11
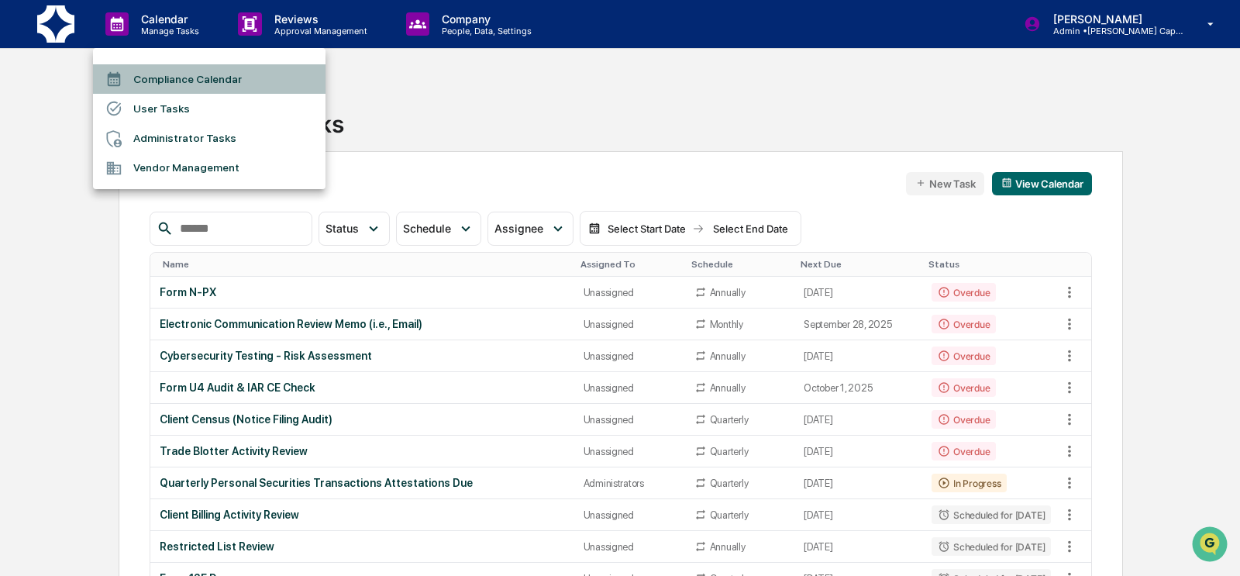
click at [150, 82] on li "Compliance Calendar" at bounding box center [209, 78] width 232 height 29
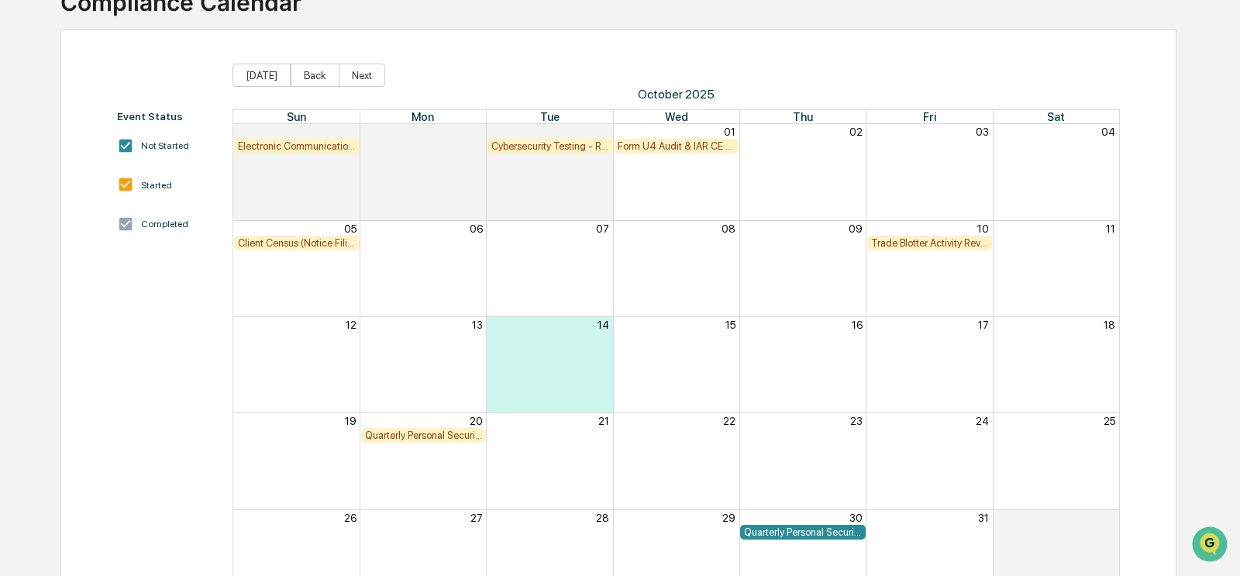
scroll to position [114, 0]
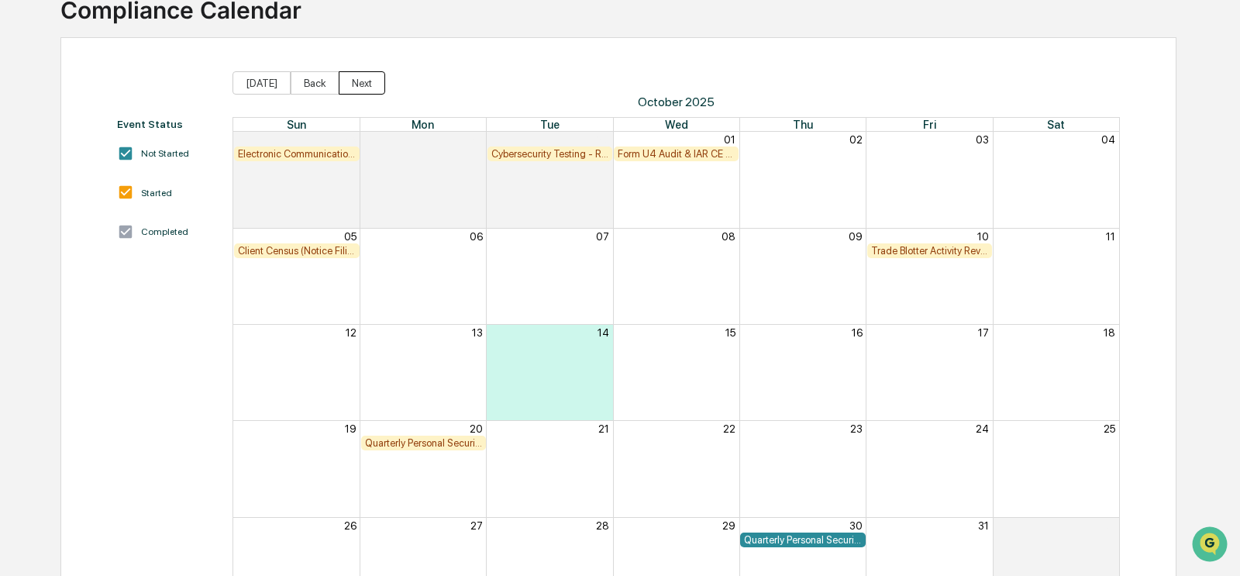
click at [354, 77] on button "Next" at bounding box center [362, 82] width 46 height 23
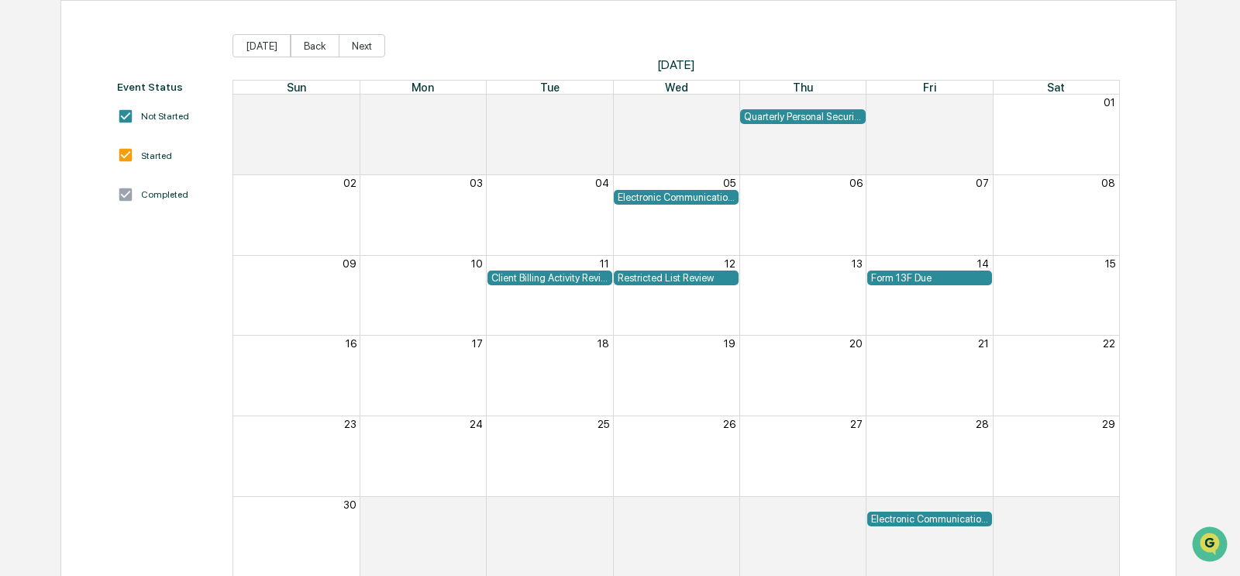
scroll to position [158, 0]
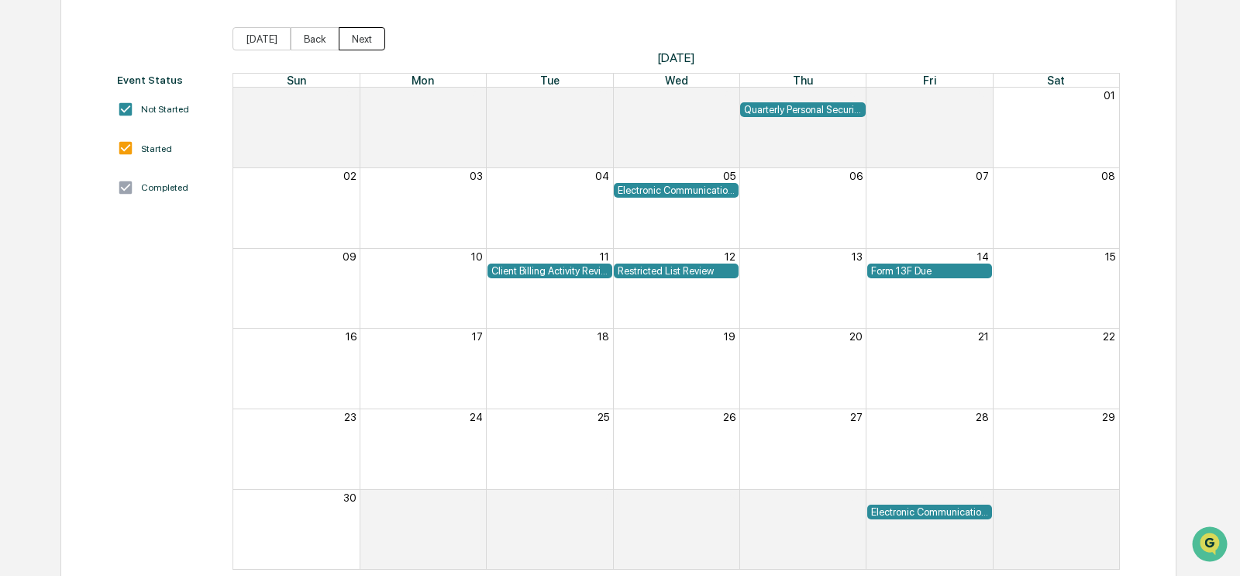
click at [350, 41] on button "Next" at bounding box center [362, 38] width 46 height 23
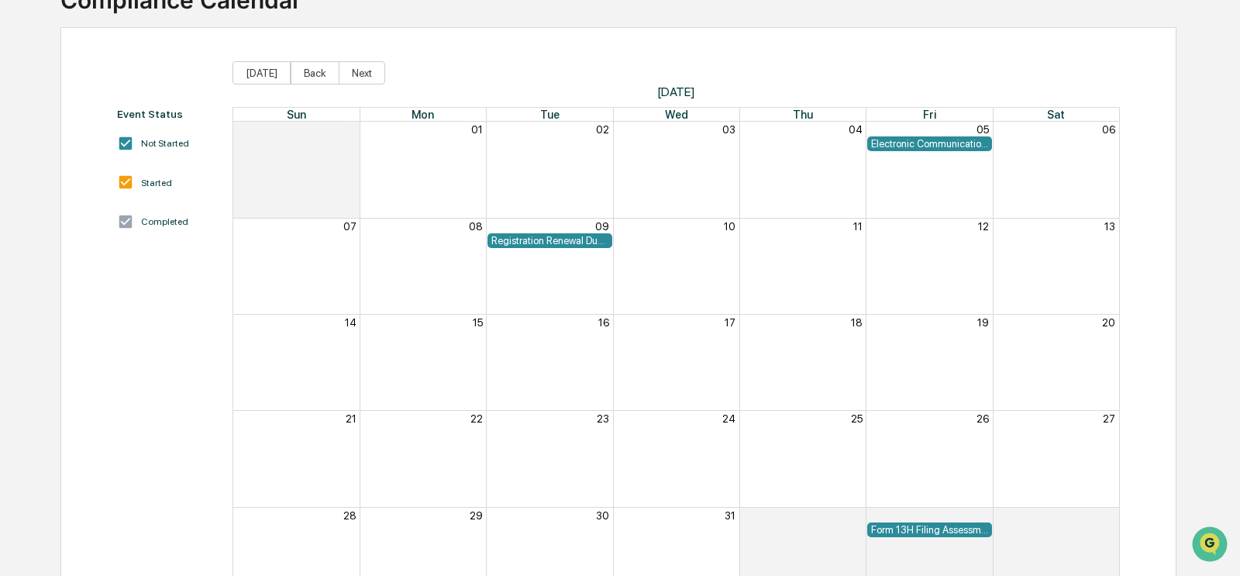
scroll to position [126, 0]
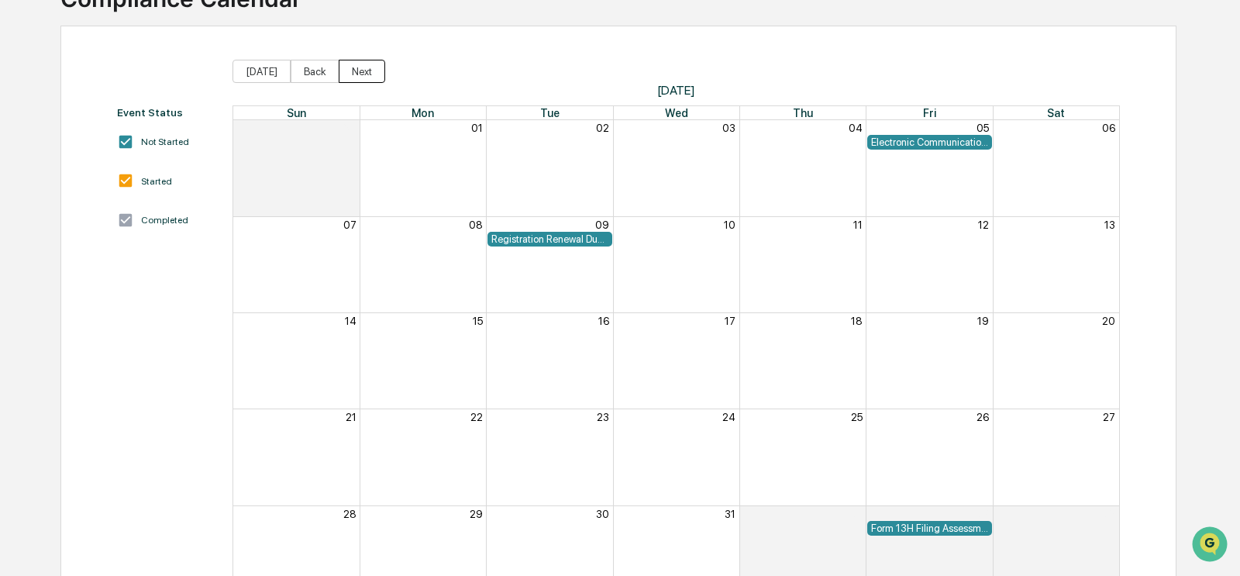
click at [367, 74] on button "Next" at bounding box center [362, 71] width 46 height 23
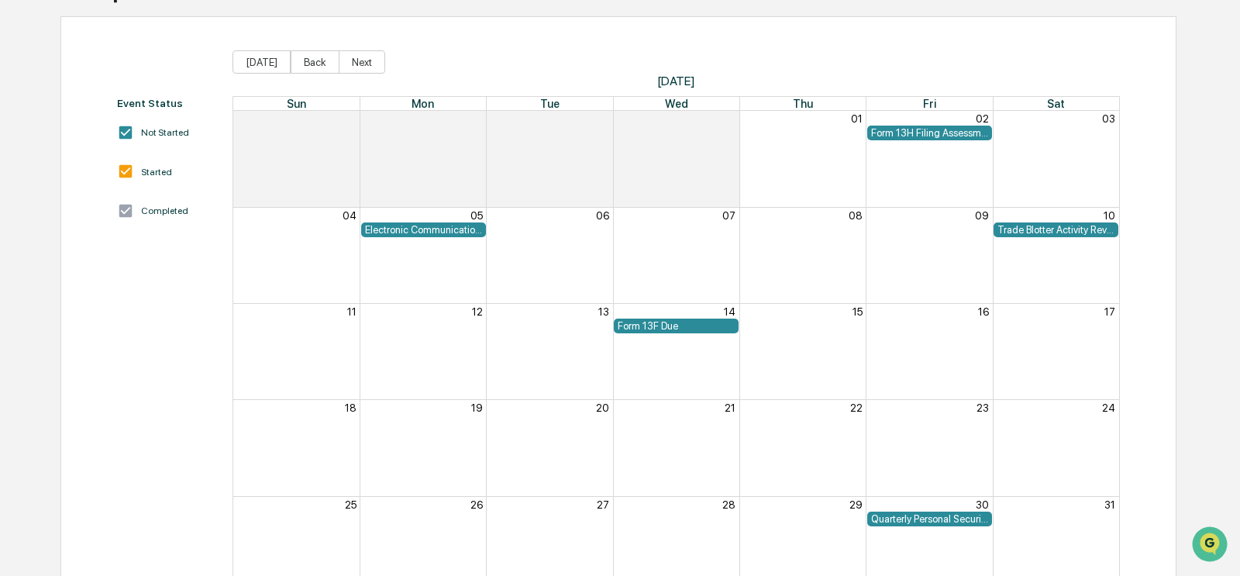
scroll to position [152, 0]
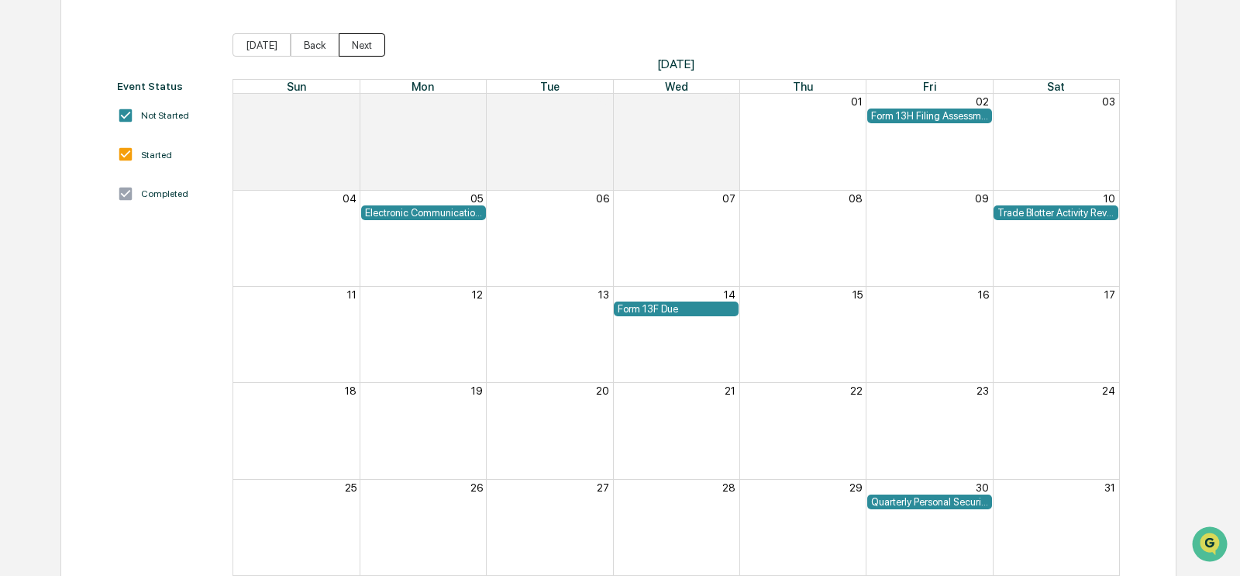
click at [356, 50] on button "Next" at bounding box center [362, 44] width 46 height 23
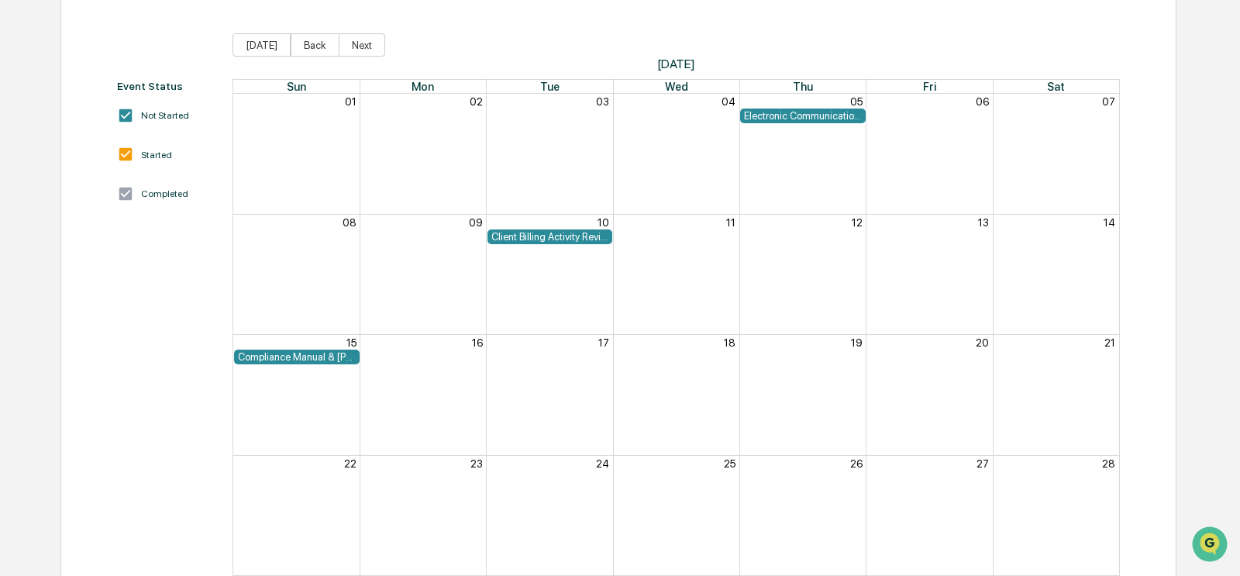
scroll to position [79, 0]
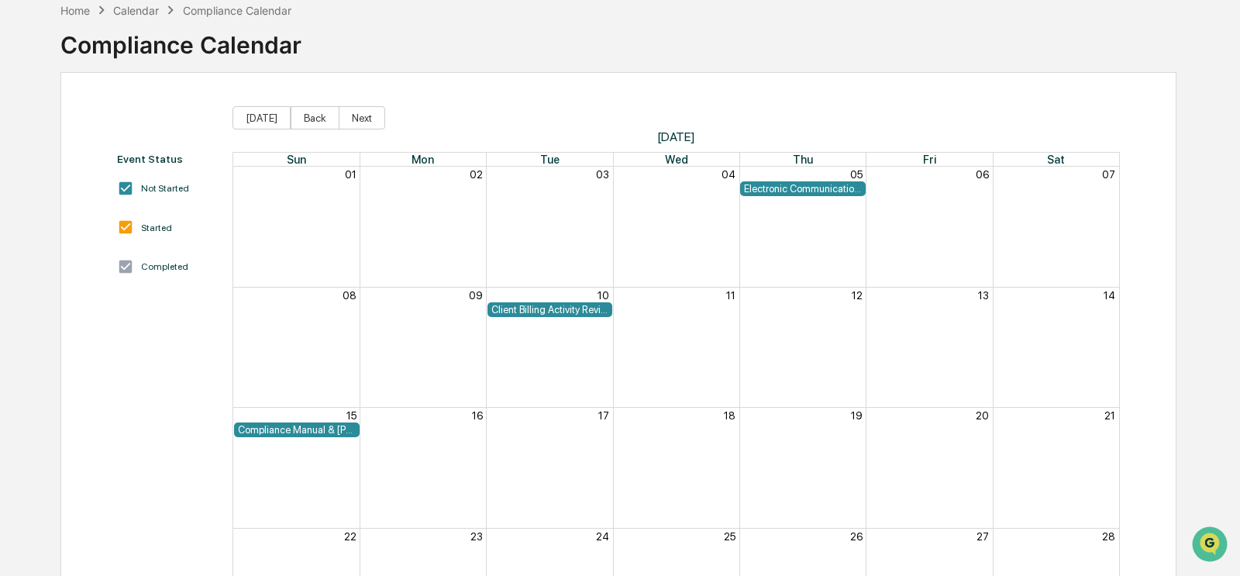
click at [332, 431] on div "Compliance Manual & [PERSON_NAME] Attestation Due (Annual)" at bounding box center [296, 430] width 117 height 12
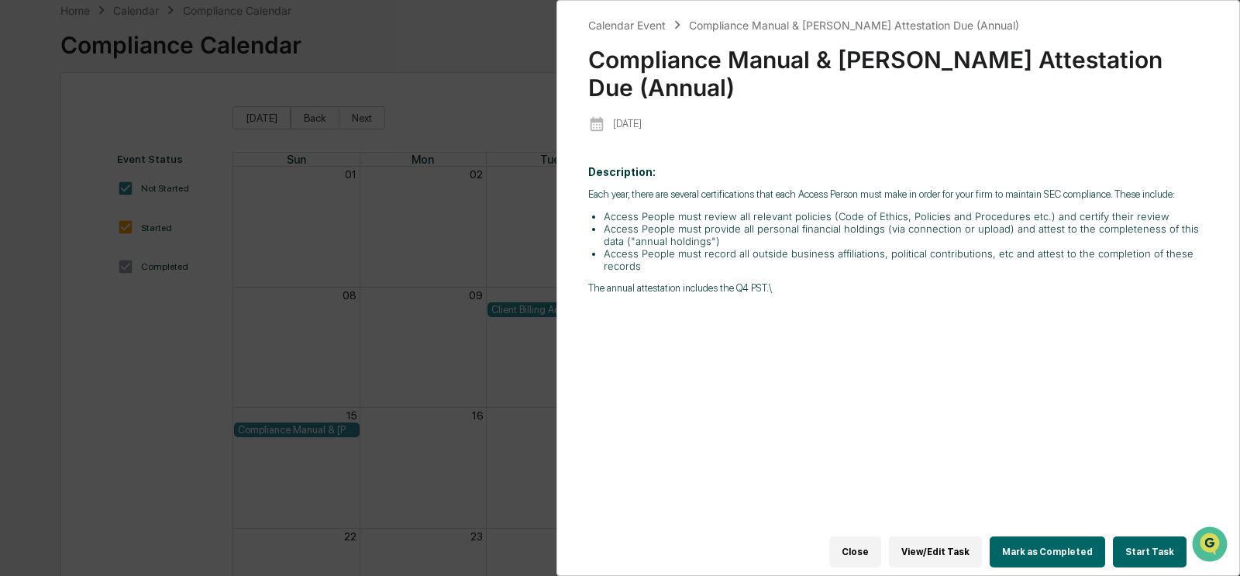
click at [362, 322] on div "Calendar Event Compliance Manual & [PERSON_NAME] Attestation Due (Annual) Compl…" at bounding box center [620, 288] width 1240 height 576
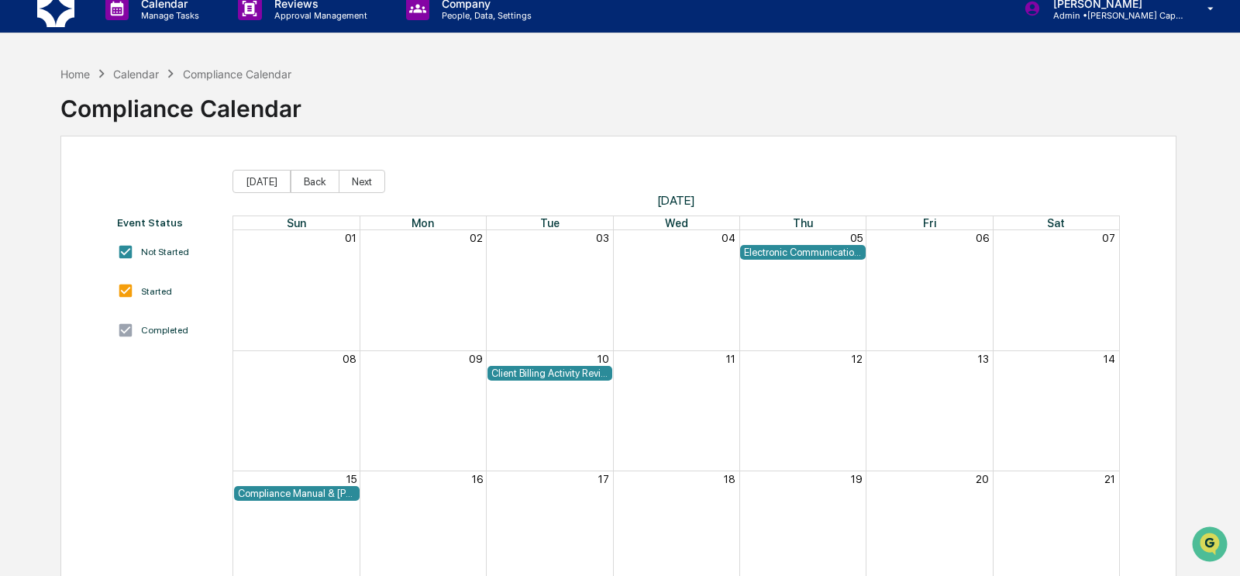
scroll to position [0, 0]
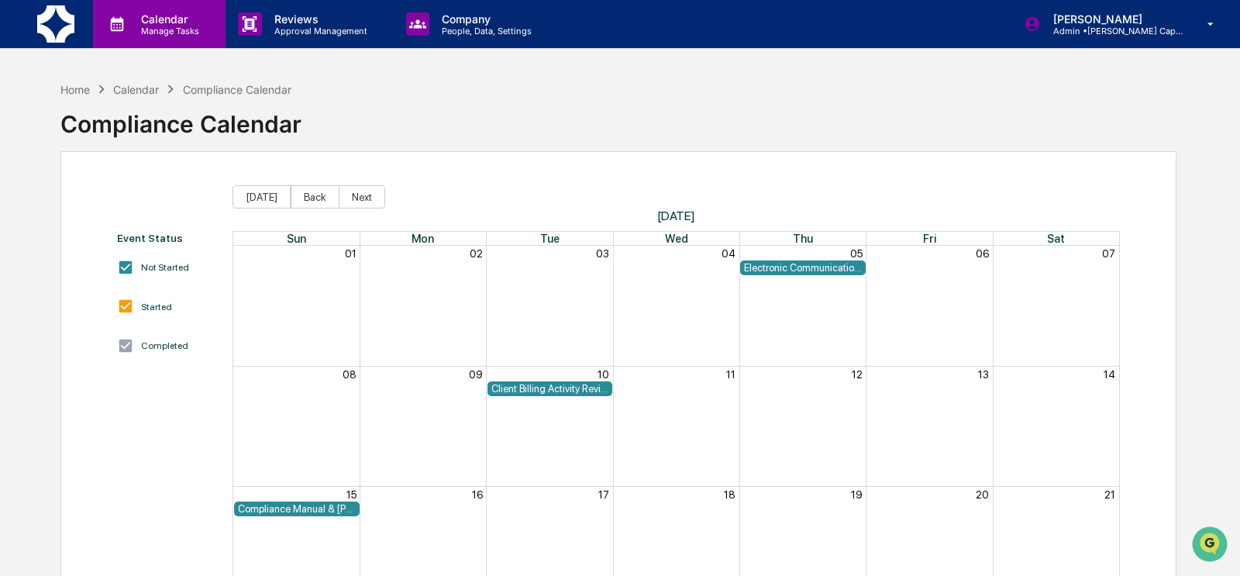
click at [156, 29] on p "Manage Tasks" at bounding box center [168, 31] width 78 height 11
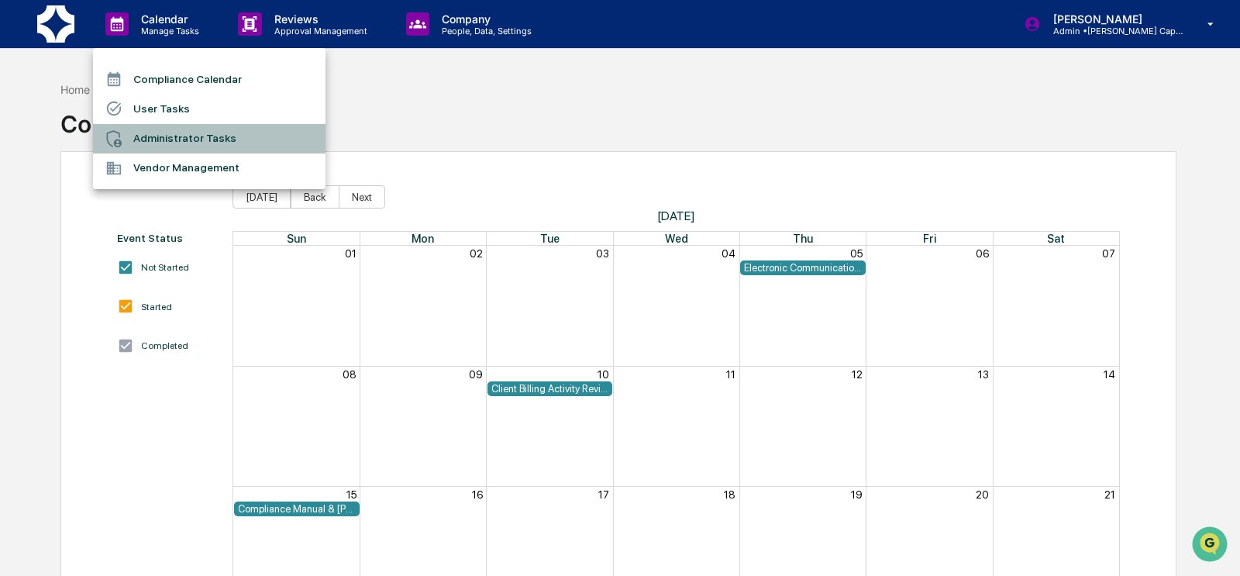
click at [167, 129] on li "Administrator Tasks" at bounding box center [209, 138] width 232 height 29
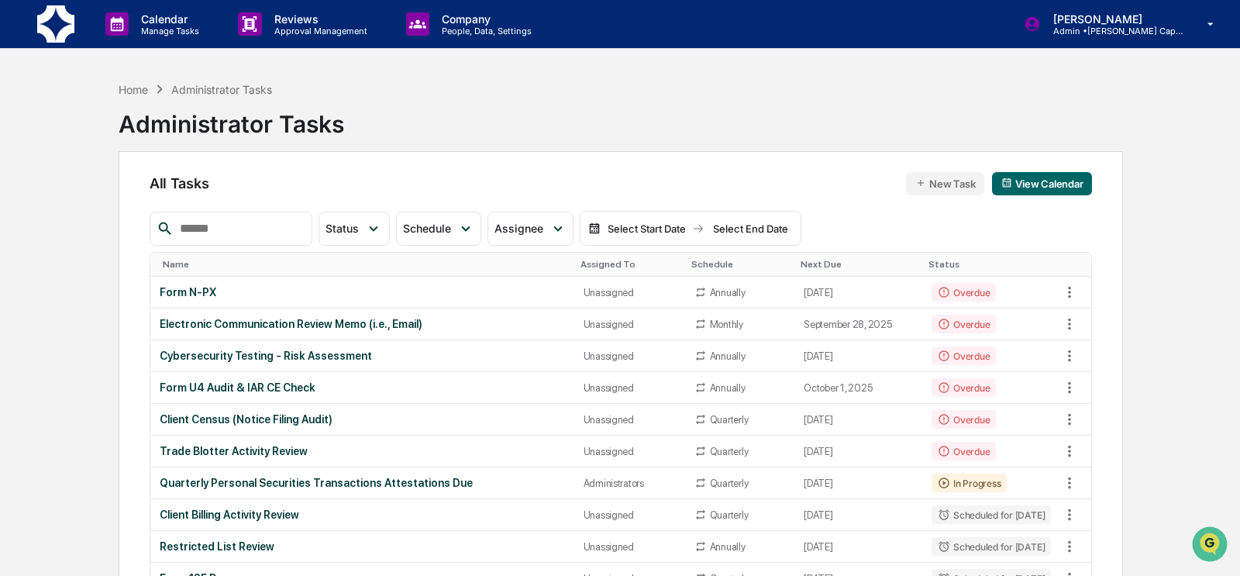
click at [848, 188] on button "New Task" at bounding box center [945, 183] width 78 height 23
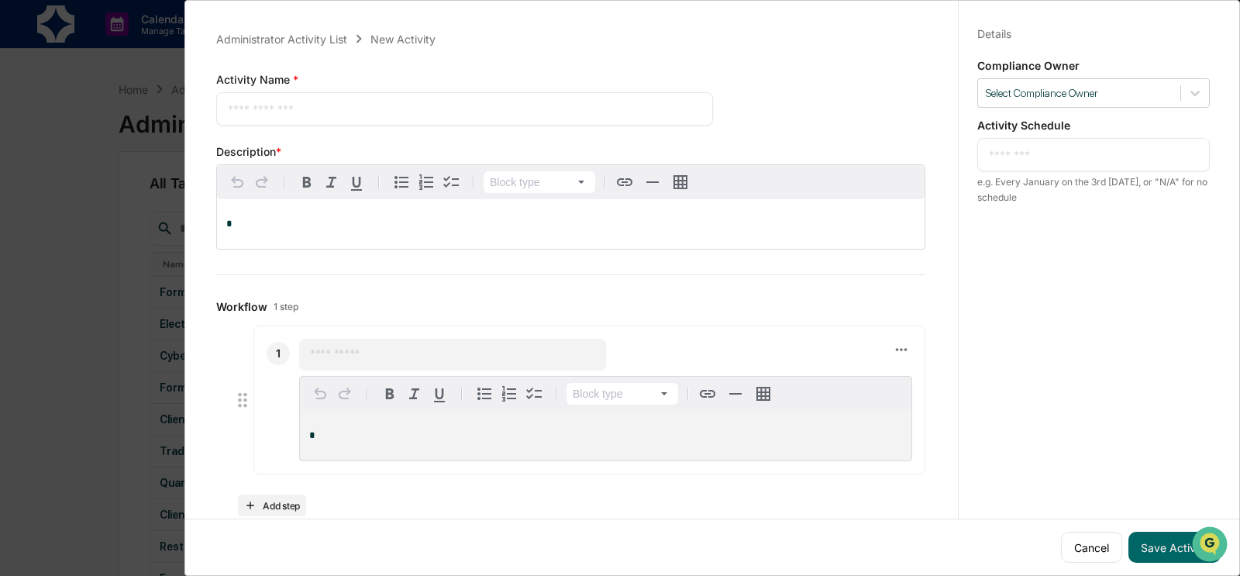
click at [318, 113] on textarea at bounding box center [464, 109] width 473 height 16
type textarea "**********"
click at [330, 231] on div "*" at bounding box center [570, 224] width 707 height 50
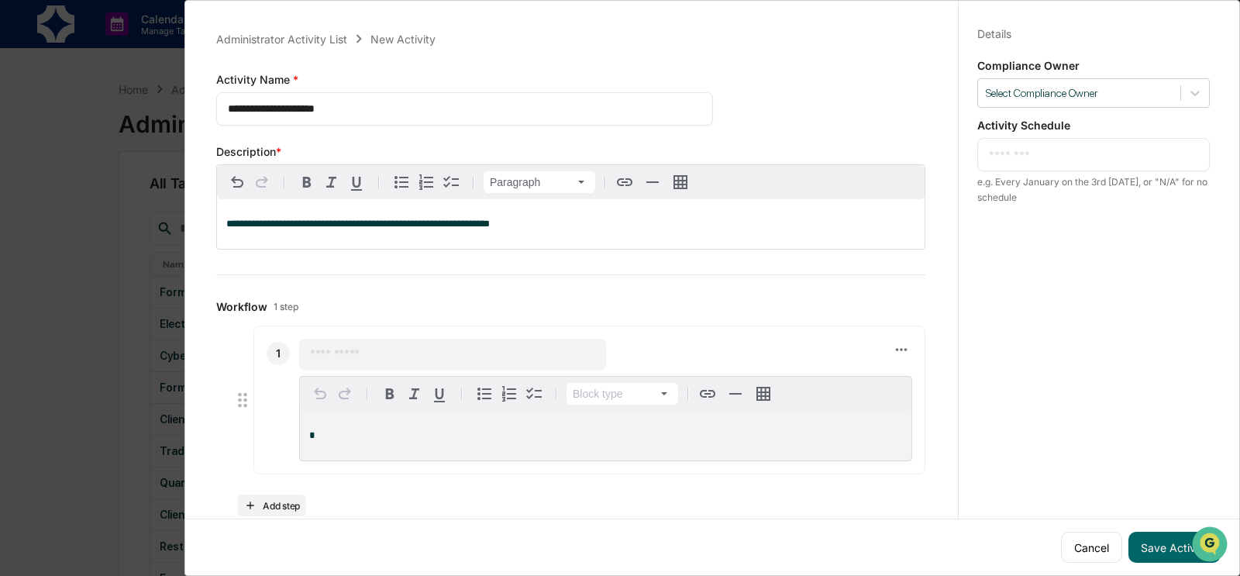
click at [848, 158] on textarea at bounding box center [1093, 154] width 209 height 16
type textarea "**********"
drag, startPoint x: 443, startPoint y: 357, endPoint x: 433, endPoint y: 359, distance: 10.2
click at [443, 357] on input "text" at bounding box center [452, 353] width 285 height 15
type input "*"
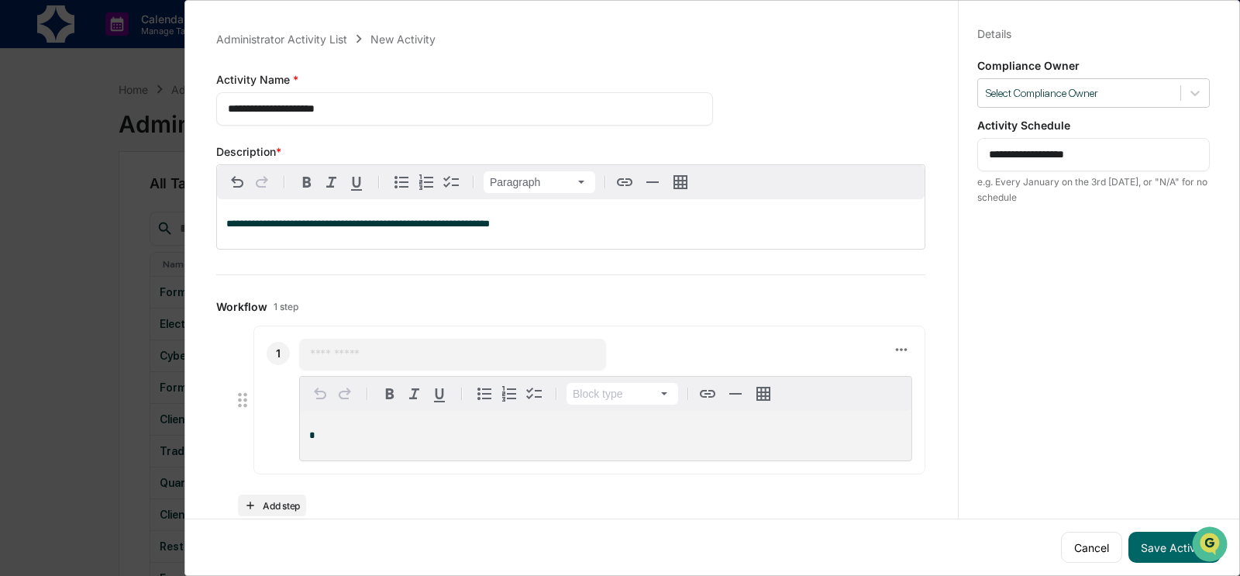
click at [363, 351] on input "text" at bounding box center [452, 353] width 285 height 15
type input "**********"
click at [414, 441] on p "*" at bounding box center [605, 435] width 593 height 11
click at [848, 551] on button "Save Activity" at bounding box center [1174, 546] width 92 height 31
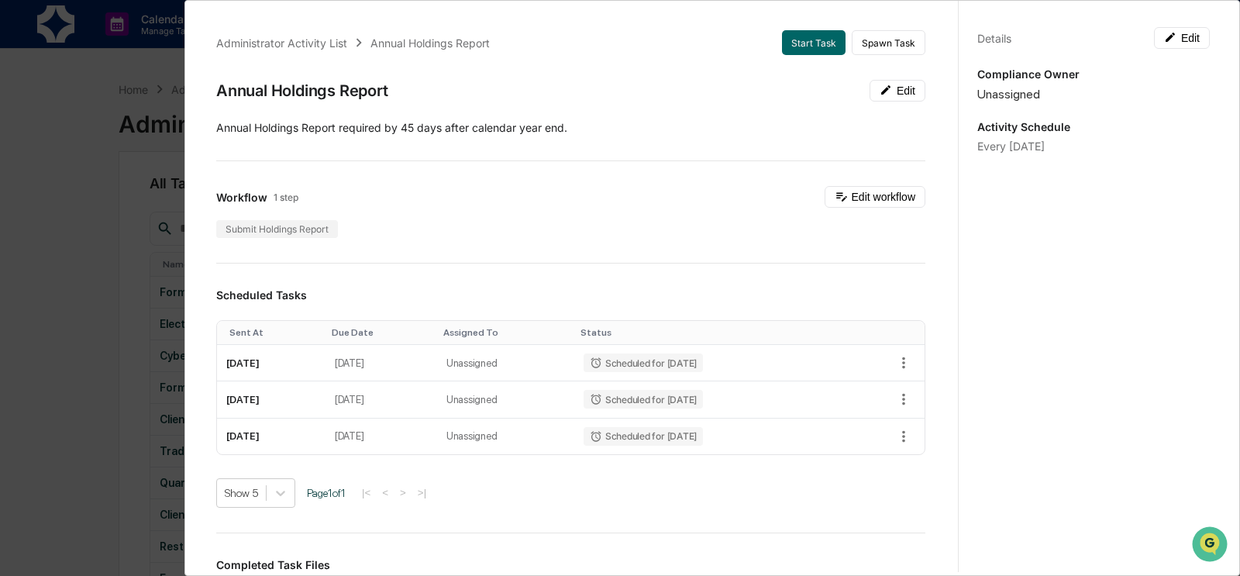
click at [67, 230] on div "Administrator Activity List Annual Holdings Report Start Task Spawn Task Annual…" at bounding box center [620, 288] width 1240 height 576
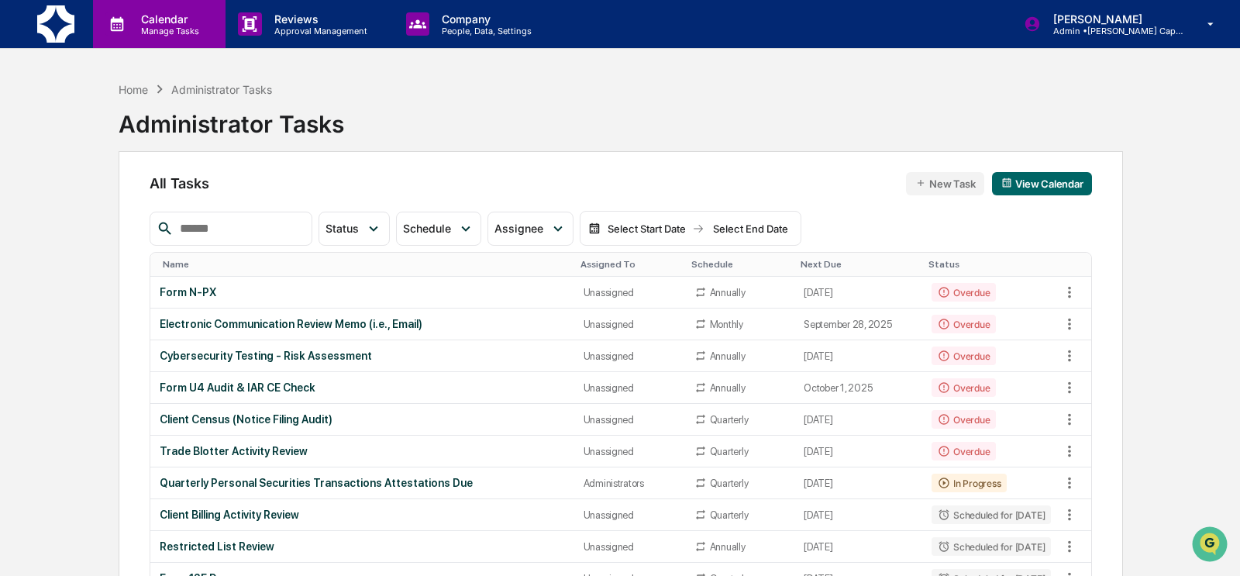
click at [170, 22] on p "Calendar" at bounding box center [168, 18] width 78 height 13
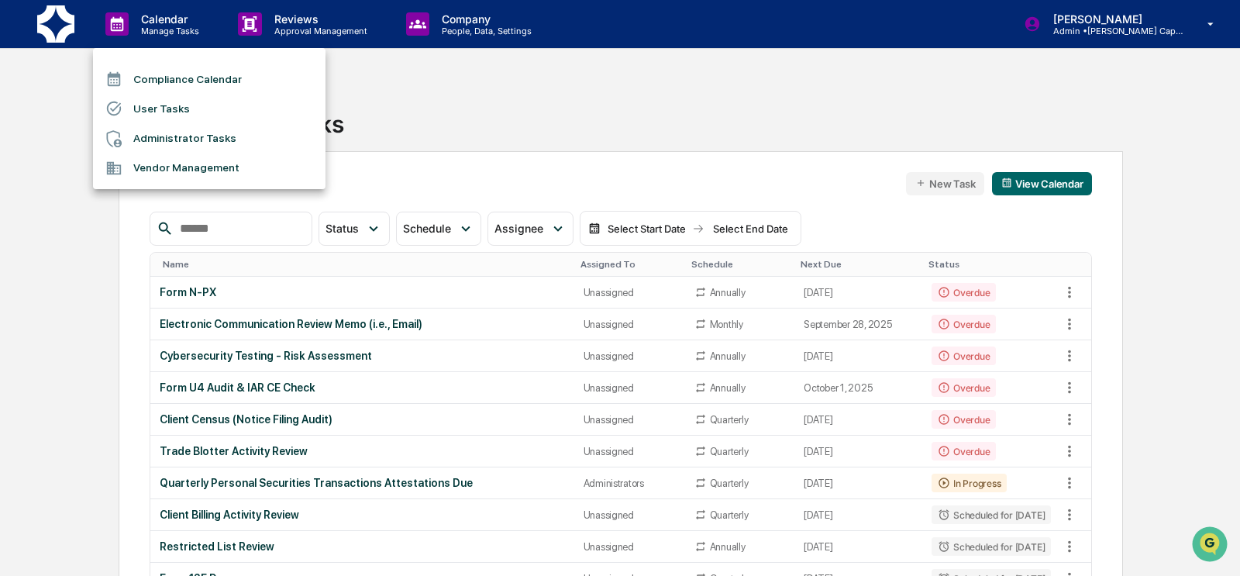
click at [196, 77] on li "Compliance Calendar" at bounding box center [209, 78] width 232 height 29
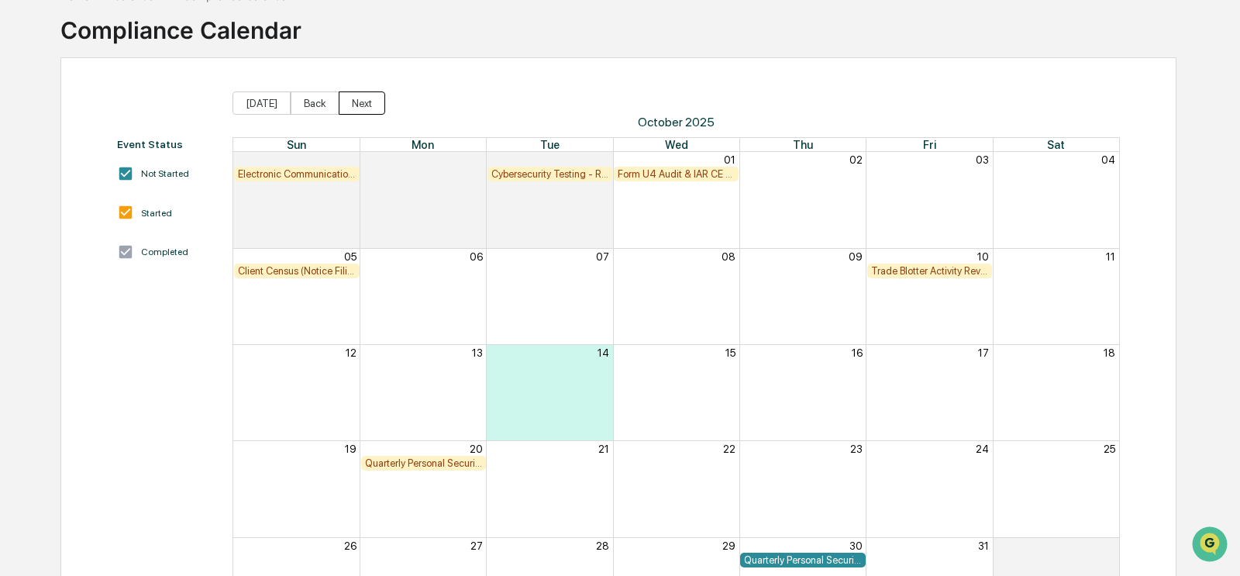
click at [361, 98] on button "Next" at bounding box center [362, 102] width 46 height 23
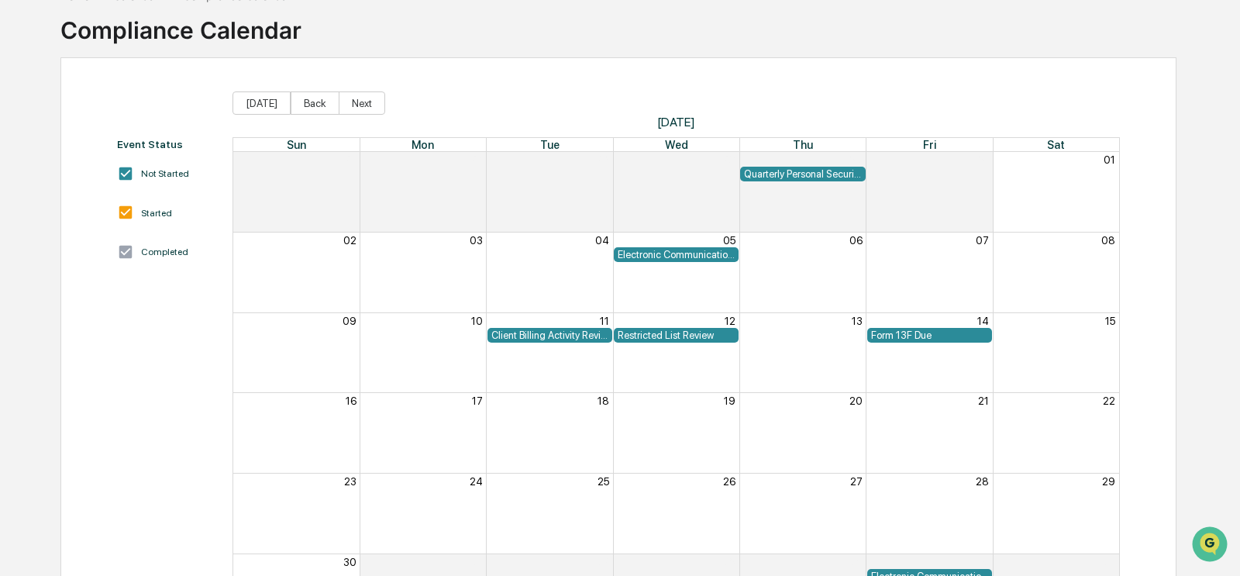
scroll to position [20, 0]
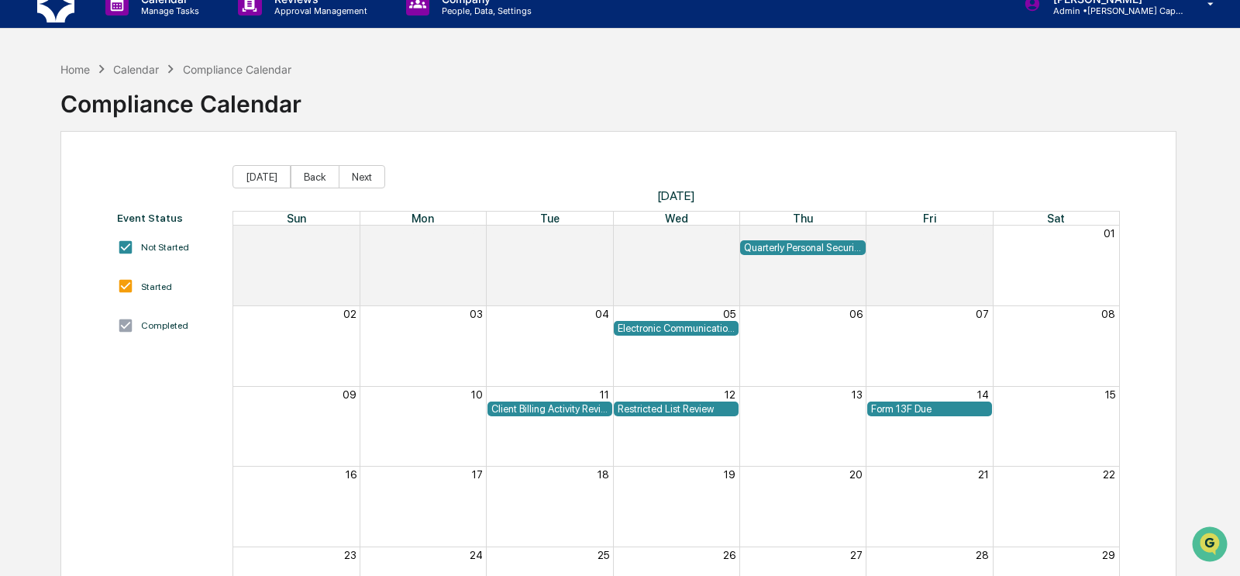
click at [361, 98] on div "Home Calendar Compliance Calendar Compliance Calendar" at bounding box center [618, 91] width 1116 height 77
click at [374, 167] on button "Next" at bounding box center [362, 176] width 46 height 23
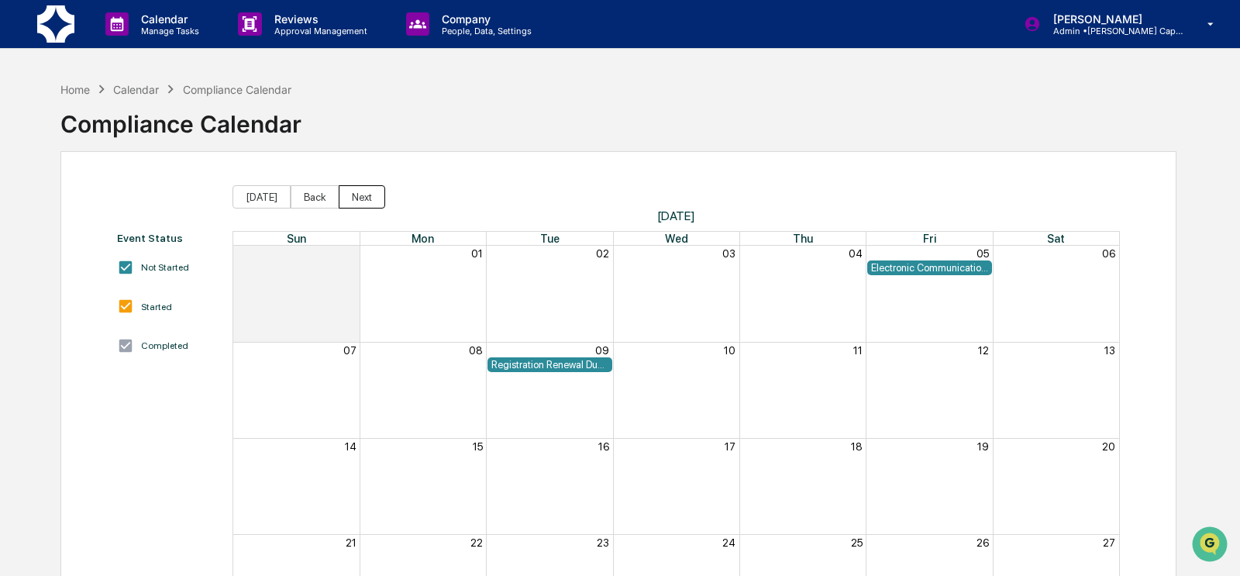
click at [374, 185] on button "Next" at bounding box center [362, 196] width 46 height 23
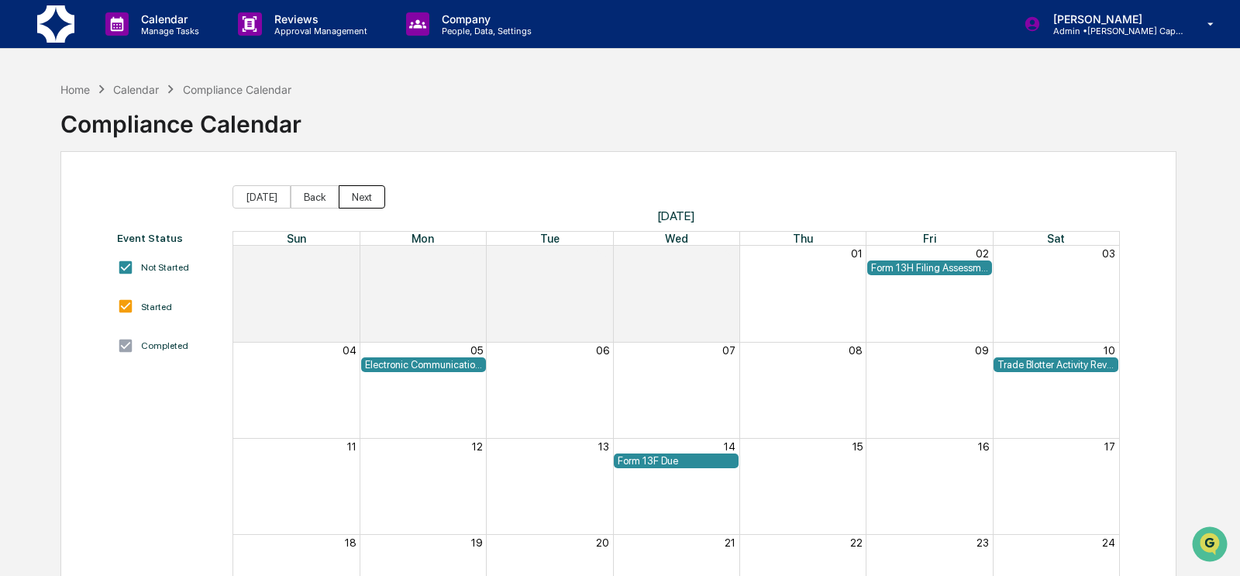
click at [374, 194] on button "Next" at bounding box center [362, 196] width 46 height 23
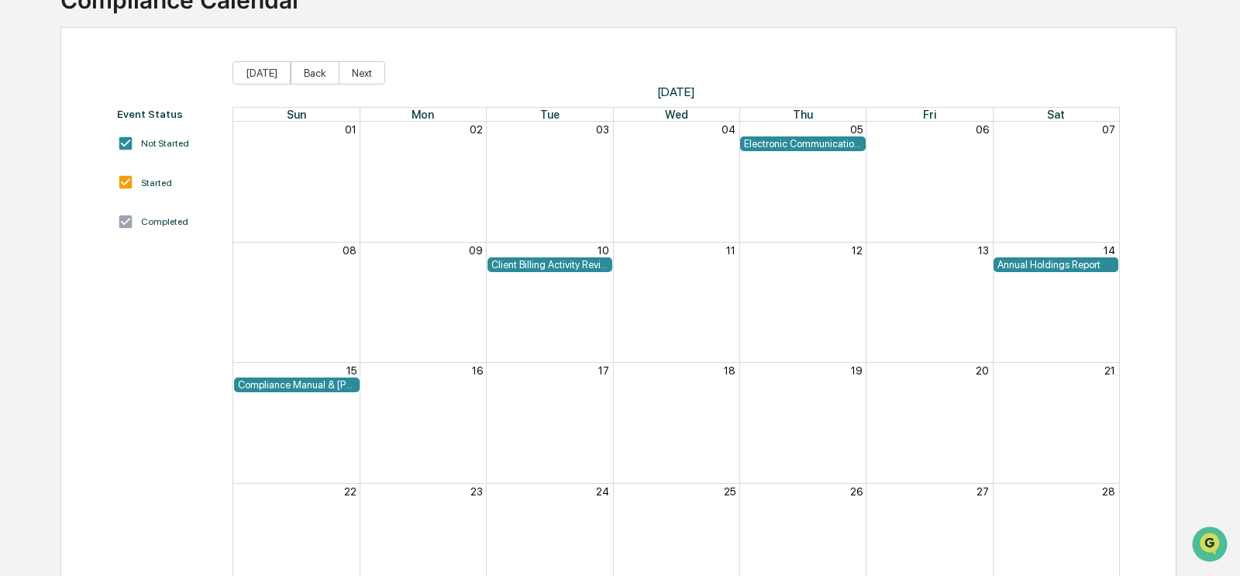
scroll to position [133, 0]
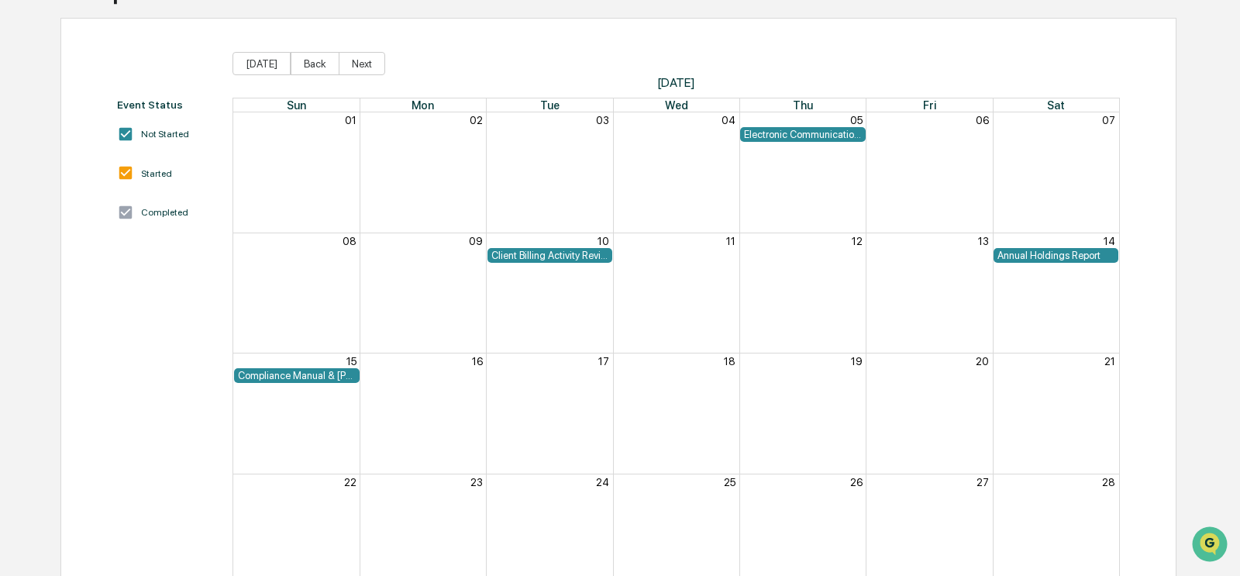
click at [848, 250] on div "Annual Holdings Report" at bounding box center [1055, 255] width 117 height 12
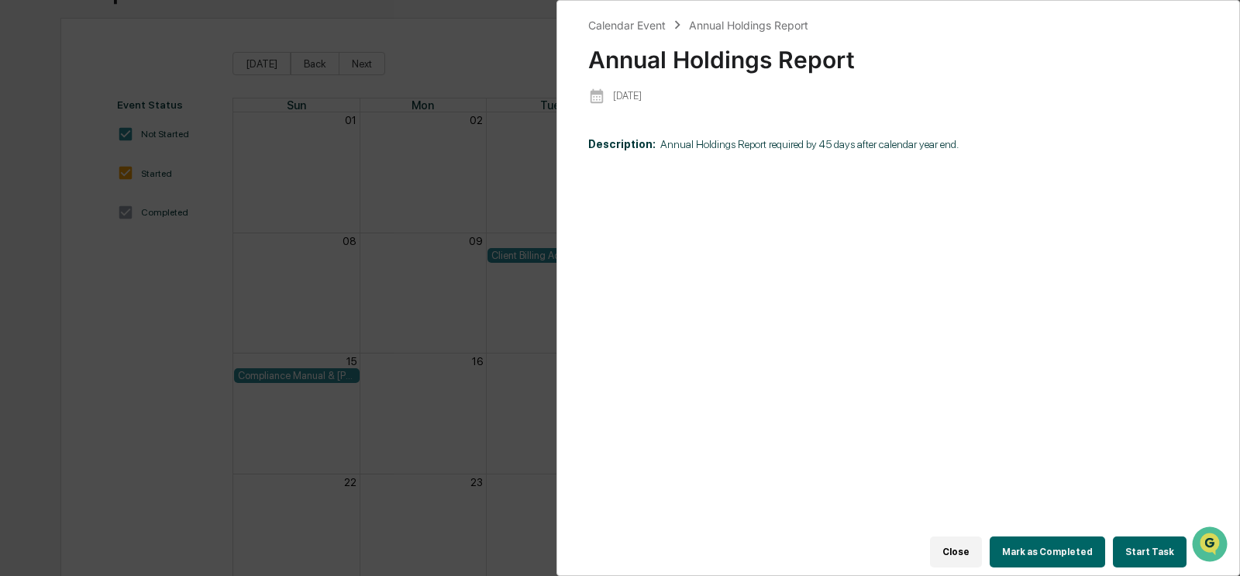
click at [166, 390] on div "Calendar Event Annual Holdings Report Annual Holdings Report [DATE] Description…" at bounding box center [620, 288] width 1240 height 576
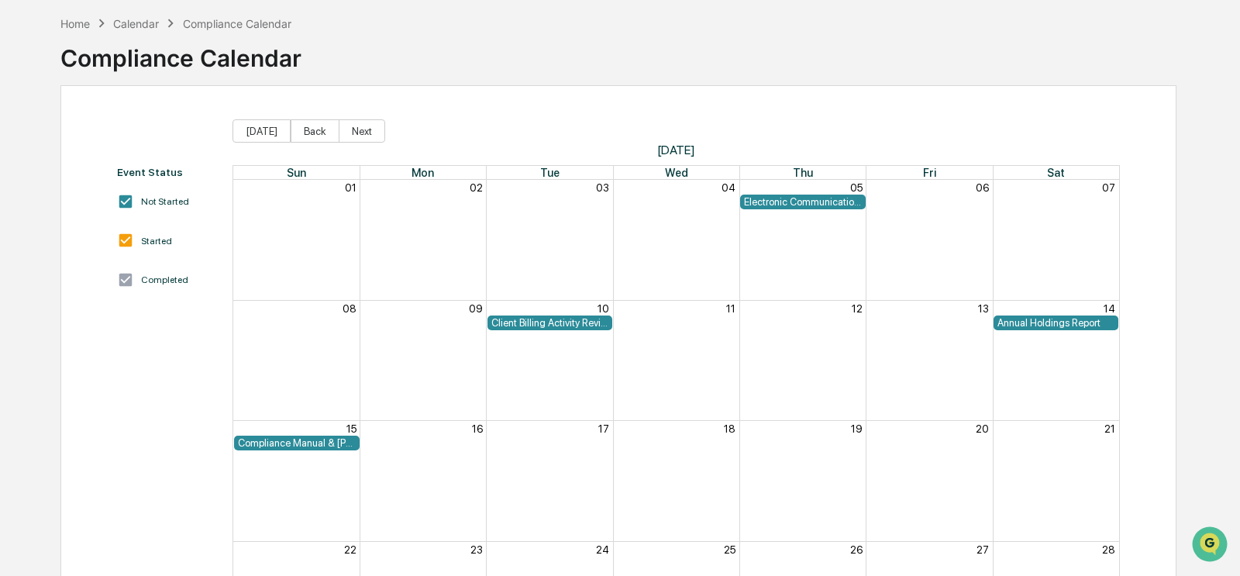
scroll to position [0, 0]
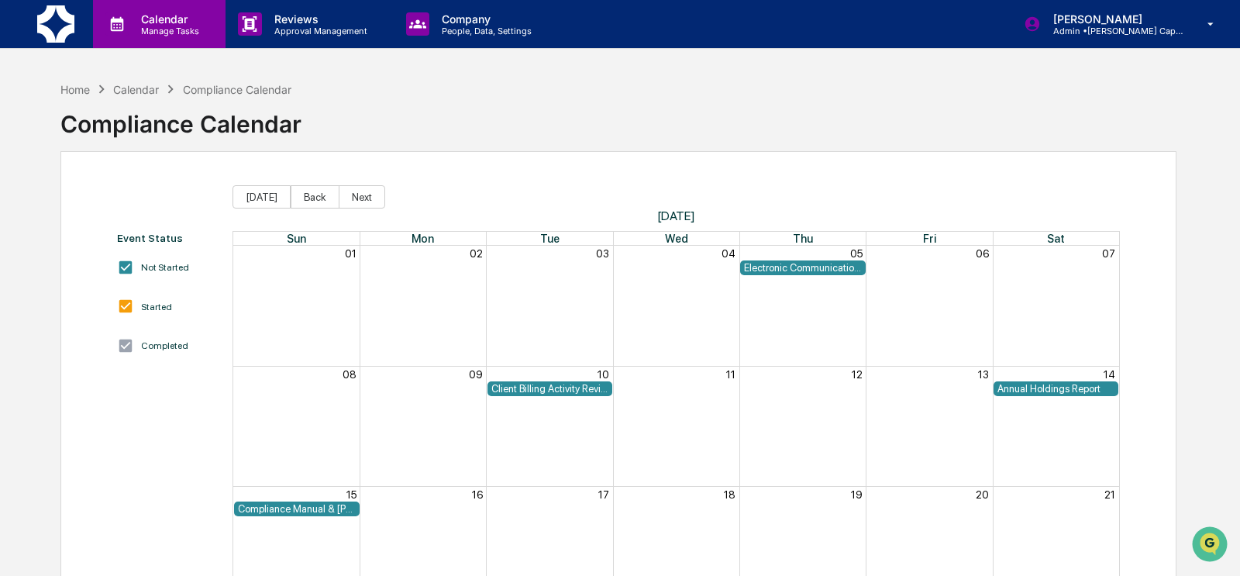
click at [124, 26] on icon at bounding box center [116, 23] width 23 height 23
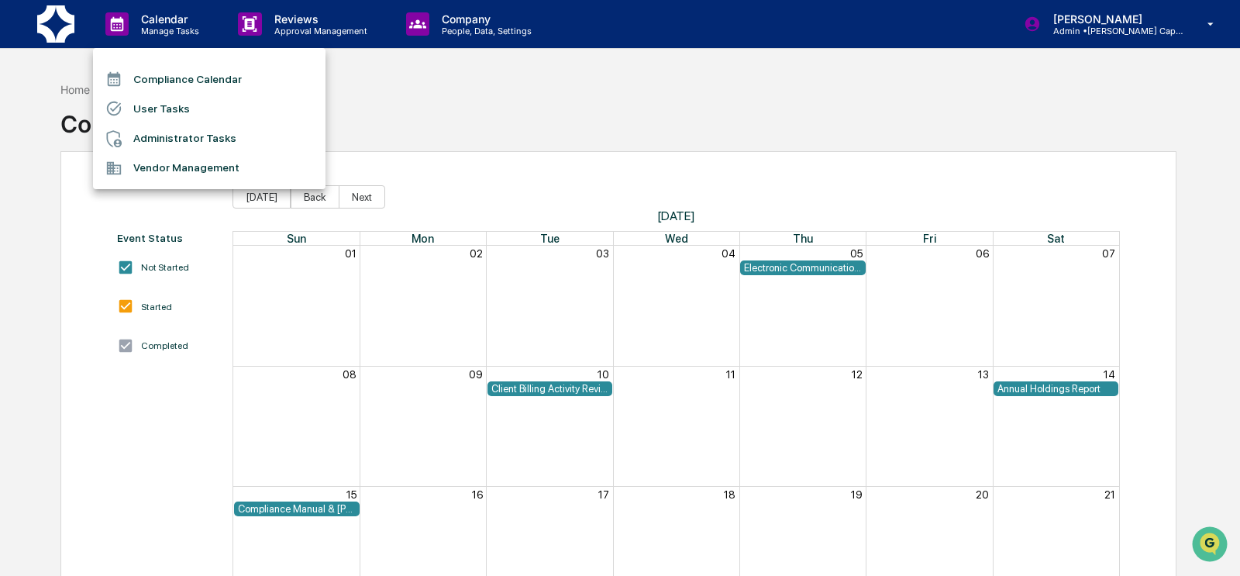
click at [181, 132] on li "Administrator Tasks" at bounding box center [209, 138] width 232 height 29
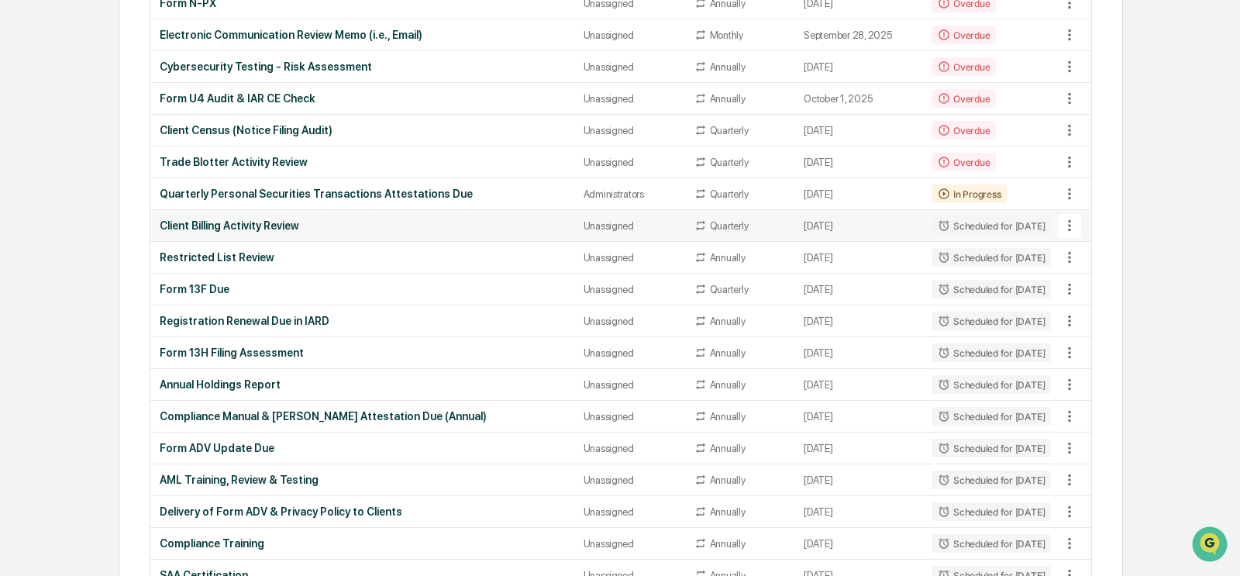
scroll to position [308, 0]
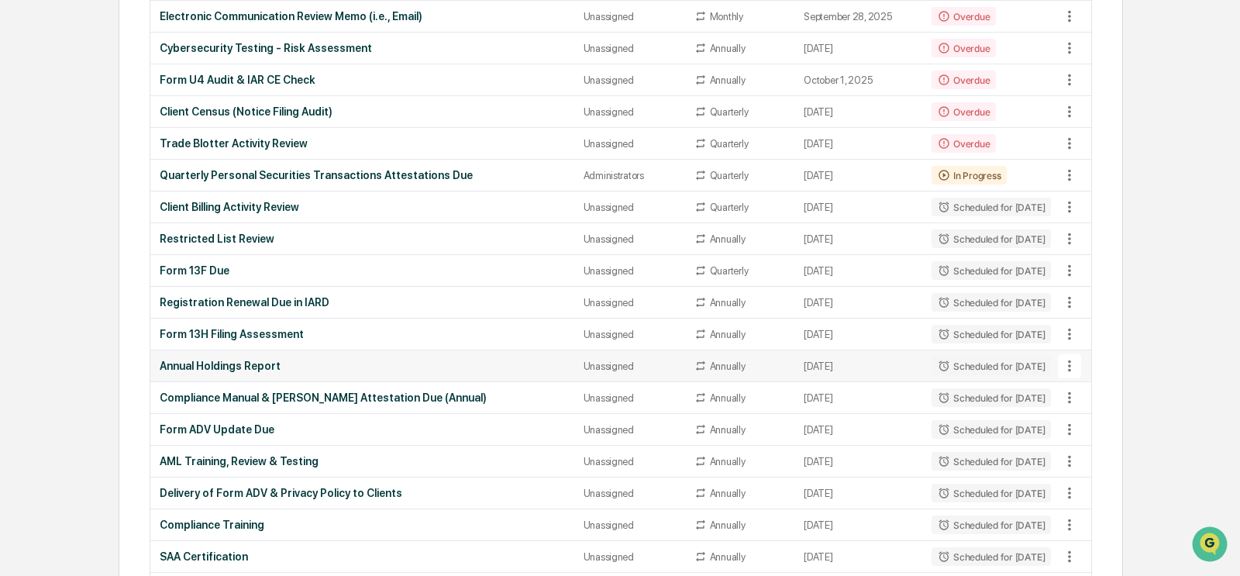
click at [212, 363] on div "Annual Holdings Report" at bounding box center [362, 365] width 405 height 12
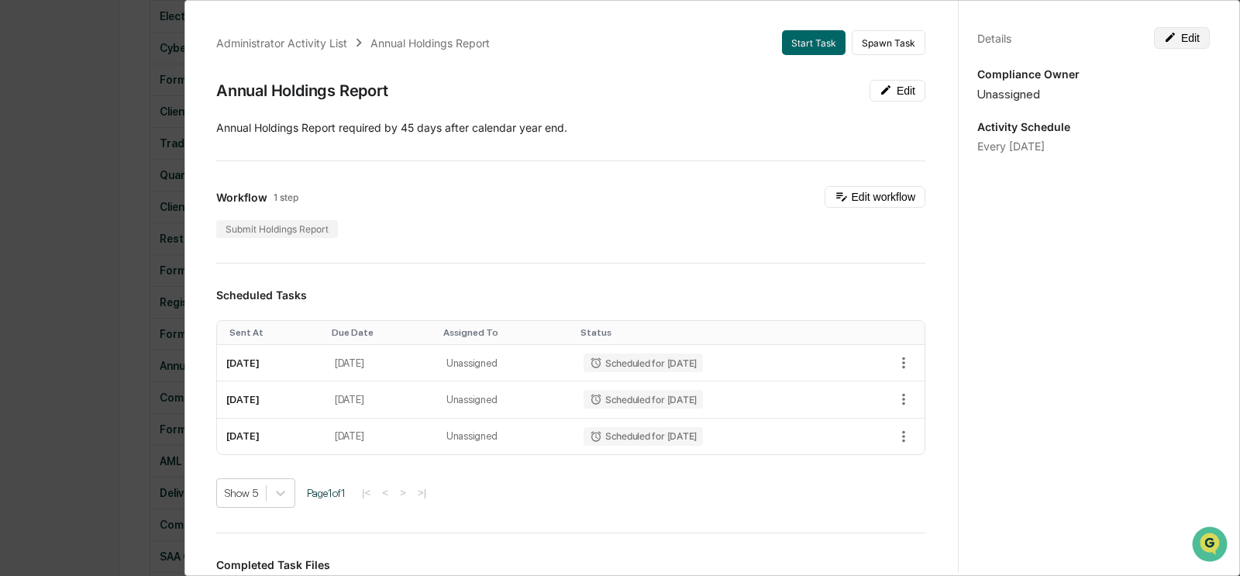
click at [848, 37] on button "Edit" at bounding box center [1182, 38] width 56 height 22
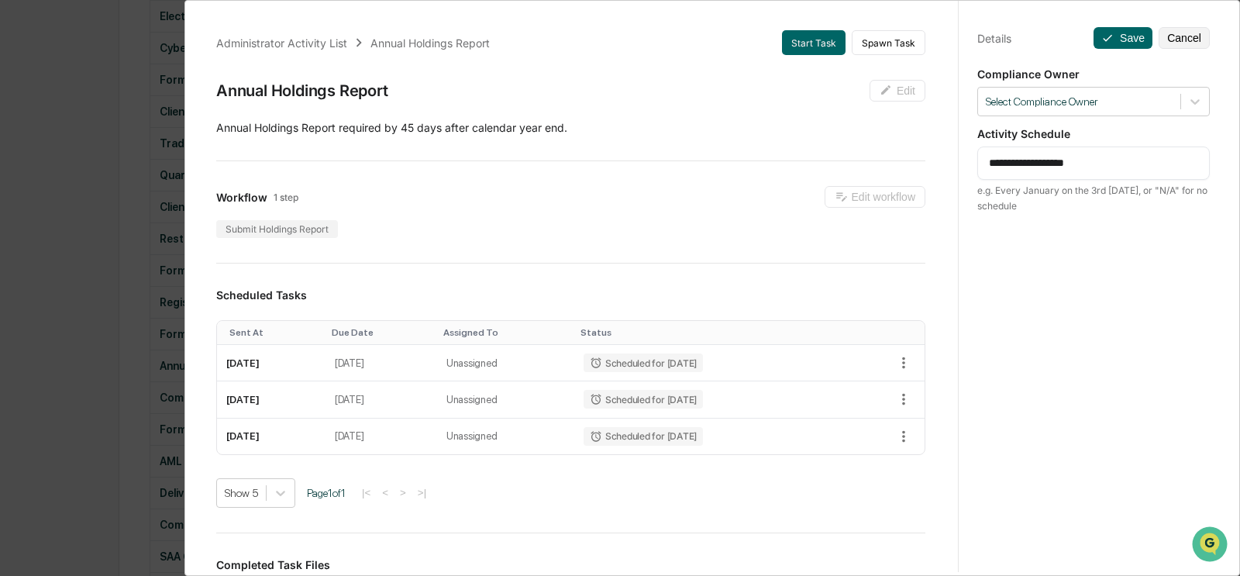
click at [848, 163] on textarea "**********" at bounding box center [1094, 163] width 210 height 16
type textarea "**********"
click at [848, 42] on button "Save" at bounding box center [1122, 38] width 59 height 22
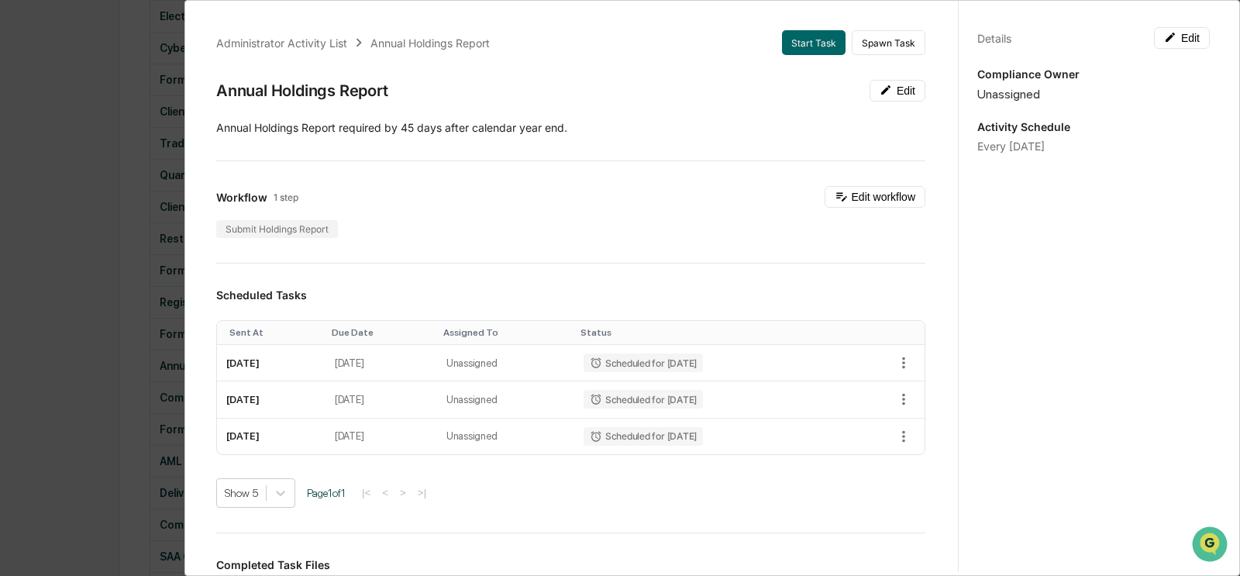
click at [90, 239] on div "Administrator Activity List Annual Holdings Report Start Task Spawn Task Annual…" at bounding box center [620, 288] width 1240 height 576
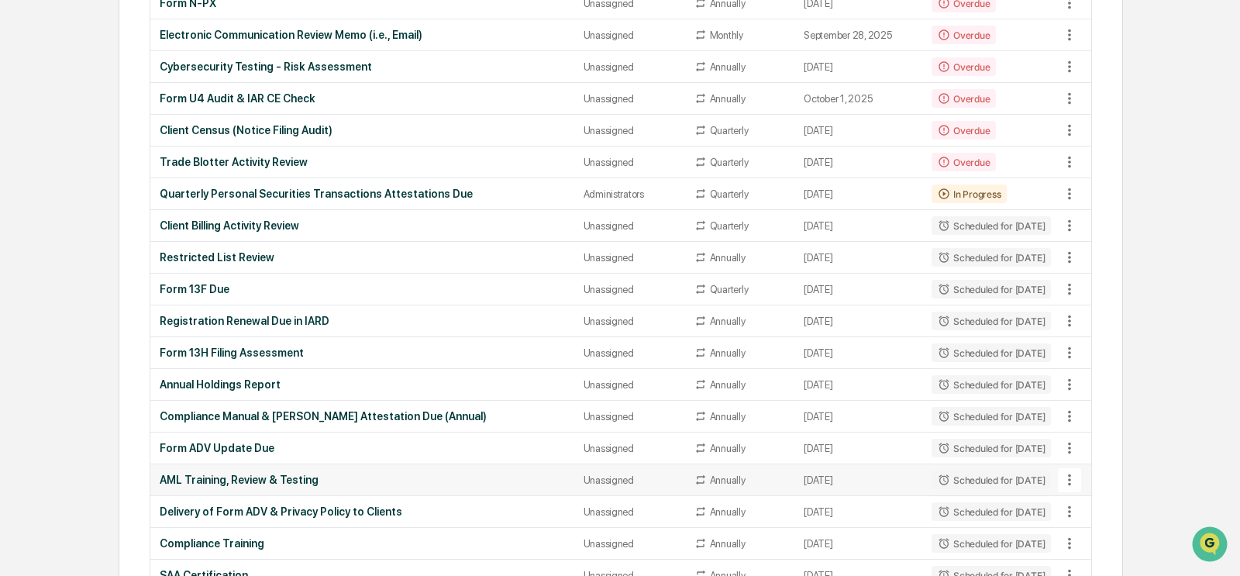
scroll to position [293, 0]
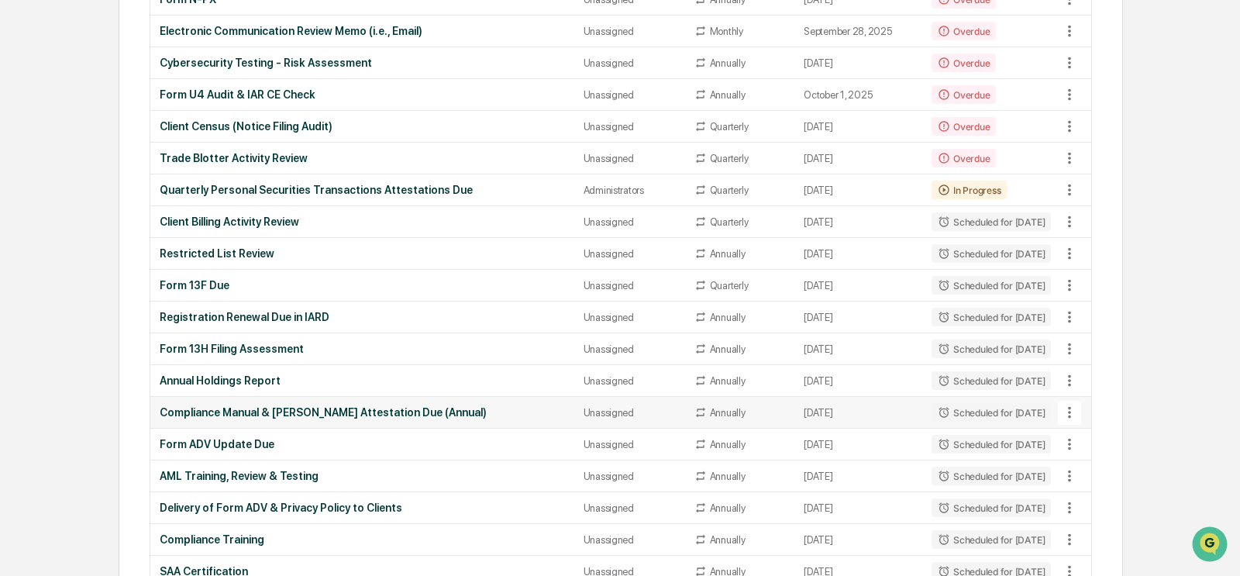
click at [263, 406] on div "Compliance Manual & [PERSON_NAME] Attestation Due (Annual)" at bounding box center [362, 412] width 405 height 12
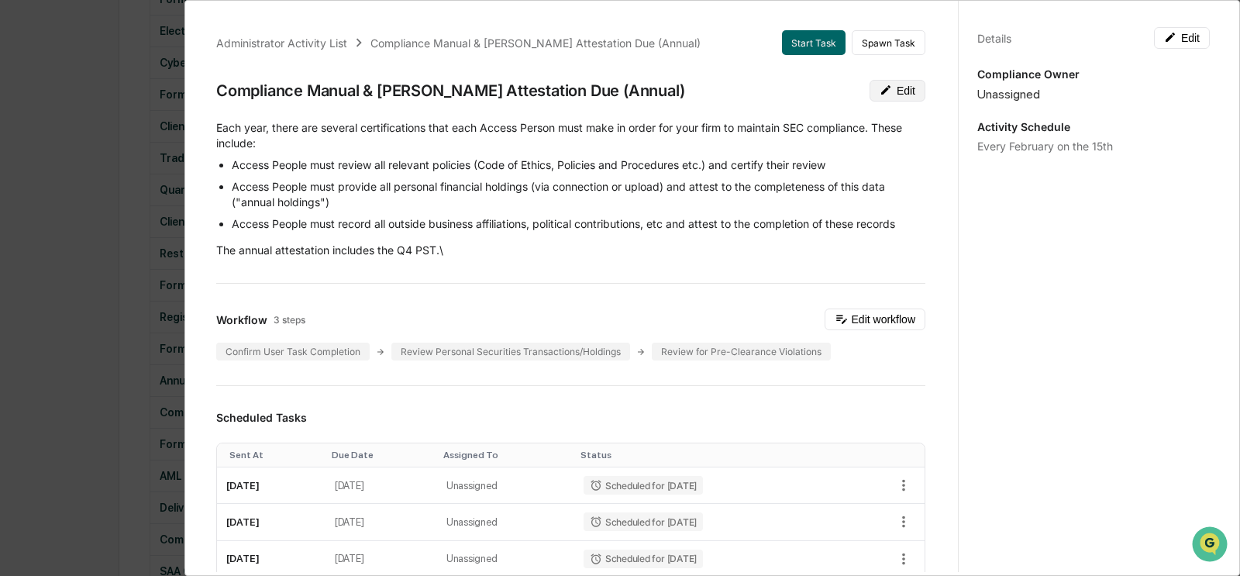
click at [848, 96] on button "Edit" at bounding box center [897, 91] width 56 height 22
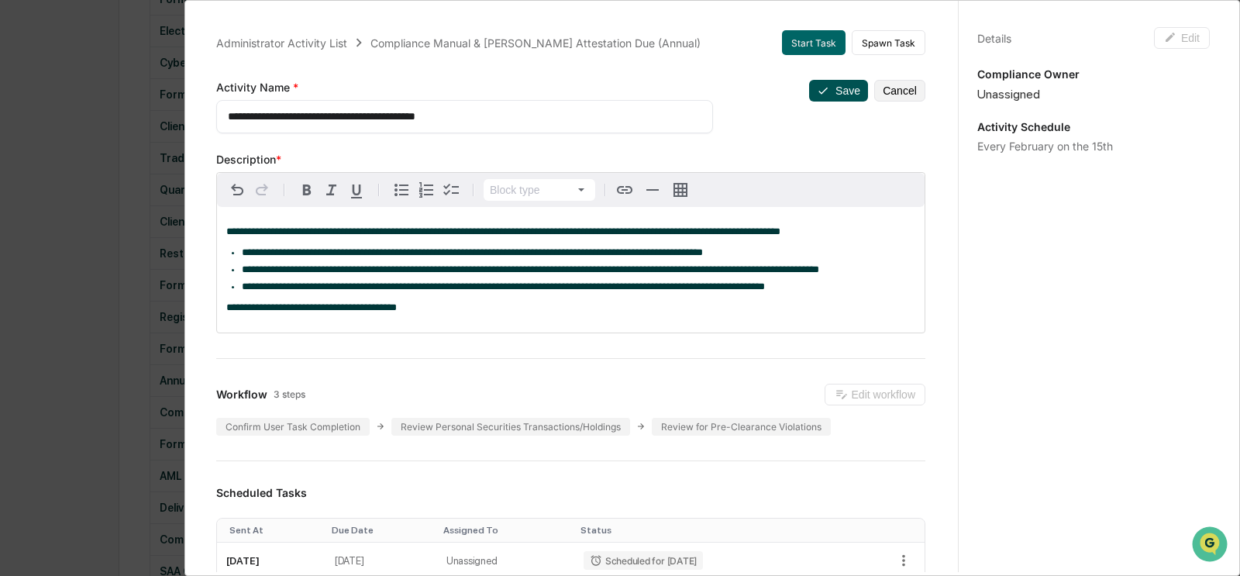
click at [848, 93] on button "Save" at bounding box center [838, 91] width 59 height 22
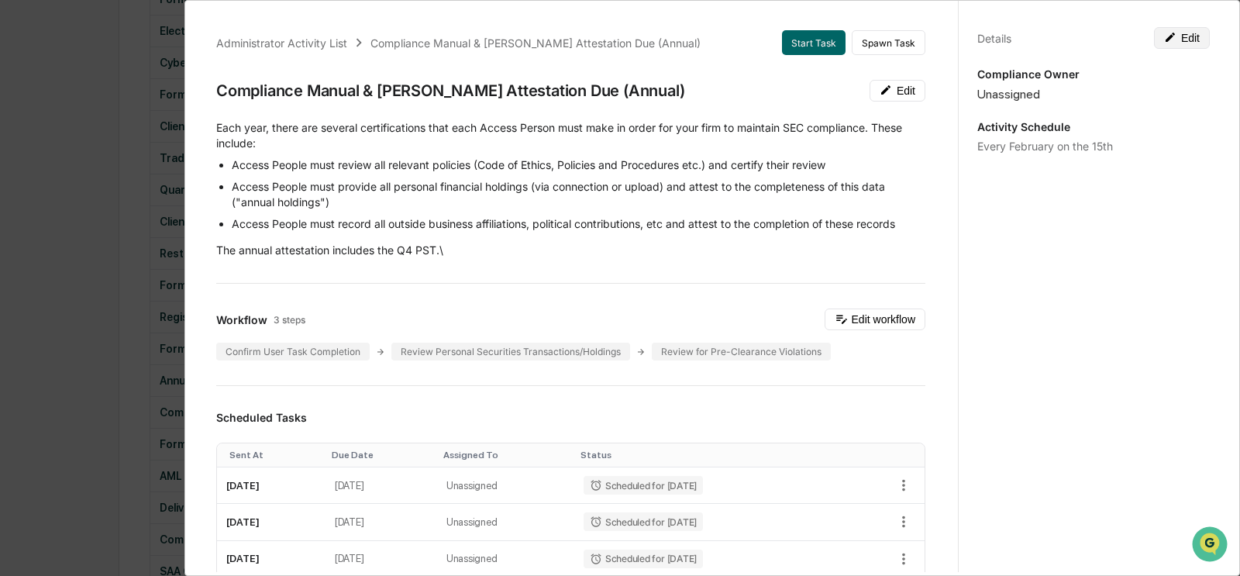
click at [848, 43] on button "Edit" at bounding box center [1182, 38] width 56 height 22
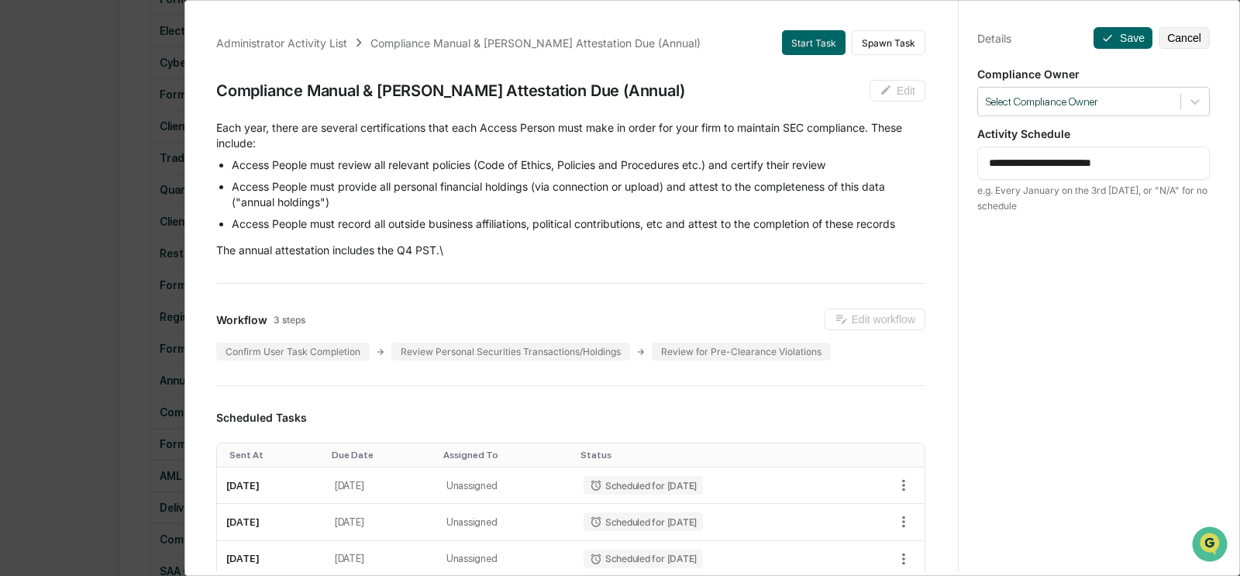
drag, startPoint x: 1116, startPoint y: 162, endPoint x: 1239, endPoint y: 199, distance: 127.9
click at [848, 163] on textarea "**********" at bounding box center [1094, 163] width 210 height 16
type textarea "**********"
click at [848, 32] on icon at bounding box center [1107, 38] width 12 height 12
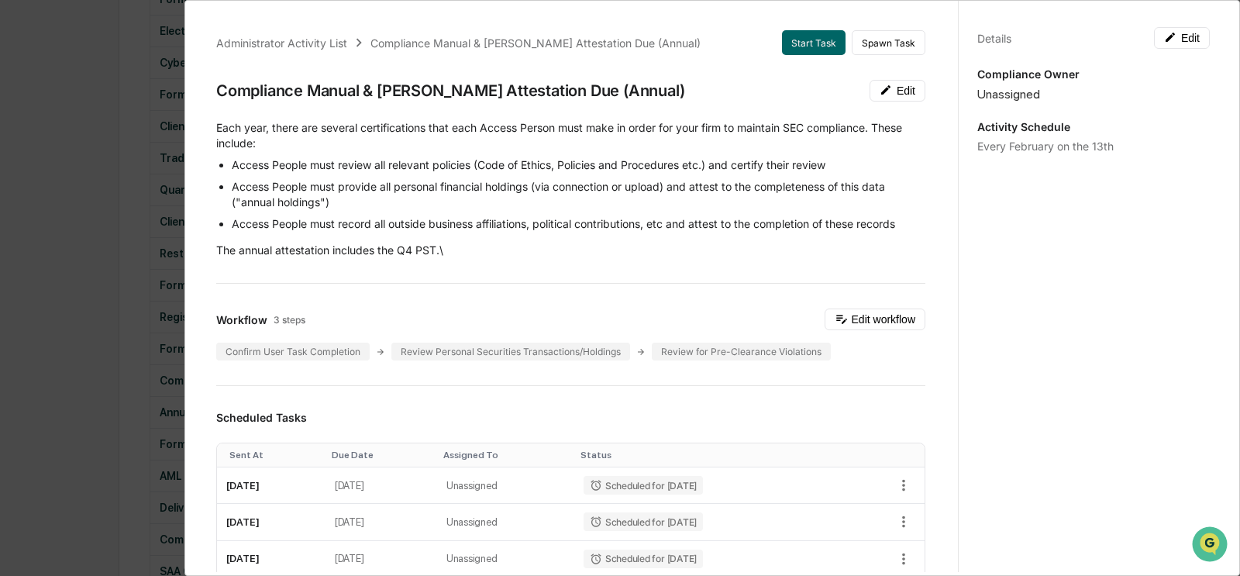
click at [119, 241] on div "Administrator Activity List Compliance Manual & [PERSON_NAME] Attestation Due (…" at bounding box center [620, 288] width 1240 height 576
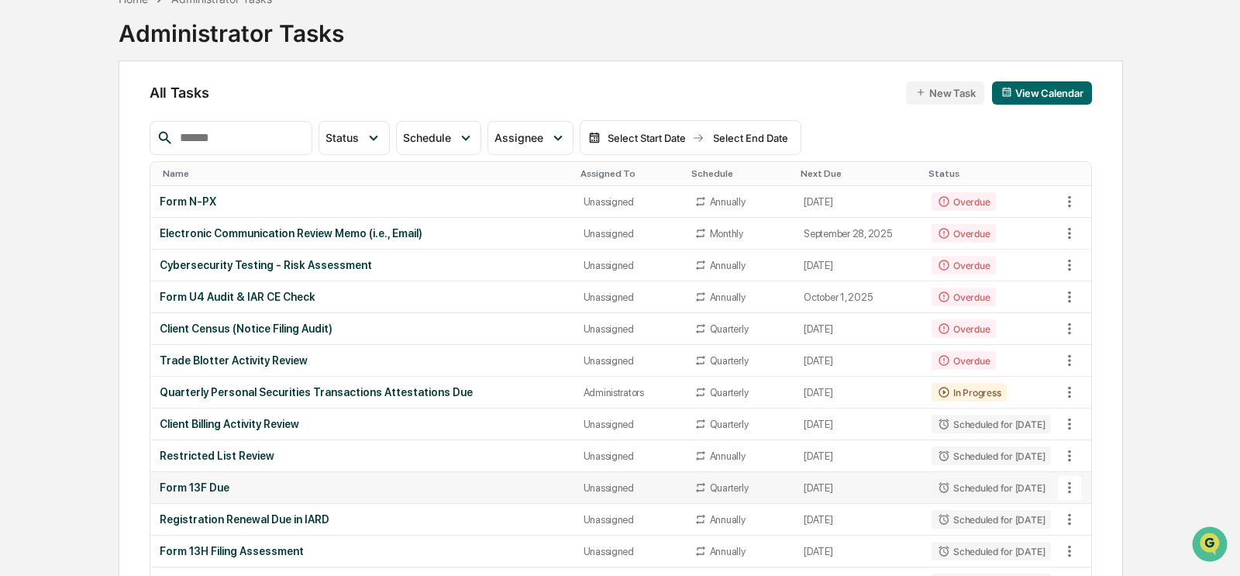
scroll to position [0, 0]
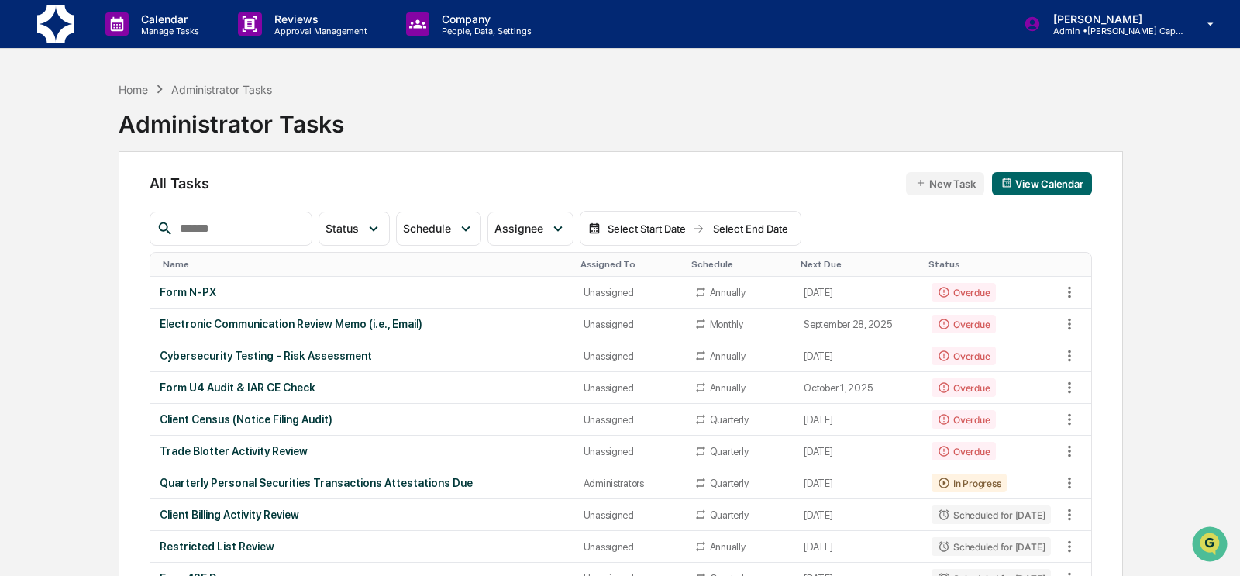
click at [64, 42] on img at bounding box center [55, 23] width 37 height 37
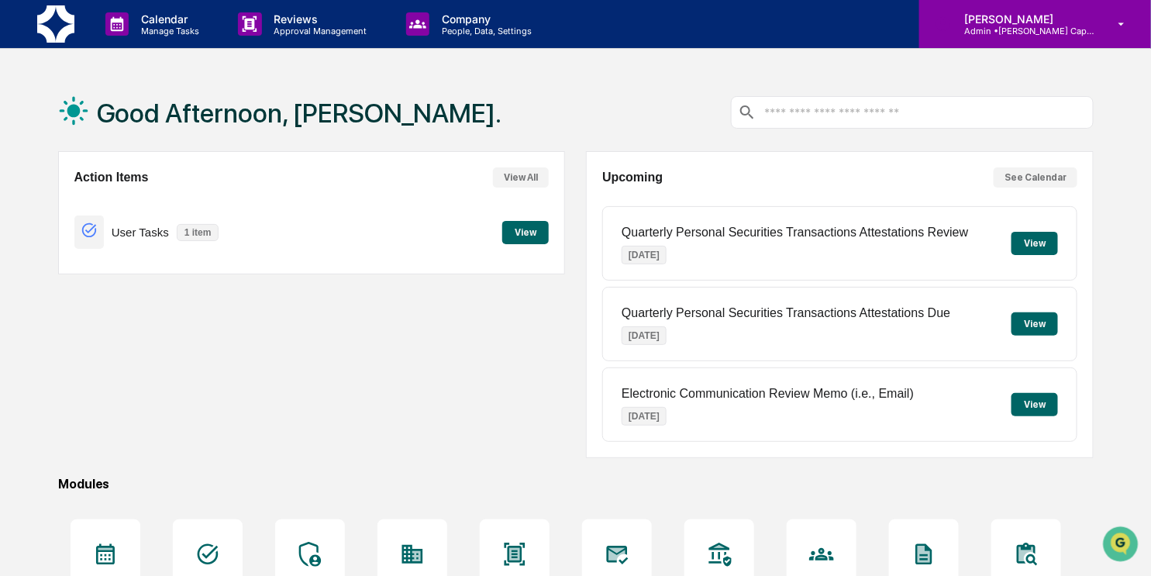
click at [848, 40] on div "[PERSON_NAME] Admin • [PERSON_NAME] Capital" at bounding box center [1035, 24] width 232 height 48
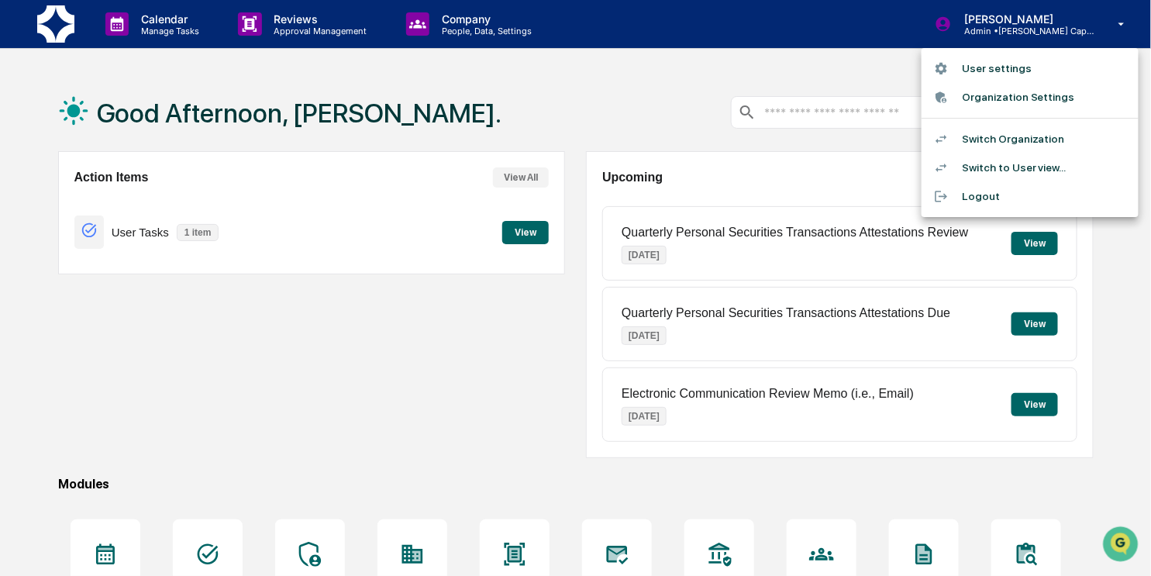
click at [848, 132] on li "Switch Organization" at bounding box center [1029, 139] width 217 height 29
